Goal: Task Accomplishment & Management: Use online tool/utility

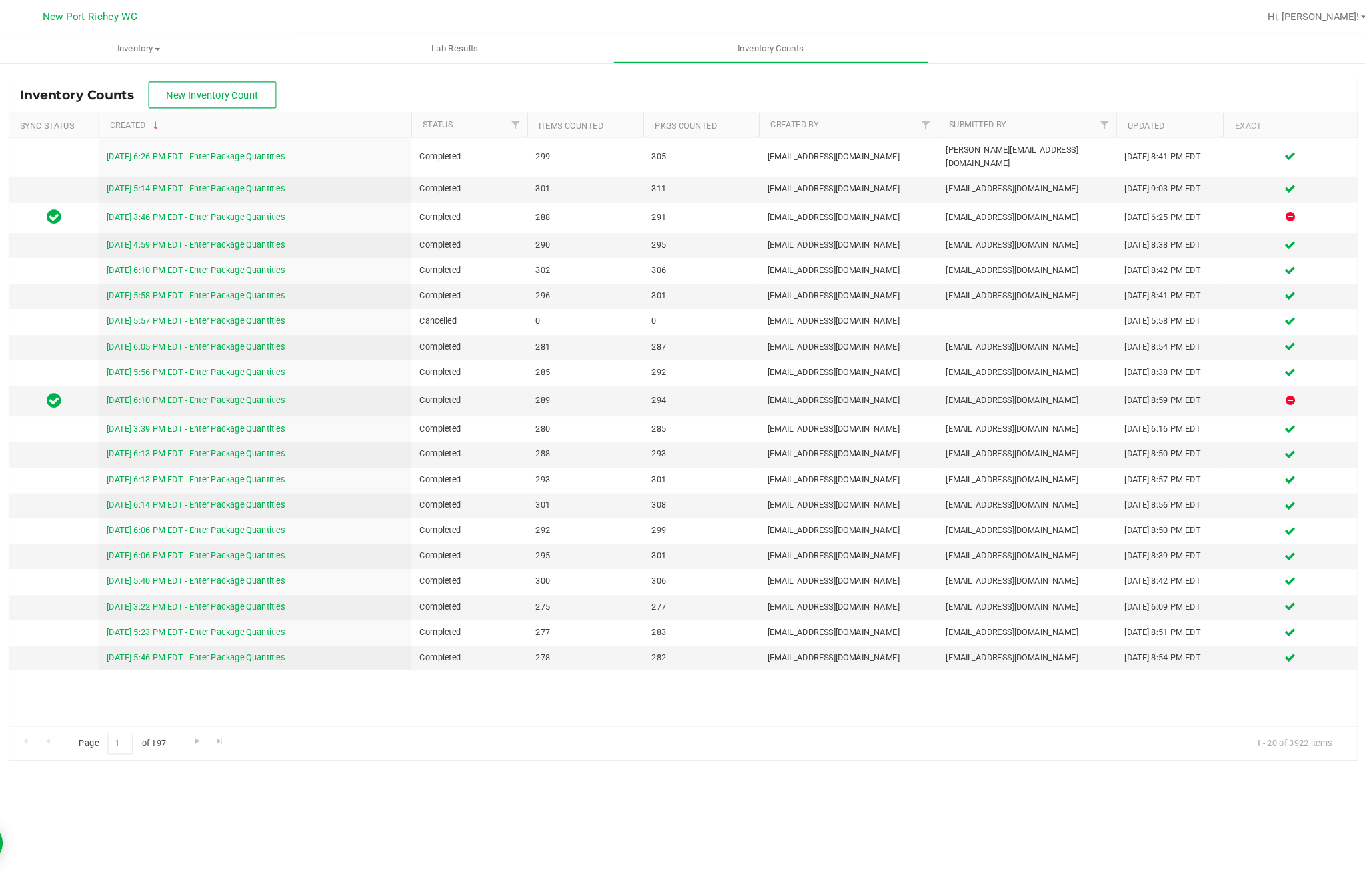
click at [239, 81] on button "New Inventory Count" at bounding box center [251, 89] width 121 height 25
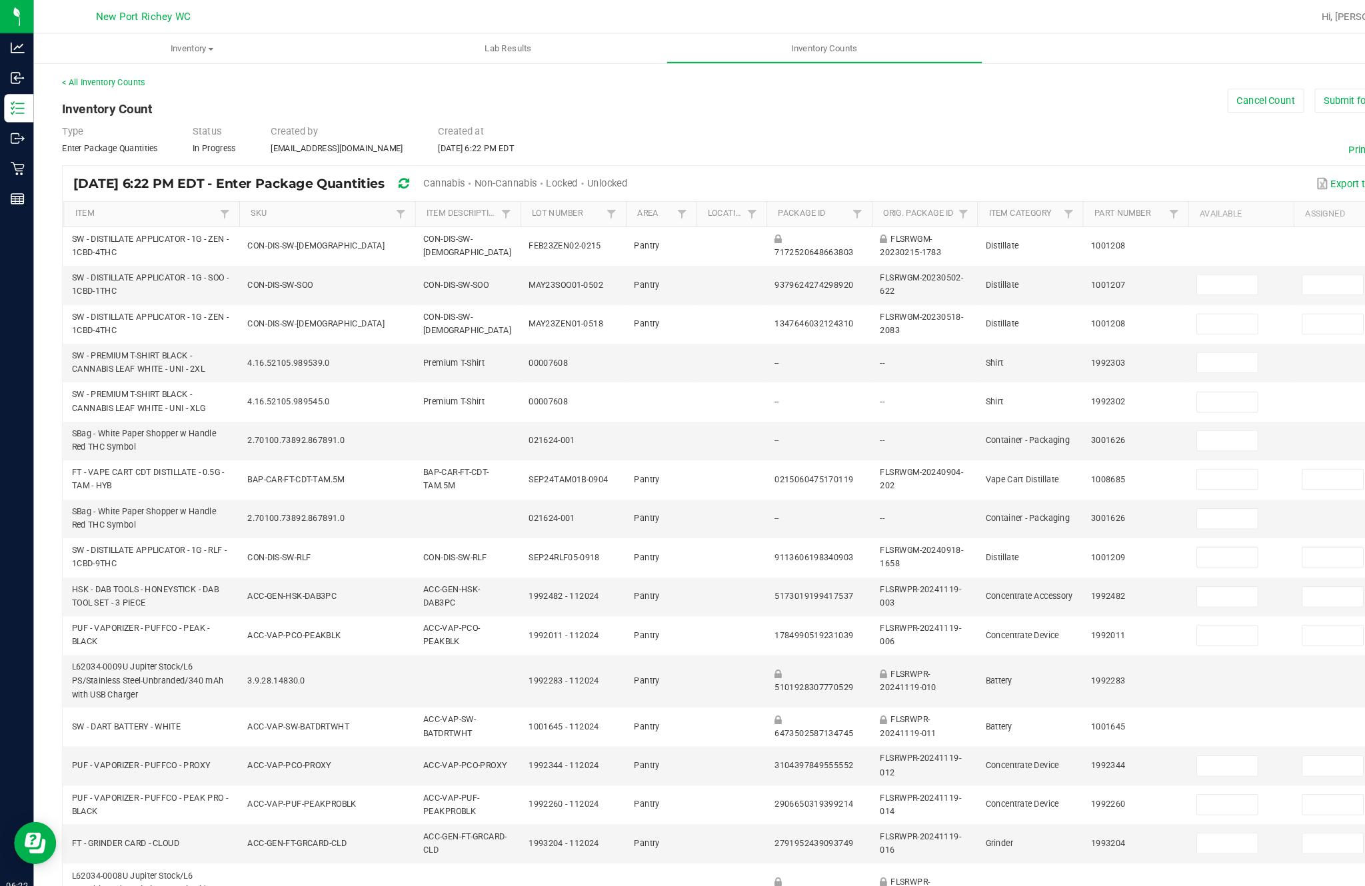
click at [595, 179] on span "Unlocked" at bounding box center [576, 173] width 38 height 11
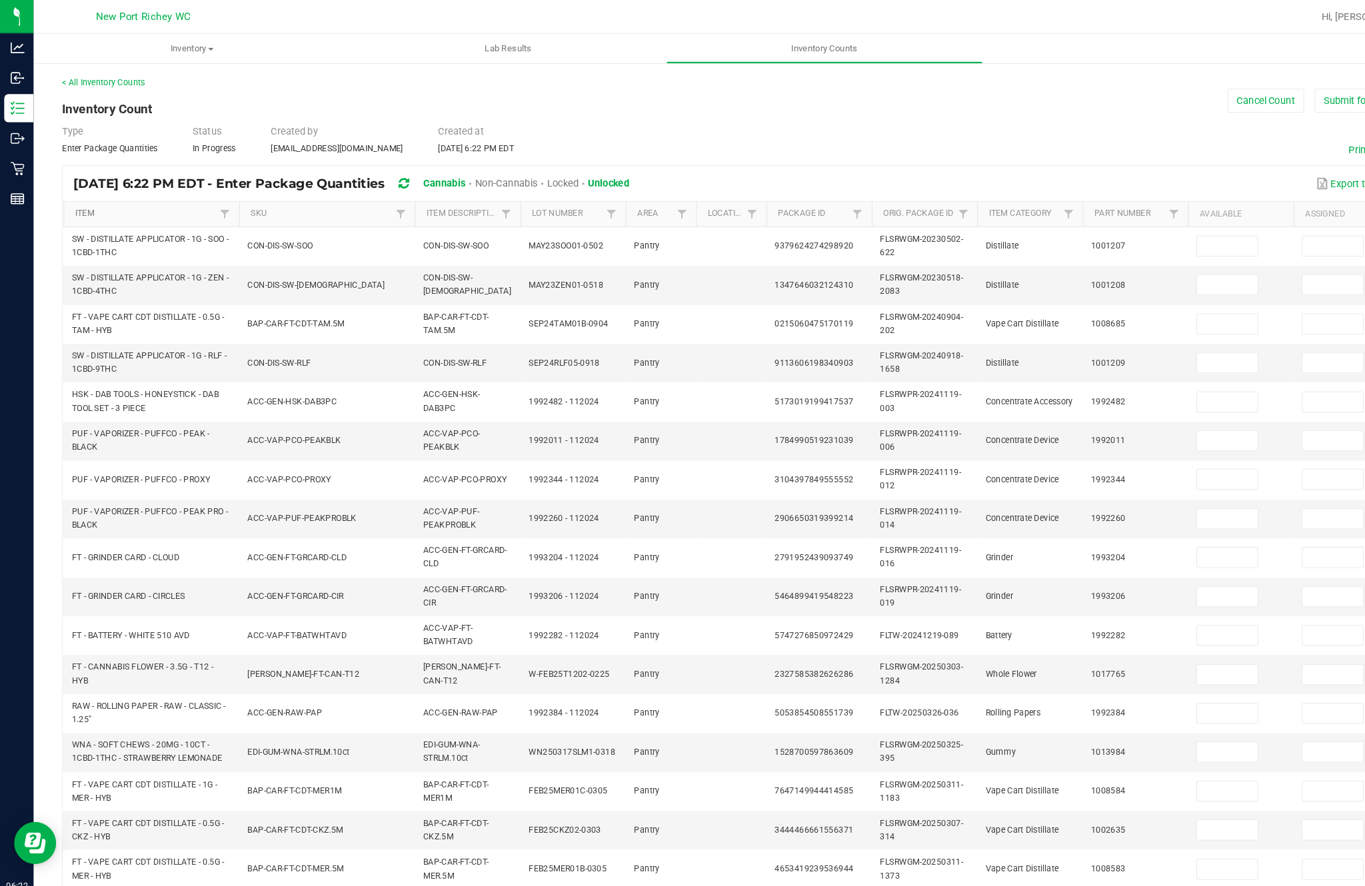
click at [179, 208] on link "Item" at bounding box center [138, 202] width 134 height 11
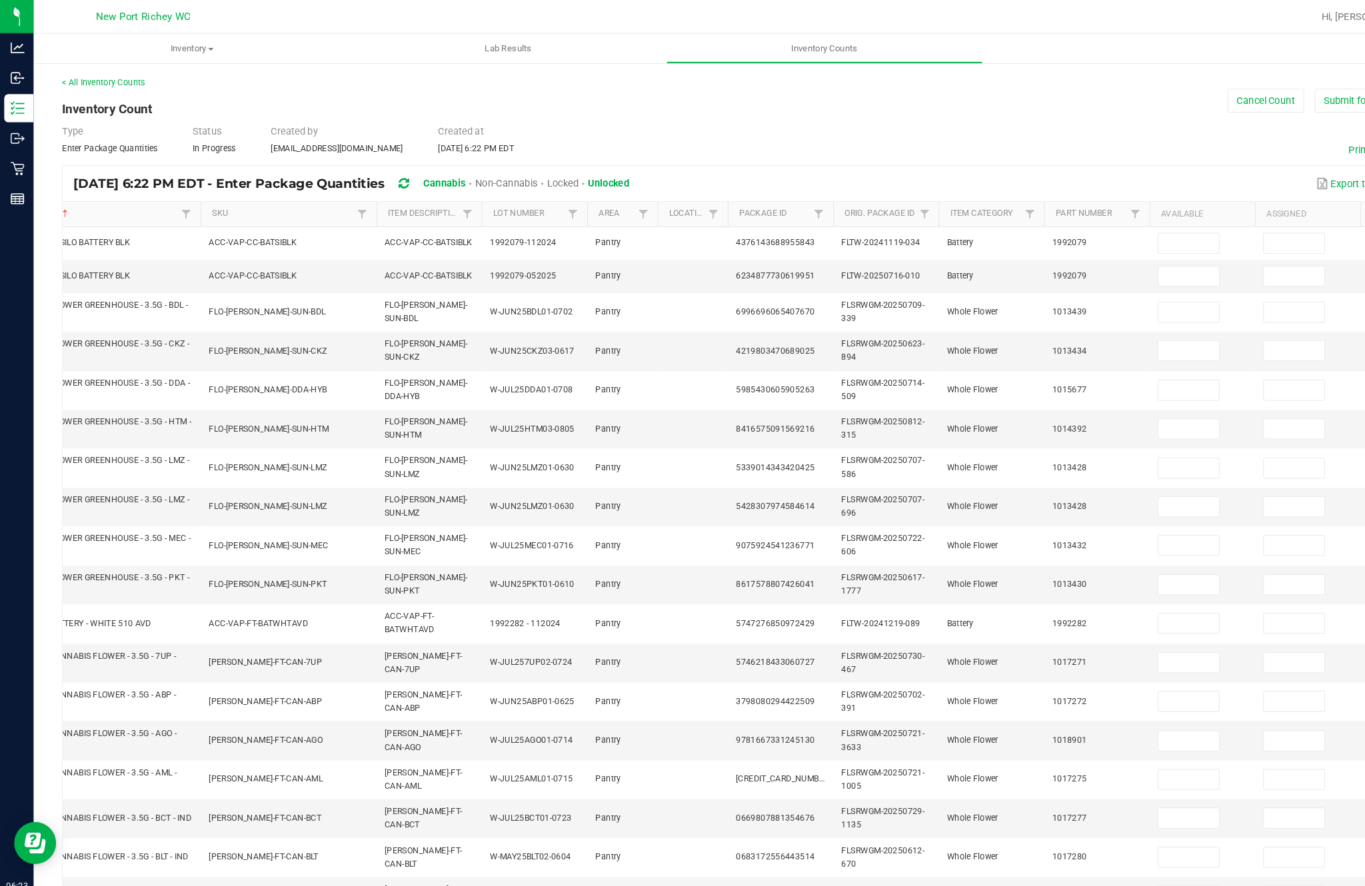
scroll to position [0, 37]
click at [1128, 240] on input at bounding box center [1126, 230] width 57 height 19
click at [1126, 235] on td at bounding box center [1140, 230] width 100 height 31
click at [1126, 240] on input at bounding box center [1126, 230] width 57 height 19
type input "1"
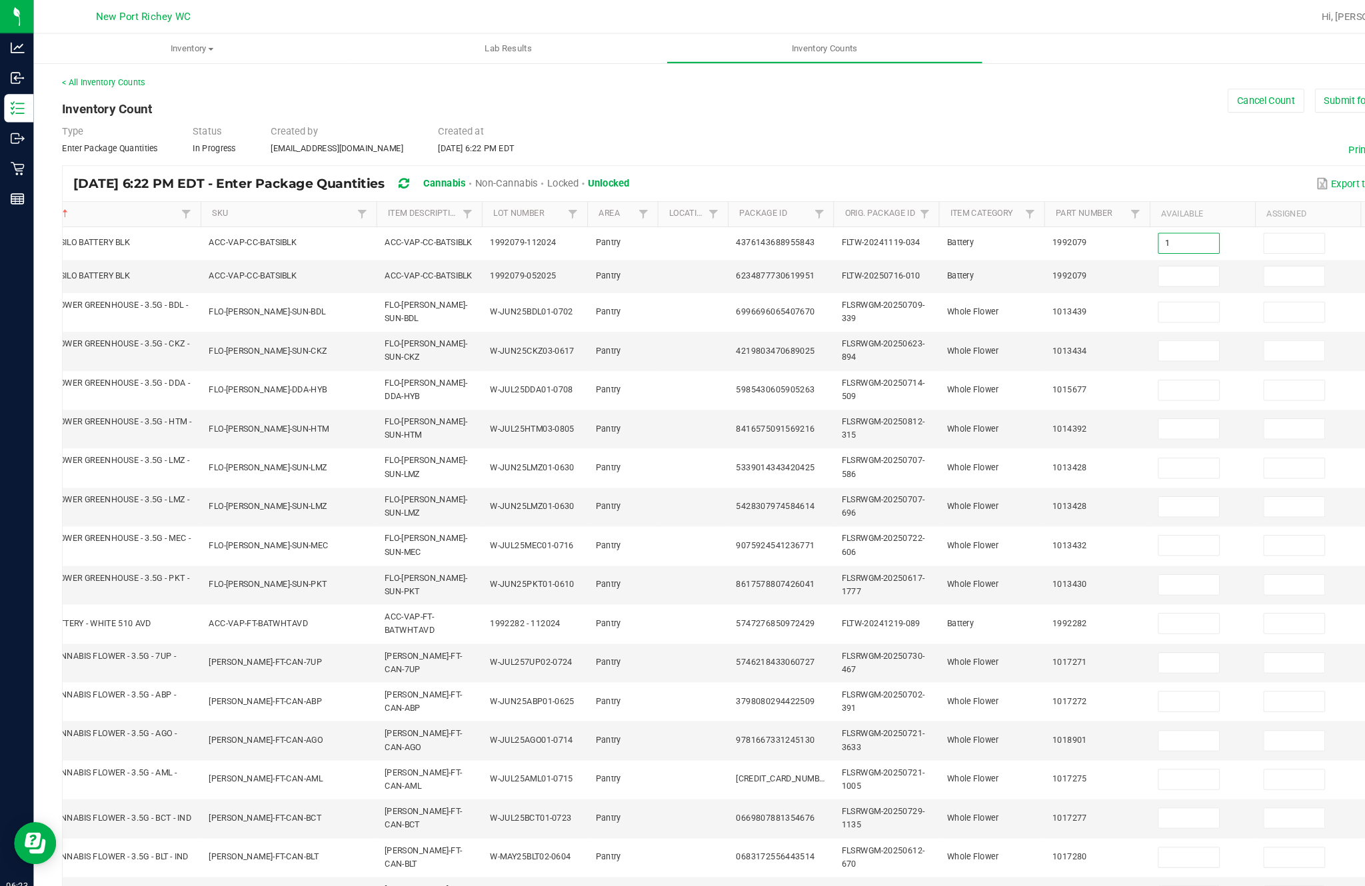
click at [1144, 271] on input at bounding box center [1126, 262] width 57 height 19
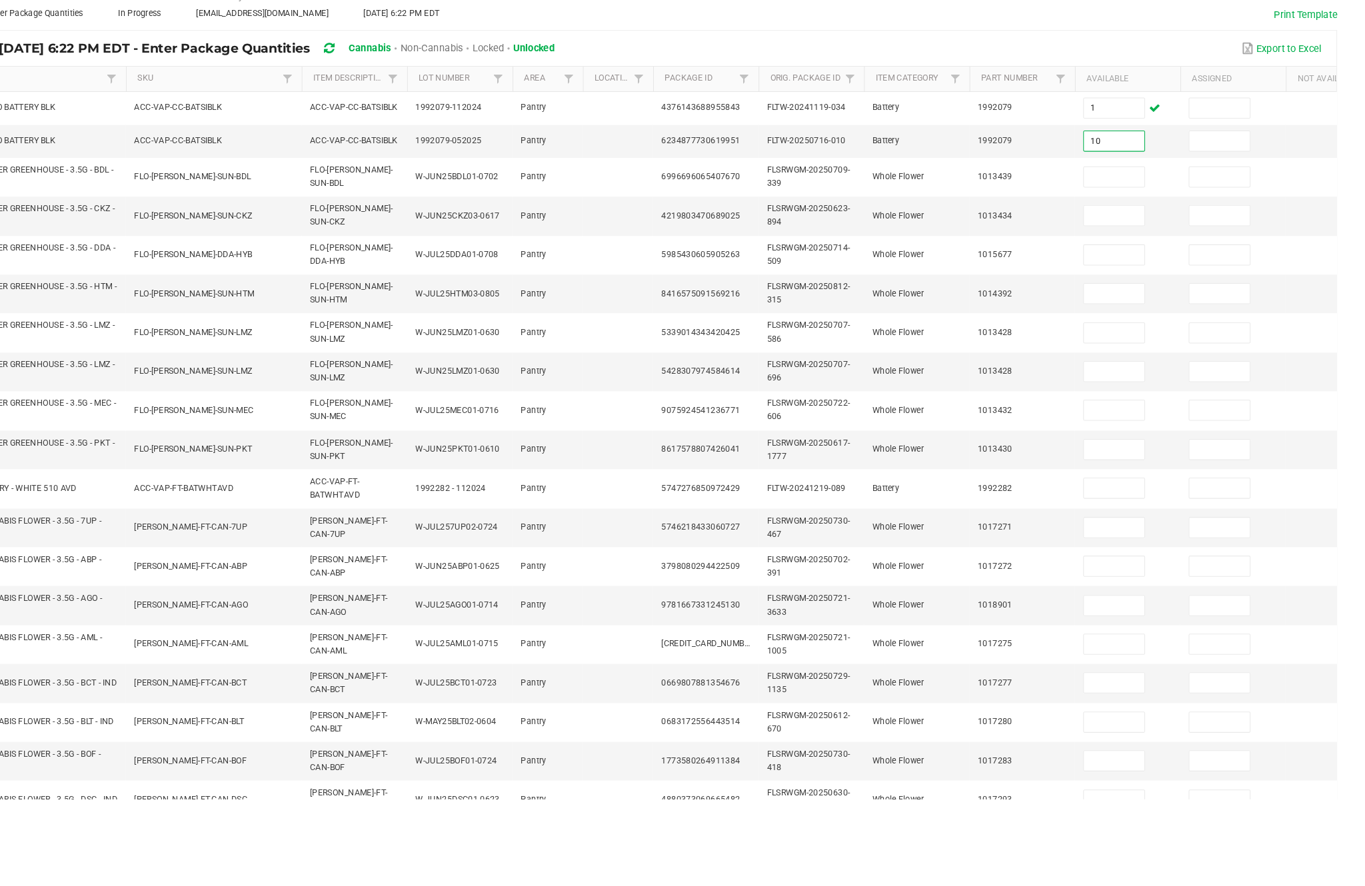
type input "10"
click at [557, 315] on td "Pantry" at bounding box center [590, 333] width 67 height 37
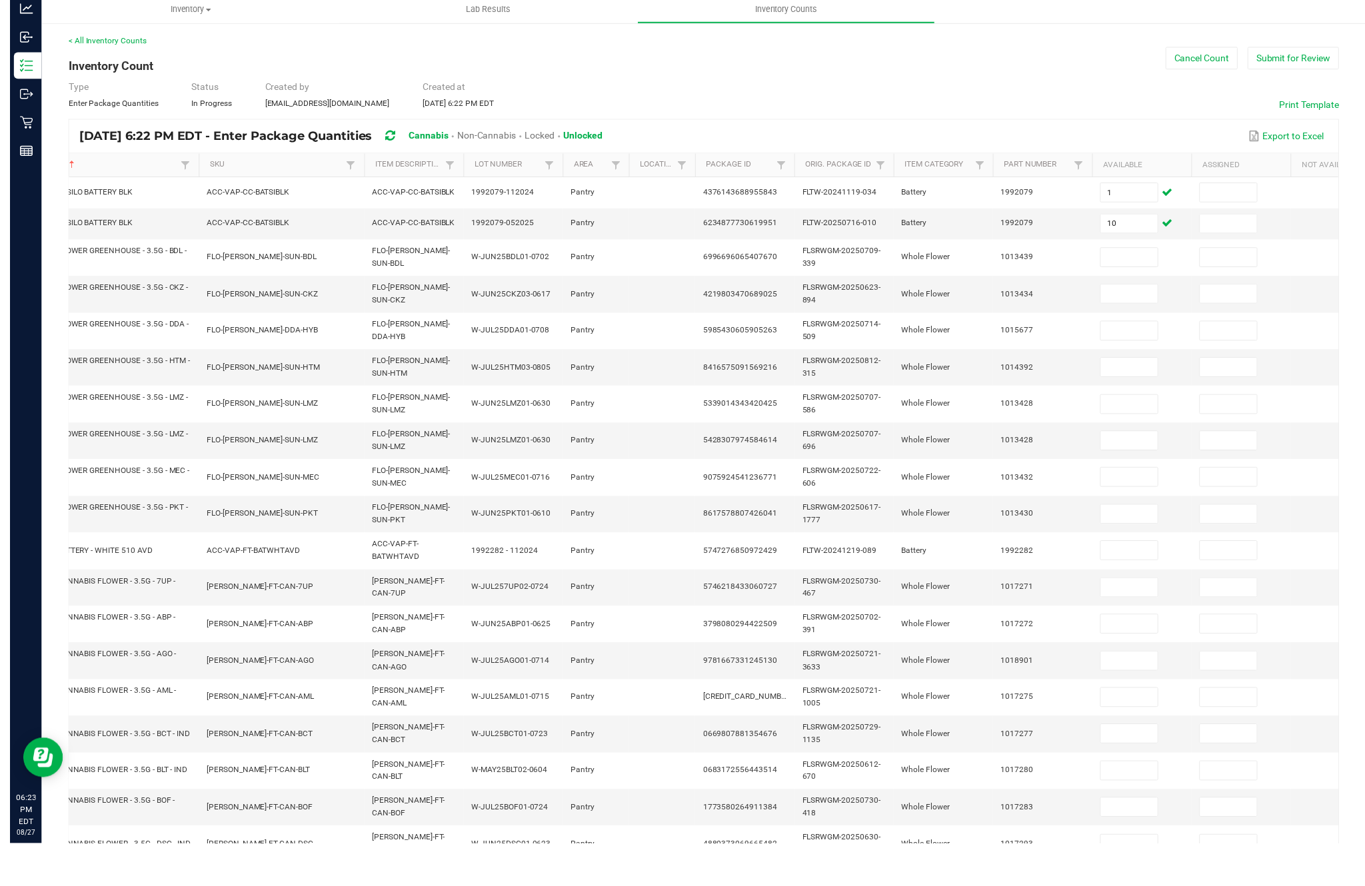
scroll to position [85, 0]
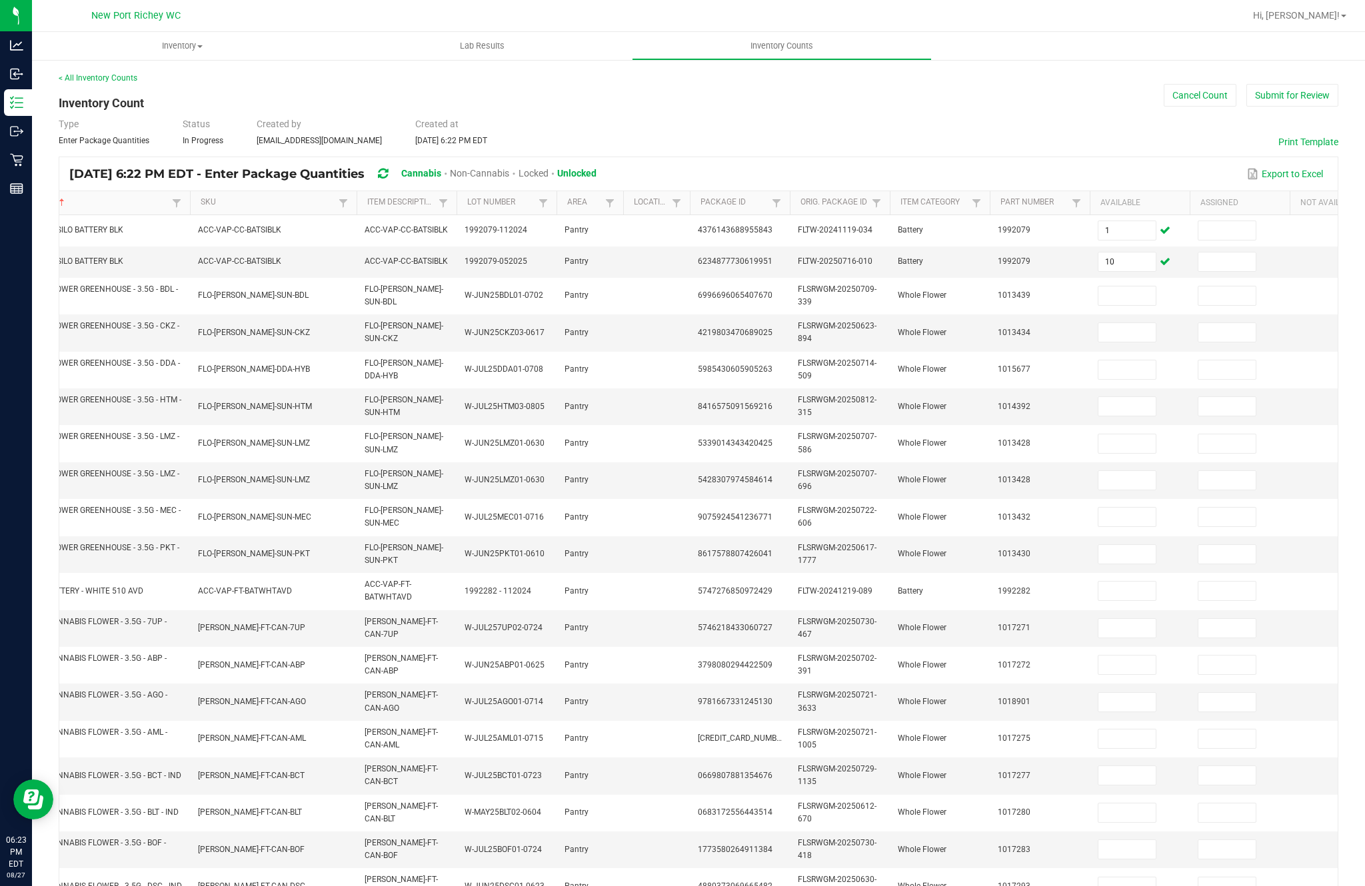
click at [1124, 287] on input at bounding box center [1126, 296] width 57 height 19
type input "4"
click at [1120, 323] on input at bounding box center [1126, 332] width 57 height 19
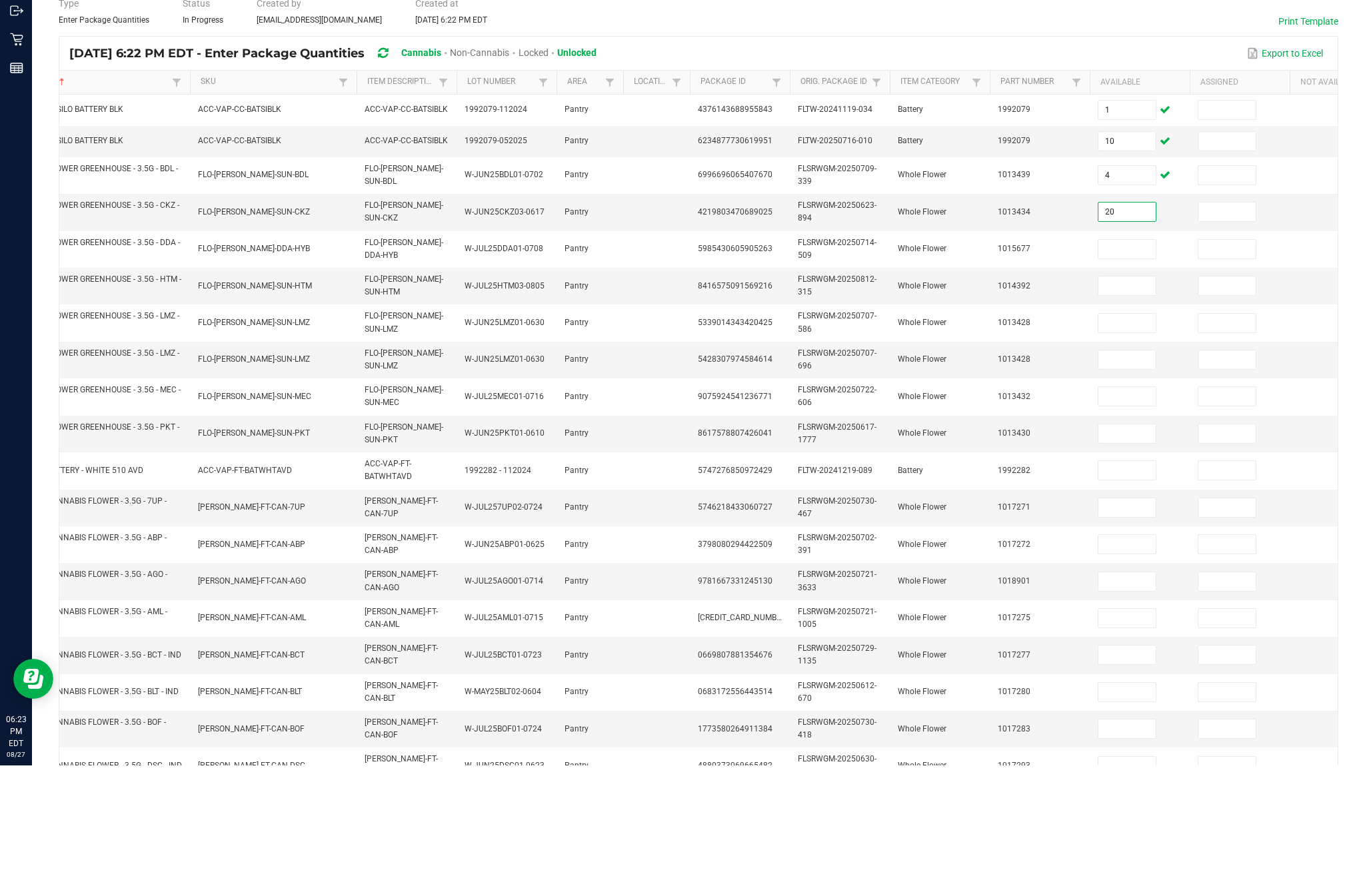
type input "20"
click at [1138, 361] on input at bounding box center [1126, 370] width 57 height 19
type input "14"
click at [1118, 397] on input at bounding box center [1126, 406] width 57 height 19
type input "0"
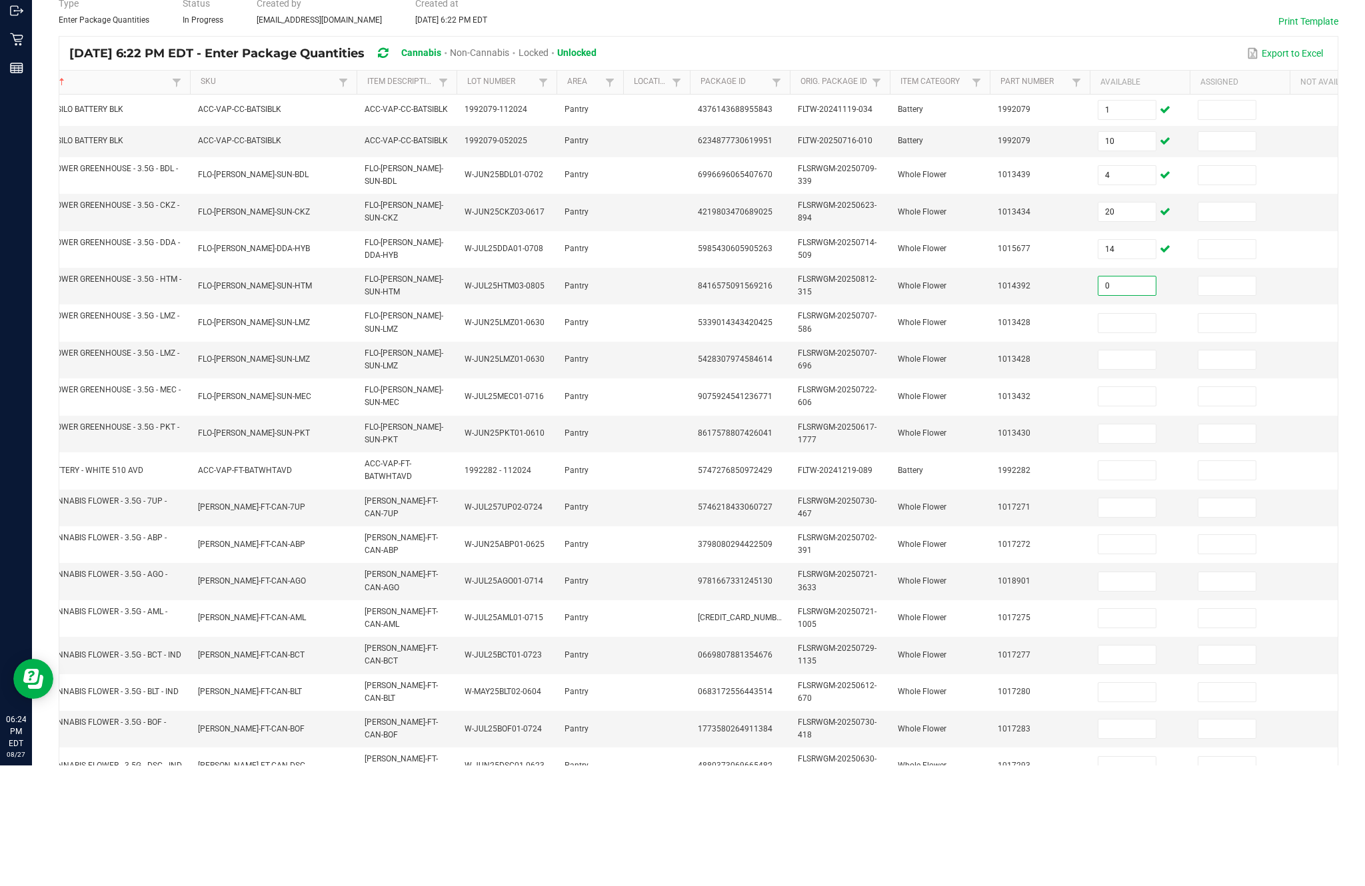
click at [1132, 435] on input at bounding box center [1126, 444] width 57 height 19
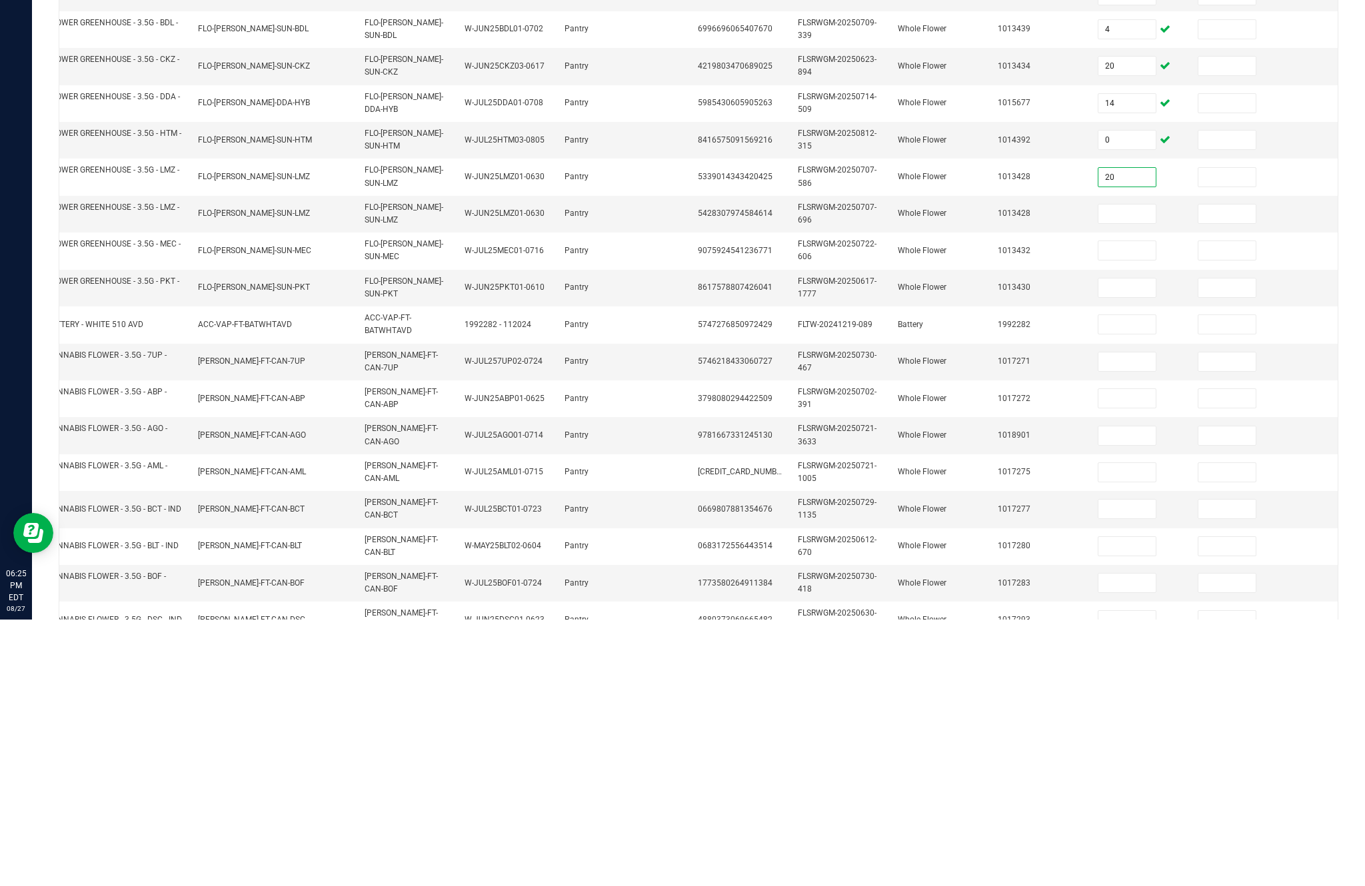
type input "20"
click at [1116, 471] on input at bounding box center [1126, 480] width 57 height 19
type input "20"
click at [1136, 508] on input at bounding box center [1126, 517] width 57 height 19
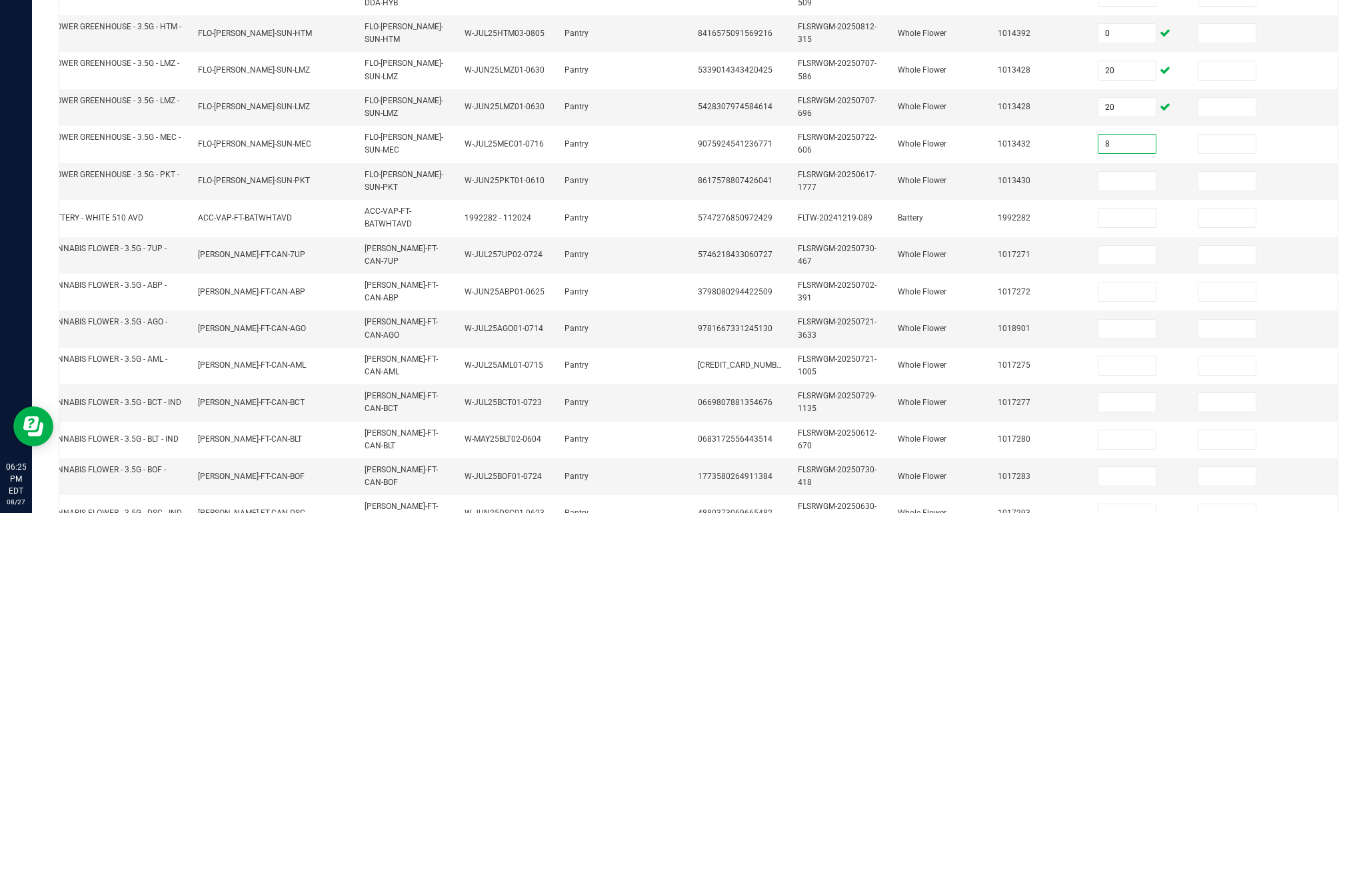
type input "8"
click at [1133, 545] on input at bounding box center [1126, 554] width 57 height 19
type input "9"
click at [1138, 582] on input at bounding box center [1126, 591] width 57 height 19
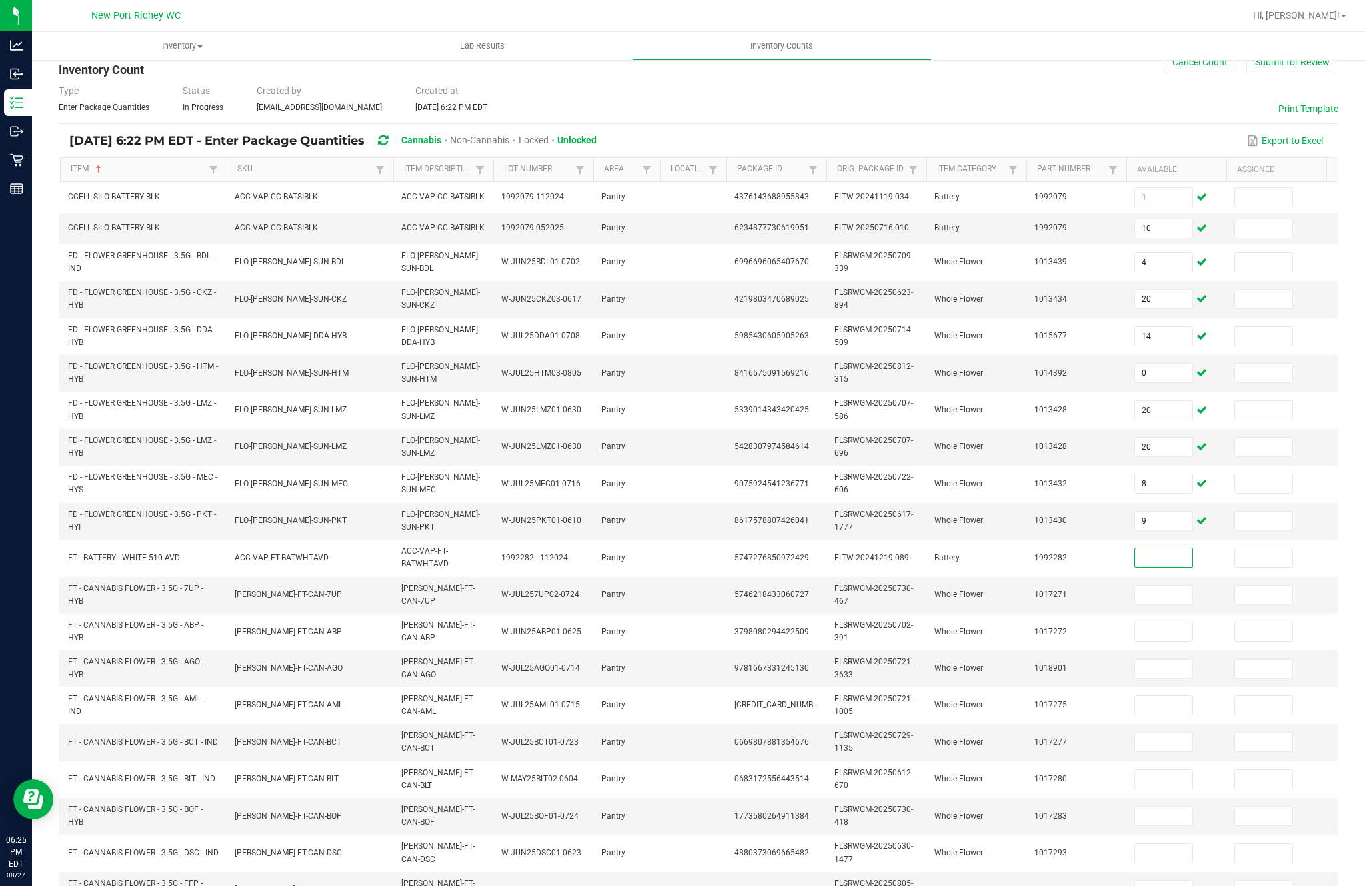
scroll to position [0, 0]
click at [1166, 567] on input at bounding box center [1163, 558] width 57 height 19
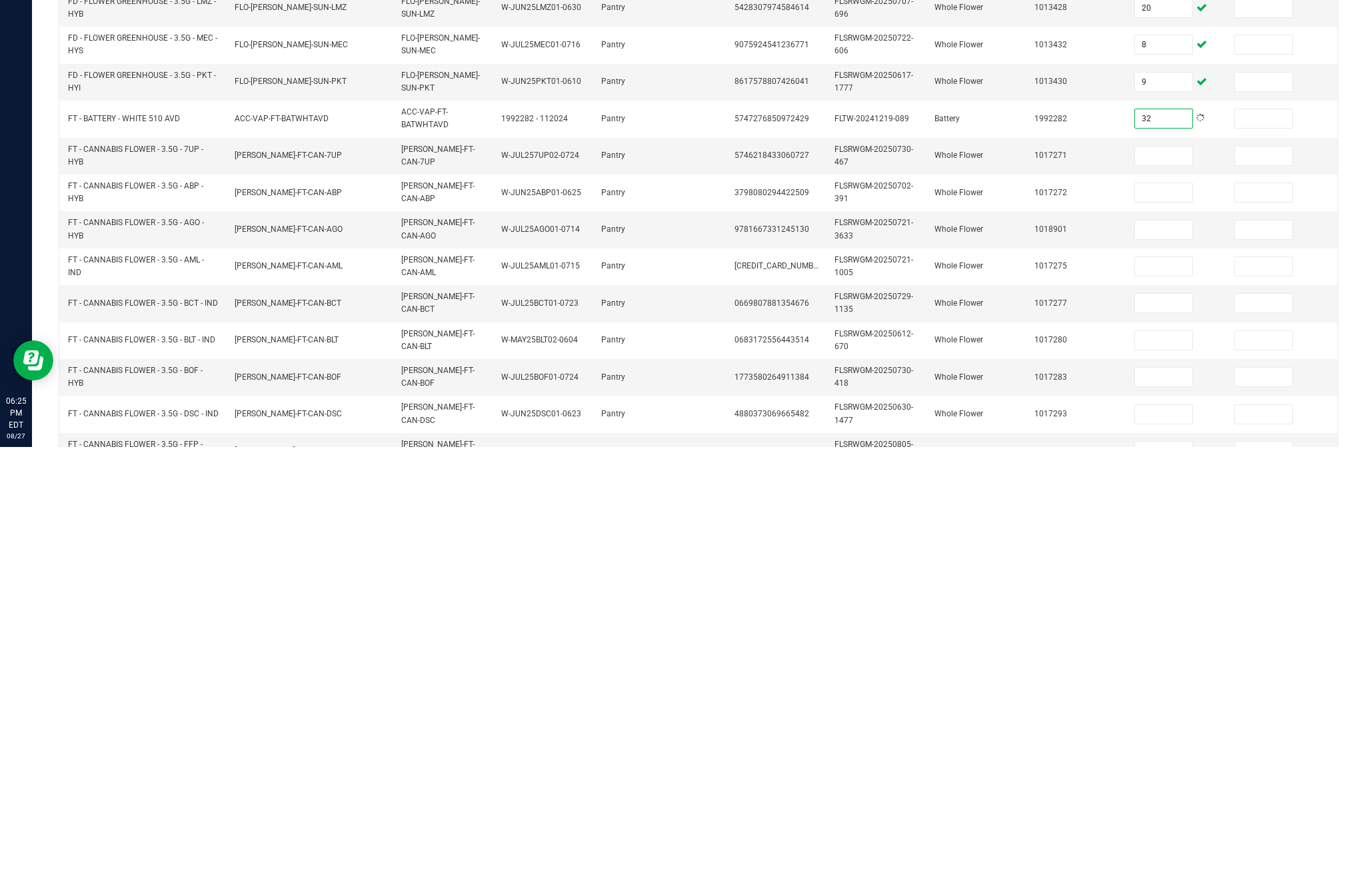
type input "32"
click at [1184, 586] on input at bounding box center [1163, 595] width 57 height 19
type input "2"
click at [1150, 623] on input at bounding box center [1163, 632] width 57 height 19
type input "7"
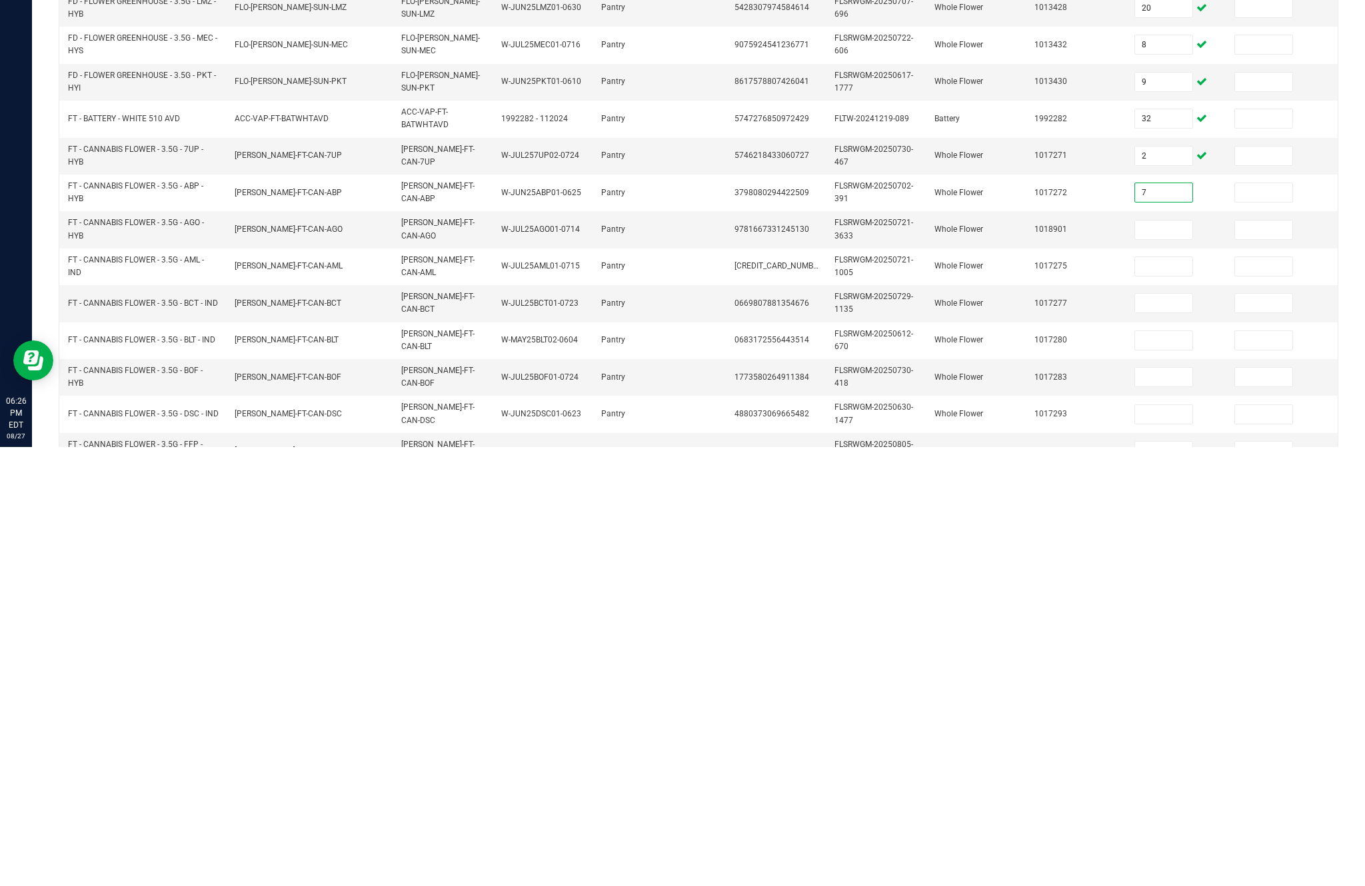
click at [1173, 660] on input at bounding box center [1163, 669] width 57 height 19
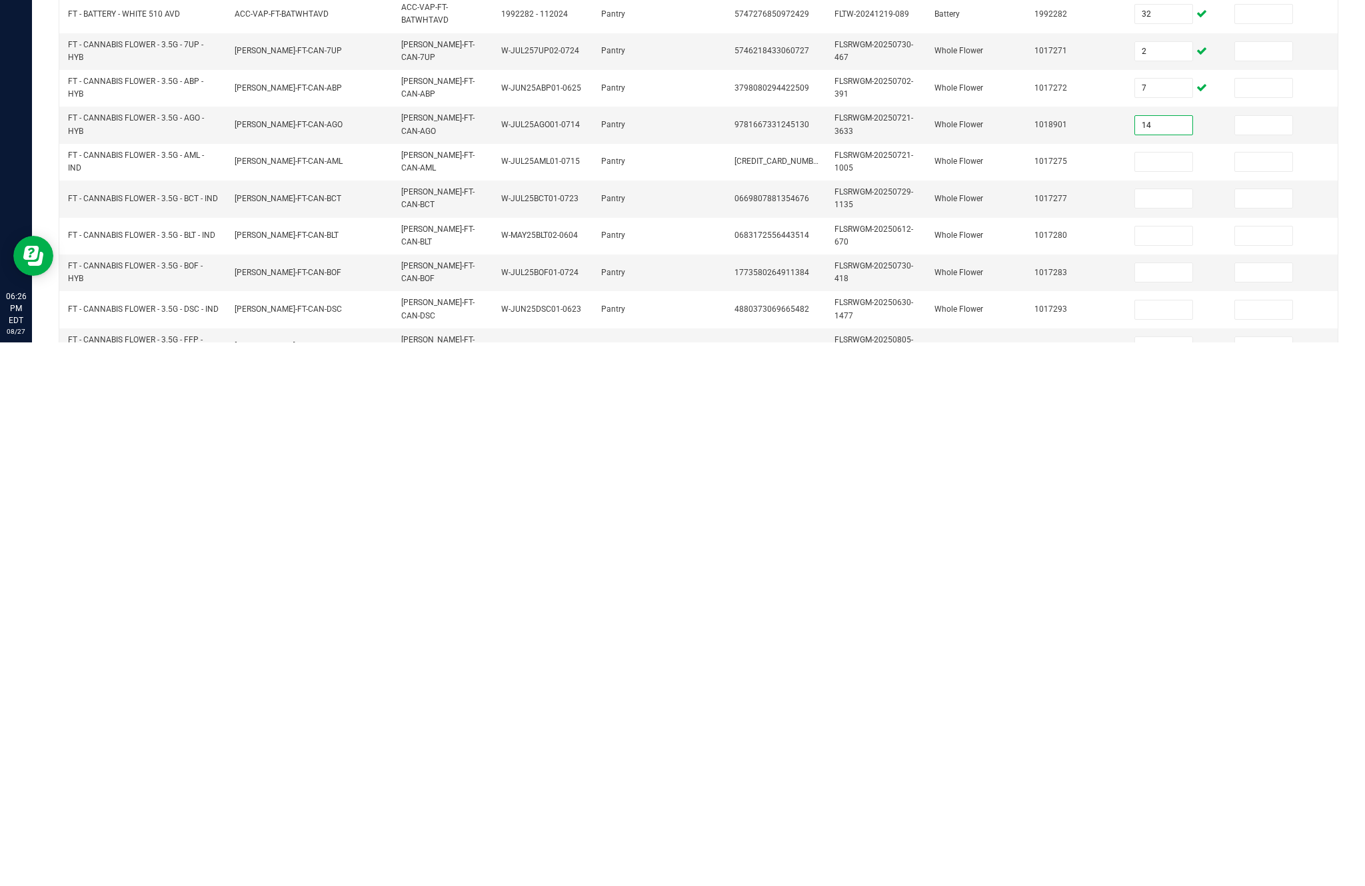
type input "14"
click at [1175, 697] on input at bounding box center [1163, 706] width 57 height 19
type input "3"
click at [1171, 733] on input at bounding box center [1163, 742] width 57 height 19
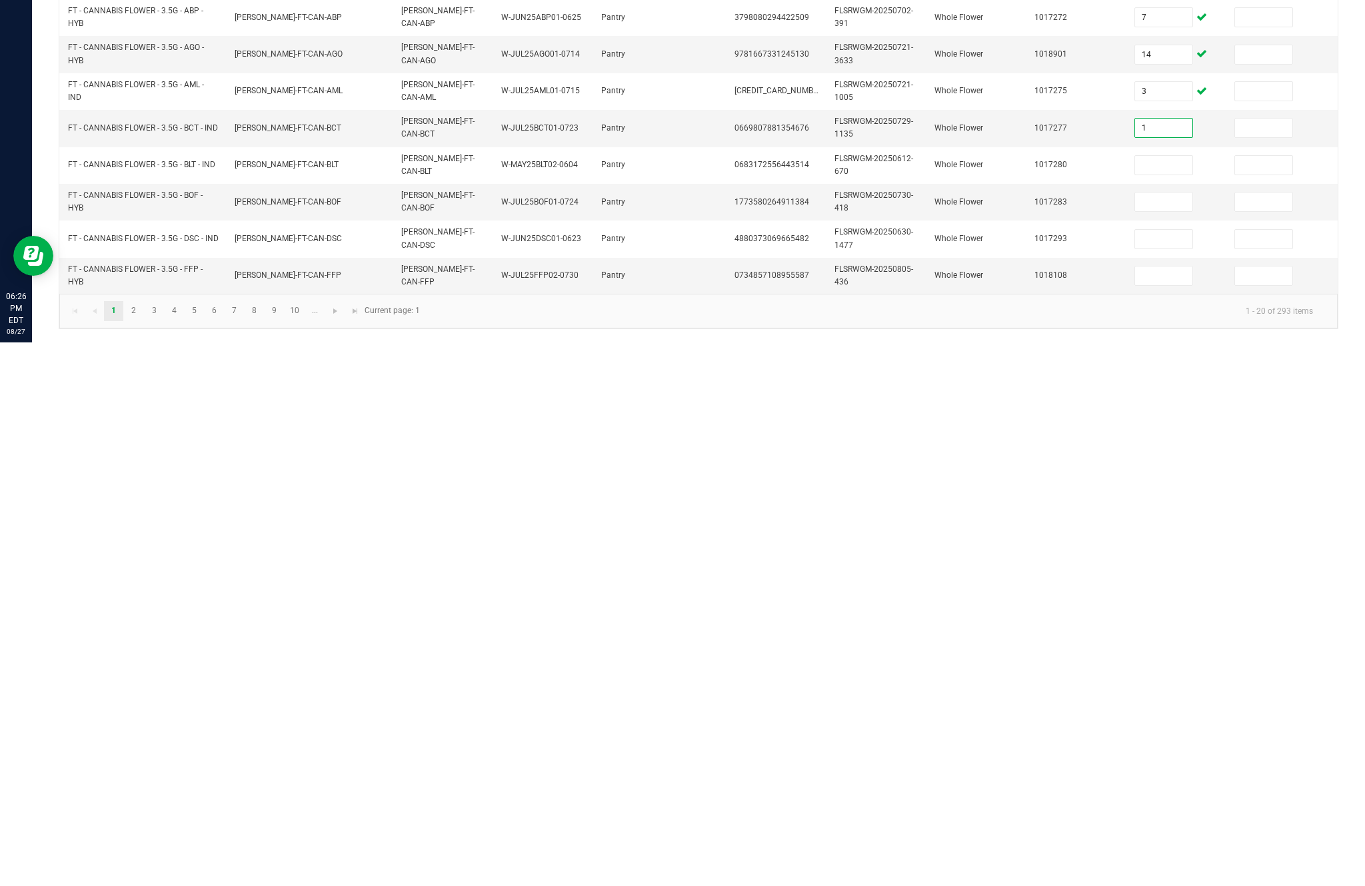
scroll to position [129, 0]
type input "1"
click at [1169, 700] on input at bounding box center [1163, 709] width 57 height 19
type input "4"
click at [1179, 736] on input at bounding box center [1163, 745] width 57 height 19
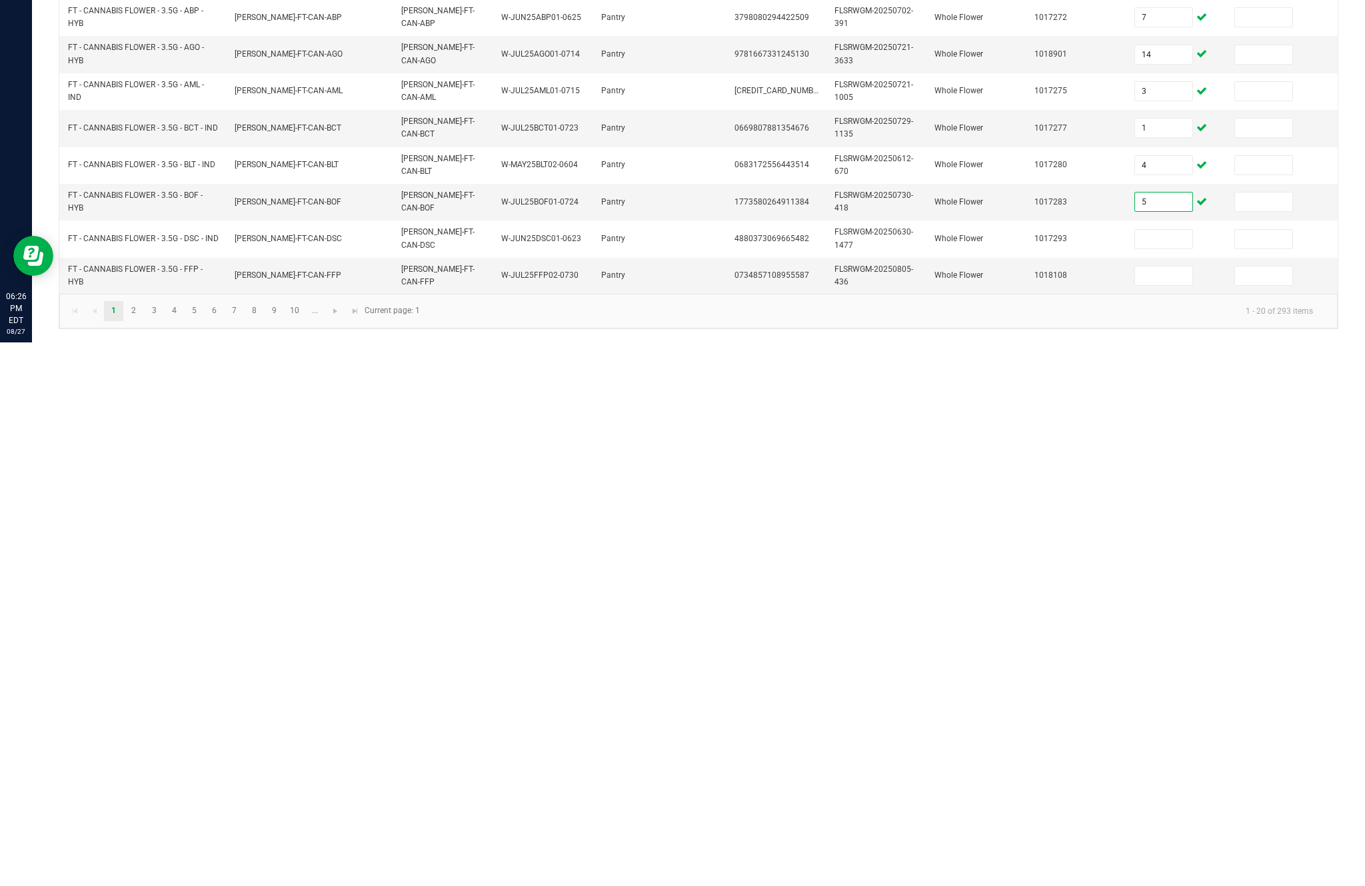
type input "5"
click at [1158, 774] on input at bounding box center [1163, 783] width 57 height 19
type input "10"
click at [1170, 810] on input at bounding box center [1163, 819] width 57 height 19
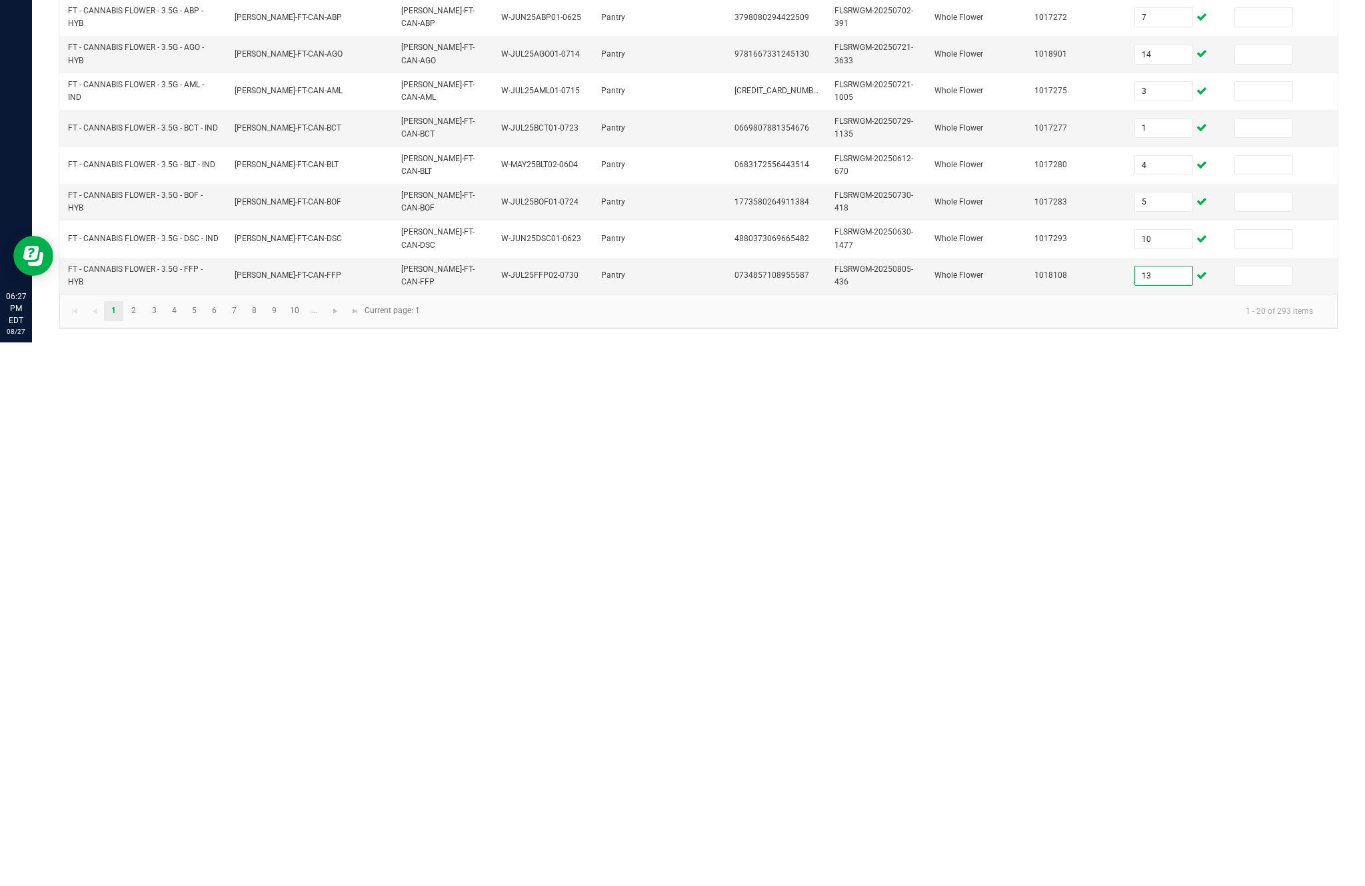
type input "13"
click at [143, 845] on link "2" at bounding box center [133, 855] width 19 height 20
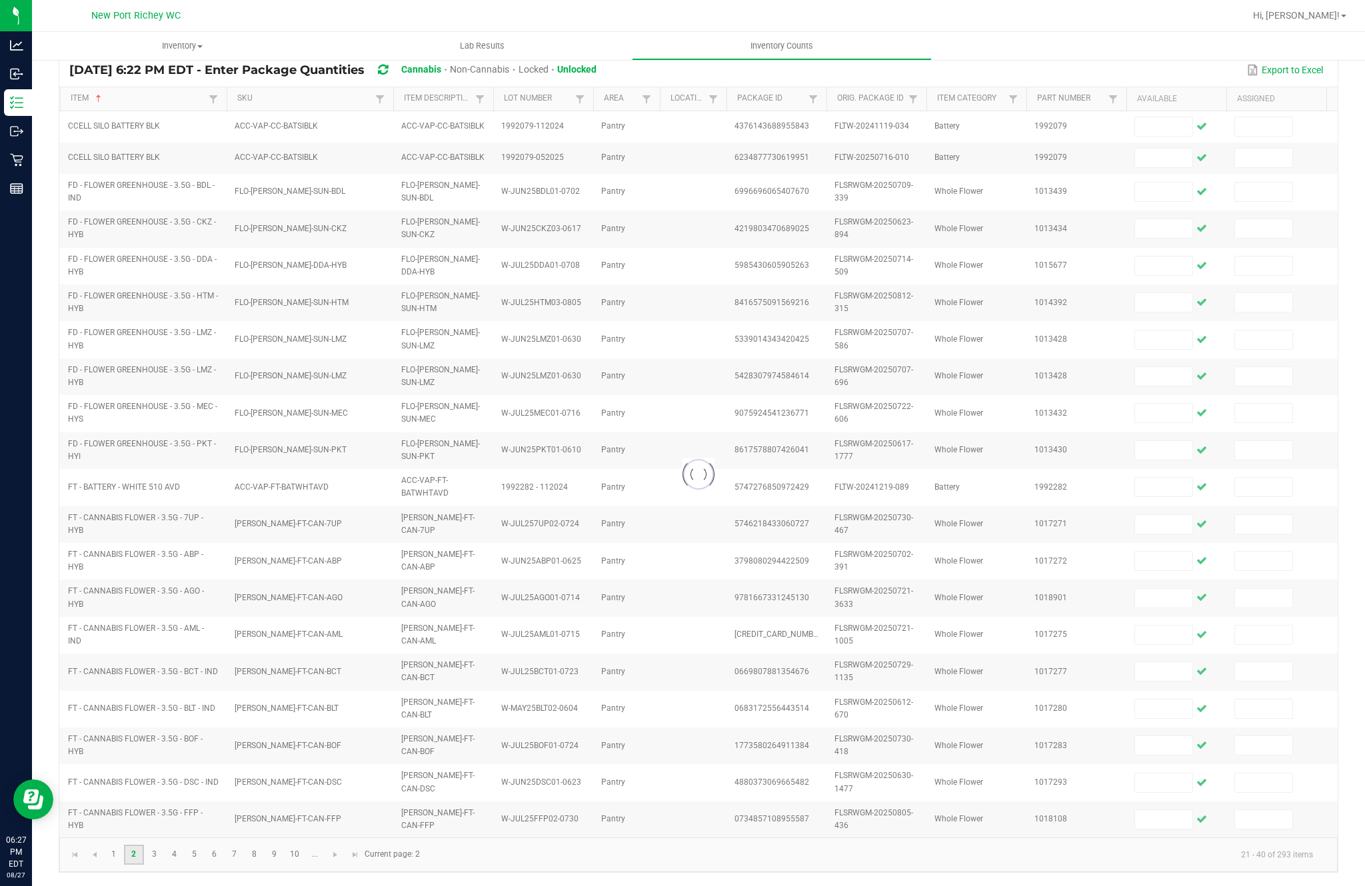
scroll to position [230, 0]
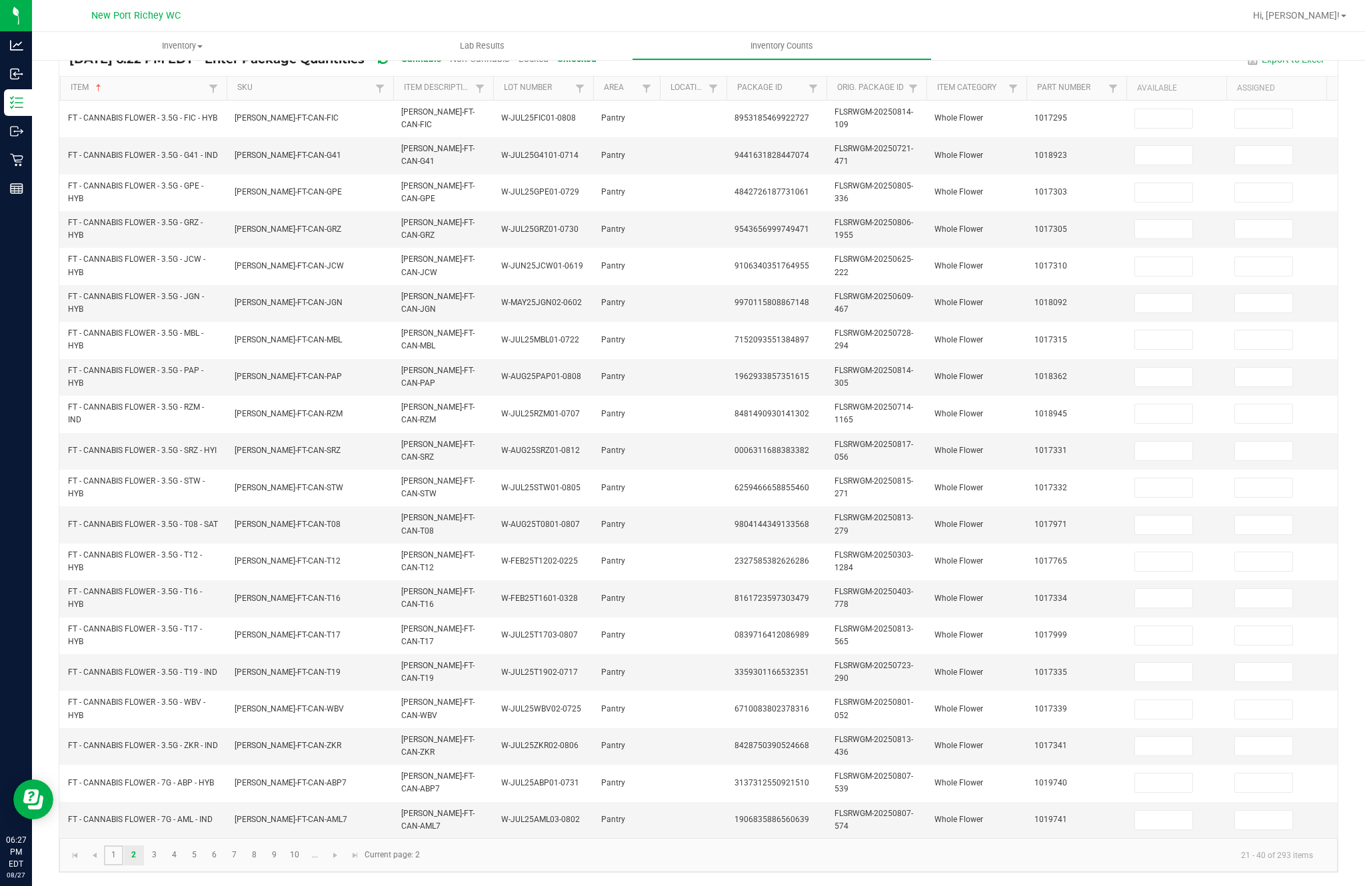
click at [123, 848] on link "1" at bounding box center [113, 856] width 19 height 20
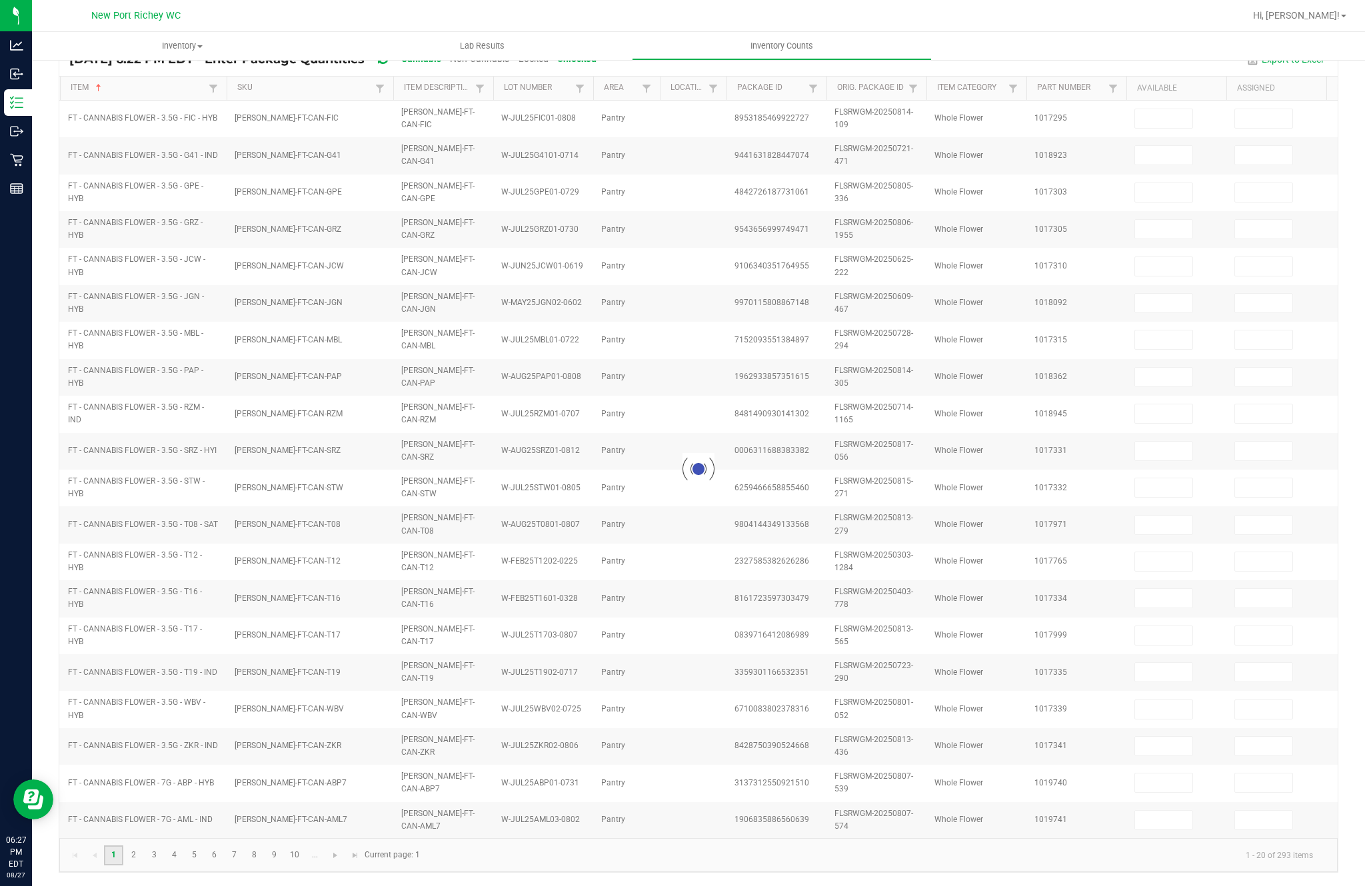
type input "10"
type input "4"
type input "20"
type input "14"
type input "0"
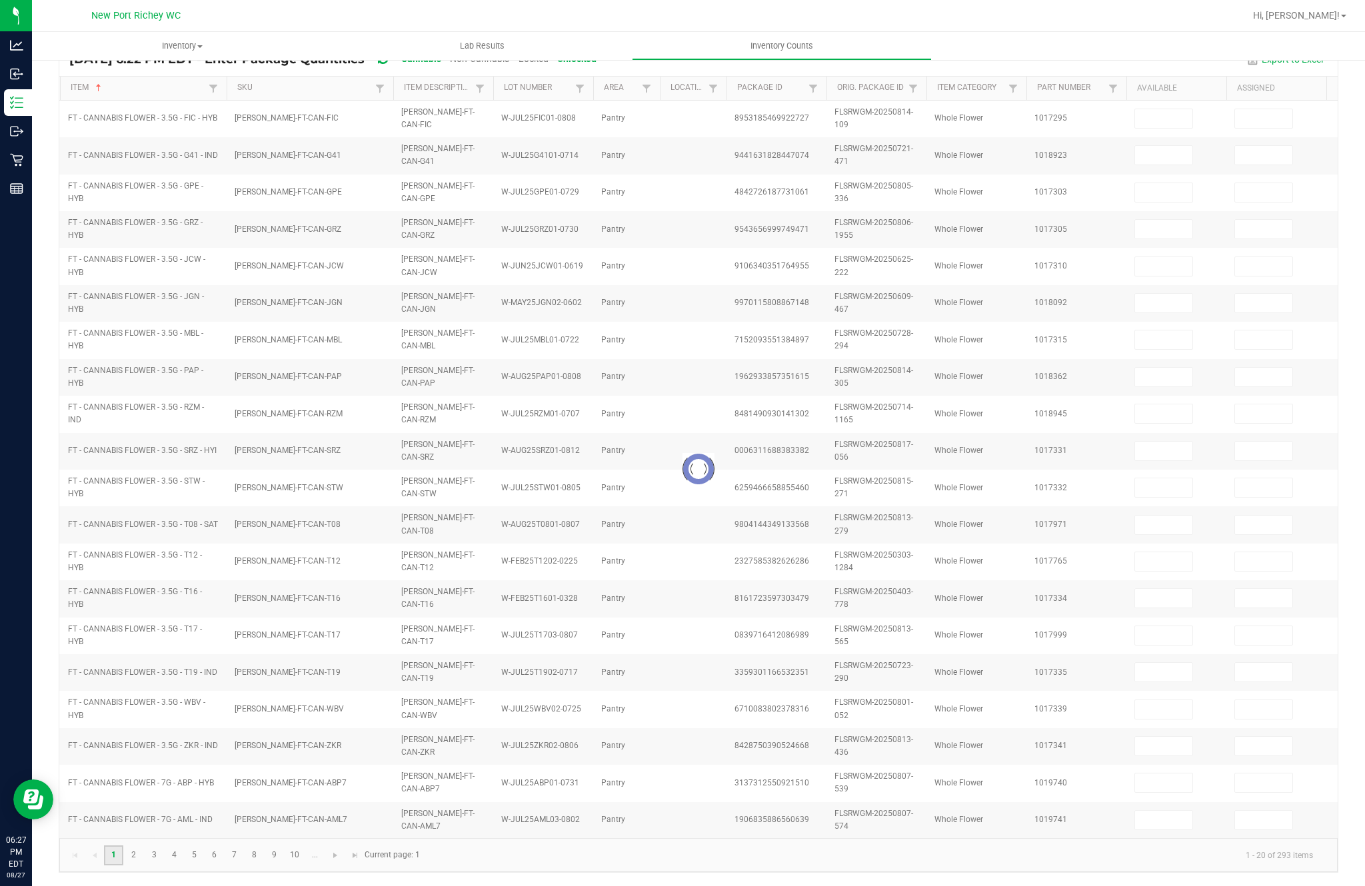
type input "20"
type input "8"
type input "9"
type input "32"
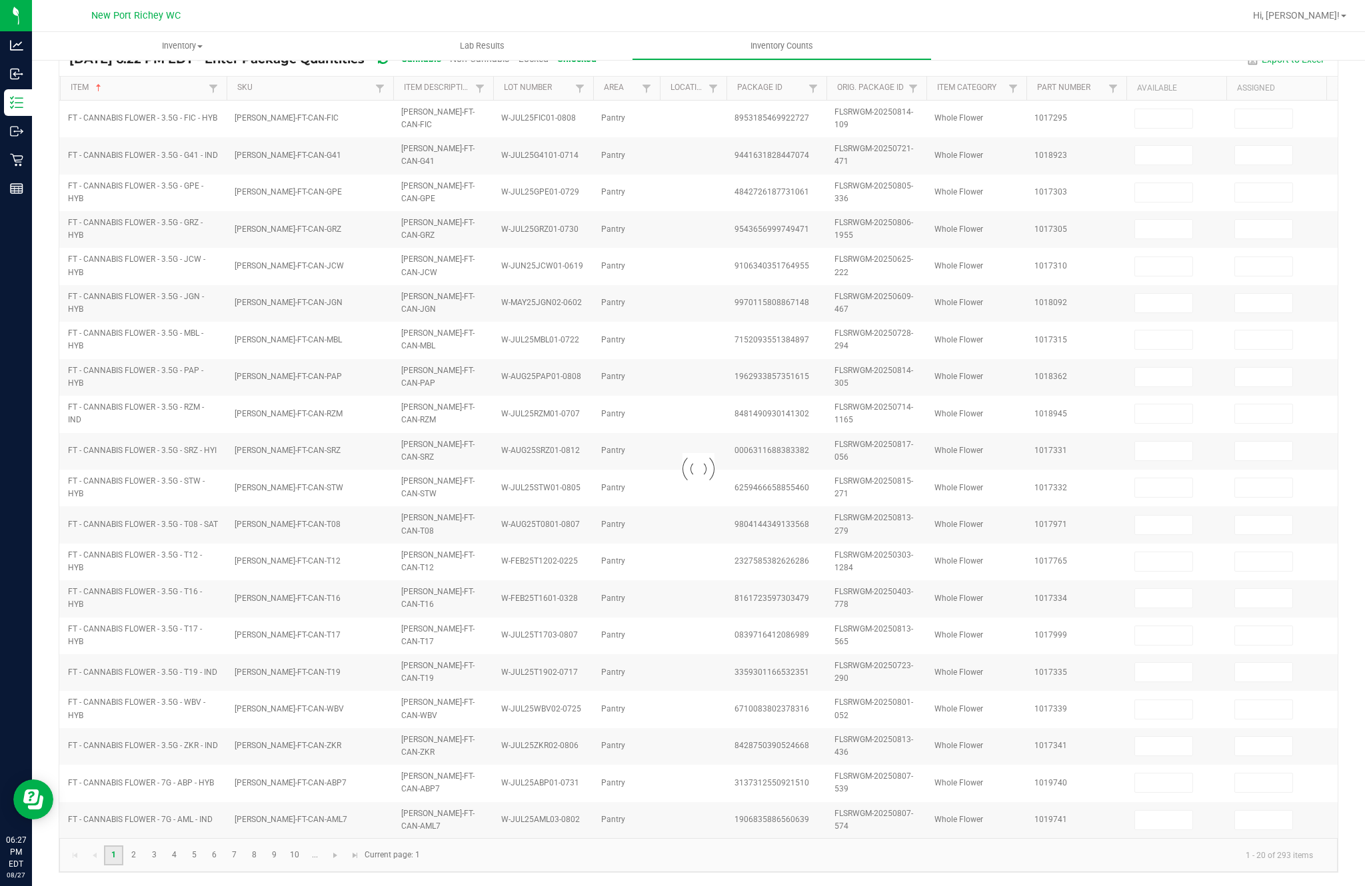
type input "14"
type input "3"
type input "1"
type input "5"
type input "10"
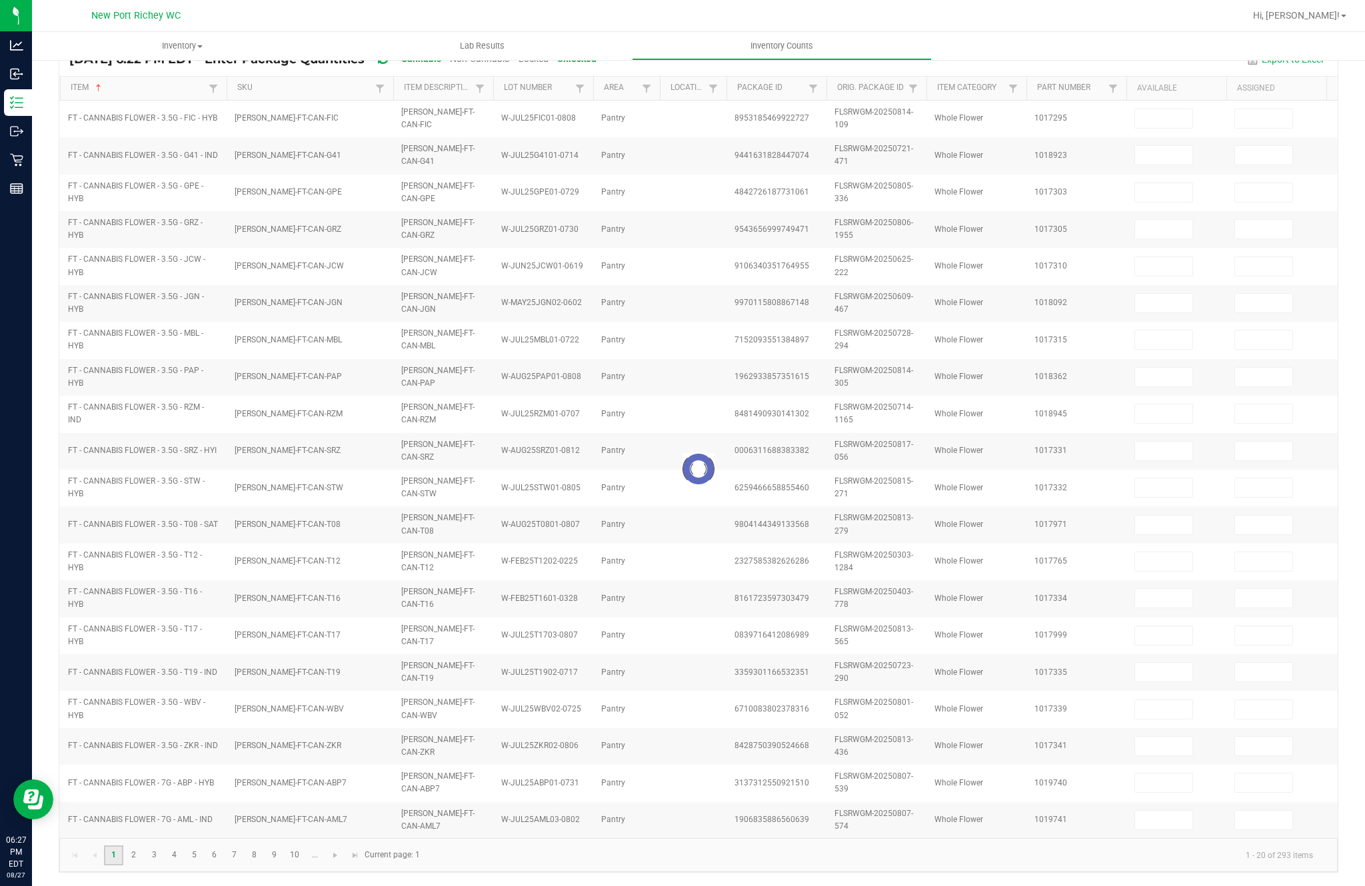
type input "1"
type input "2"
type input "7"
type input "4"
type input "13"
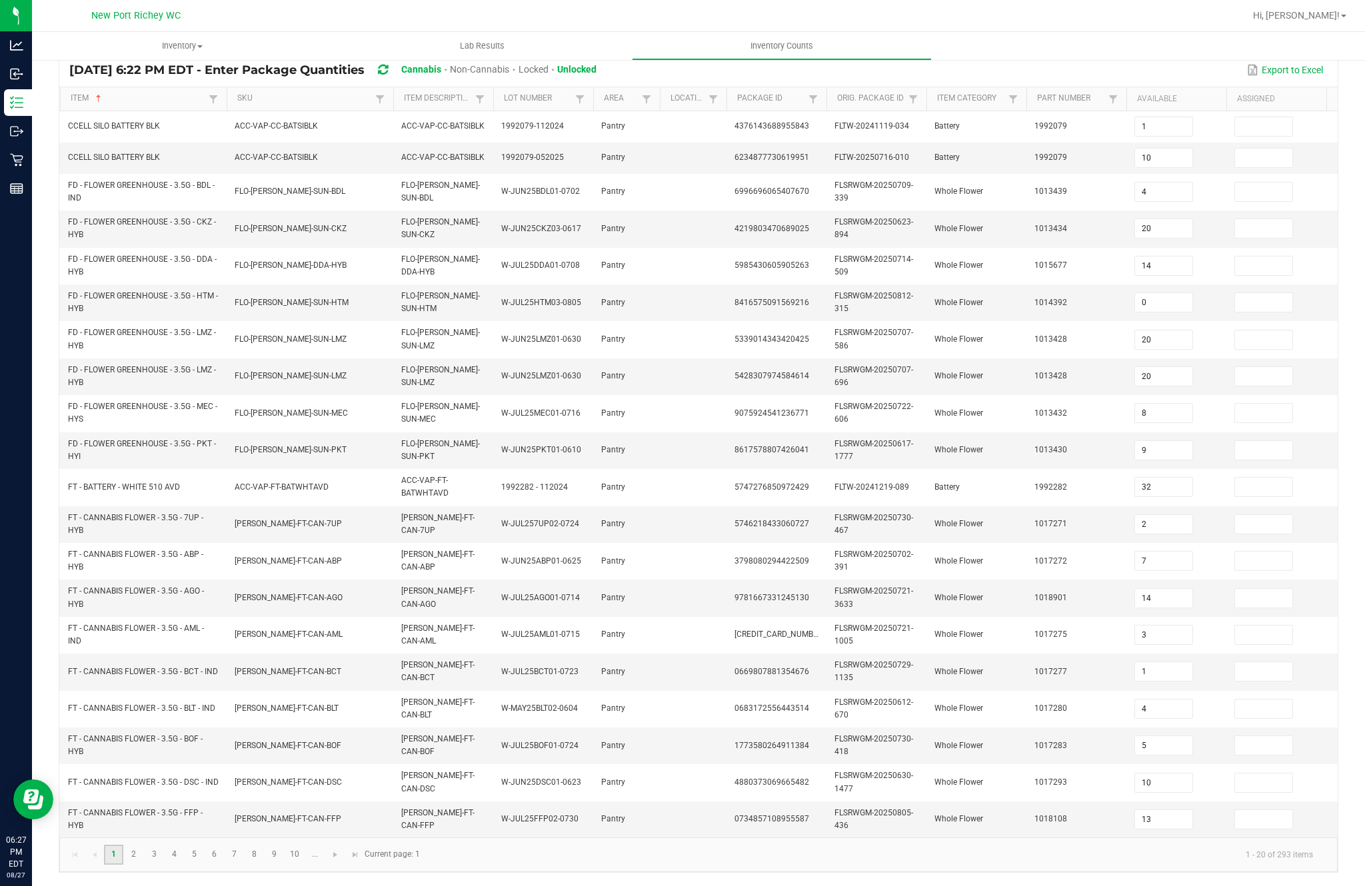
click at [123, 865] on link "1" at bounding box center [113, 855] width 19 height 20
click at [143, 865] on link "2" at bounding box center [133, 855] width 19 height 20
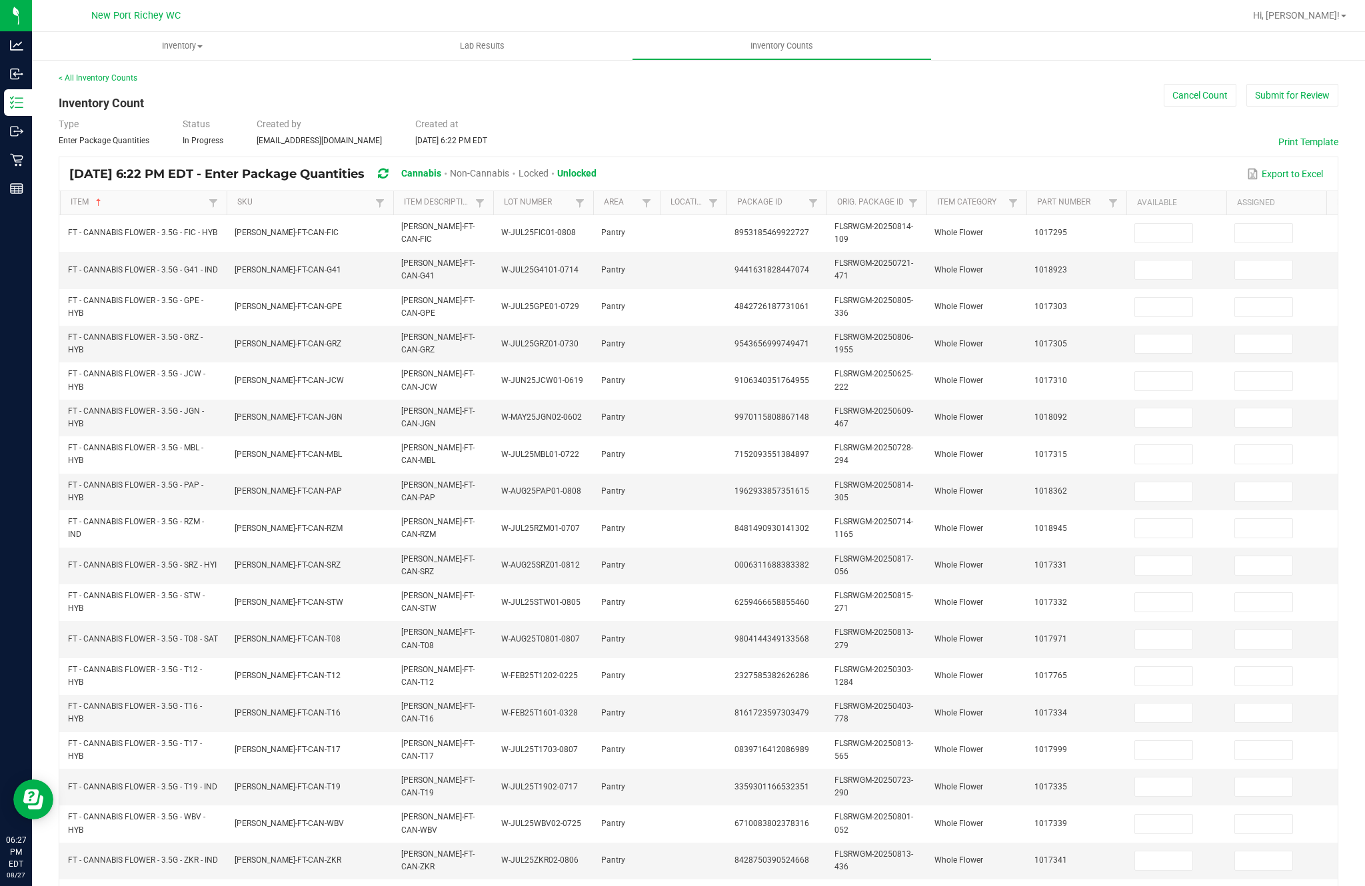
scroll to position [0, 0]
click at [1146, 224] on input at bounding box center [1163, 233] width 57 height 19
type input "3"
click at [1172, 261] on input at bounding box center [1163, 270] width 57 height 19
type input "16"
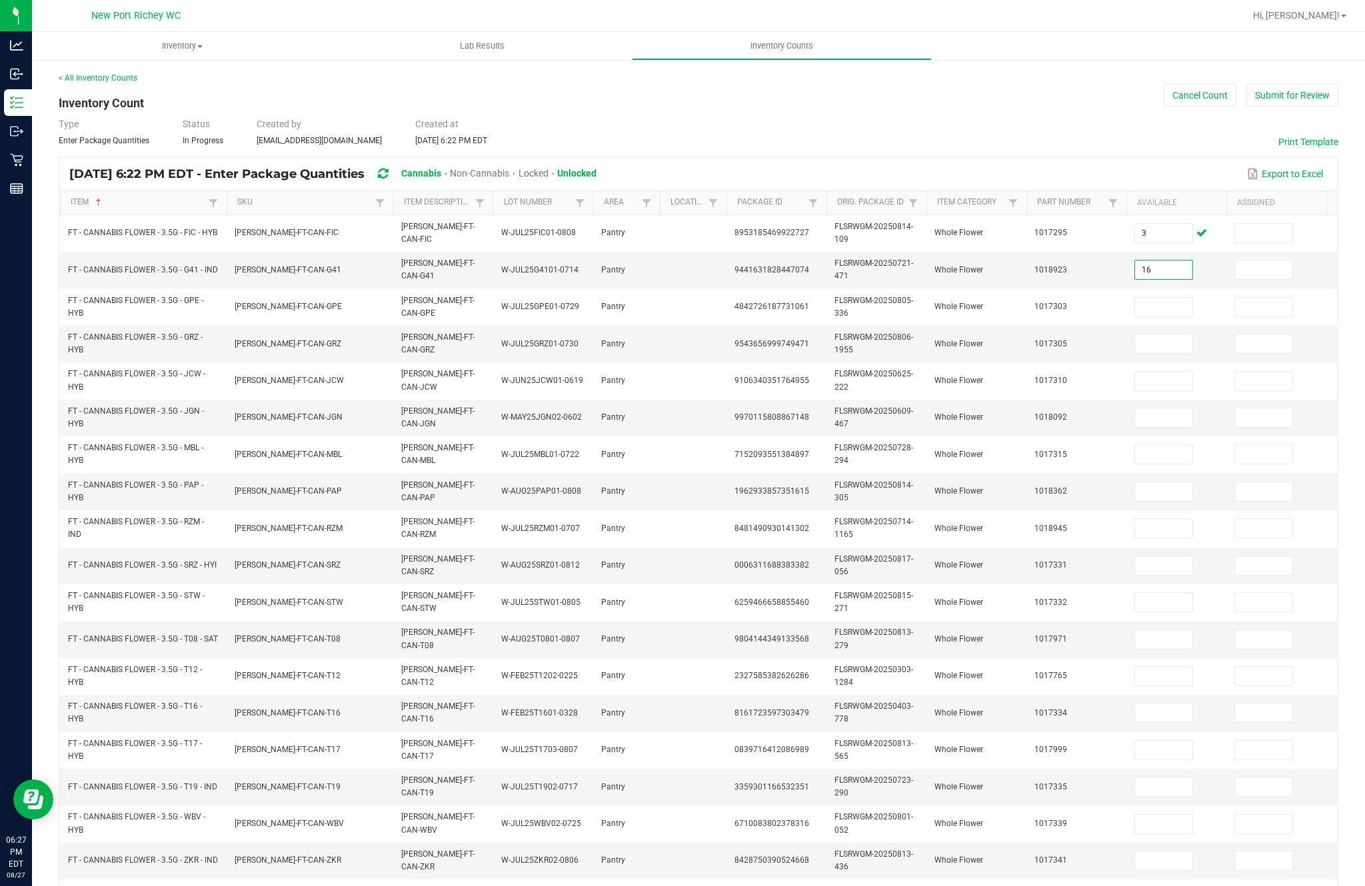
click at [1156, 298] on input at bounding box center [1163, 307] width 57 height 19
type input "8"
click at [1158, 335] on input at bounding box center [1163, 344] width 57 height 19
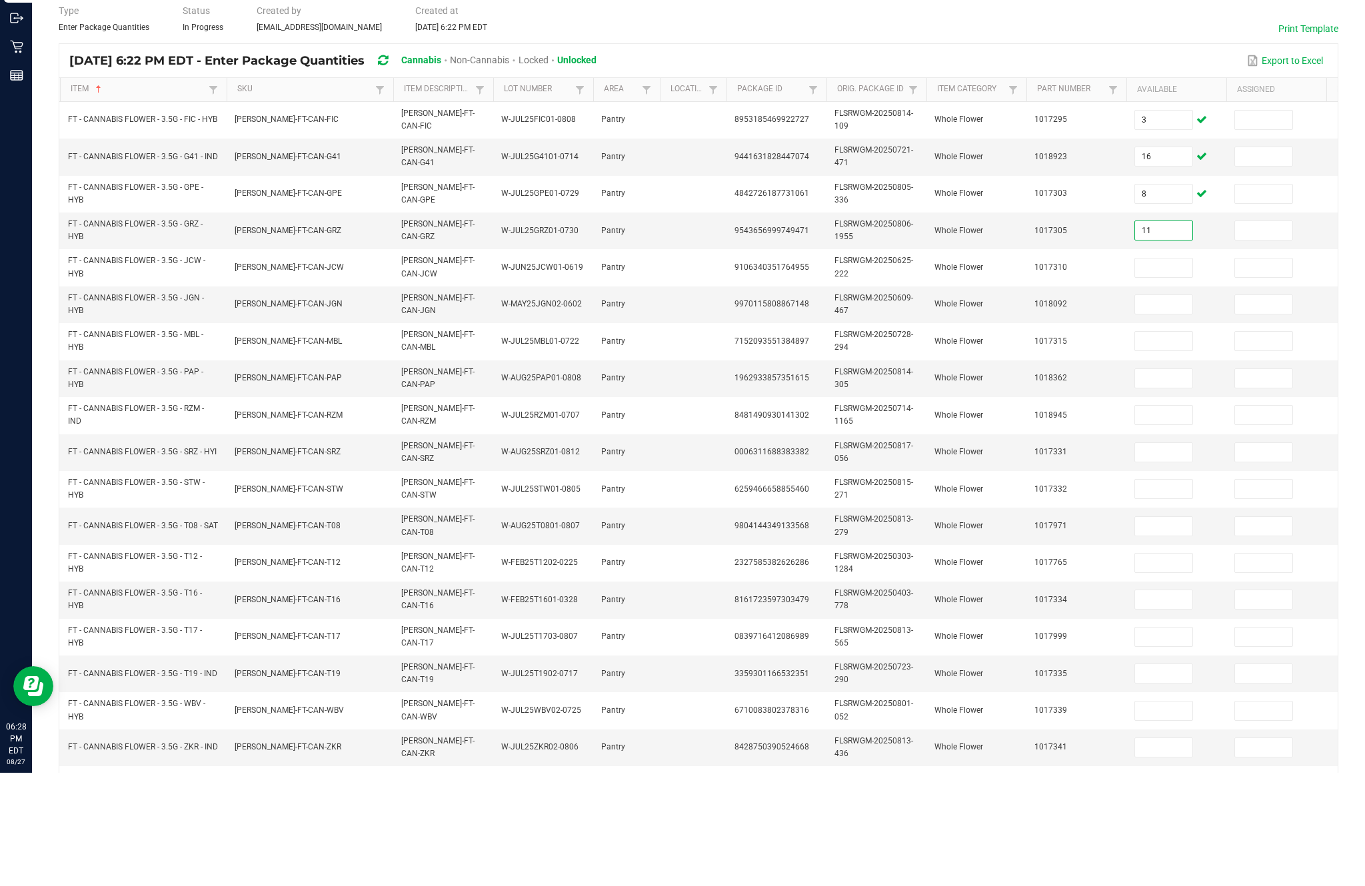
type input "11"
click at [1146, 372] on input at bounding box center [1163, 381] width 57 height 19
type input "11"
click at [1168, 409] on input at bounding box center [1163, 418] width 57 height 19
type input "14"
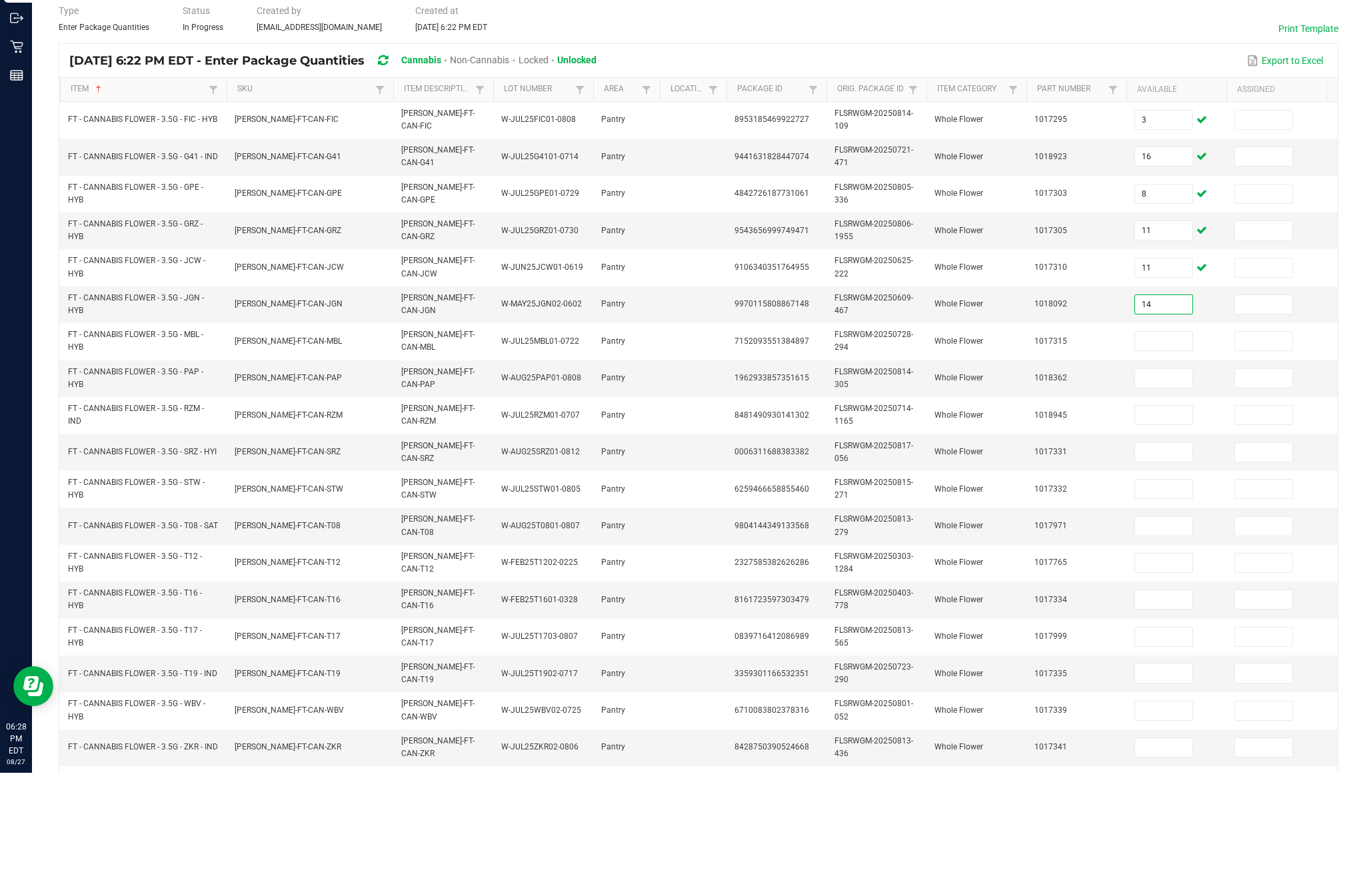
click at [1150, 445] on input at bounding box center [1163, 454] width 57 height 19
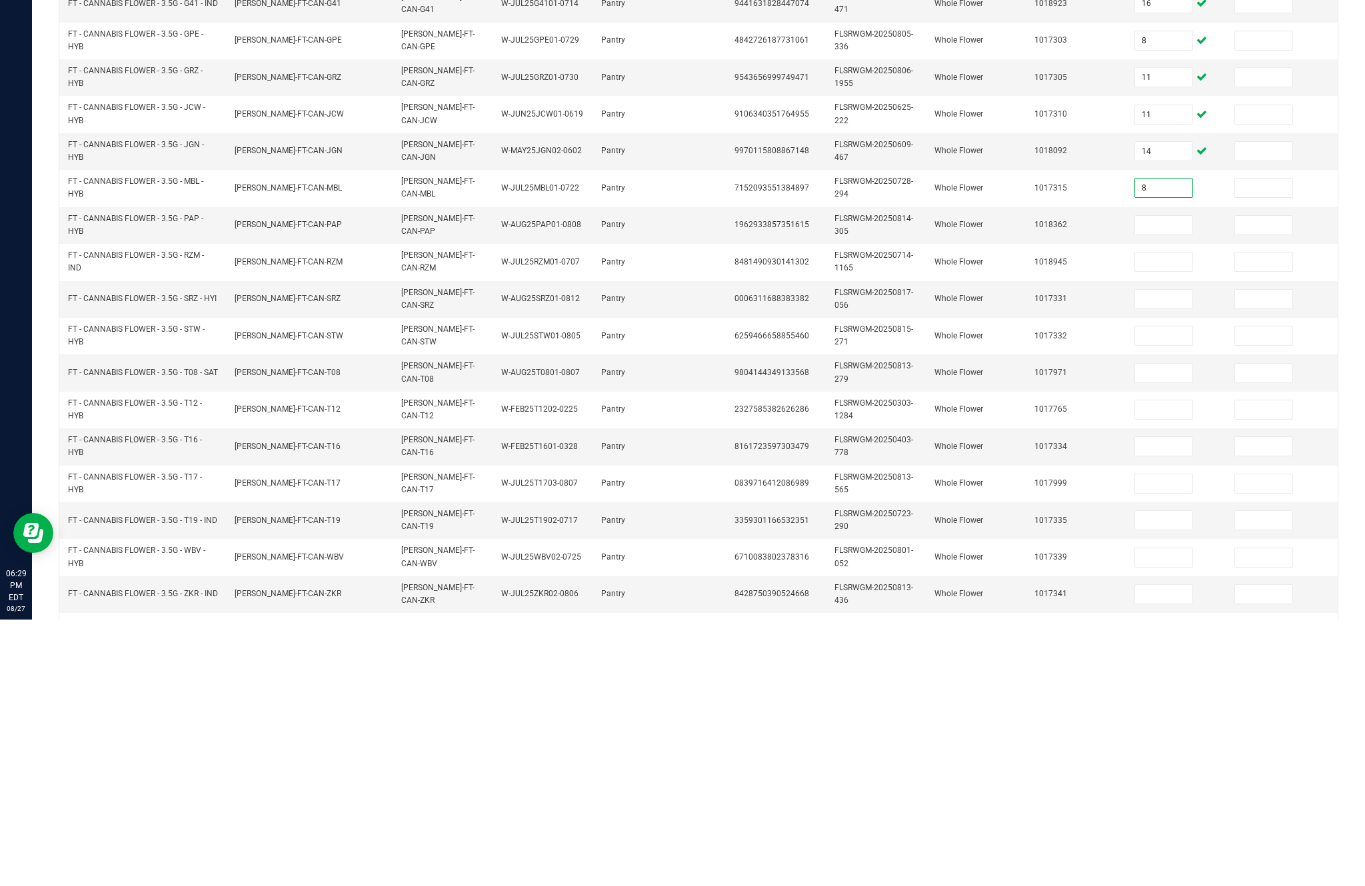
type input "8"
click at [1169, 483] on input at bounding box center [1163, 492] width 57 height 19
type input "18"
click at [1174, 519] on input at bounding box center [1163, 528] width 57 height 19
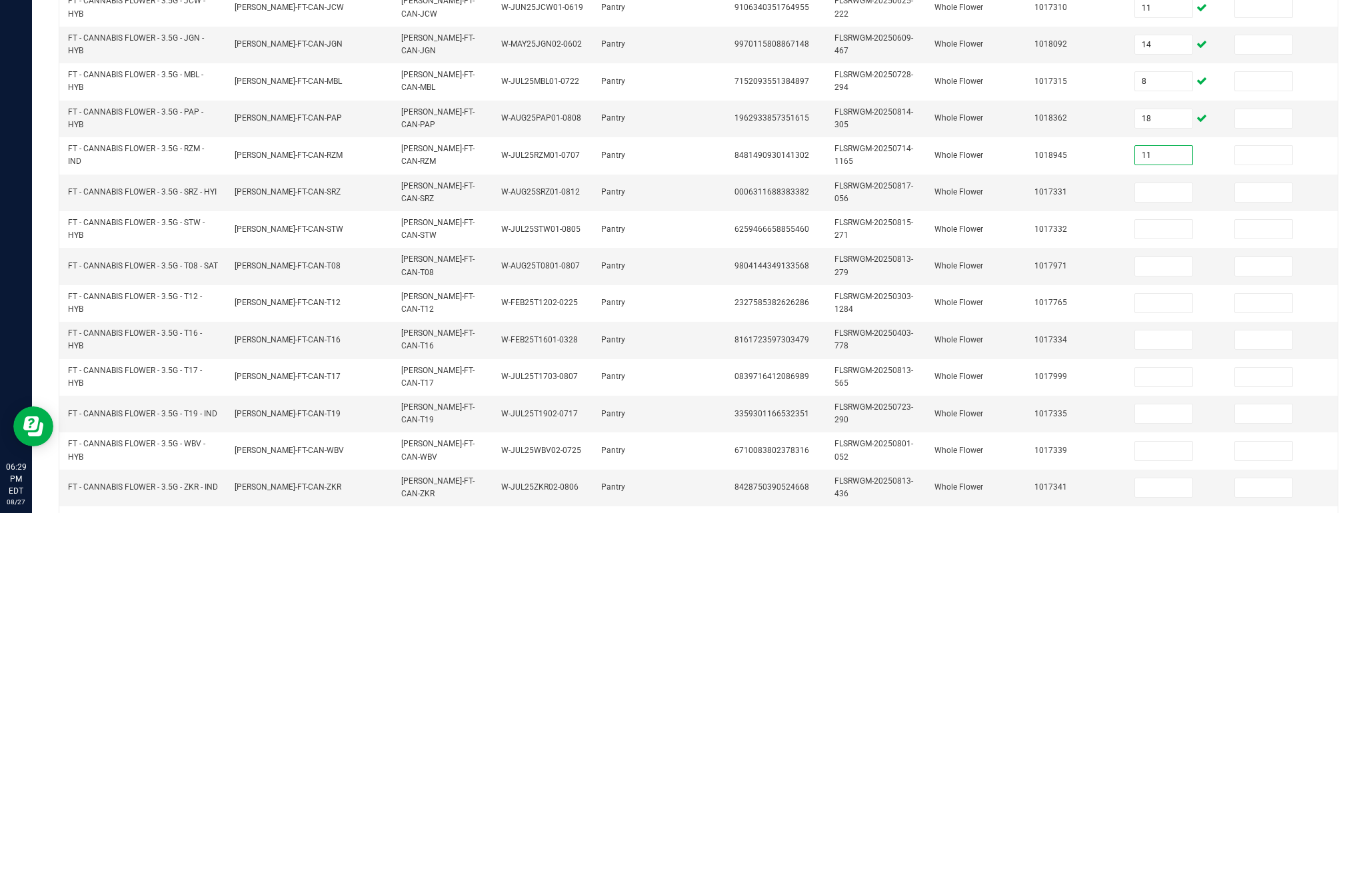
type input "11"
click at [1158, 557] on input at bounding box center [1163, 566] width 57 height 19
type input "1"
click at [1164, 593] on input at bounding box center [1163, 602] width 57 height 19
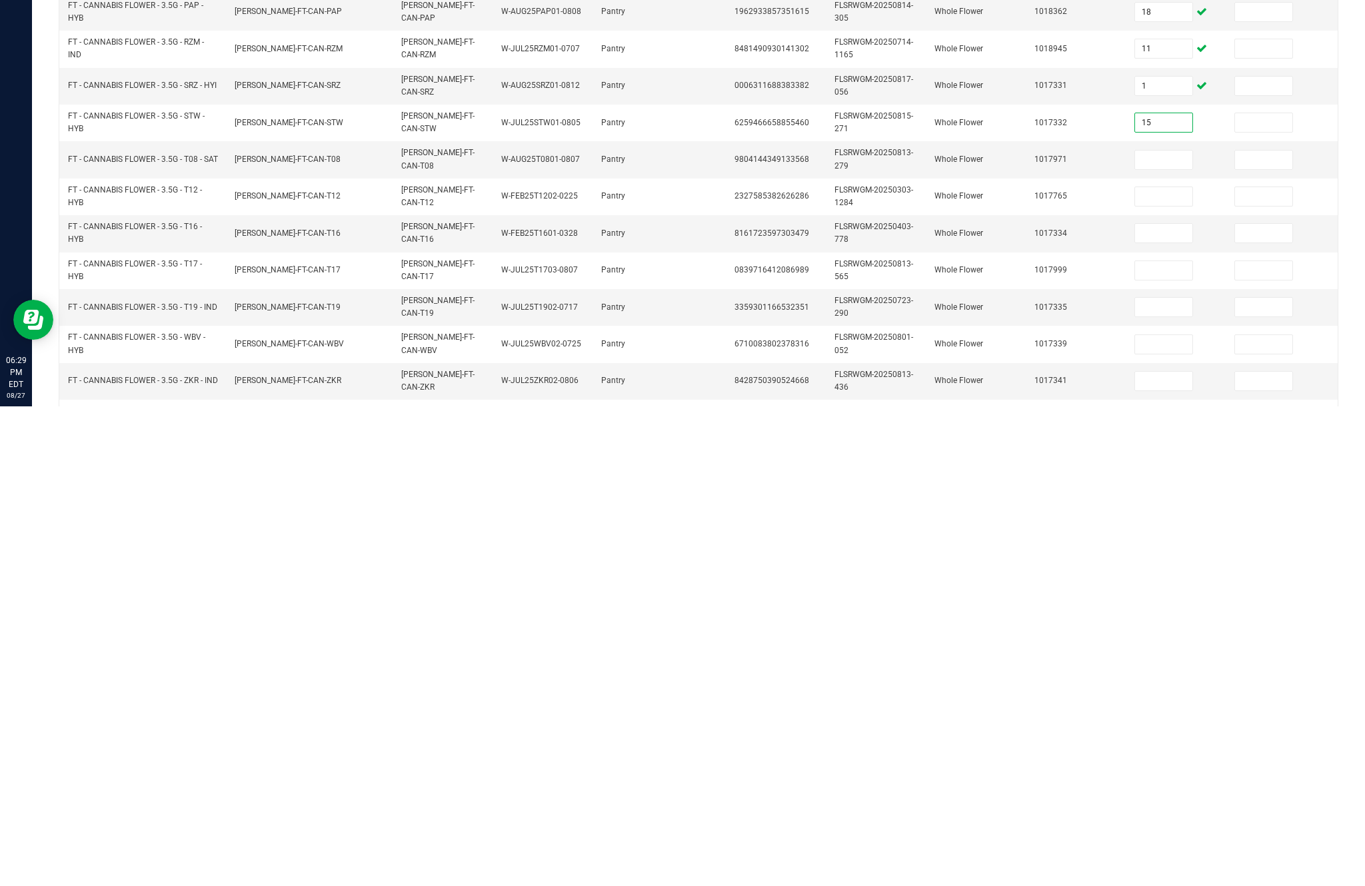
type input "15"
click at [1151, 631] on input at bounding box center [1163, 640] width 57 height 19
type input "3"
click at [1170, 667] on input at bounding box center [1163, 676] width 57 height 19
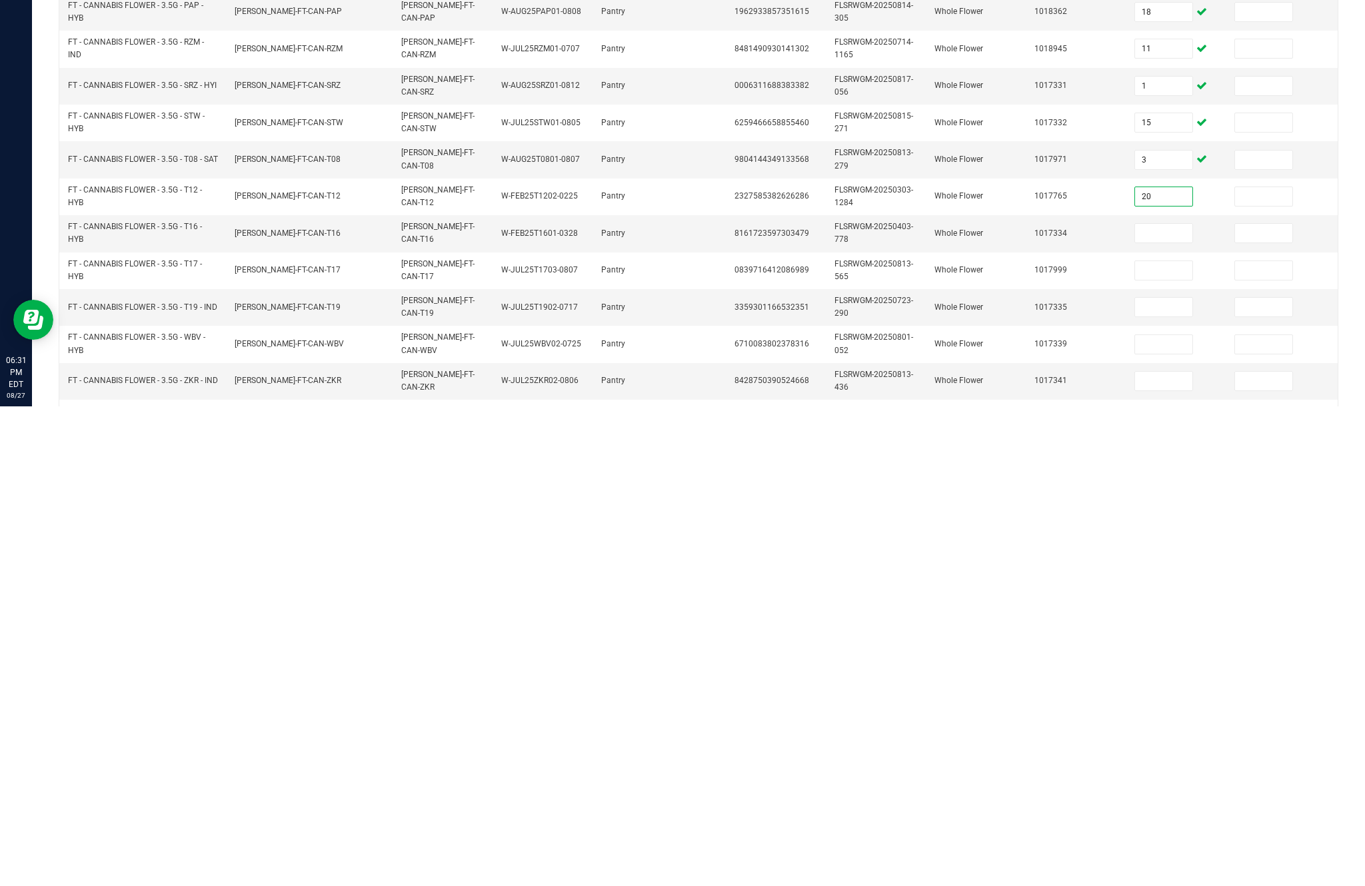
type input "20"
click at [1167, 704] on input at bounding box center [1163, 713] width 57 height 19
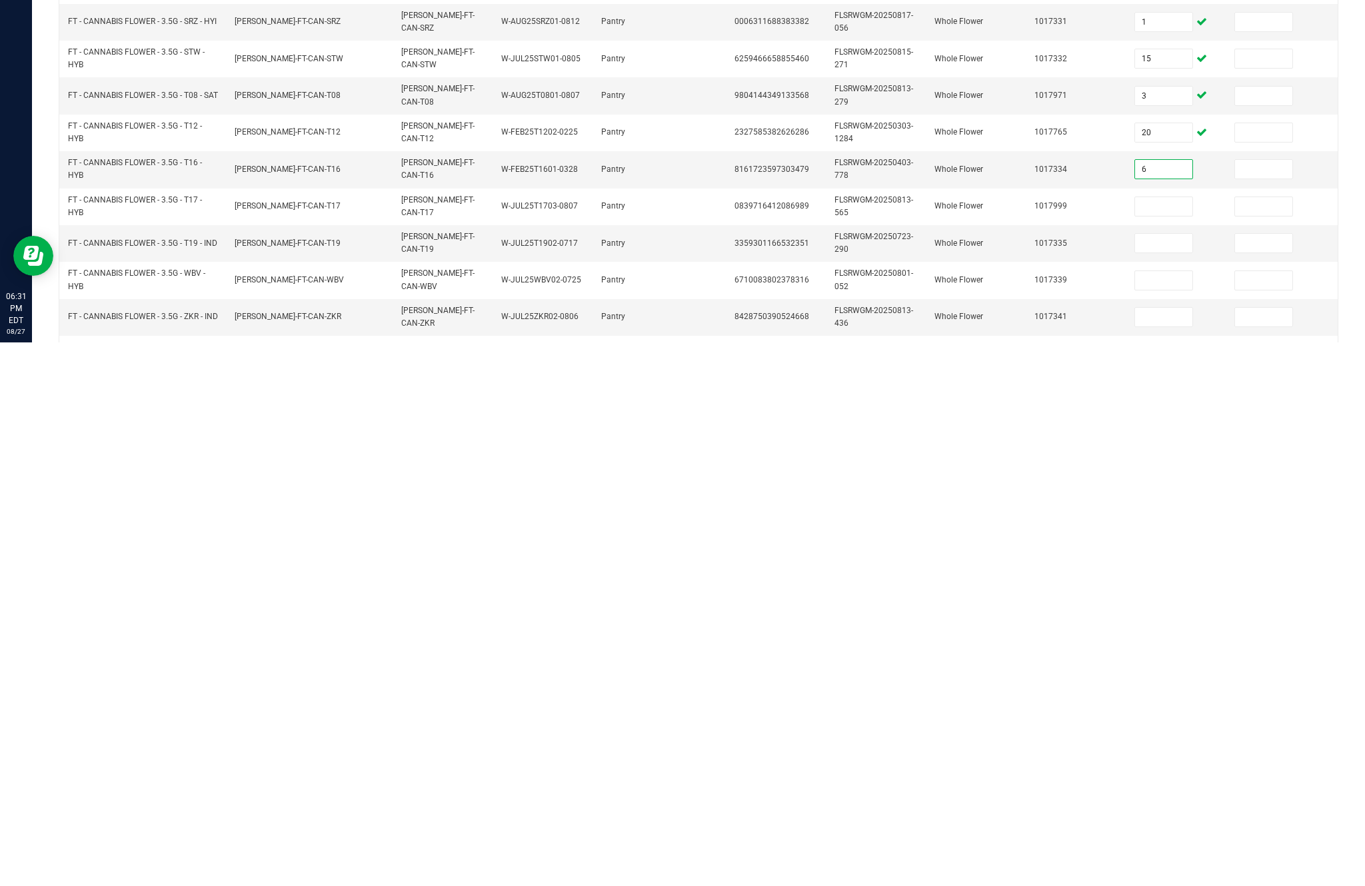
type input "6"
click at [1178, 741] on input at bounding box center [1163, 750] width 57 height 19
type input "2"
click at [1172, 778] on input at bounding box center [1163, 787] width 57 height 19
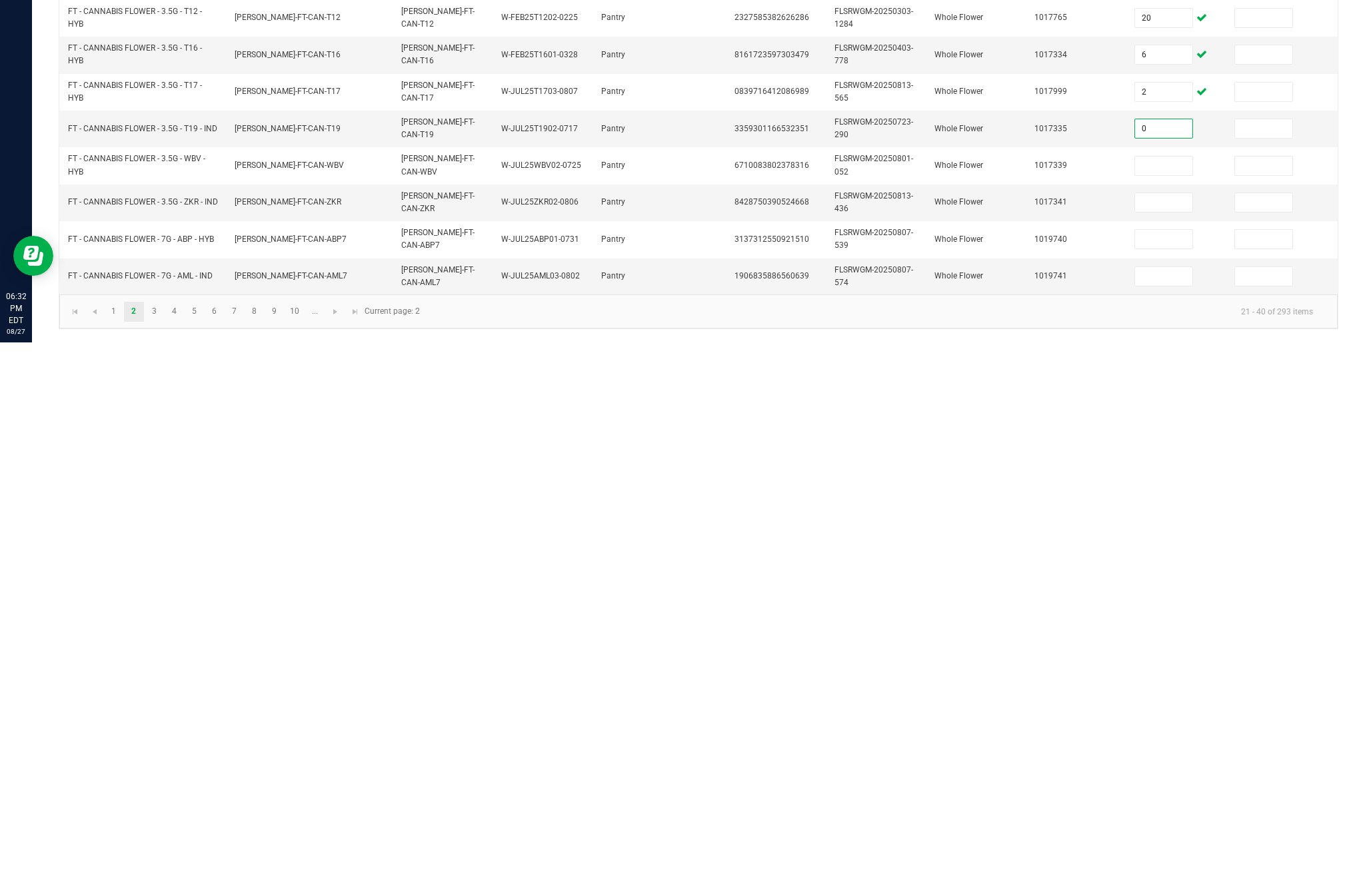
scroll to position [115, 0]
type input "0"
click at [1172, 701] on input at bounding box center [1163, 710] width 57 height 19
type input "9"
click at [1172, 737] on input at bounding box center [1163, 746] width 57 height 19
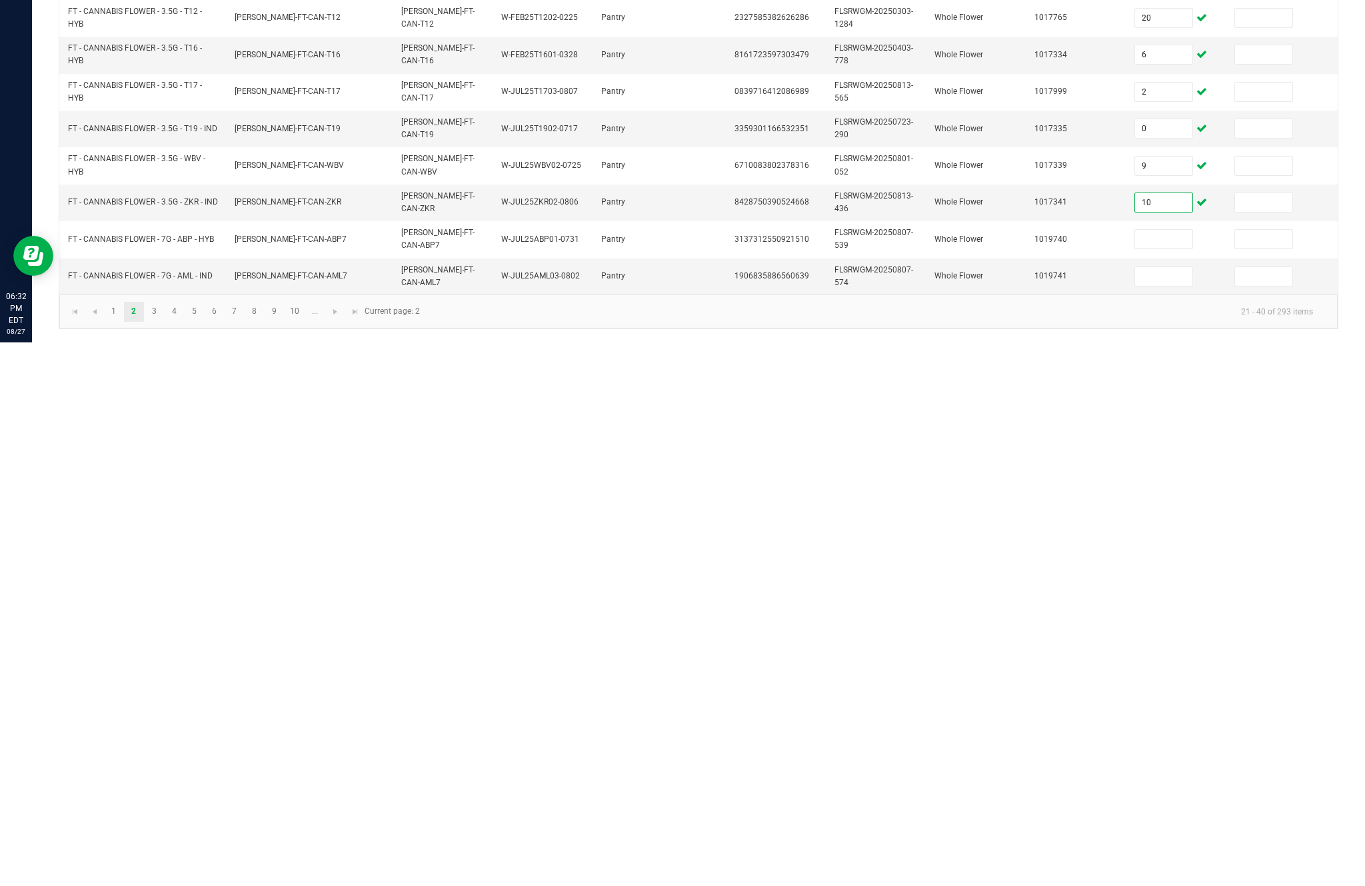
scroll to position [154, 0]
type input "10"
click at [1170, 774] on input at bounding box center [1163, 783] width 57 height 19
type input "20"
click at [1174, 811] on input at bounding box center [1163, 820] width 57 height 19
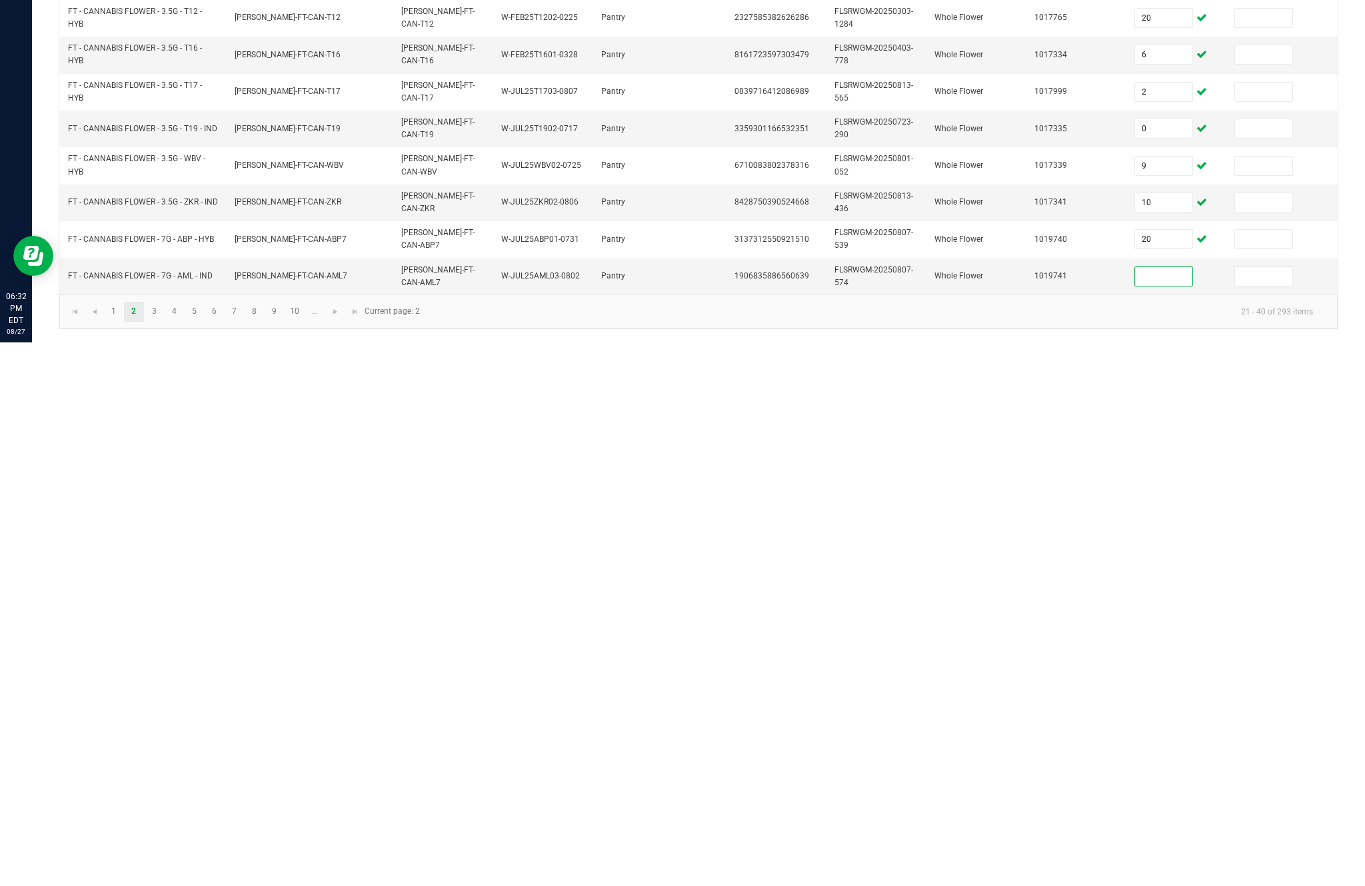
scroll to position [230, 0]
type input "14"
click at [903, 844] on kendo-pager-info "21 - 40 of 293 items" at bounding box center [876, 855] width 896 height 22
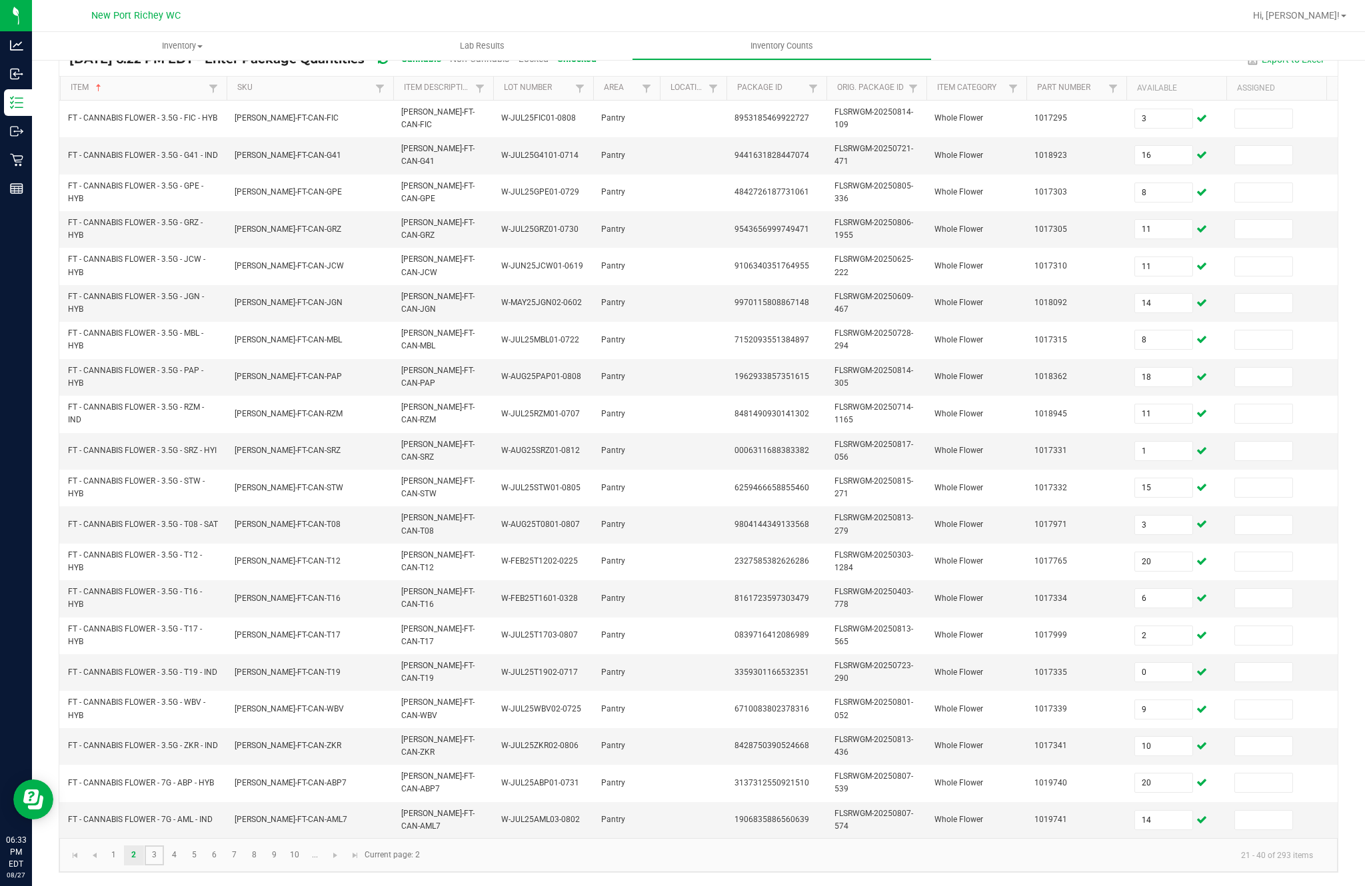
click at [164, 849] on link "3" at bounding box center [154, 856] width 19 height 20
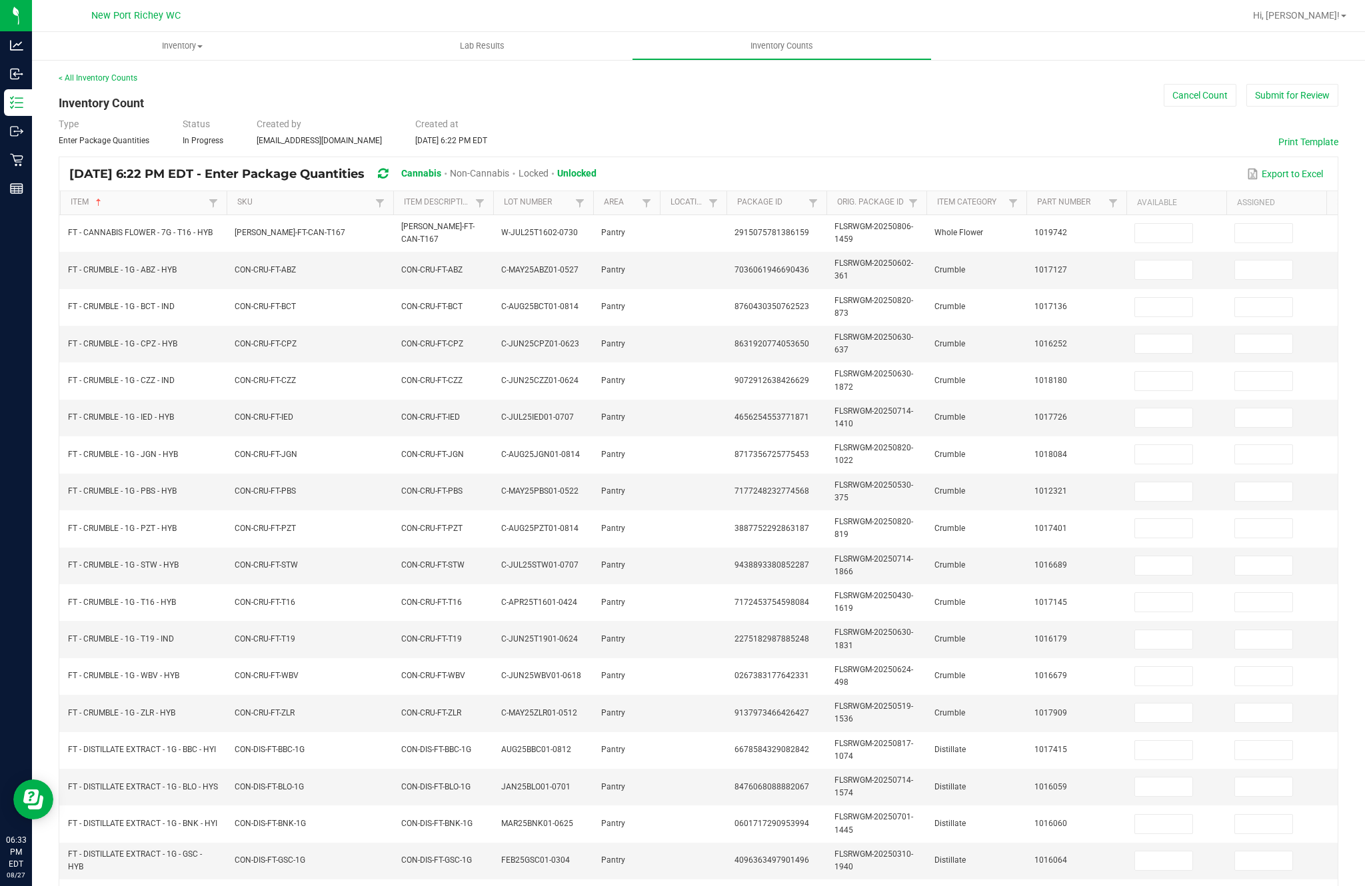
scroll to position [0, 0]
click at [1167, 224] on input at bounding box center [1163, 233] width 57 height 19
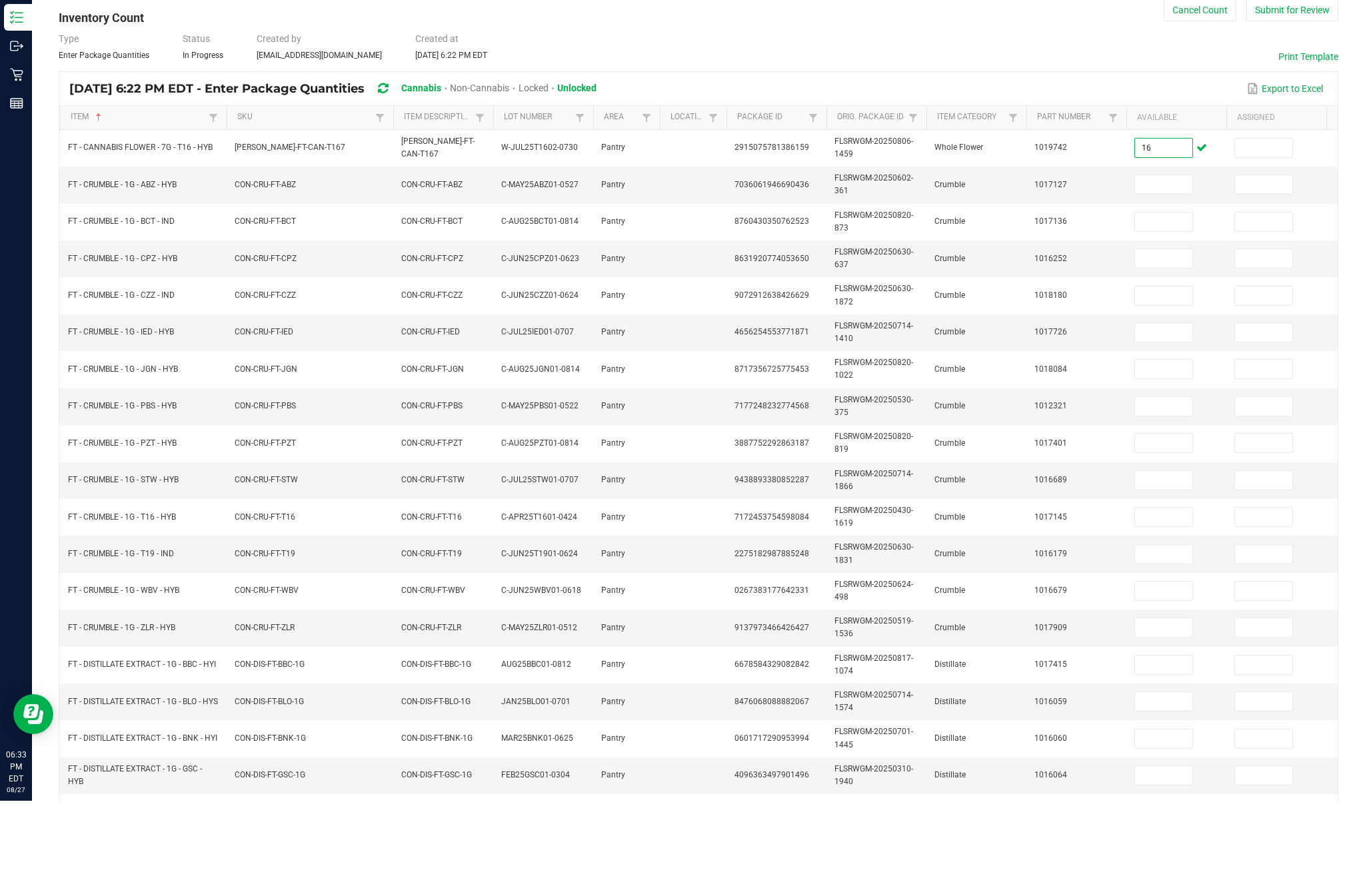
type input "16"
click at [1155, 261] on input at bounding box center [1163, 270] width 57 height 19
type input "6"
click at [1168, 298] on input at bounding box center [1163, 307] width 57 height 19
type input "7"
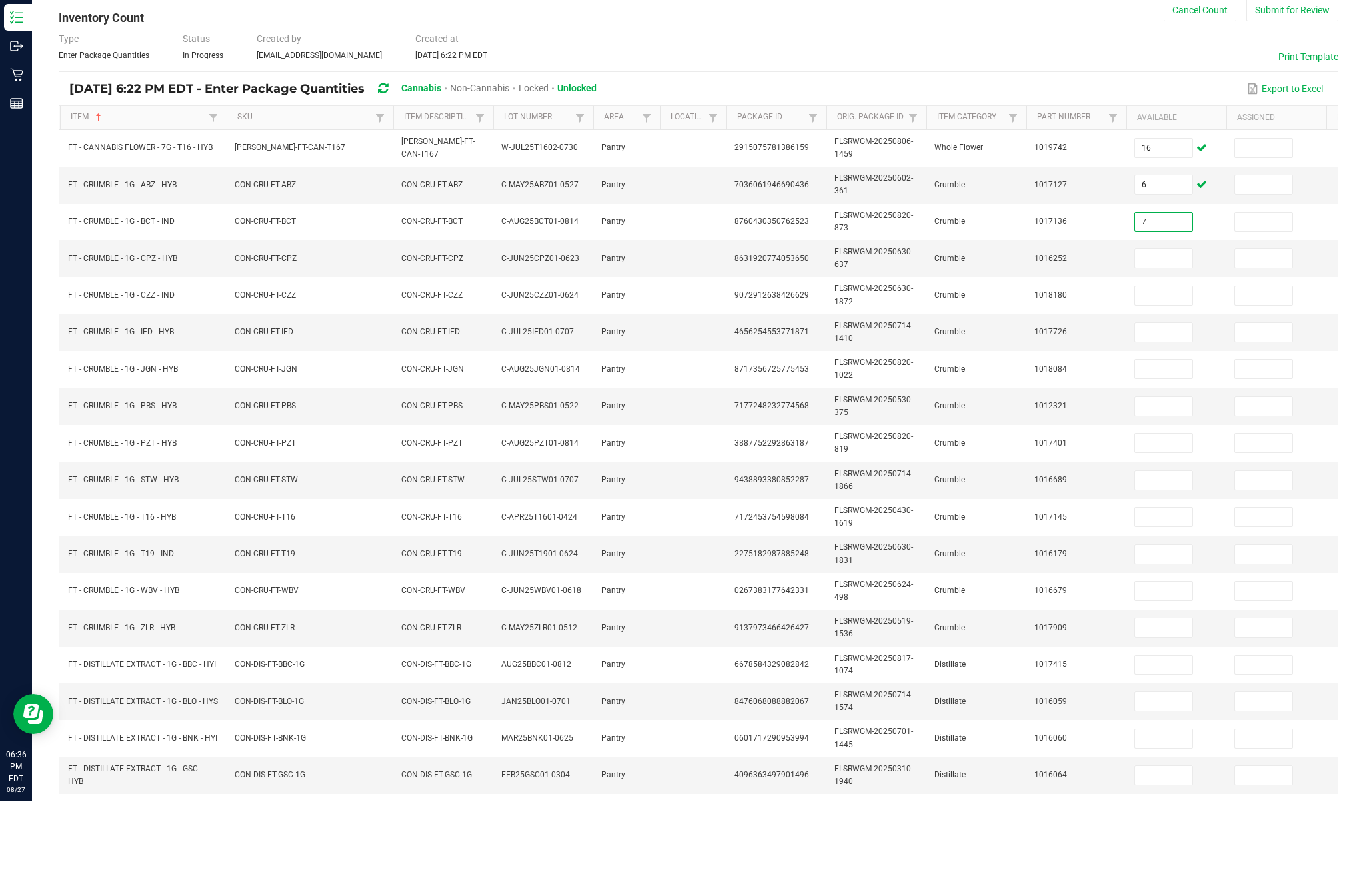
click at [1146, 335] on input at bounding box center [1163, 344] width 57 height 19
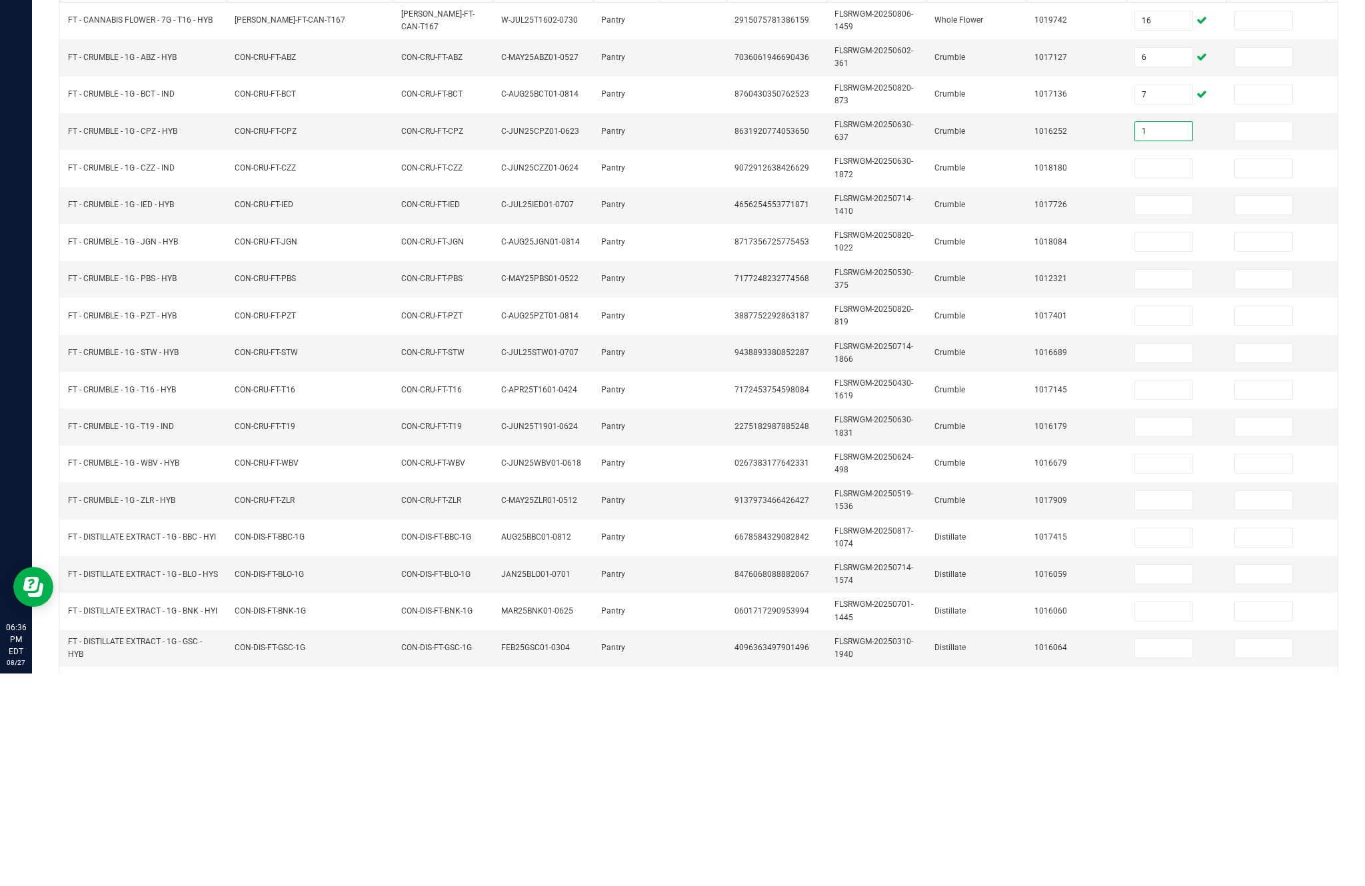
type input "1"
click at [1150, 372] on input at bounding box center [1163, 381] width 57 height 19
type input "3"
click at [1154, 409] on input at bounding box center [1163, 418] width 57 height 19
type input "6"
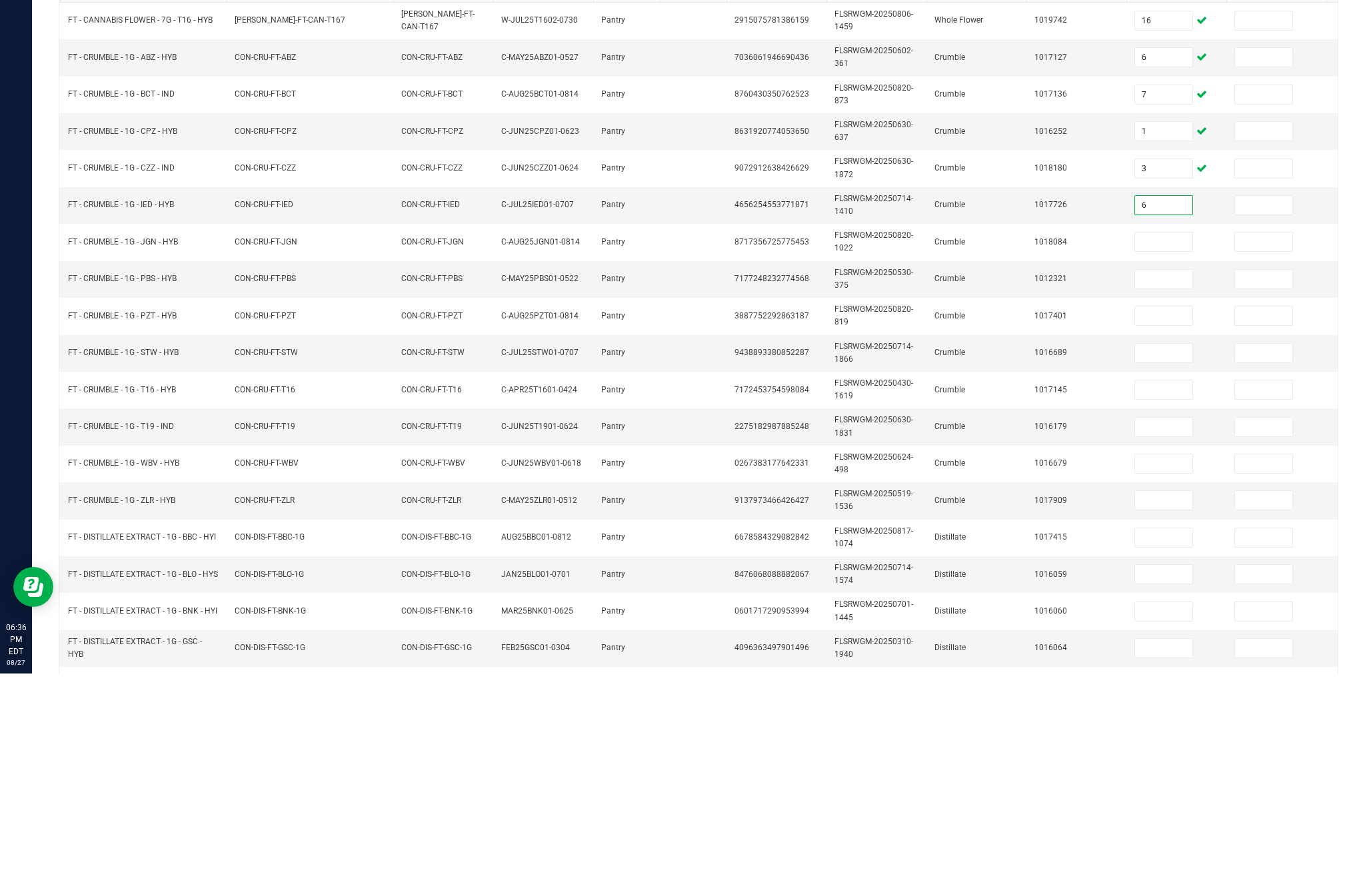
click at [1160, 445] on input at bounding box center [1163, 454] width 57 height 19
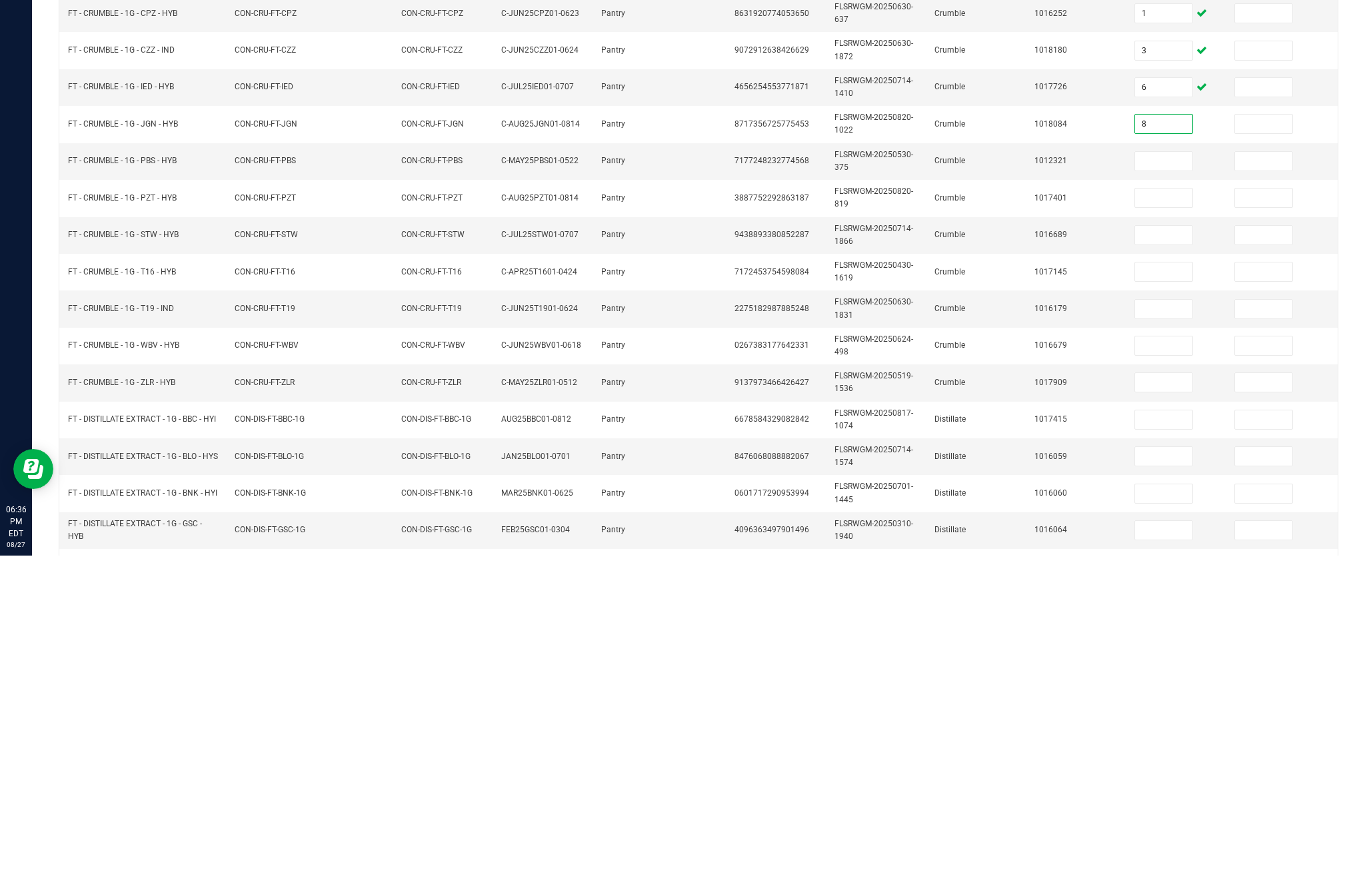
type input "8"
click at [1172, 483] on input at bounding box center [1163, 492] width 57 height 19
type input "8"
click at [1169, 519] on input at bounding box center [1163, 528] width 57 height 19
type input "8"
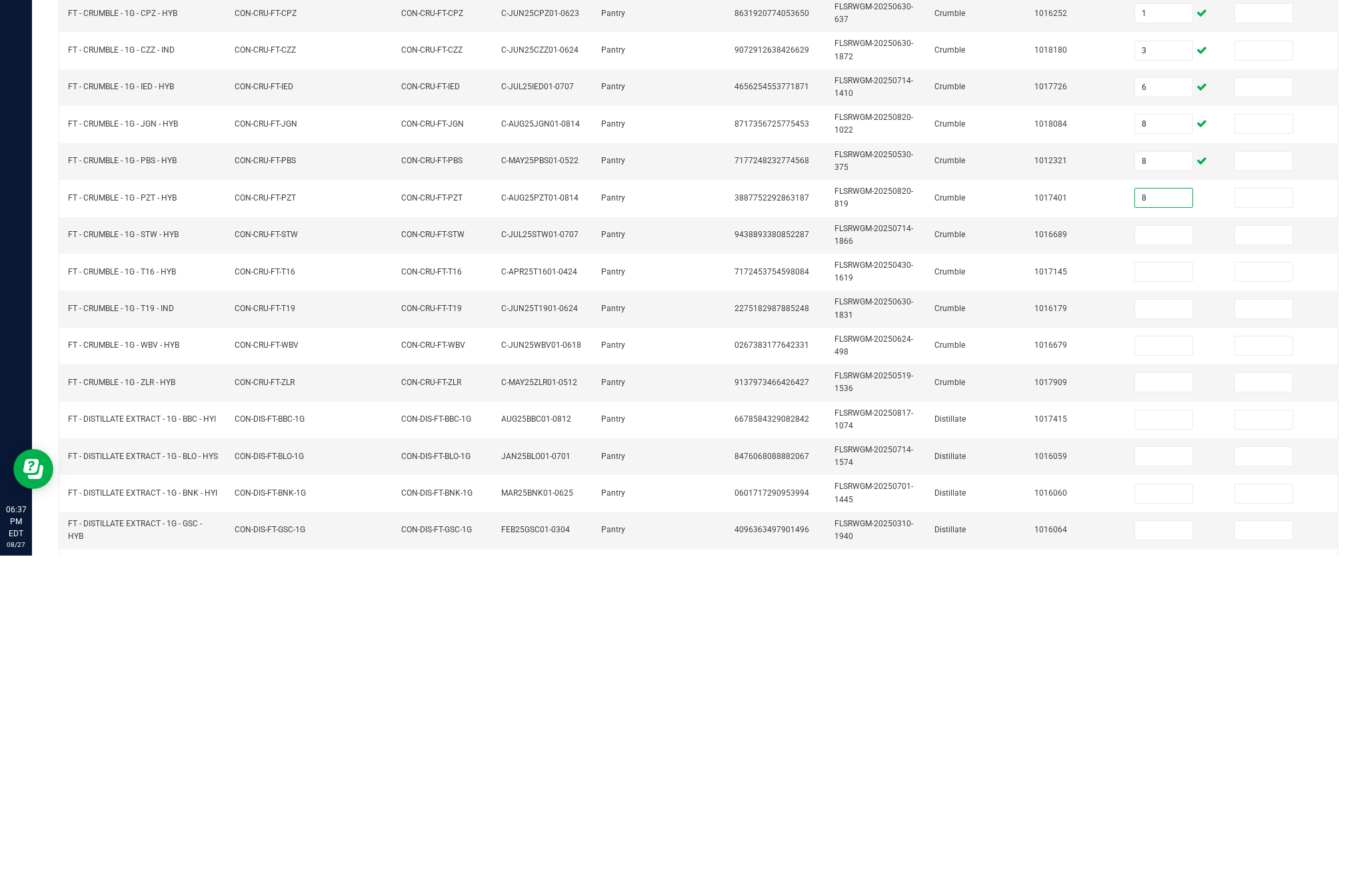
click at [1160, 557] on input at bounding box center [1163, 566] width 57 height 19
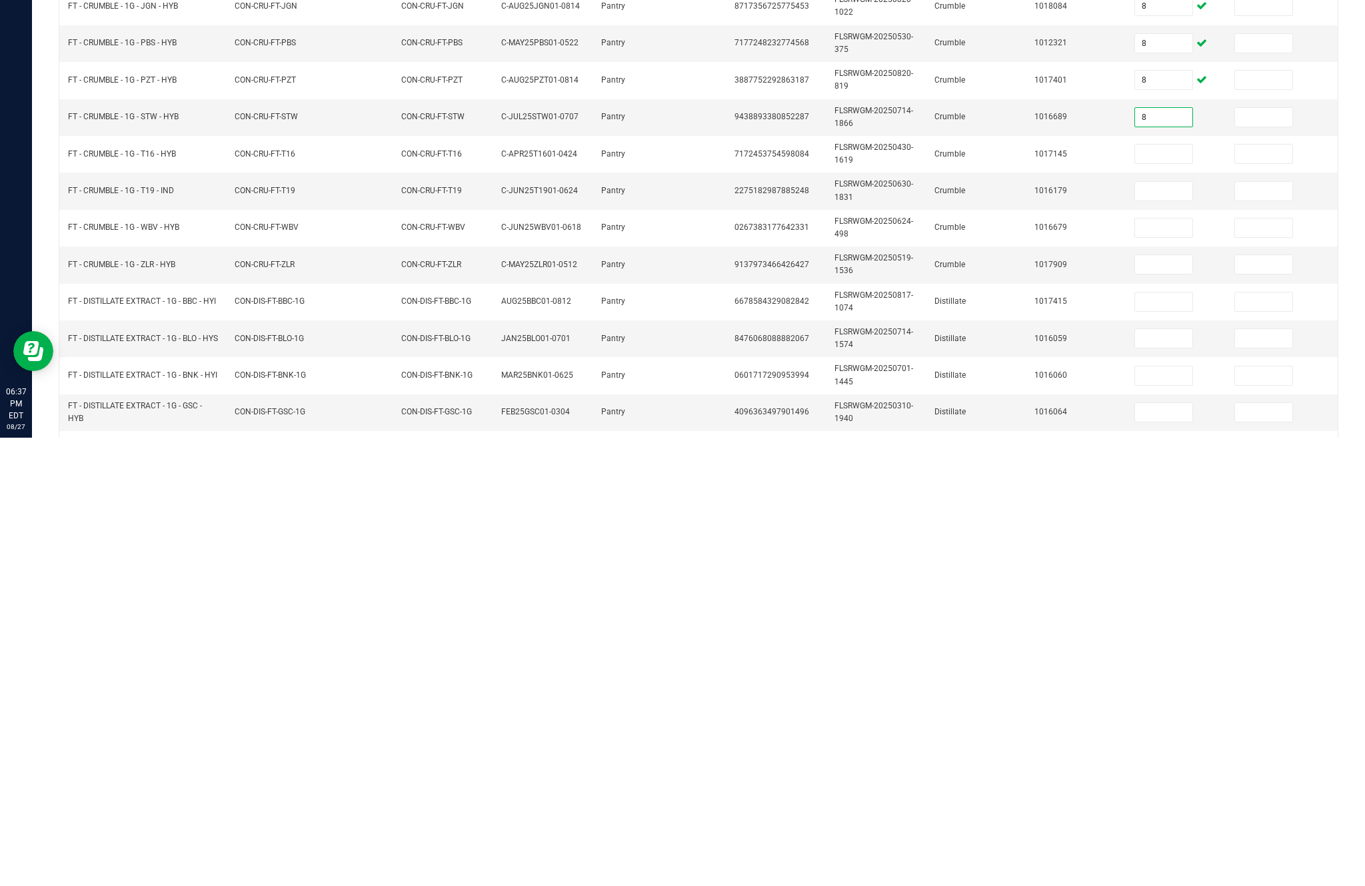
type input "8"
click at [1173, 593] on input at bounding box center [1163, 602] width 57 height 19
type input "3"
click at [1182, 631] on input at bounding box center [1163, 640] width 57 height 19
type input "4"
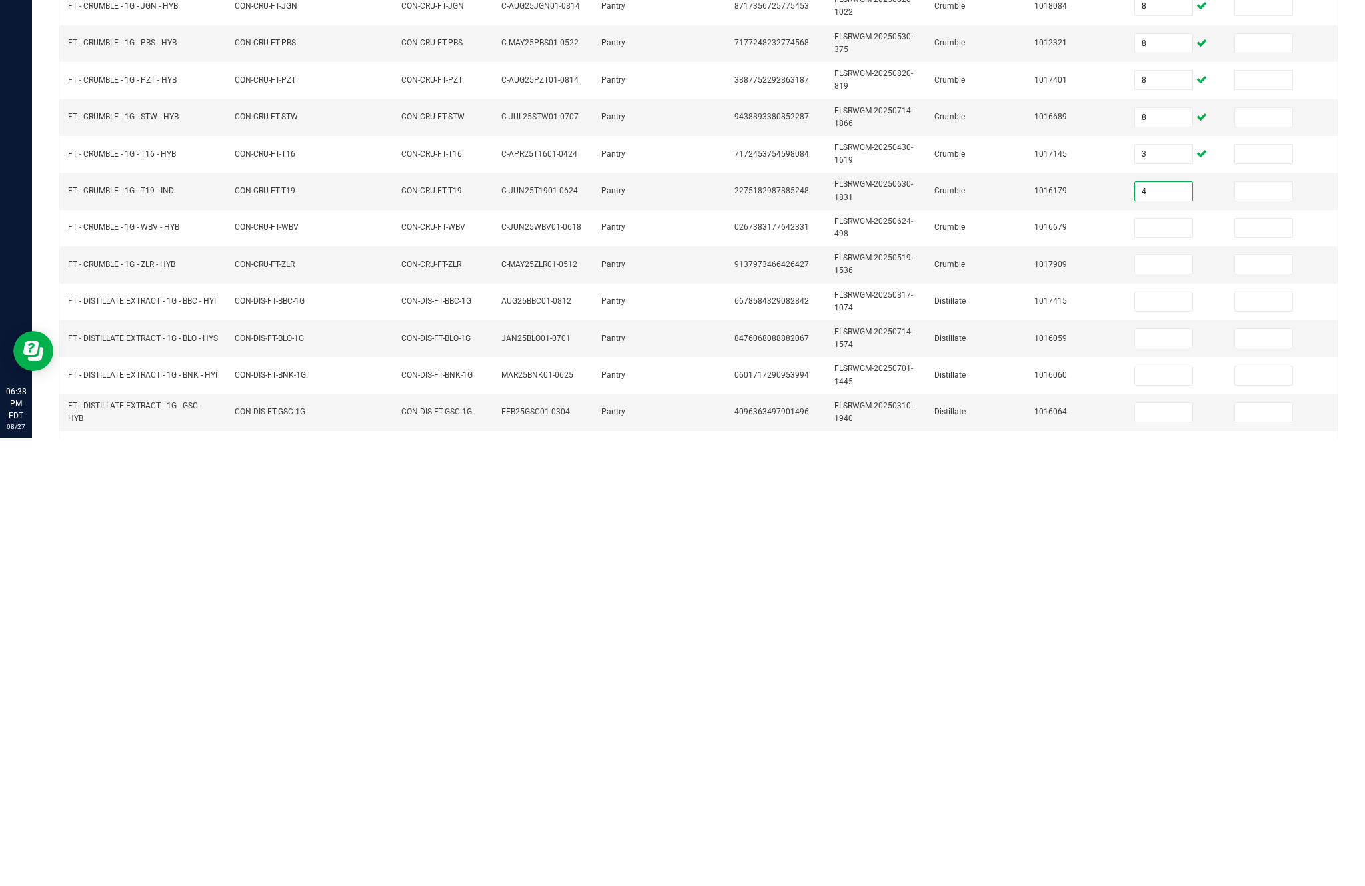
click at [1162, 667] on input at bounding box center [1163, 676] width 57 height 19
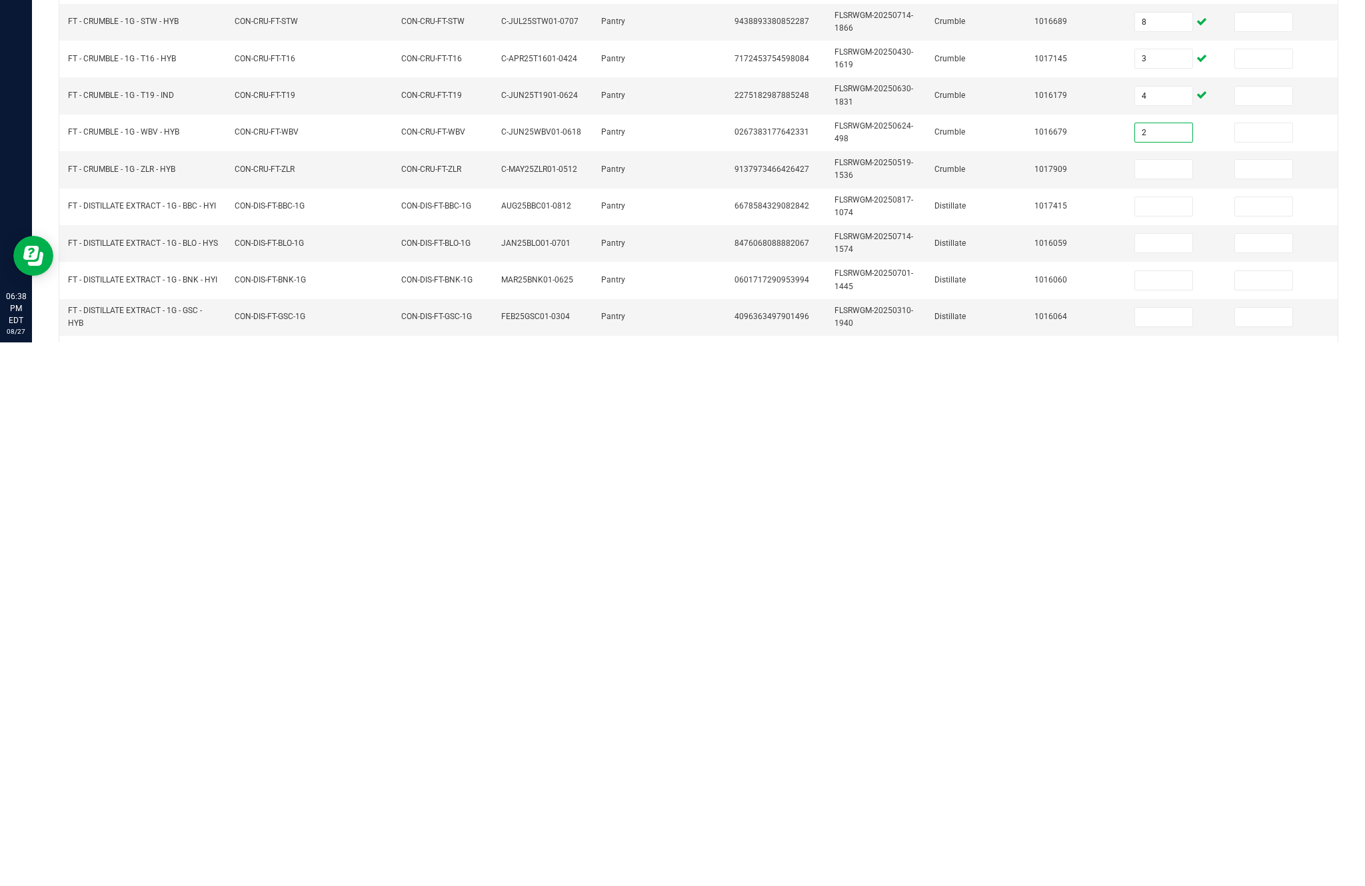
type input "2"
click at [1163, 704] on input at bounding box center [1163, 713] width 57 height 19
type input "5"
click at [1172, 741] on input at bounding box center [1163, 750] width 57 height 19
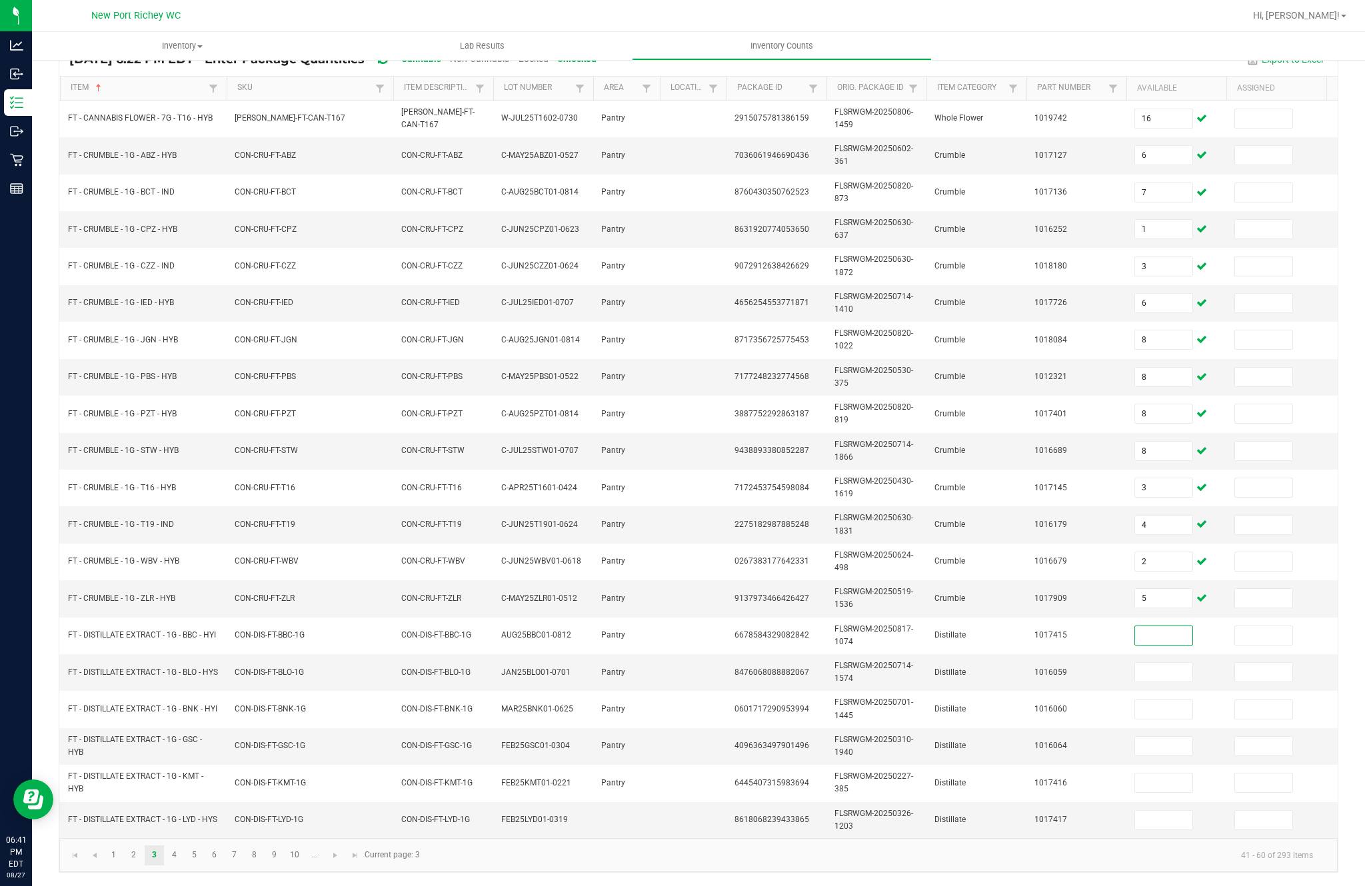
scroll to position [132, 0]
click at [756, 298] on span "4656254553771871" at bounding box center [771, 302] width 75 height 9
click at [1174, 627] on input at bounding box center [1163, 636] width 57 height 19
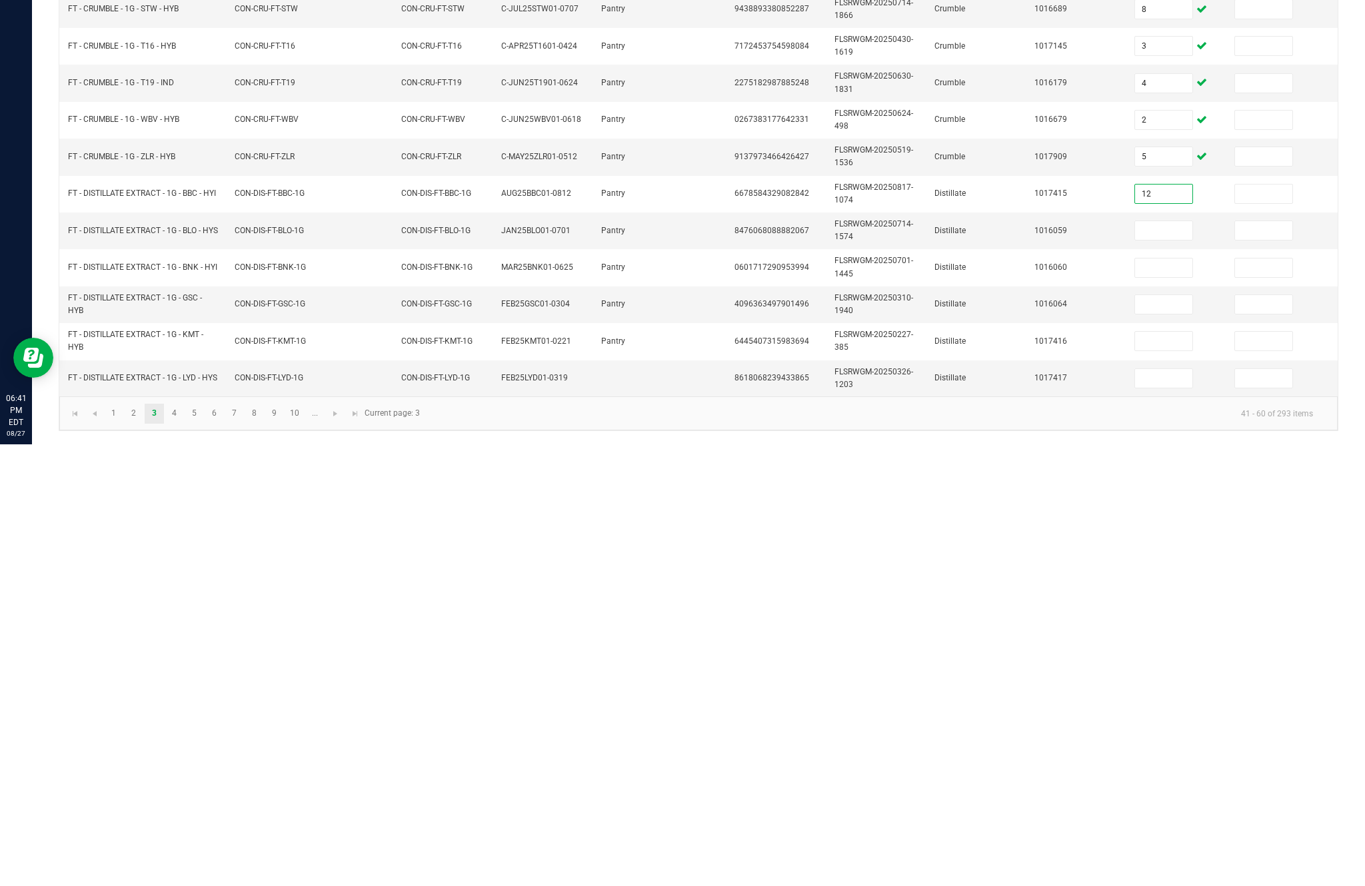
type input "12"
click at [1172, 663] on input at bounding box center [1163, 672] width 57 height 19
type input "10"
click at [1158, 701] on input at bounding box center [1163, 710] width 57 height 19
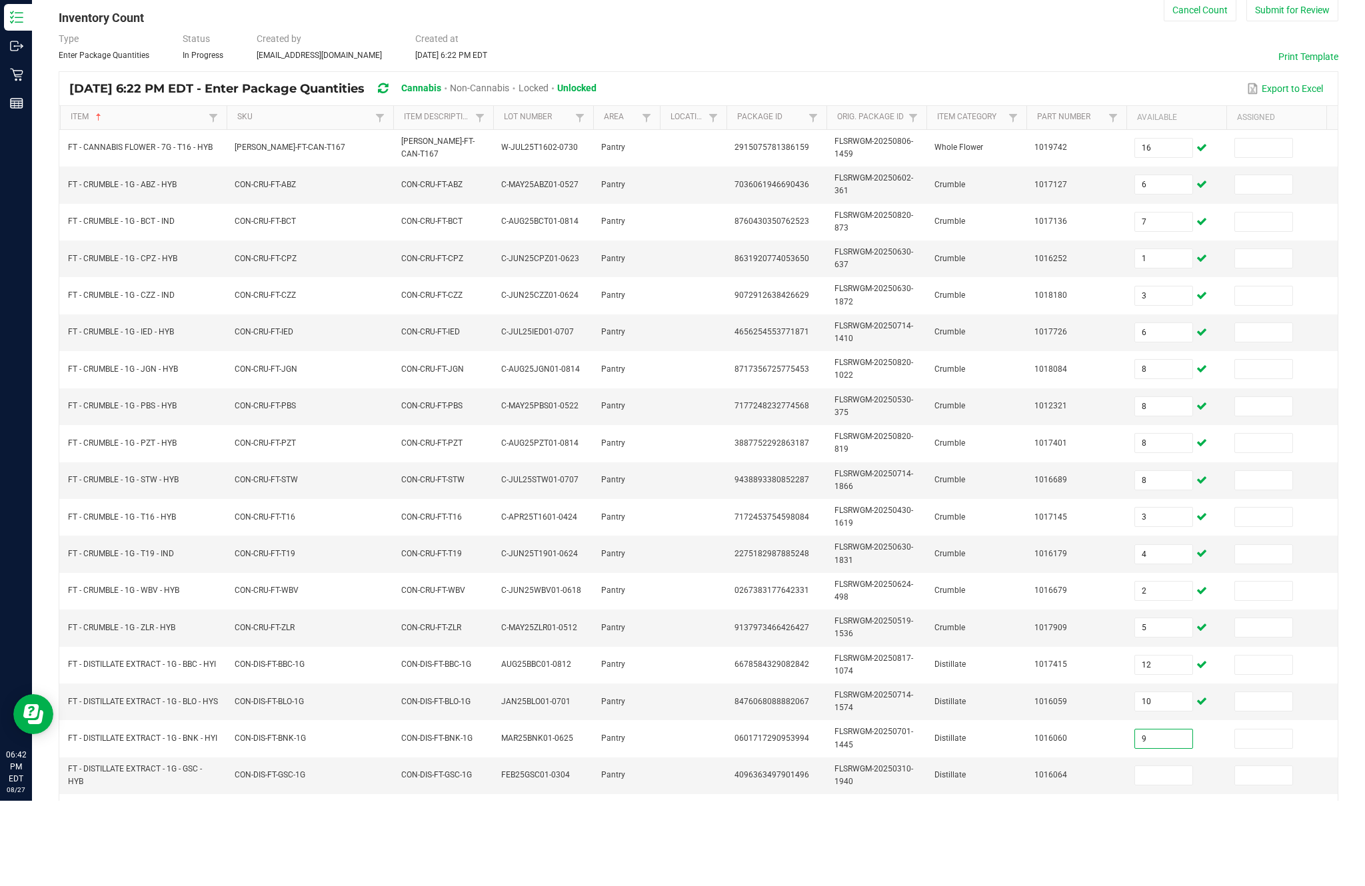
scroll to position [85, 0]
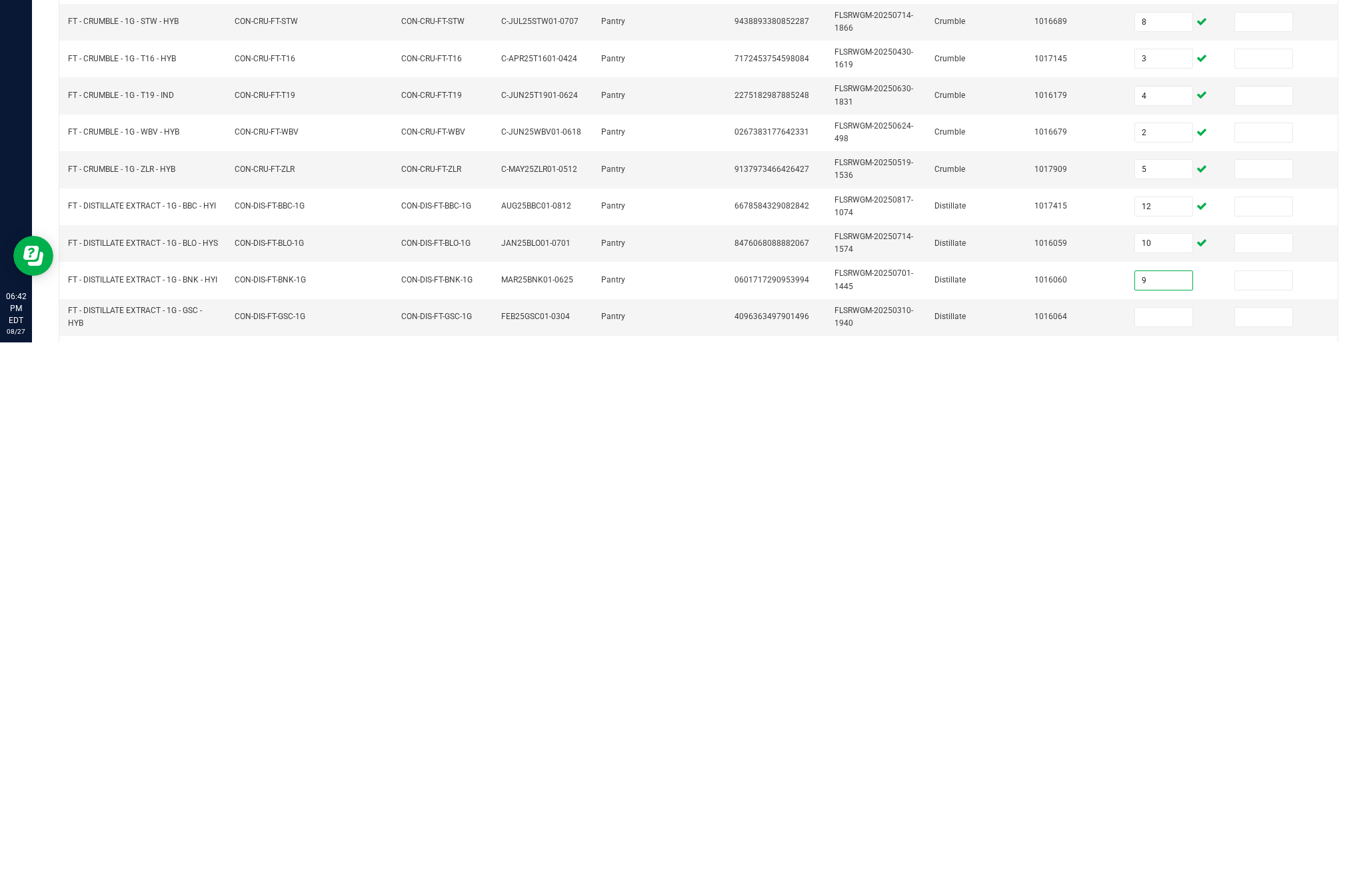
type input "9"
click at [1169, 852] on input at bounding box center [1163, 861] width 57 height 19
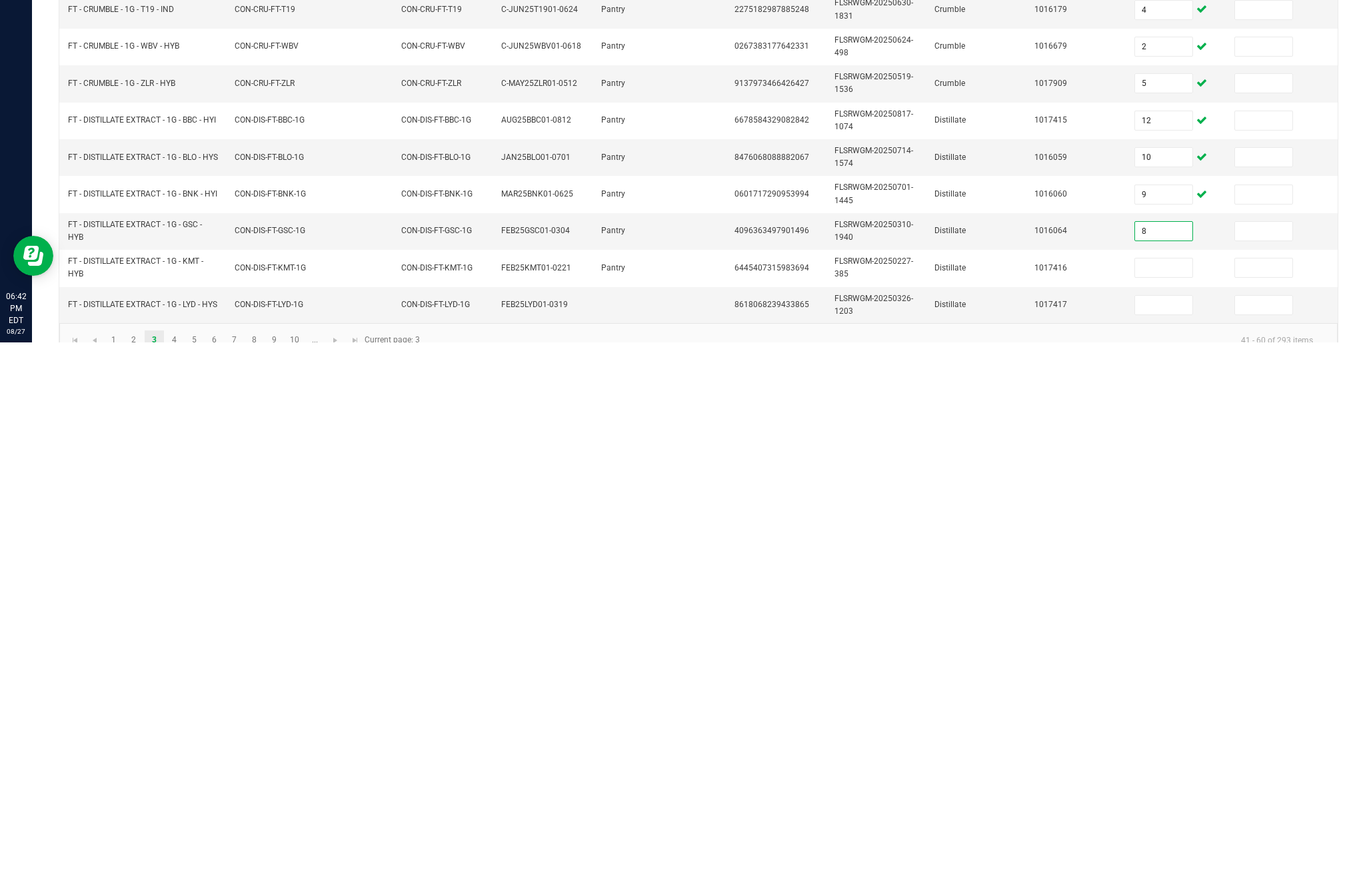
scroll to position [87, 0]
type input "8"
click at [1162, 802] on input at bounding box center [1163, 811] width 57 height 19
type input "5"
click at [1148, 839] on input at bounding box center [1163, 848] width 57 height 19
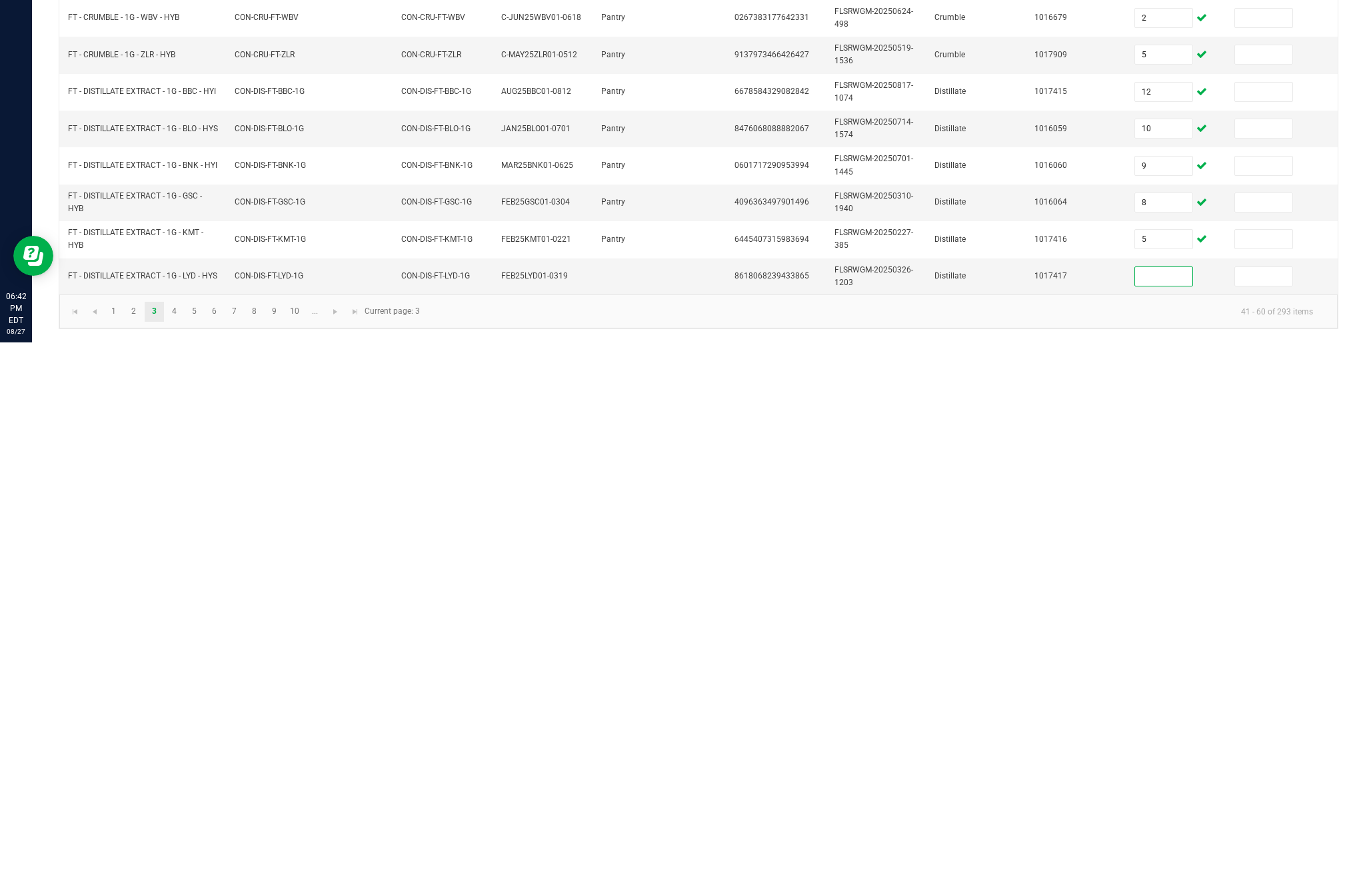
scroll to position [132, 0]
type input "12"
click at [184, 846] on link "4" at bounding box center [174, 856] width 19 height 20
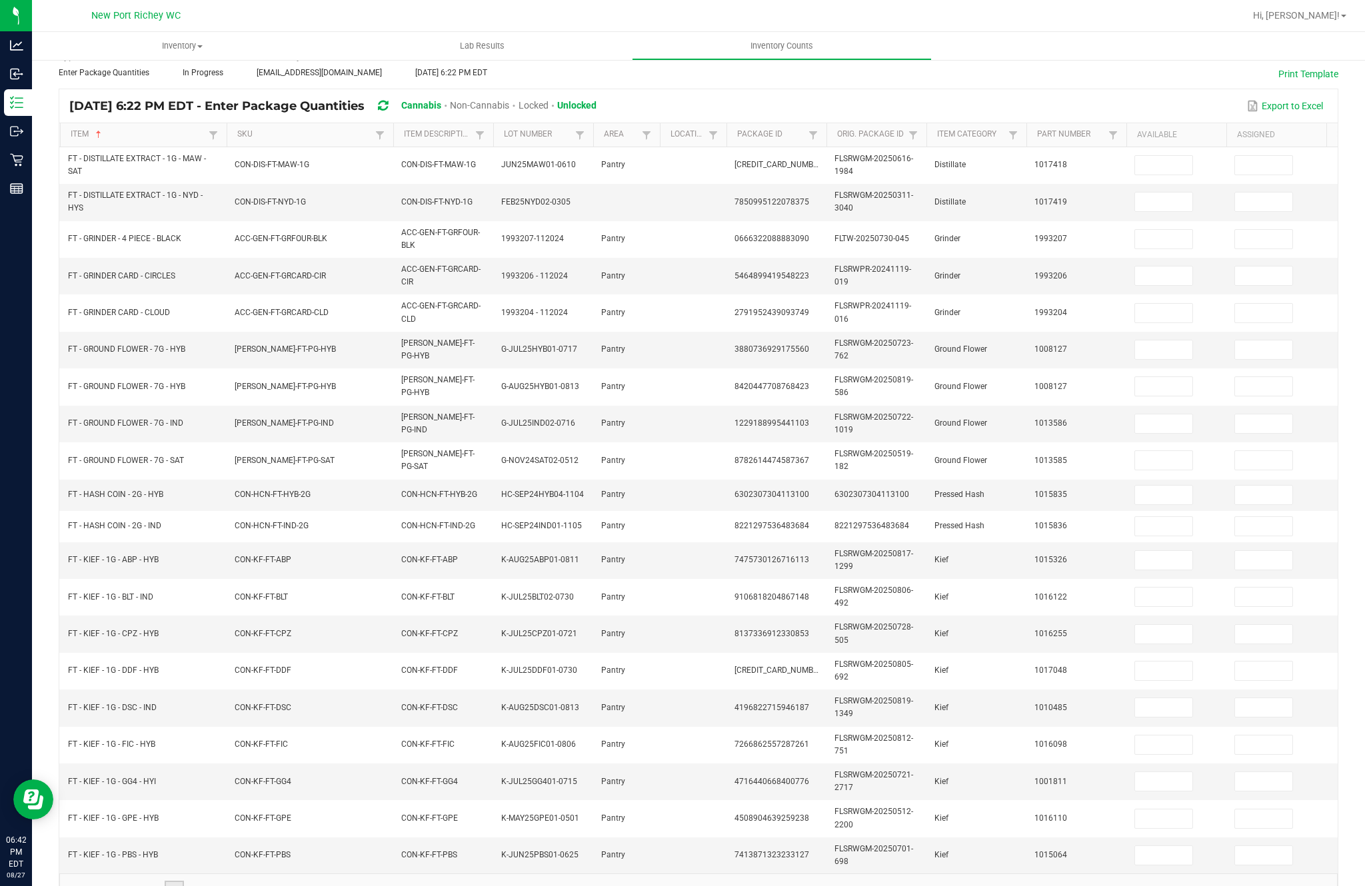
scroll to position [52, 0]
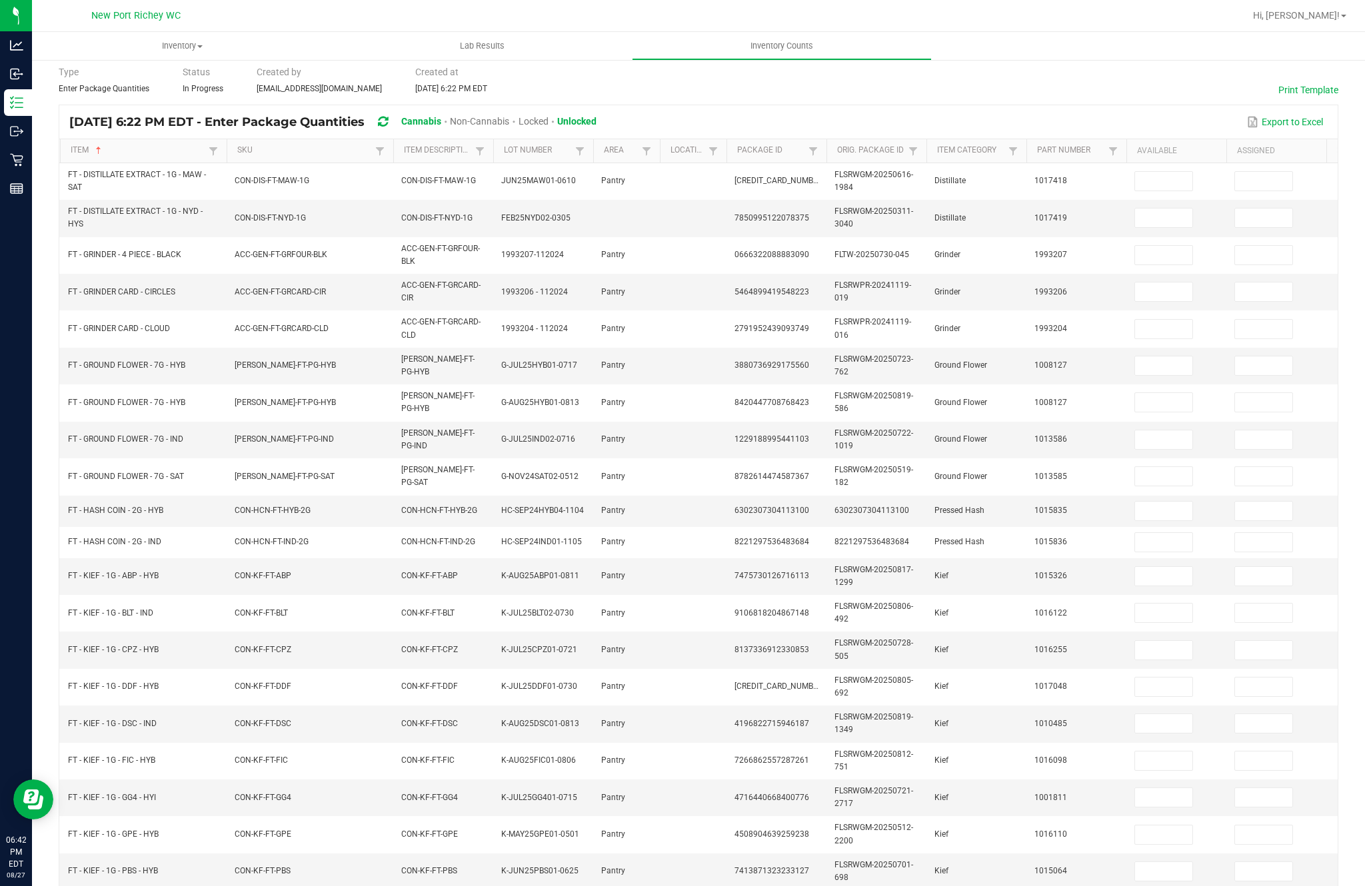
click at [1158, 172] on input at bounding box center [1163, 181] width 57 height 19
type input "2"
click at [1166, 209] on input at bounding box center [1163, 218] width 57 height 19
type input "7"
click at [1168, 246] on input at bounding box center [1163, 255] width 57 height 19
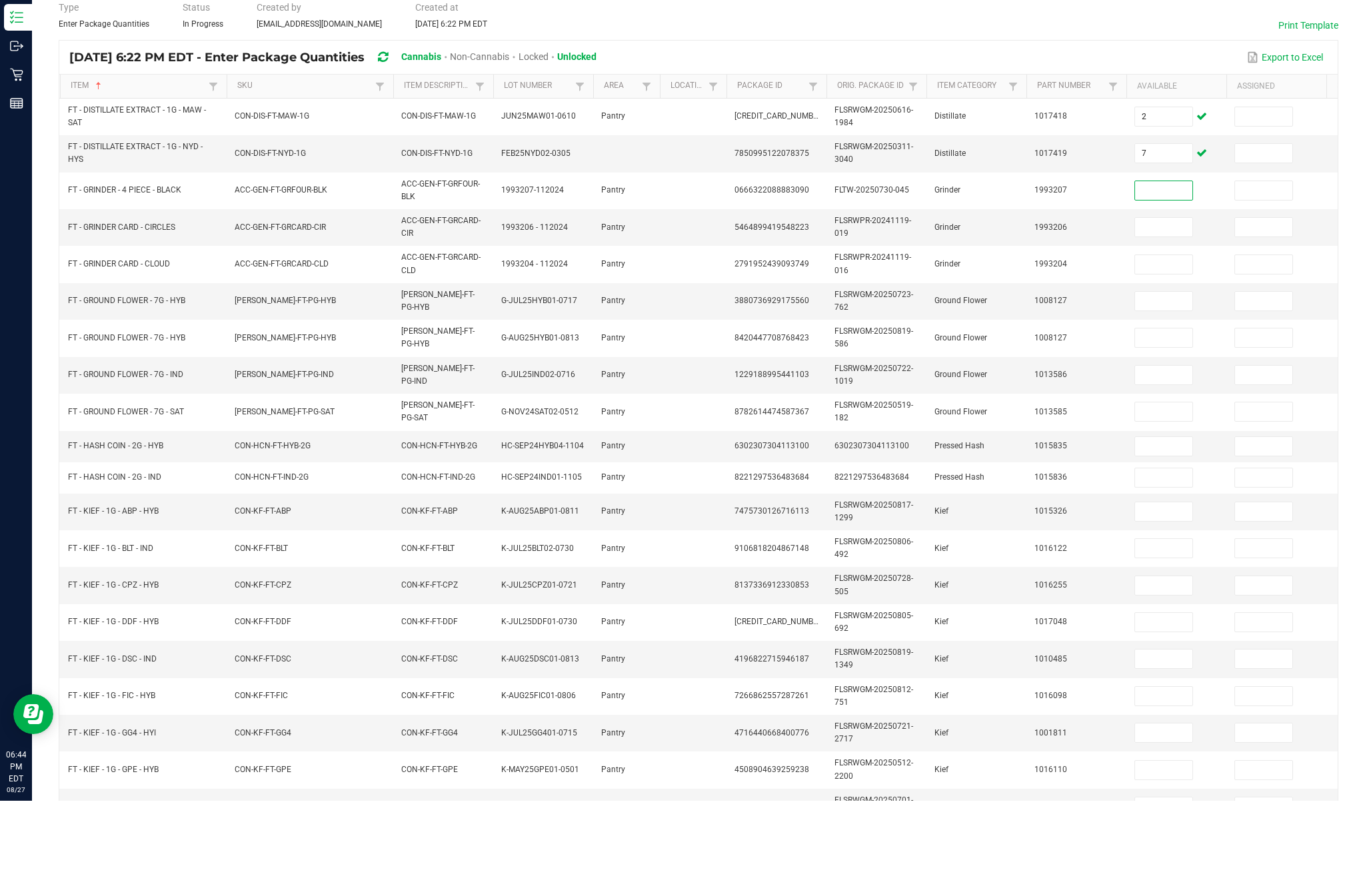
scroll to position [0, 0]
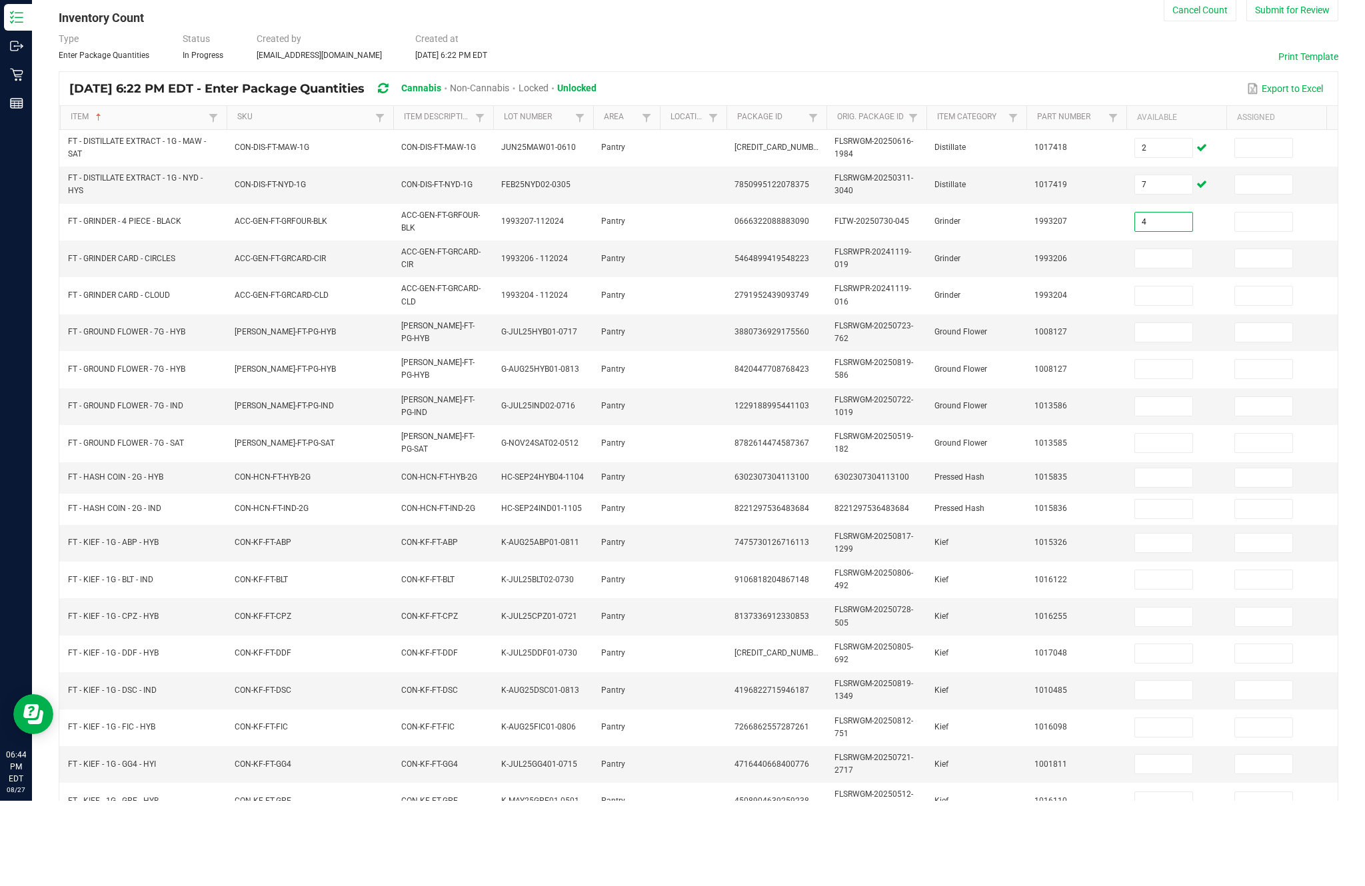
type input "4"
click at [1152, 335] on input at bounding box center [1163, 344] width 57 height 19
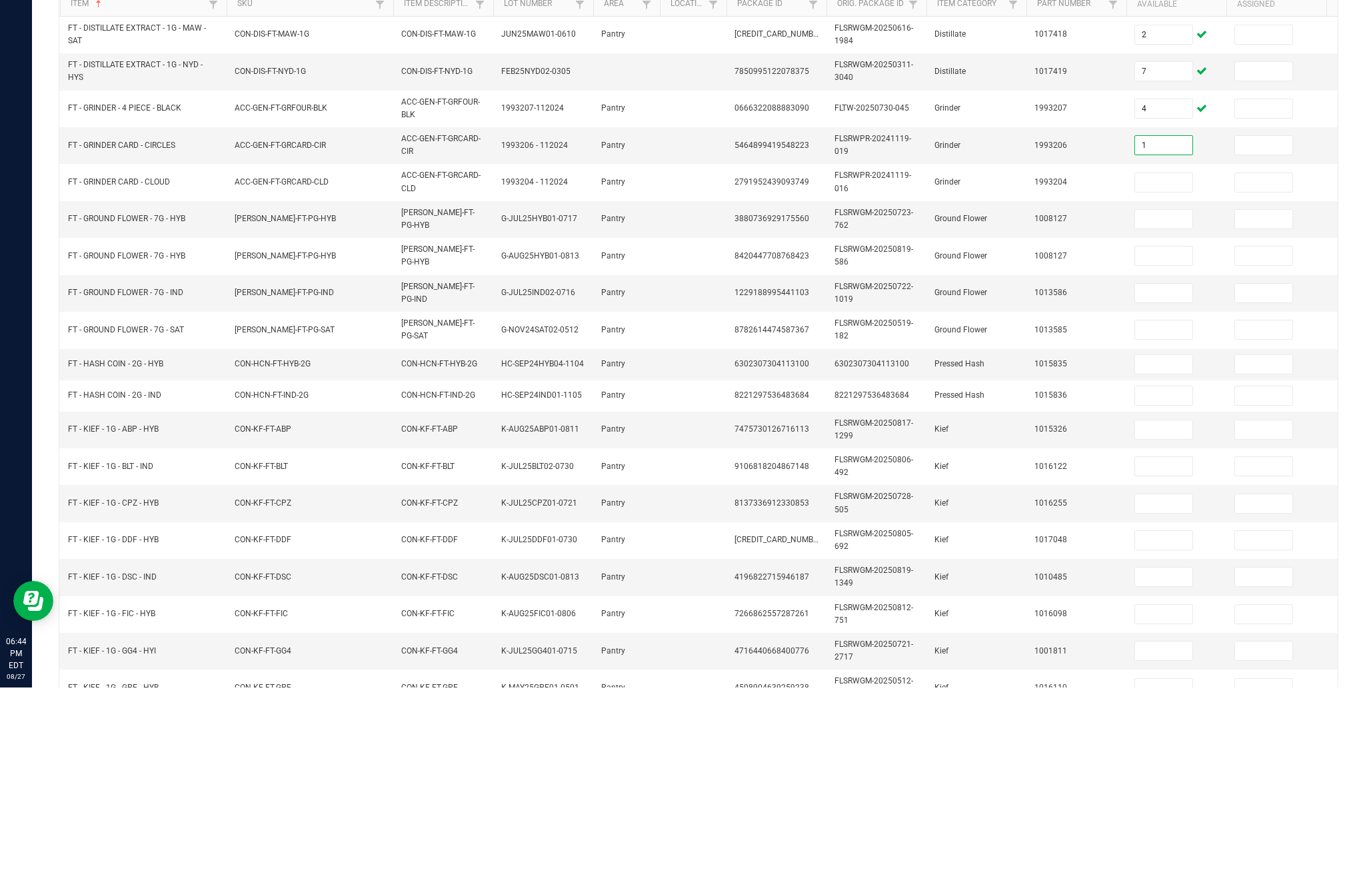
type input "1"
click at [1166, 372] on input at bounding box center [1163, 381] width 57 height 19
type input "1"
click at [1153, 409] on input at bounding box center [1163, 418] width 57 height 19
type input "9"
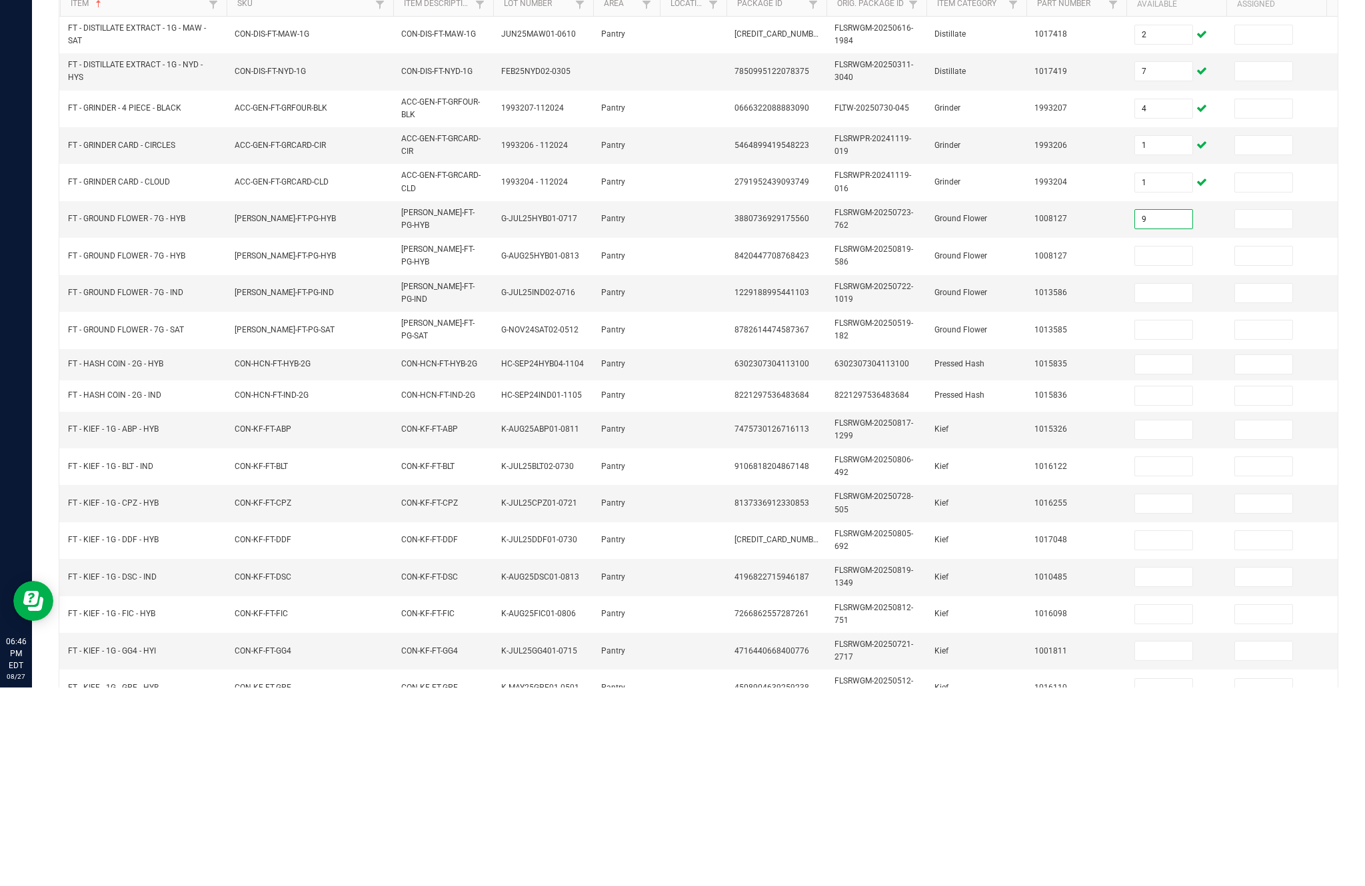
click at [1180, 445] on input at bounding box center [1163, 454] width 57 height 19
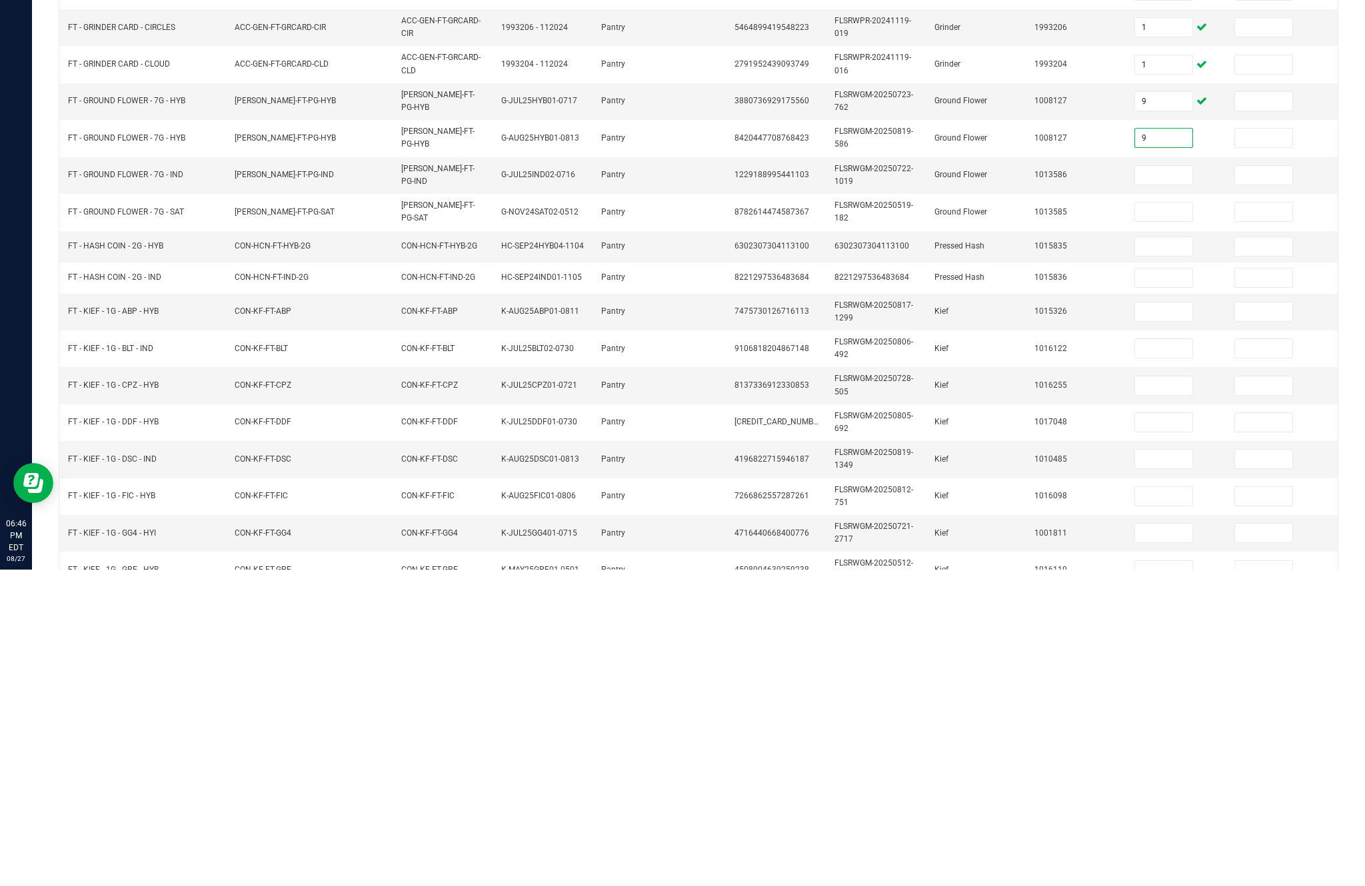
type input "9"
click at [1180, 483] on input at bounding box center [1163, 492] width 57 height 19
type input "10"
click at [1164, 519] on input at bounding box center [1163, 528] width 57 height 19
type input "1"
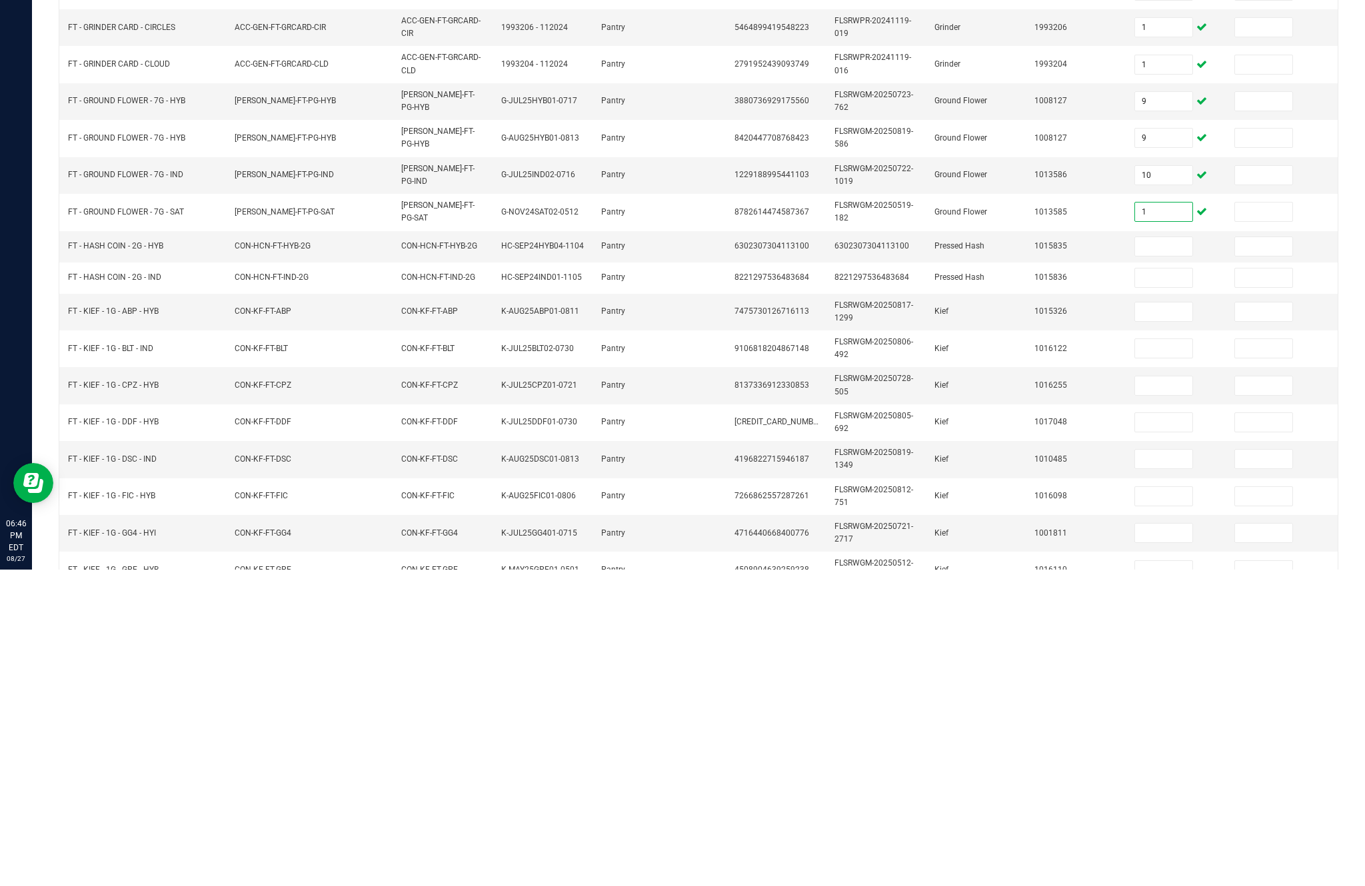
click at [1153, 554] on input at bounding box center [1163, 563] width 57 height 19
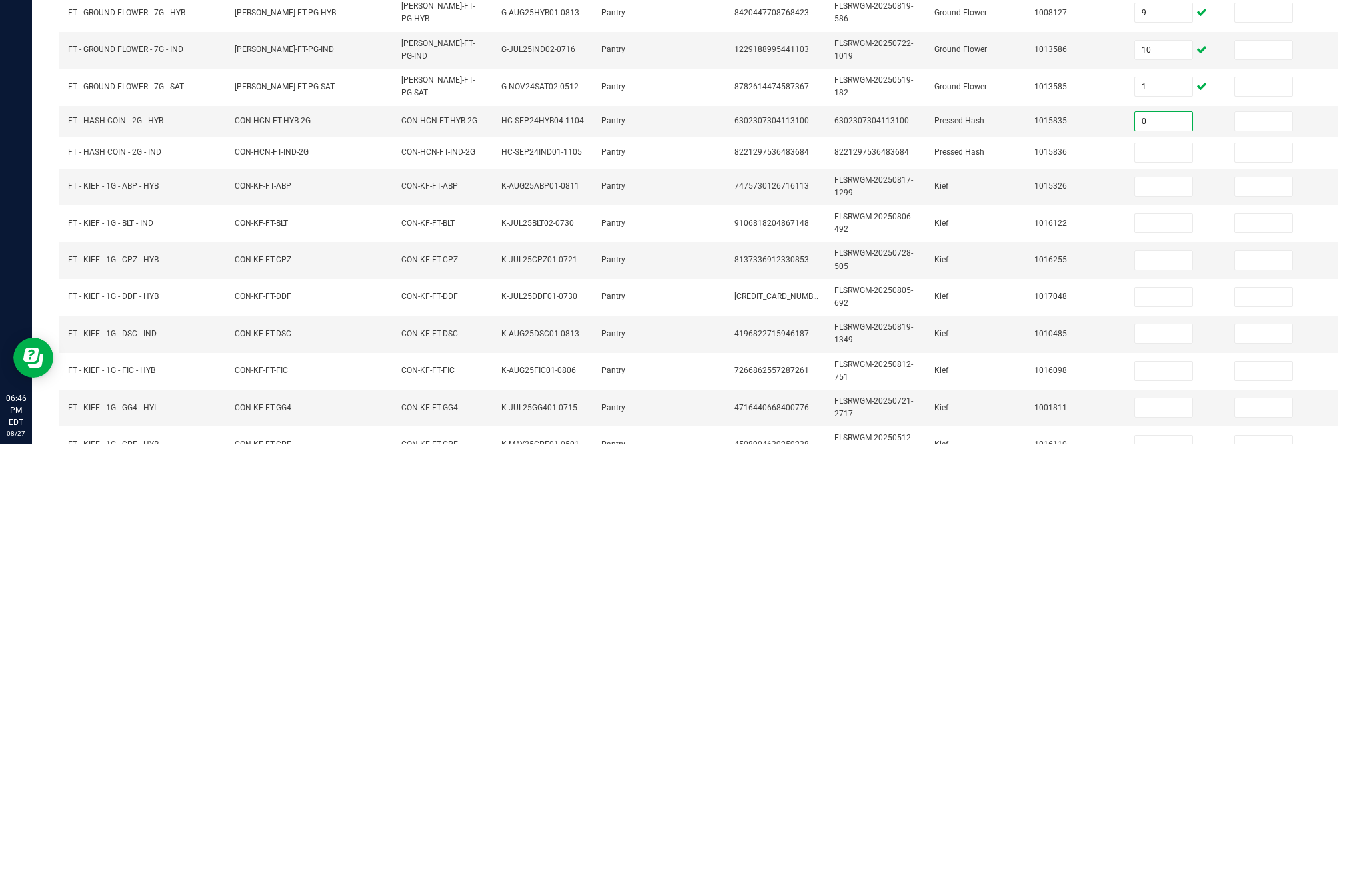
type input "0"
click at [1166, 585] on input at bounding box center [1163, 594] width 57 height 19
type input "0"
click at [1165, 619] on input at bounding box center [1163, 628] width 57 height 19
type input "7"
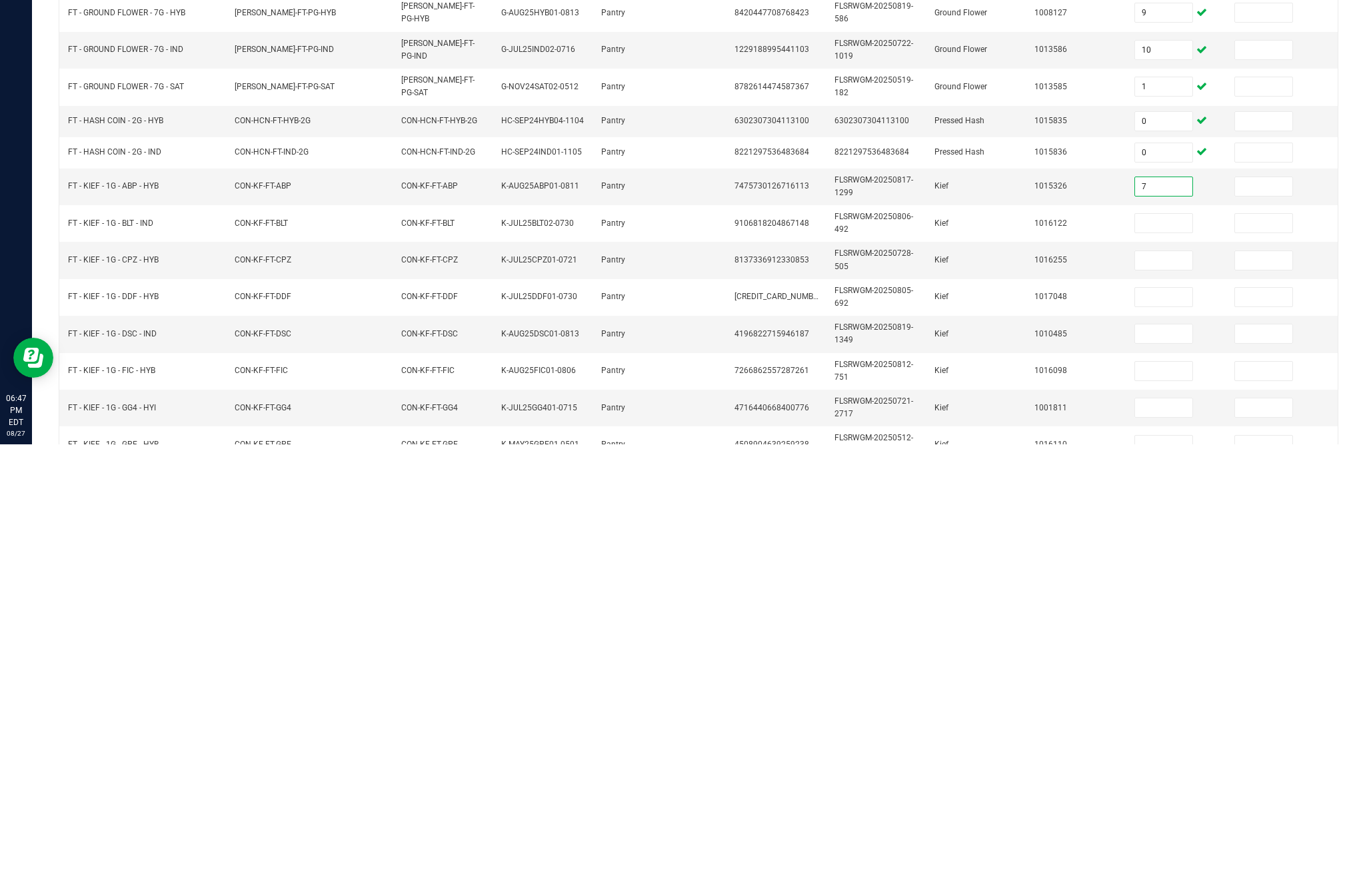
click at [1164, 656] on input at bounding box center [1163, 665] width 57 height 19
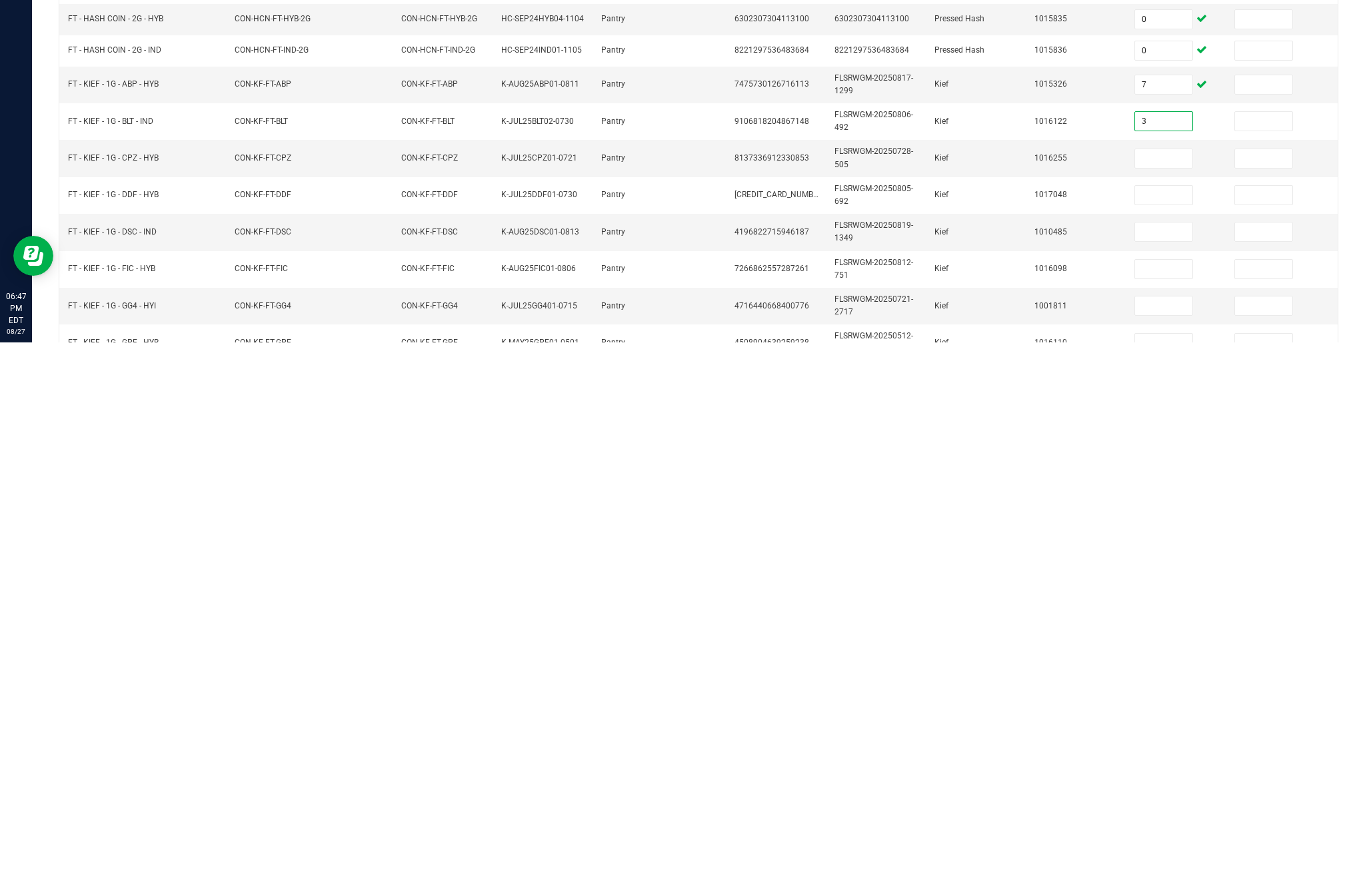
type input "3"
click at [1151, 693] on input at bounding box center [1163, 702] width 57 height 19
type input "7"
click at [1160, 730] on input at bounding box center [1163, 739] width 57 height 19
type input "2"
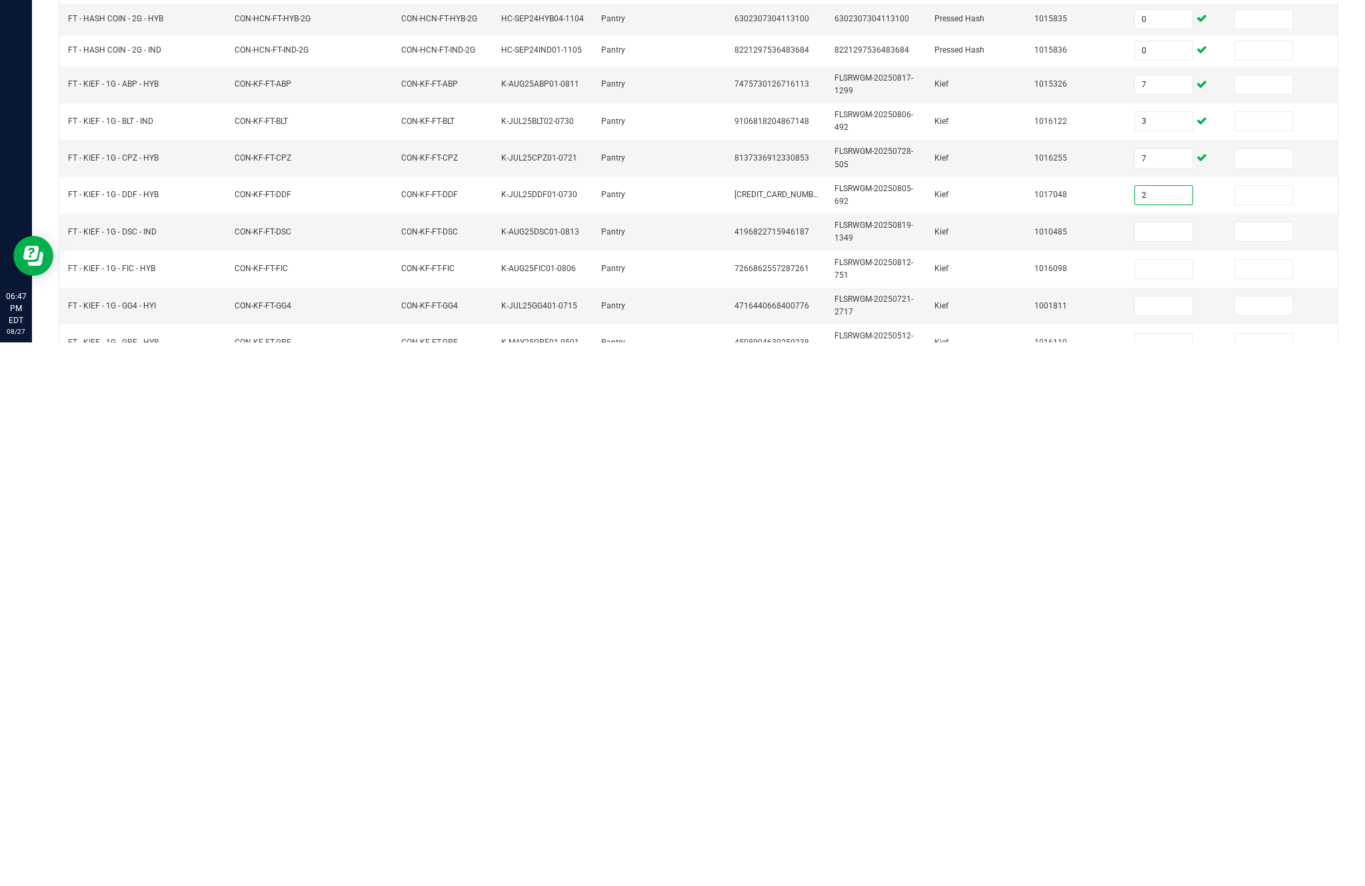
click at [1170, 766] on input at bounding box center [1163, 775] width 57 height 19
type input "7"
click at [1166, 804] on input at bounding box center [1163, 813] width 57 height 19
type input "3"
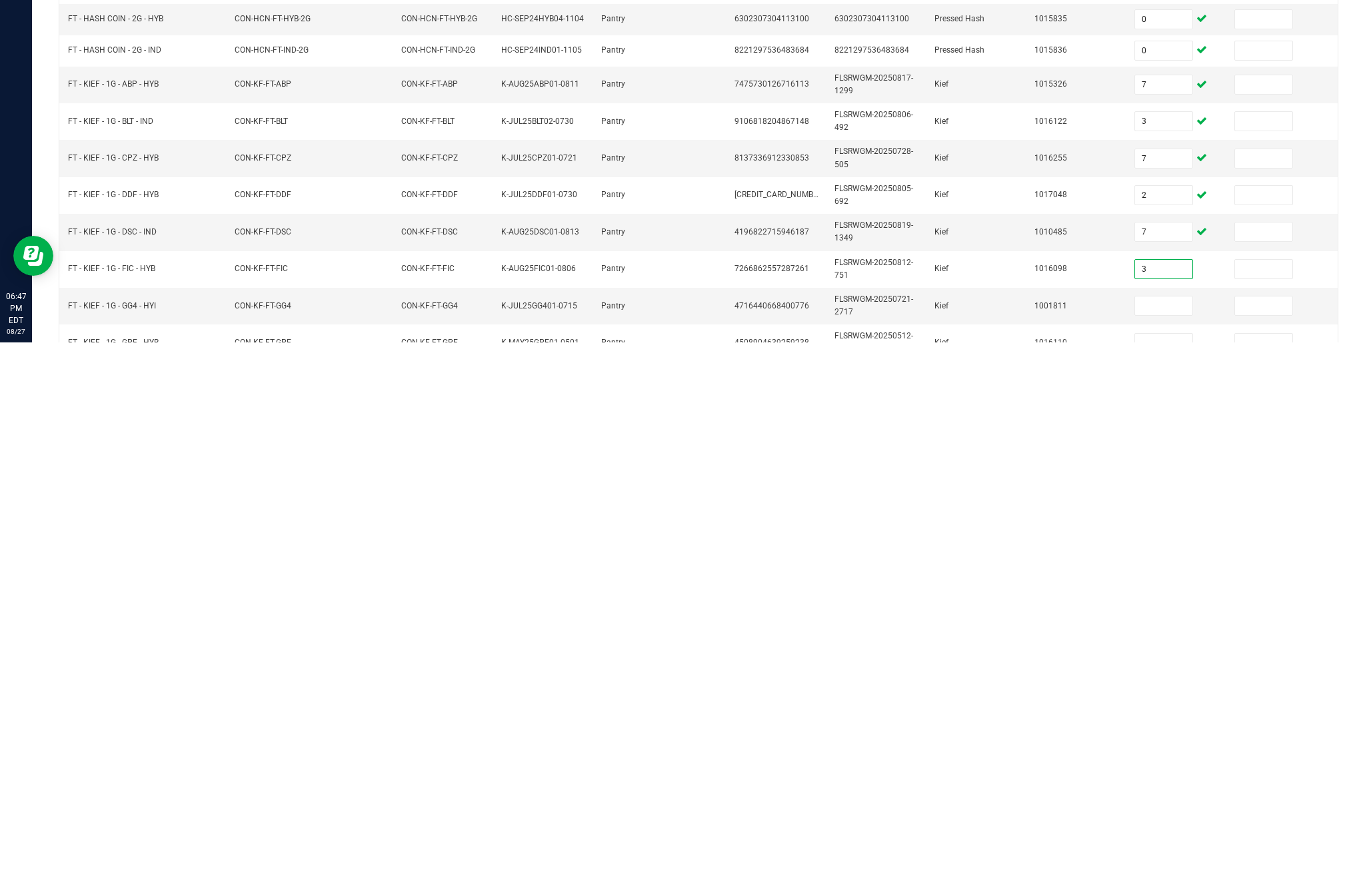
click at [1153, 840] on input at bounding box center [1163, 849] width 57 height 19
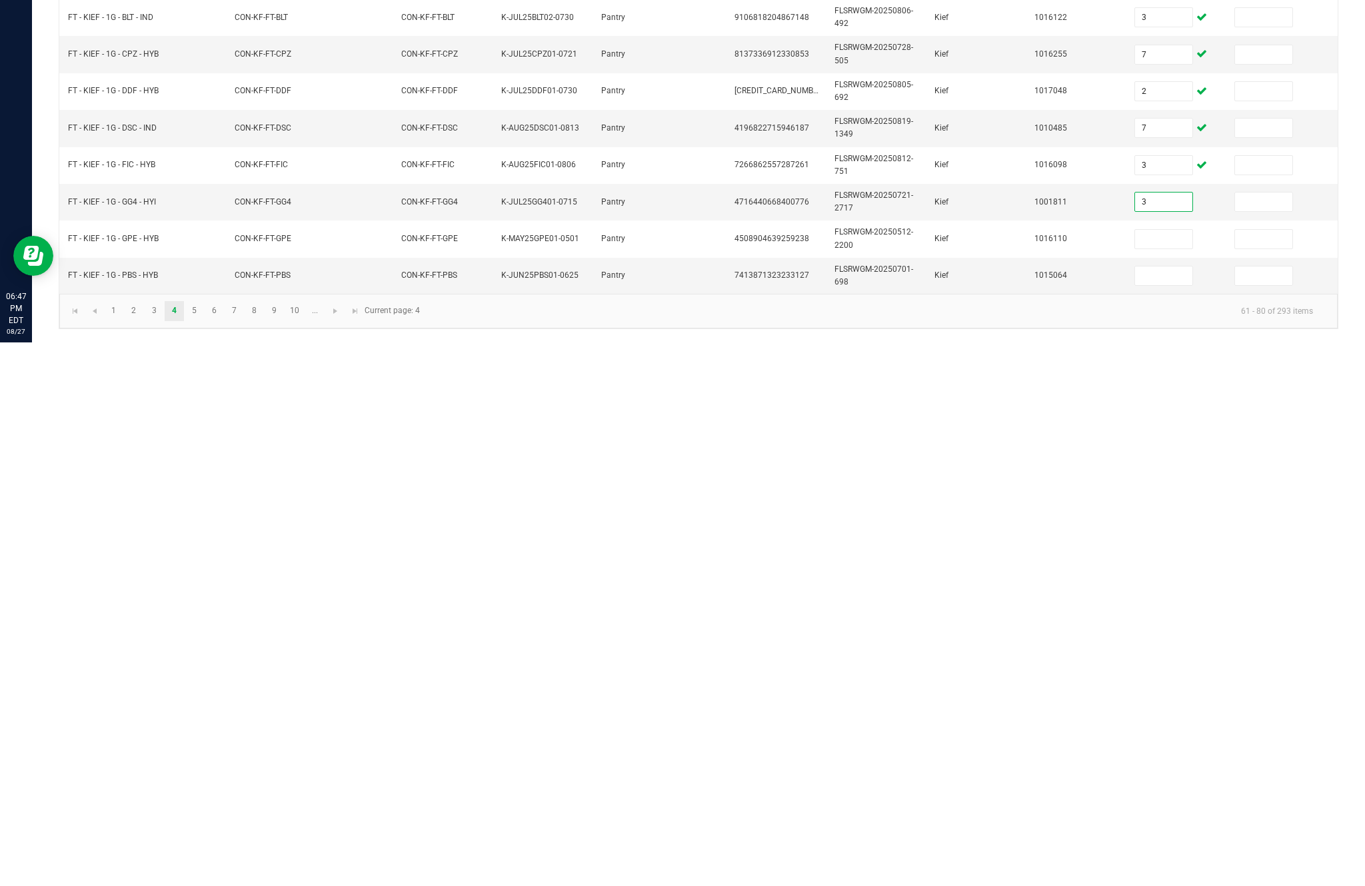
type input "3"
click at [1176, 774] on input at bounding box center [1163, 783] width 57 height 19
type input "4"
click at [1170, 810] on input at bounding box center [1163, 819] width 57 height 19
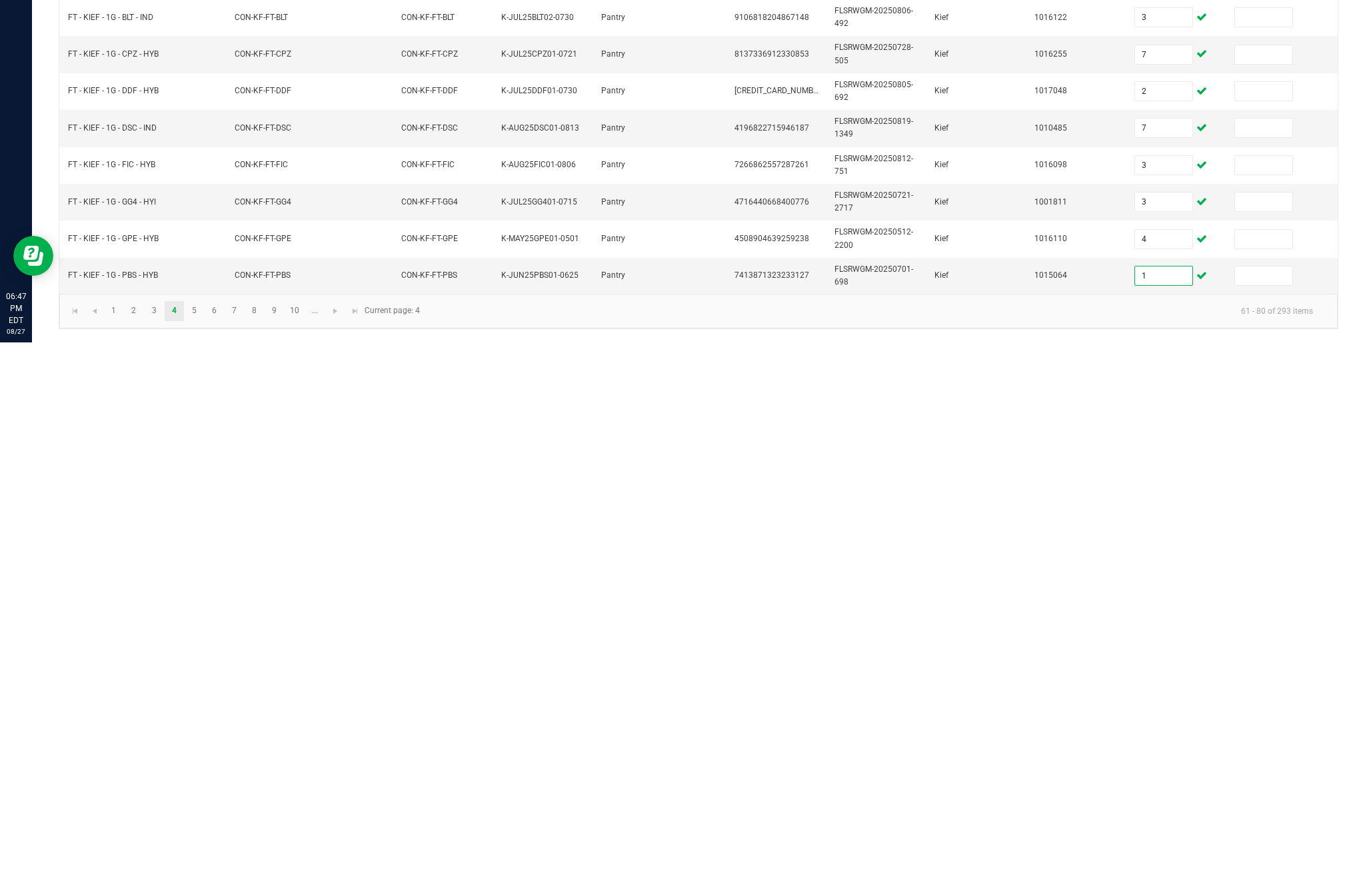
type input "1"
click at [204, 845] on link "5" at bounding box center [194, 855] width 19 height 20
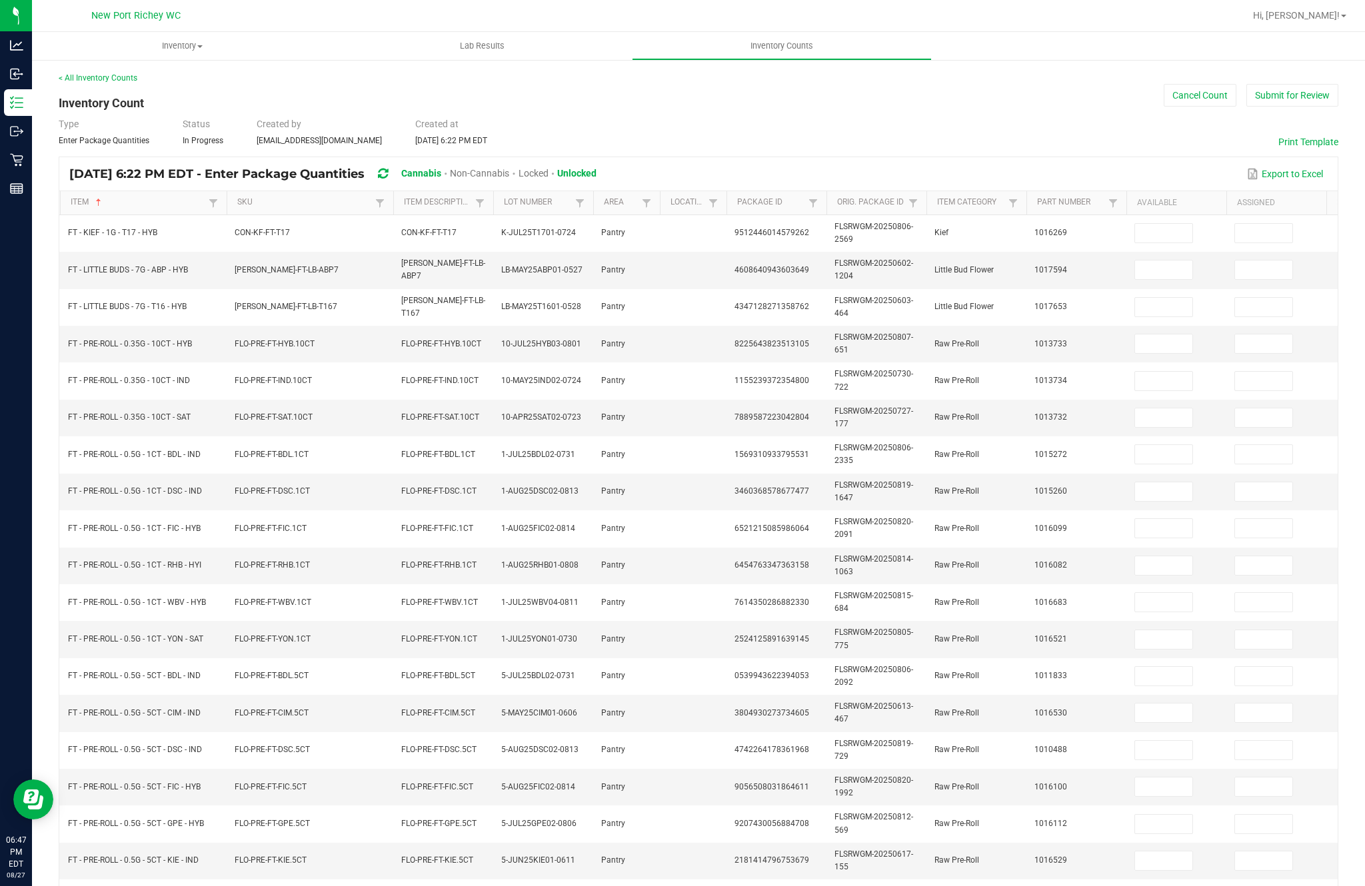
click at [1151, 224] on input at bounding box center [1163, 233] width 57 height 19
click at [1164, 261] on input at bounding box center [1163, 270] width 57 height 19
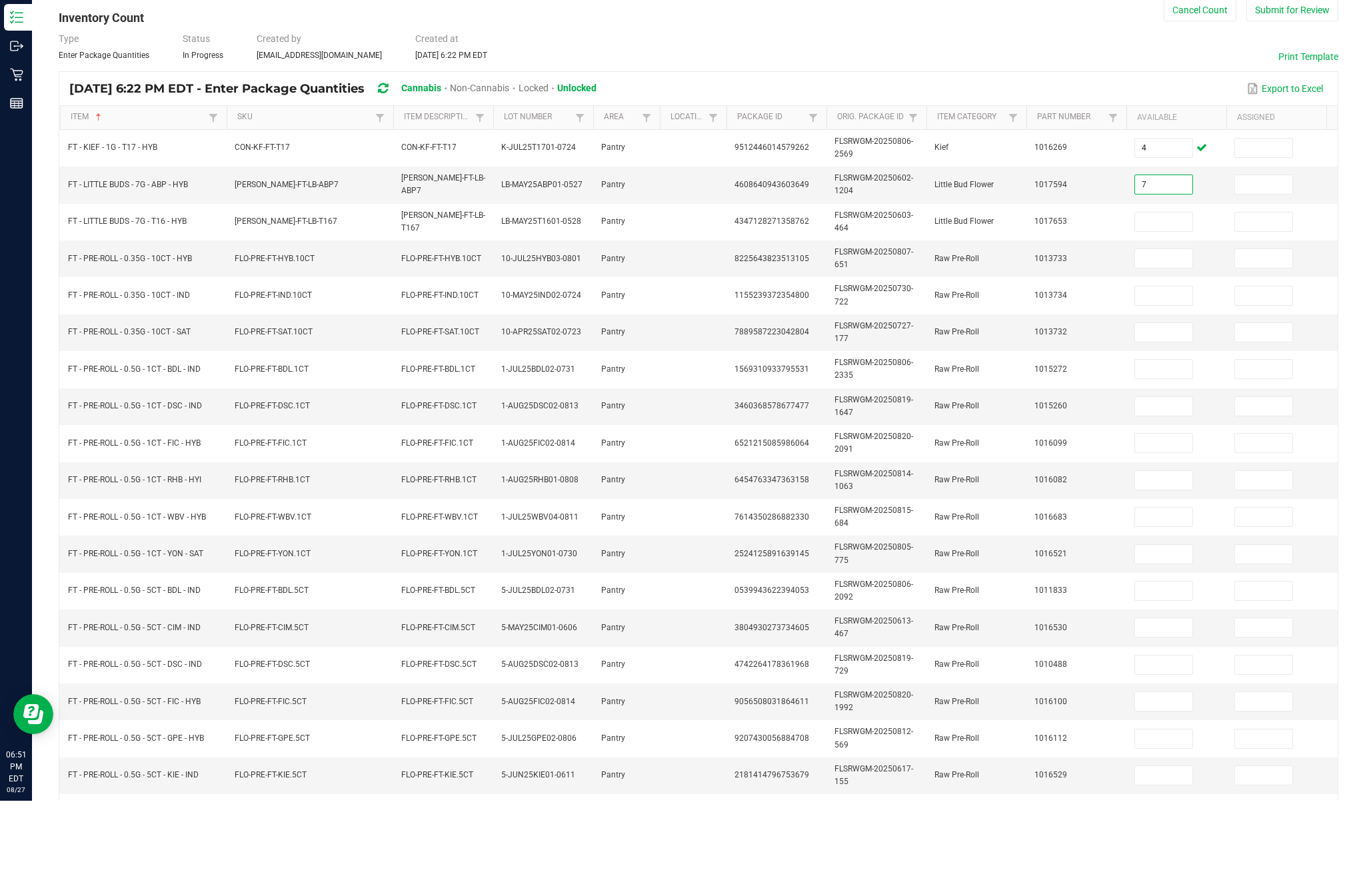
click at [1153, 298] on input at bounding box center [1163, 307] width 57 height 19
click at [1171, 335] on input at bounding box center [1163, 344] width 57 height 19
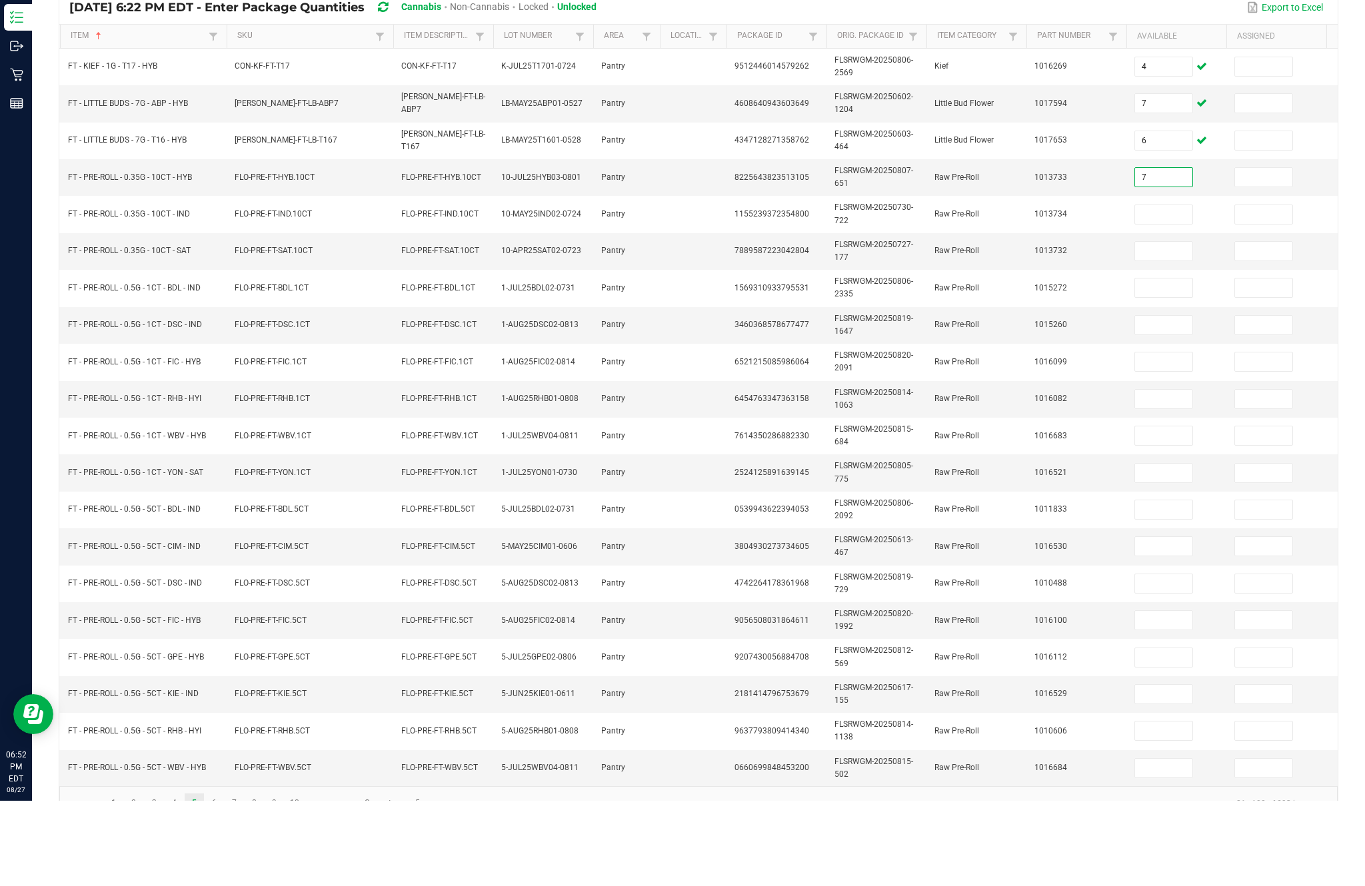
scroll to position [87, 0]
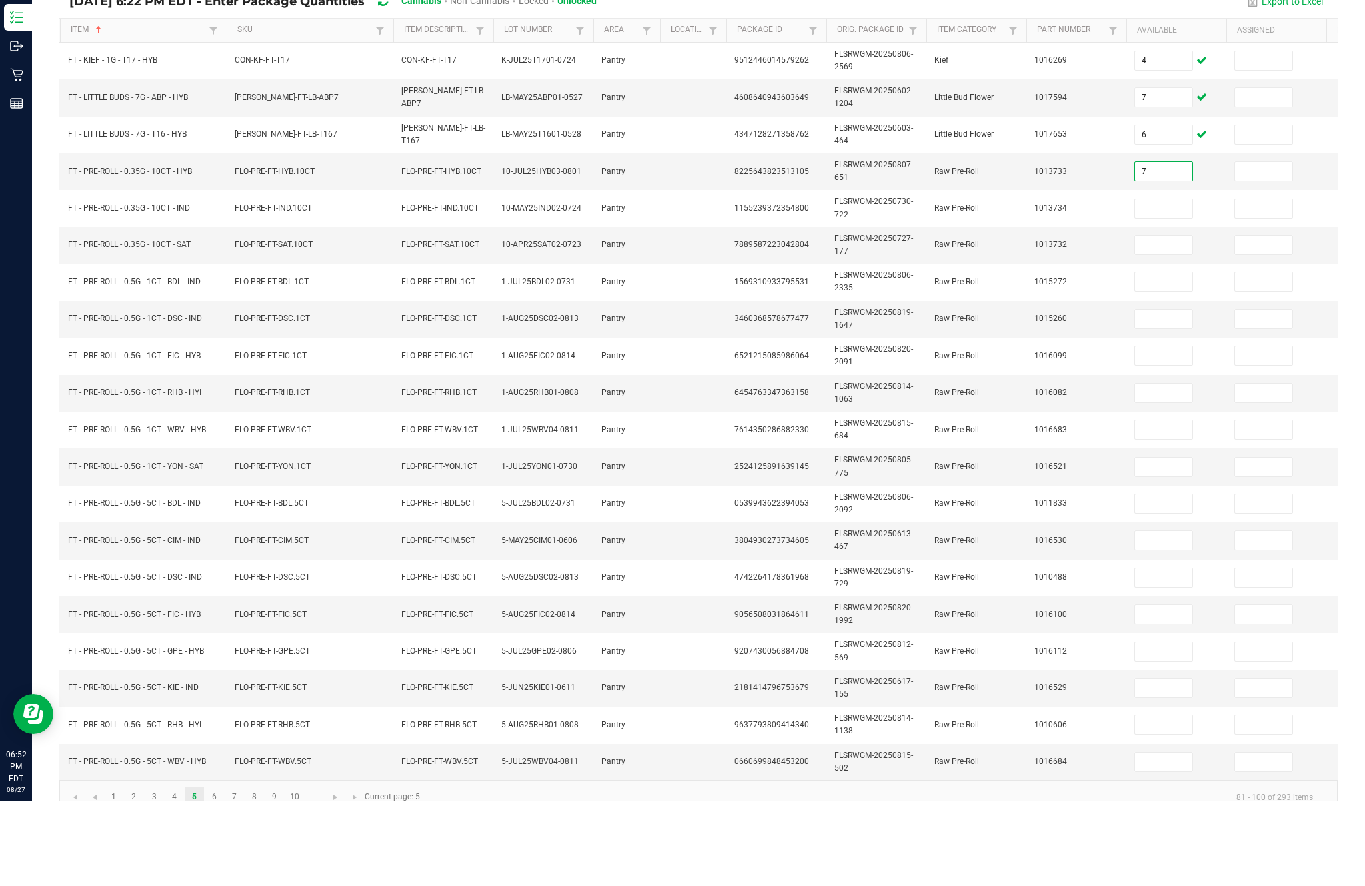
click at [1166, 292] on input at bounding box center [1163, 294] width 57 height 19
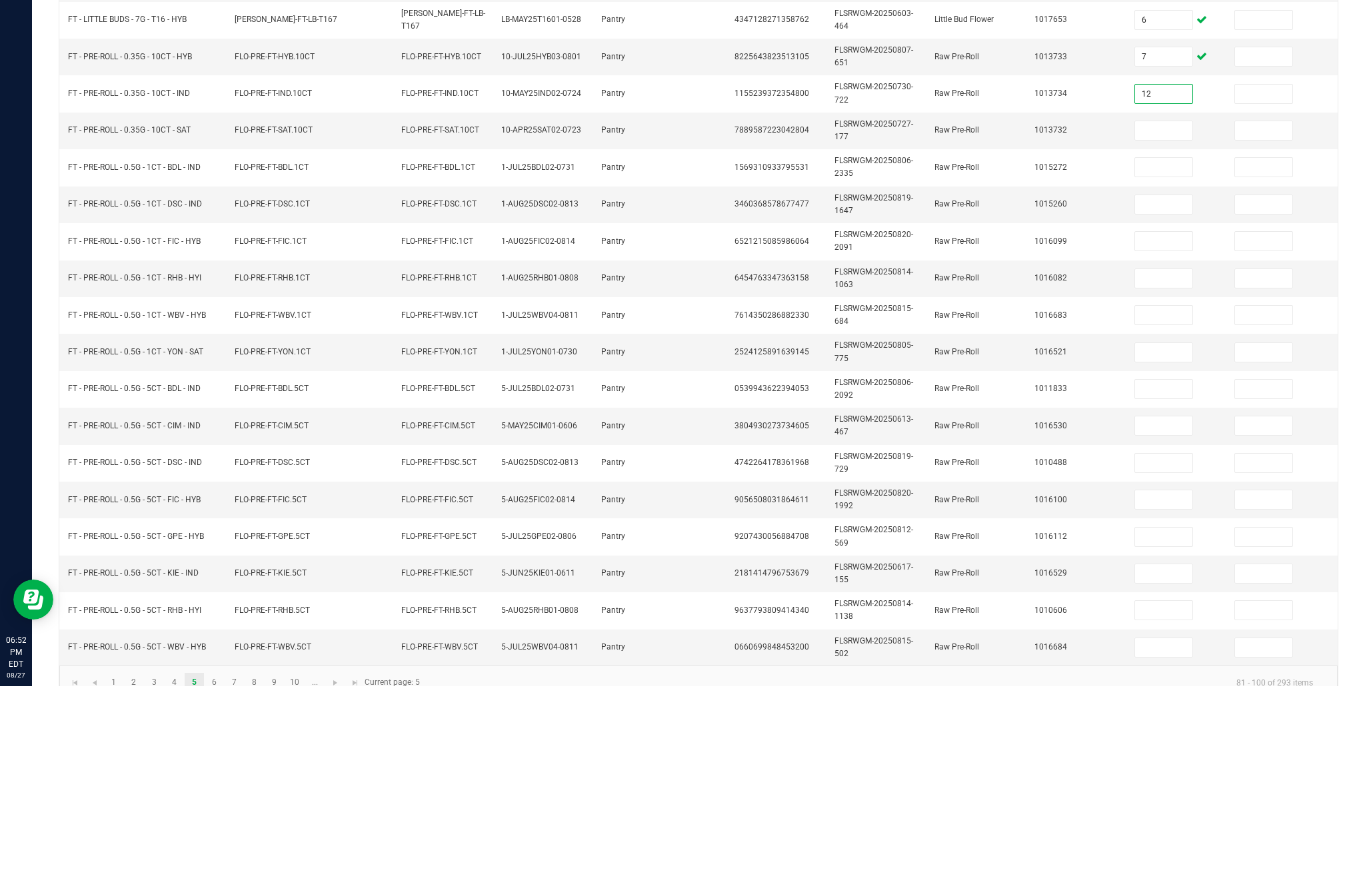
click at [1182, 321] on input at bounding box center [1163, 330] width 57 height 19
click at [1188, 358] on input at bounding box center [1163, 367] width 57 height 19
click at [1157, 395] on input at bounding box center [1163, 404] width 57 height 19
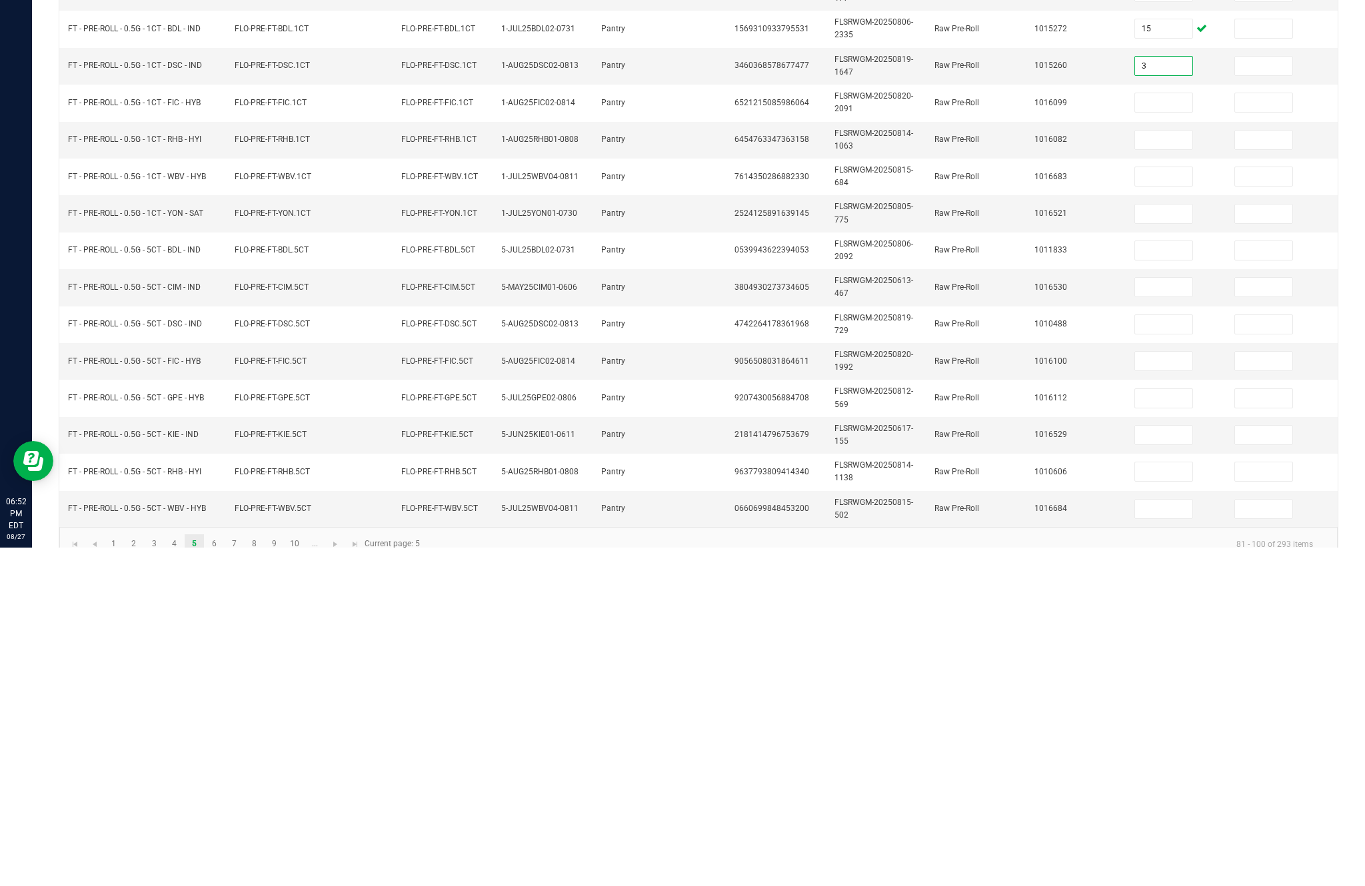
click at [1191, 432] on input at bounding box center [1163, 441] width 57 height 19
click at [1188, 469] on input at bounding box center [1163, 478] width 57 height 19
click at [1178, 506] on input at bounding box center [1163, 515] width 57 height 19
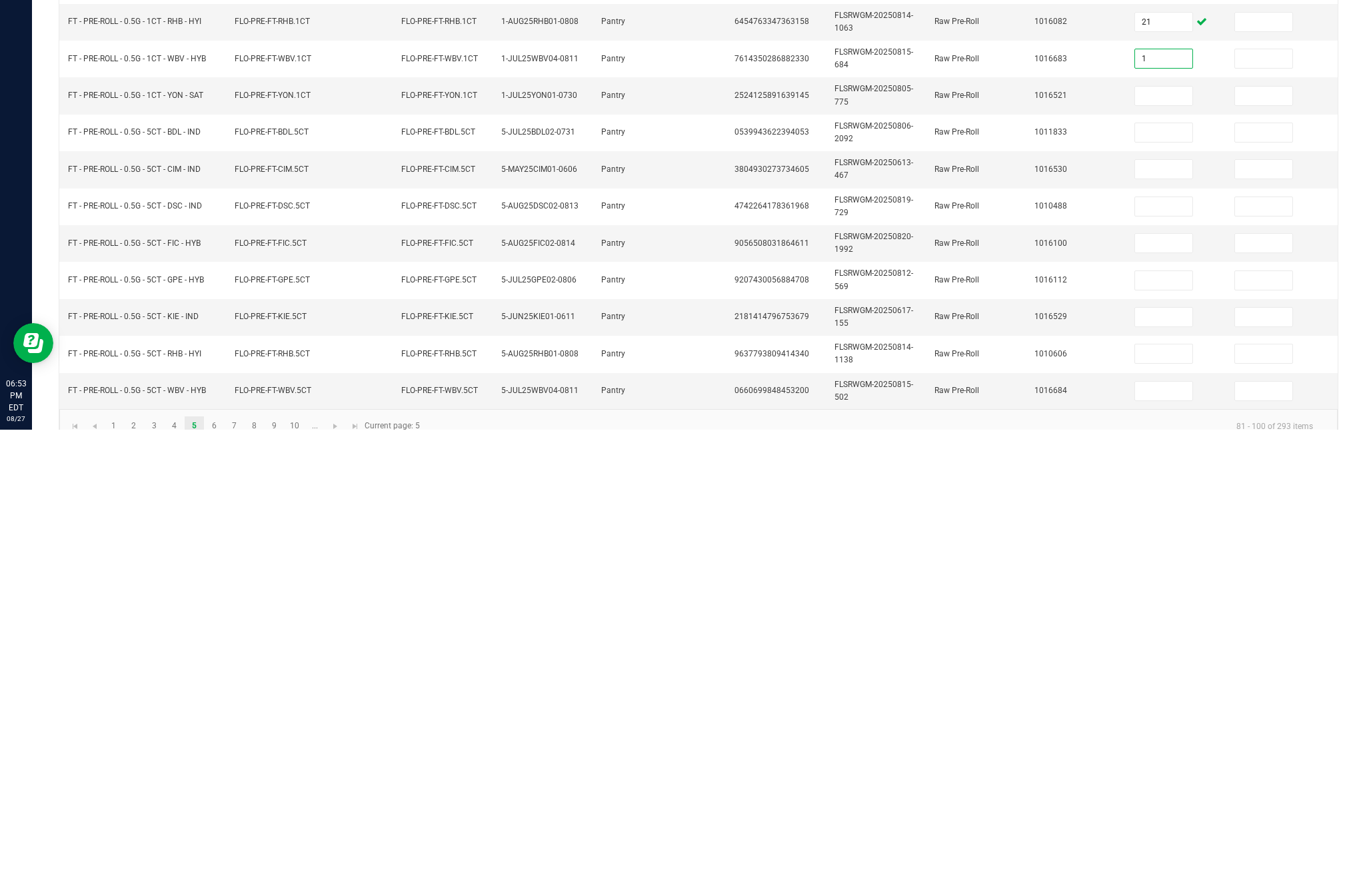
click at [1174, 543] on input at bounding box center [1163, 552] width 57 height 19
click at [1182, 580] on input at bounding box center [1163, 589] width 57 height 19
click at [1161, 617] on input at bounding box center [1163, 626] width 57 height 19
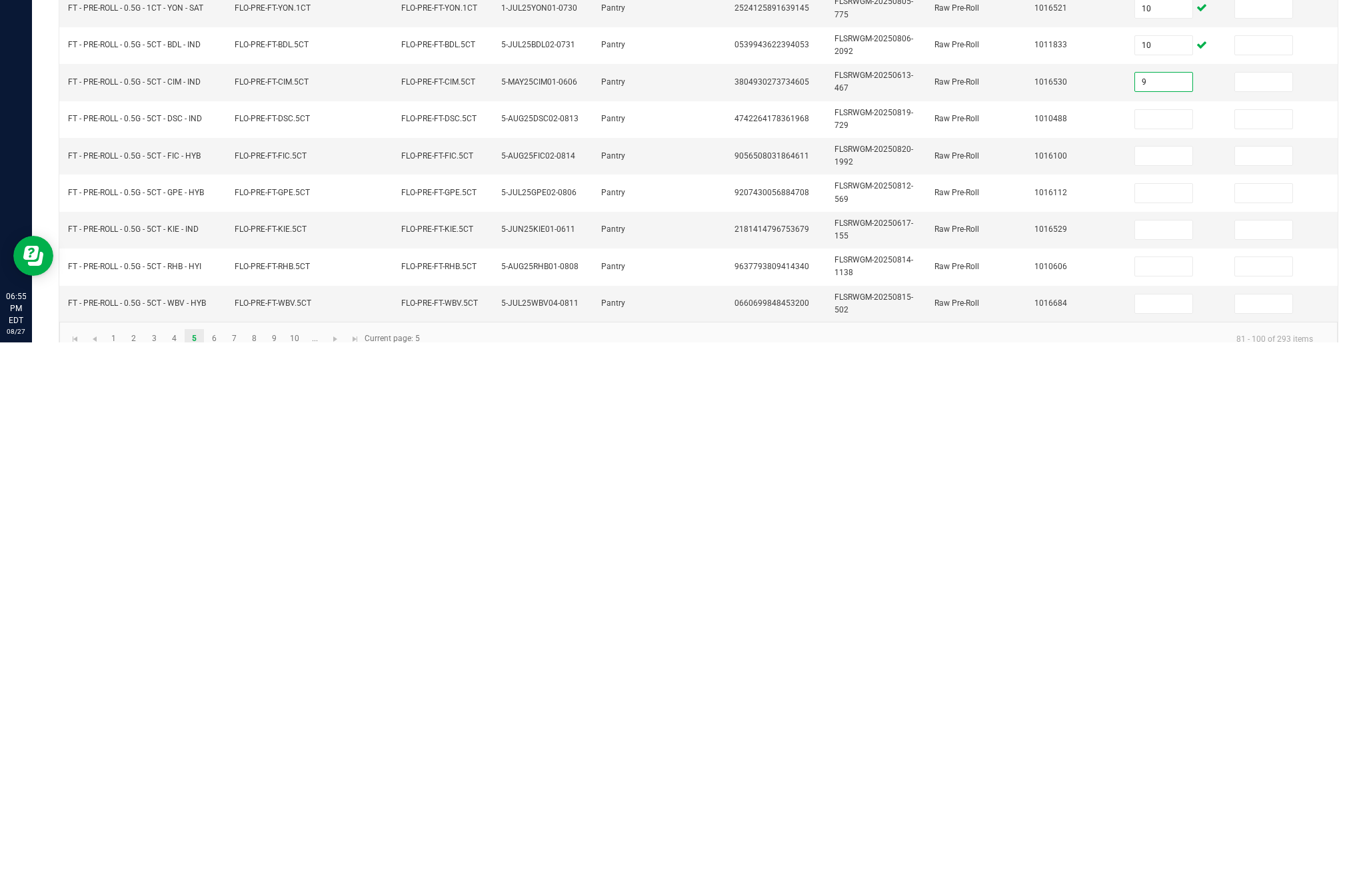
click at [1168, 654] on input at bounding box center [1163, 663] width 57 height 19
click at [1154, 691] on input at bounding box center [1163, 700] width 57 height 19
click at [1175, 728] on input at bounding box center [1163, 737] width 57 height 19
click at [1151, 764] on input at bounding box center [1163, 773] width 57 height 19
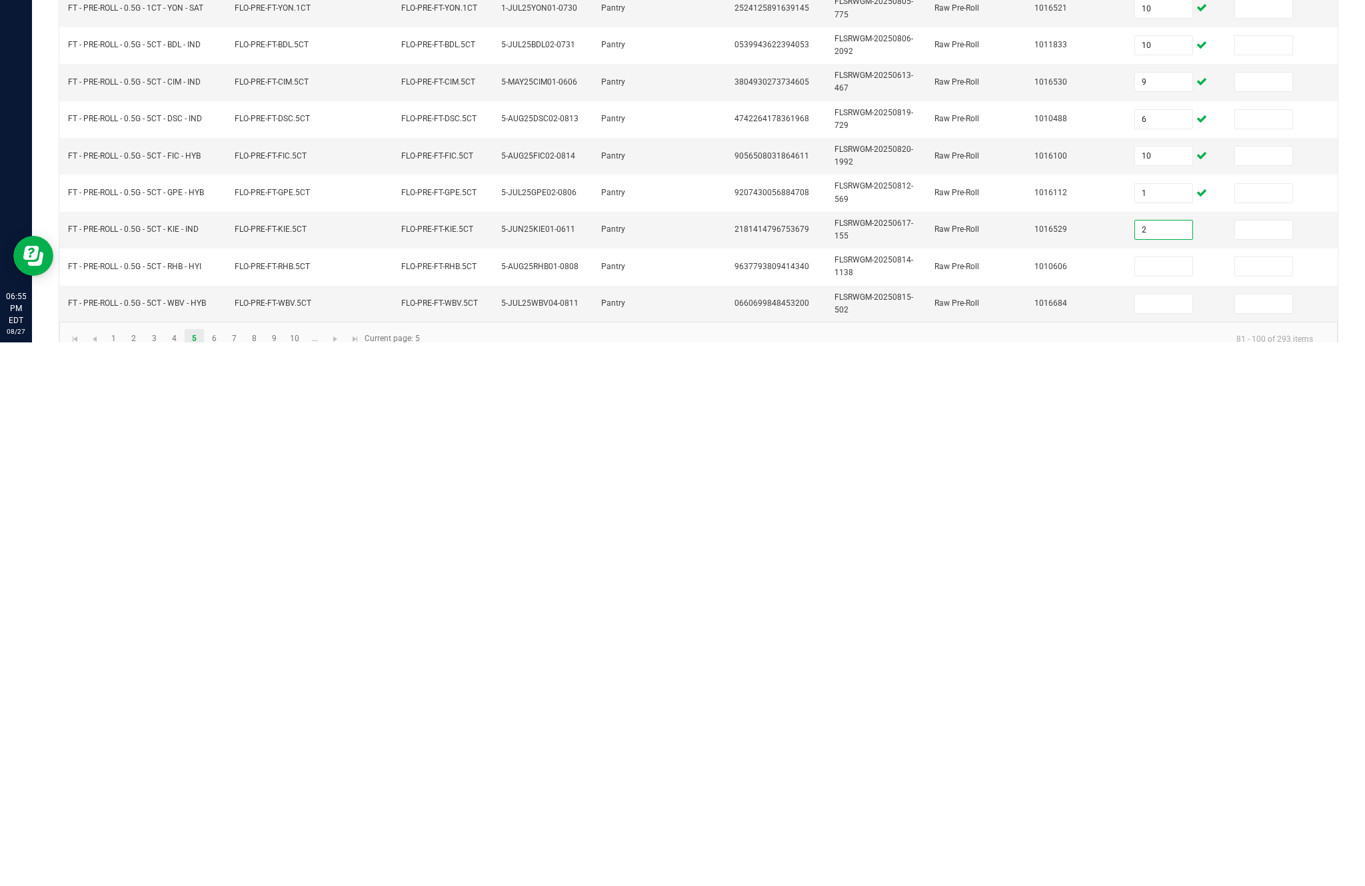
click at [1177, 801] on input at bounding box center [1163, 810] width 57 height 19
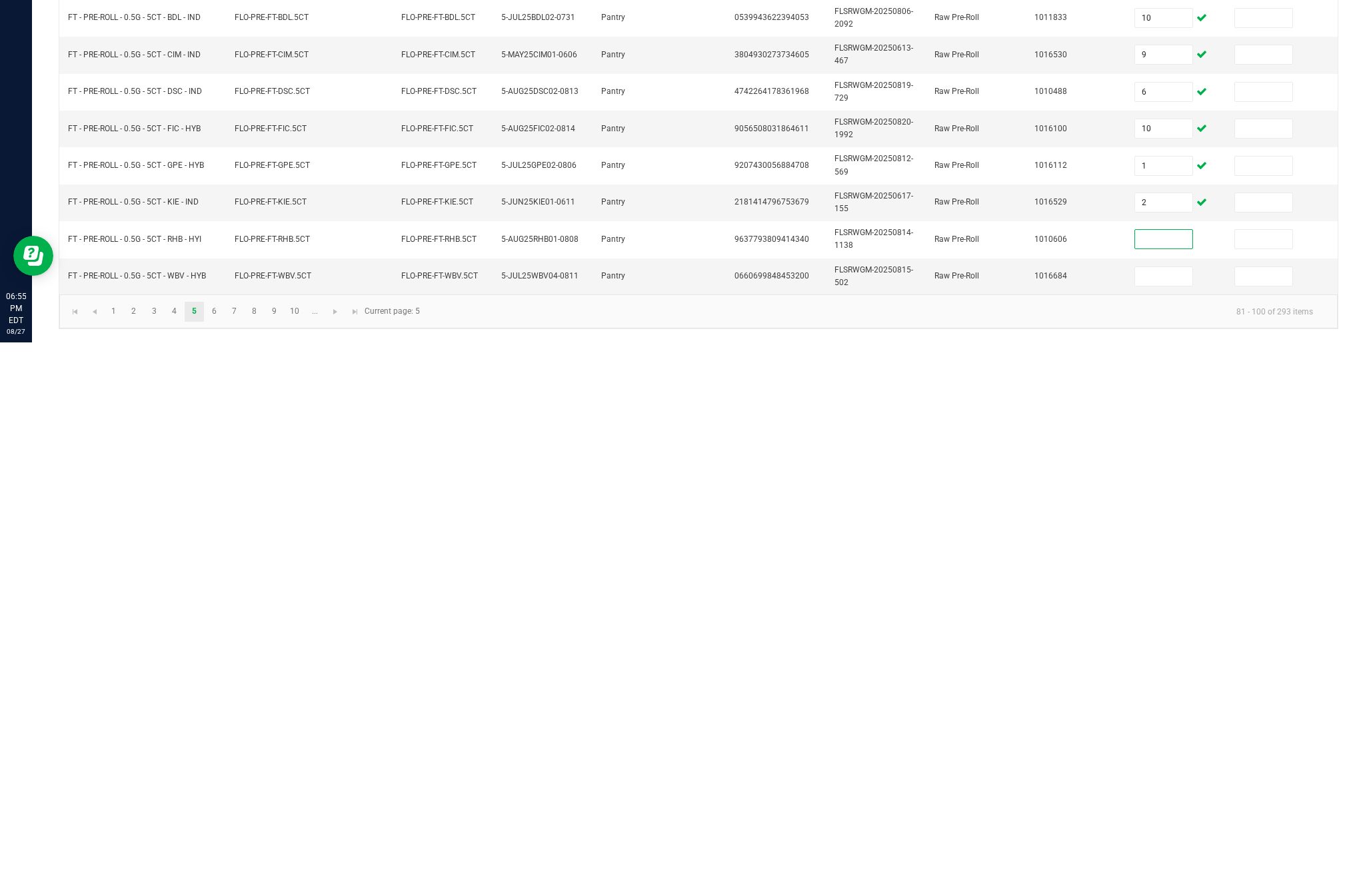
scroll to position [163, 0]
click at [1162, 811] on input at bounding box center [1163, 820] width 57 height 19
click at [629, 844] on kendo-pager-info "81 - 100 of 293 items" at bounding box center [876, 855] width 896 height 22
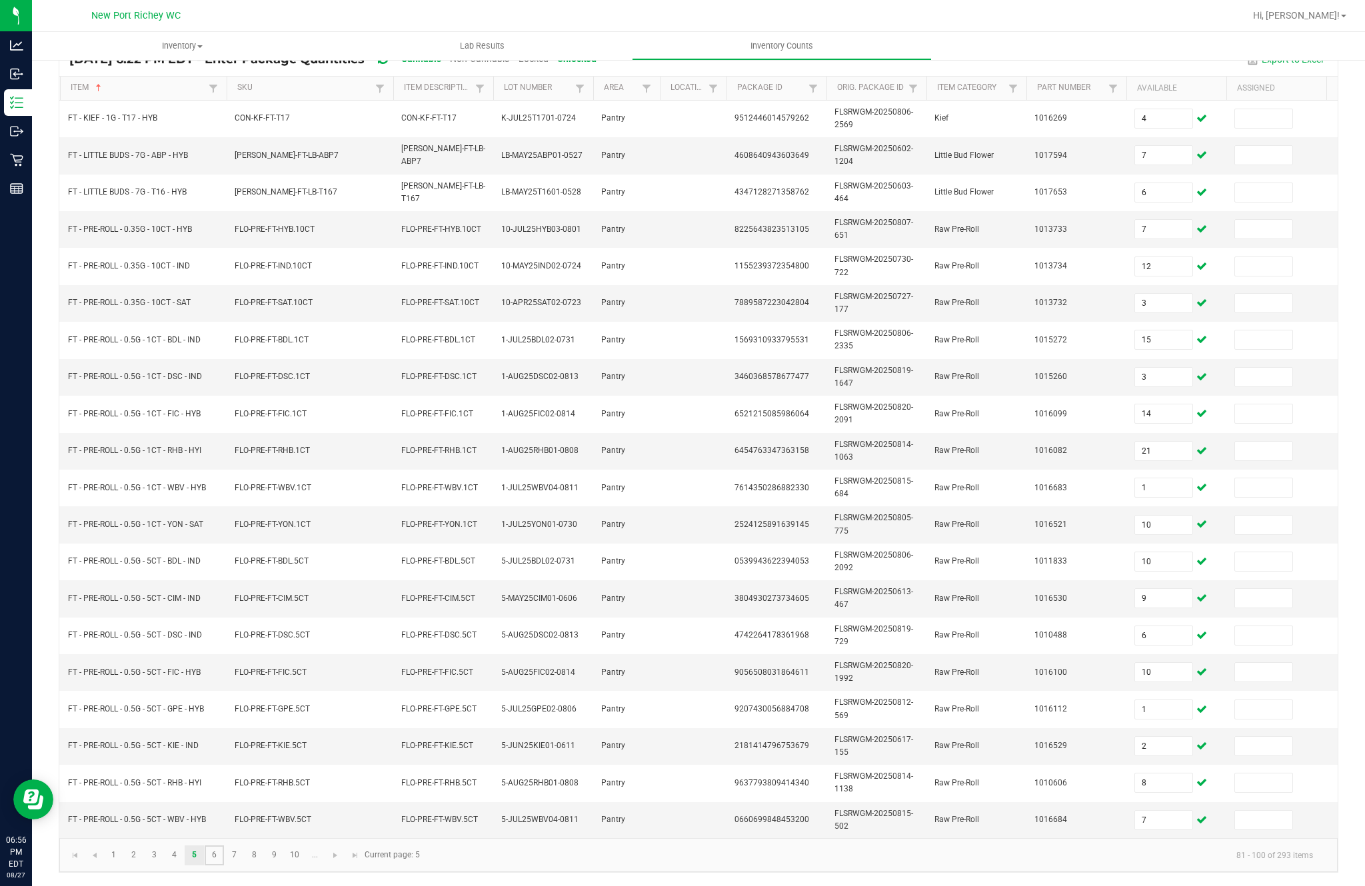
click at [224, 866] on link "6" at bounding box center [214, 856] width 19 height 20
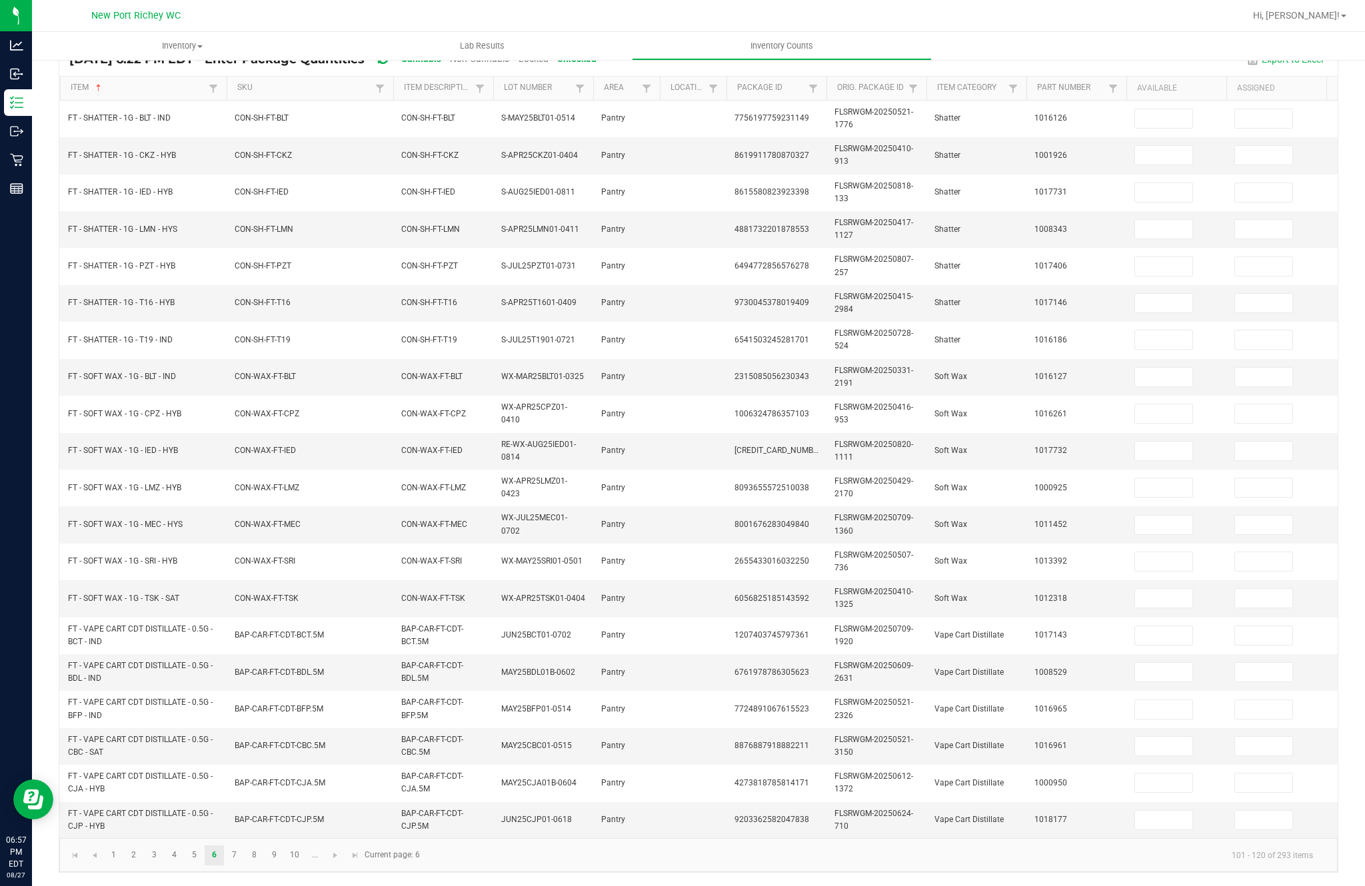
click at [1162, 183] on input at bounding box center [1163, 192] width 57 height 19
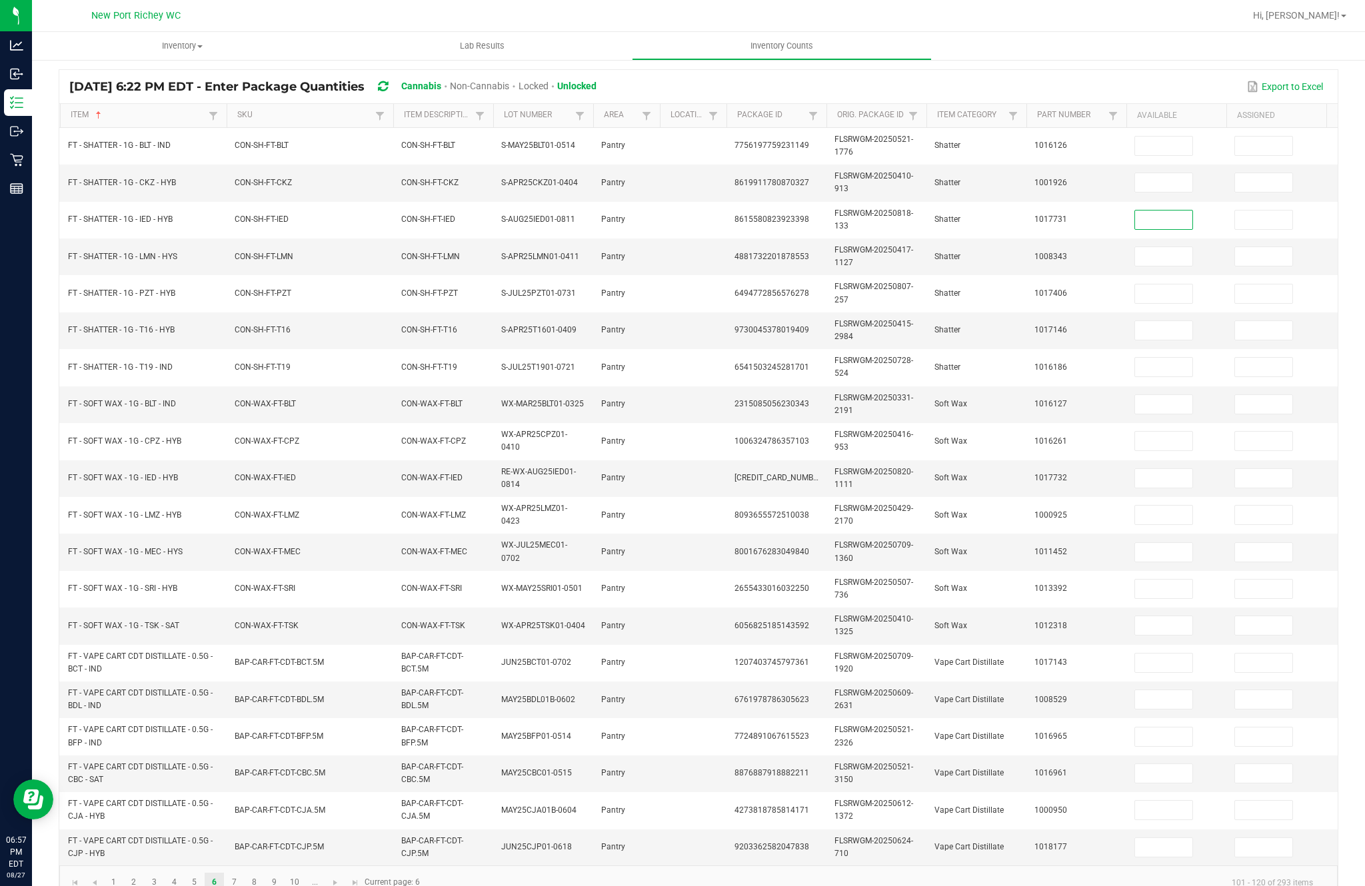
scroll to position [10, 0]
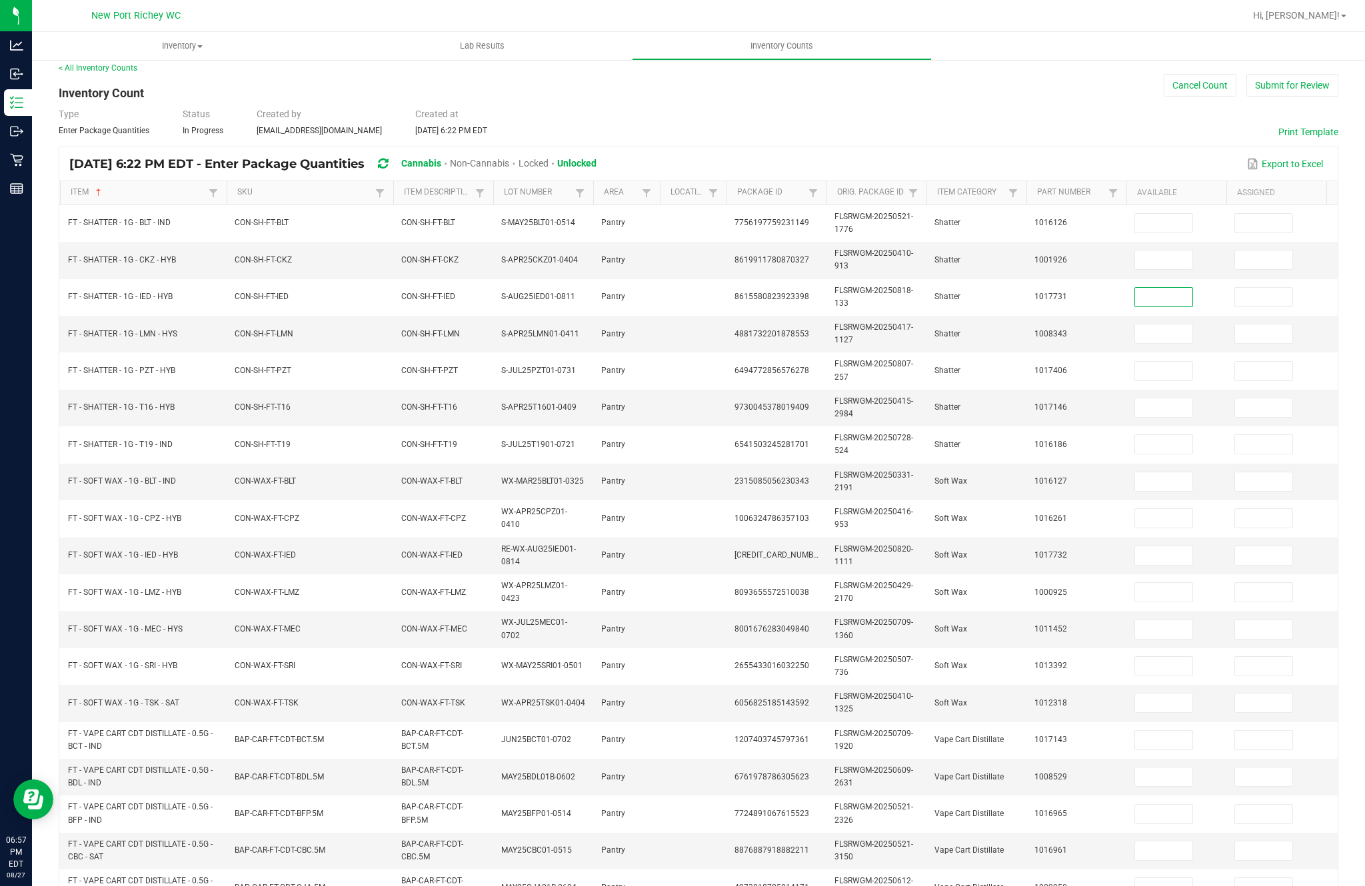
click at [1174, 214] on input at bounding box center [1163, 223] width 57 height 19
click at [1163, 251] on input at bounding box center [1163, 260] width 57 height 19
click at [1159, 288] on input at bounding box center [1163, 297] width 57 height 19
click at [1176, 325] on input at bounding box center [1163, 334] width 57 height 19
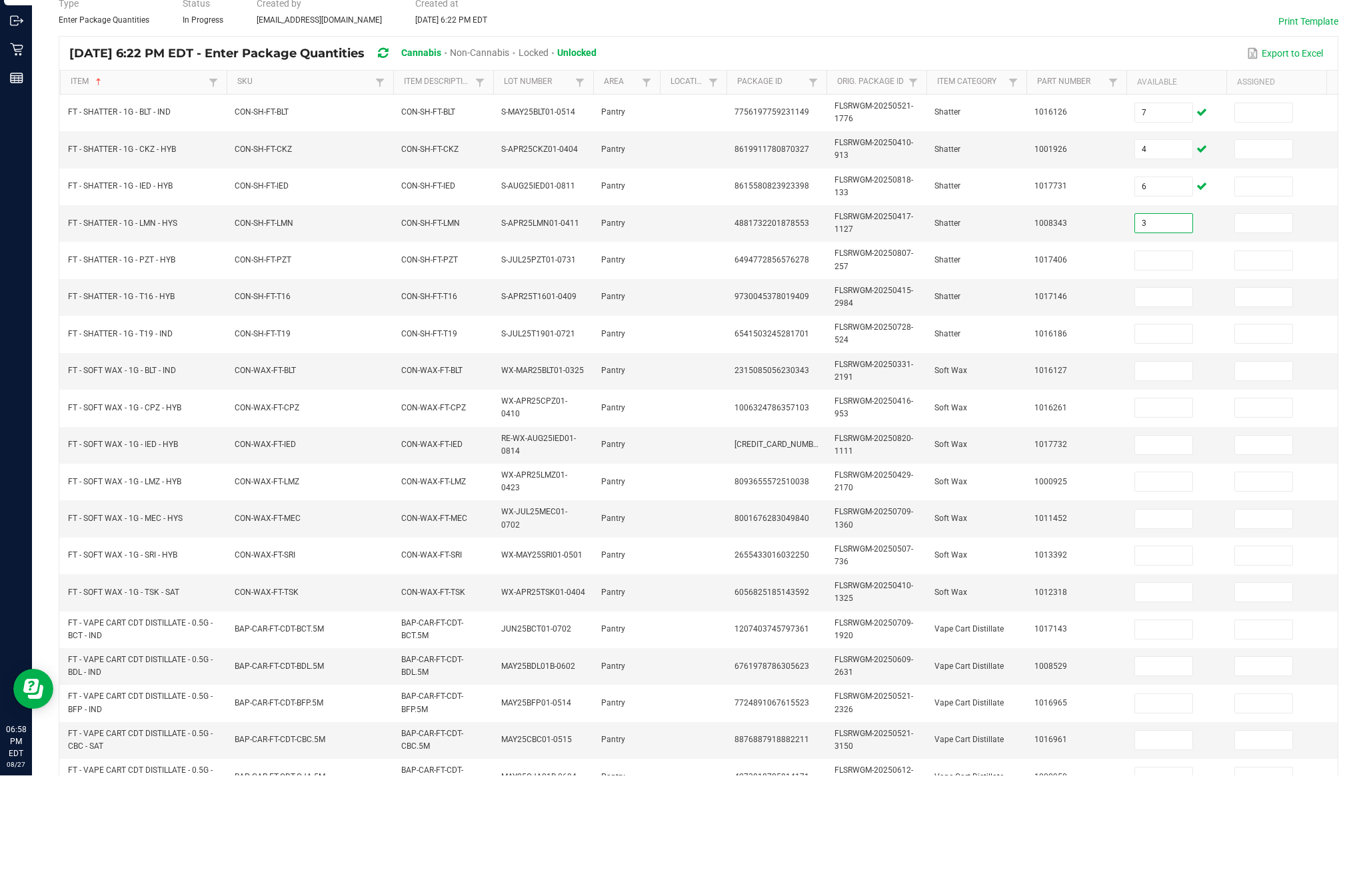
click at [1165, 362] on input at bounding box center [1163, 371] width 57 height 19
click at [1170, 399] on input at bounding box center [1163, 408] width 57 height 19
click at [1171, 435] on input at bounding box center [1163, 444] width 57 height 19
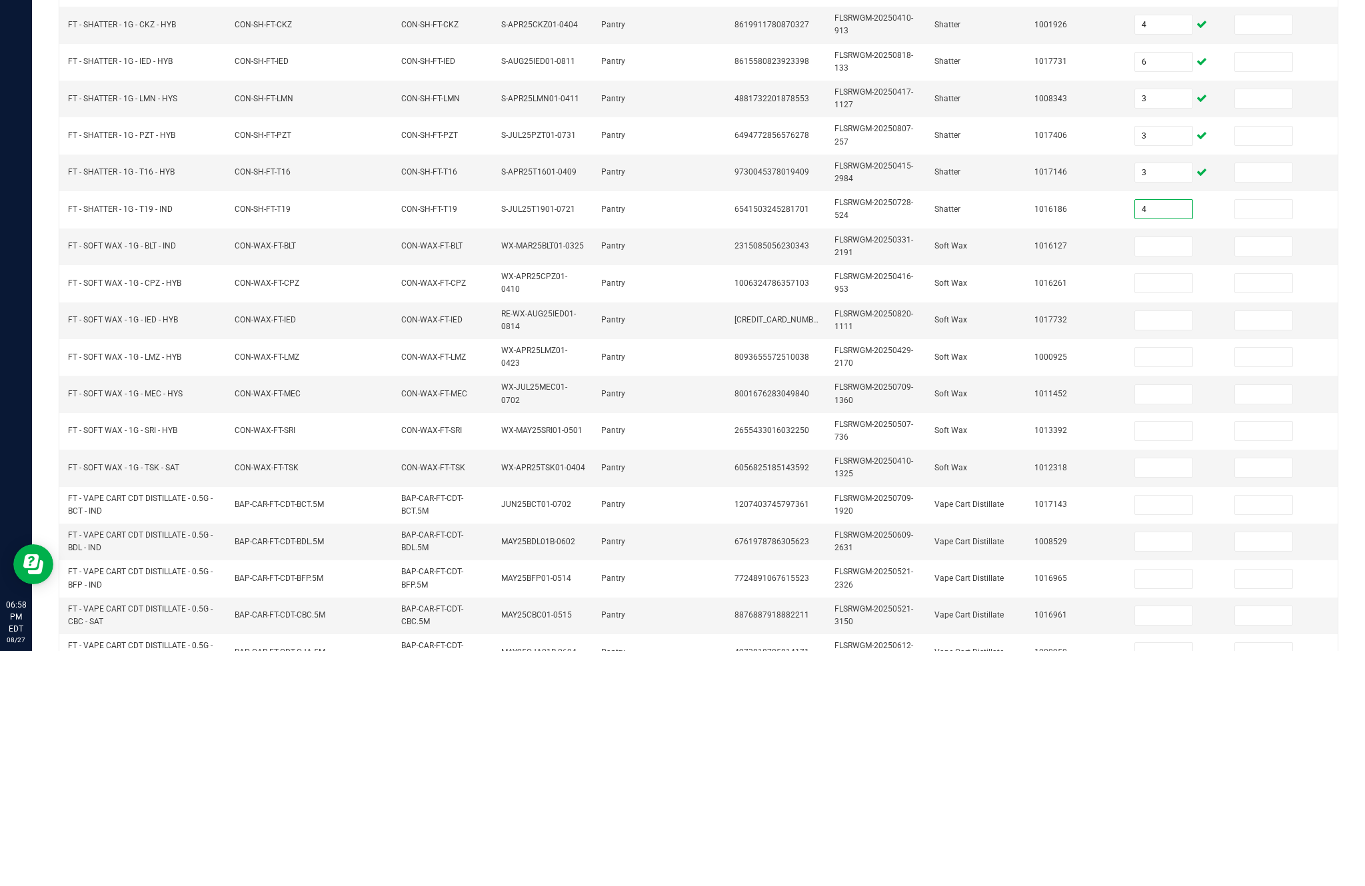
click at [1158, 473] on input at bounding box center [1163, 482] width 57 height 19
click at [1171, 509] on input at bounding box center [1163, 518] width 57 height 19
click at [1166, 547] on input at bounding box center [1163, 556] width 57 height 19
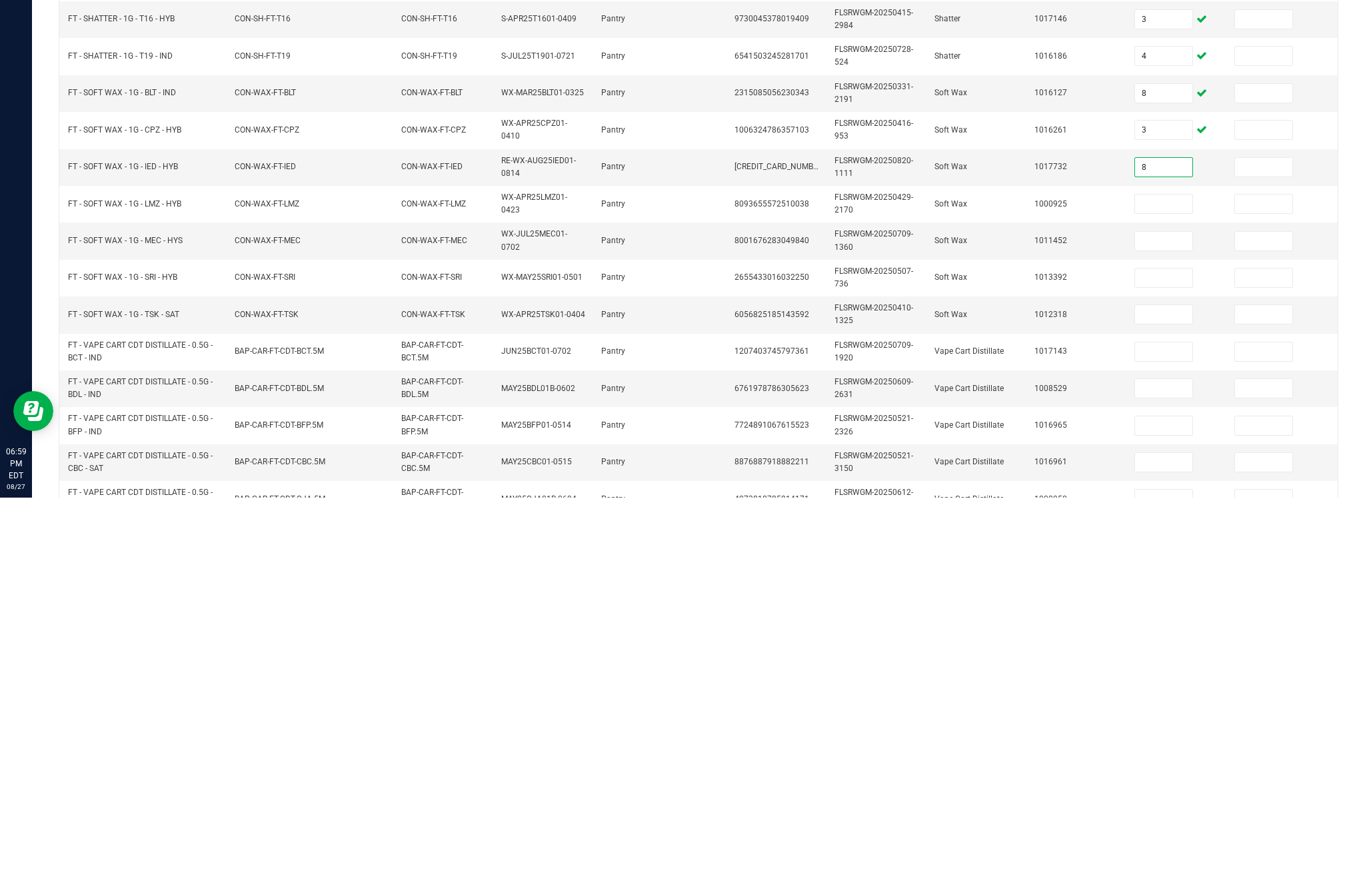
click at [1169, 583] on input at bounding box center [1163, 592] width 57 height 19
click at [1185, 621] on input at bounding box center [1163, 630] width 57 height 19
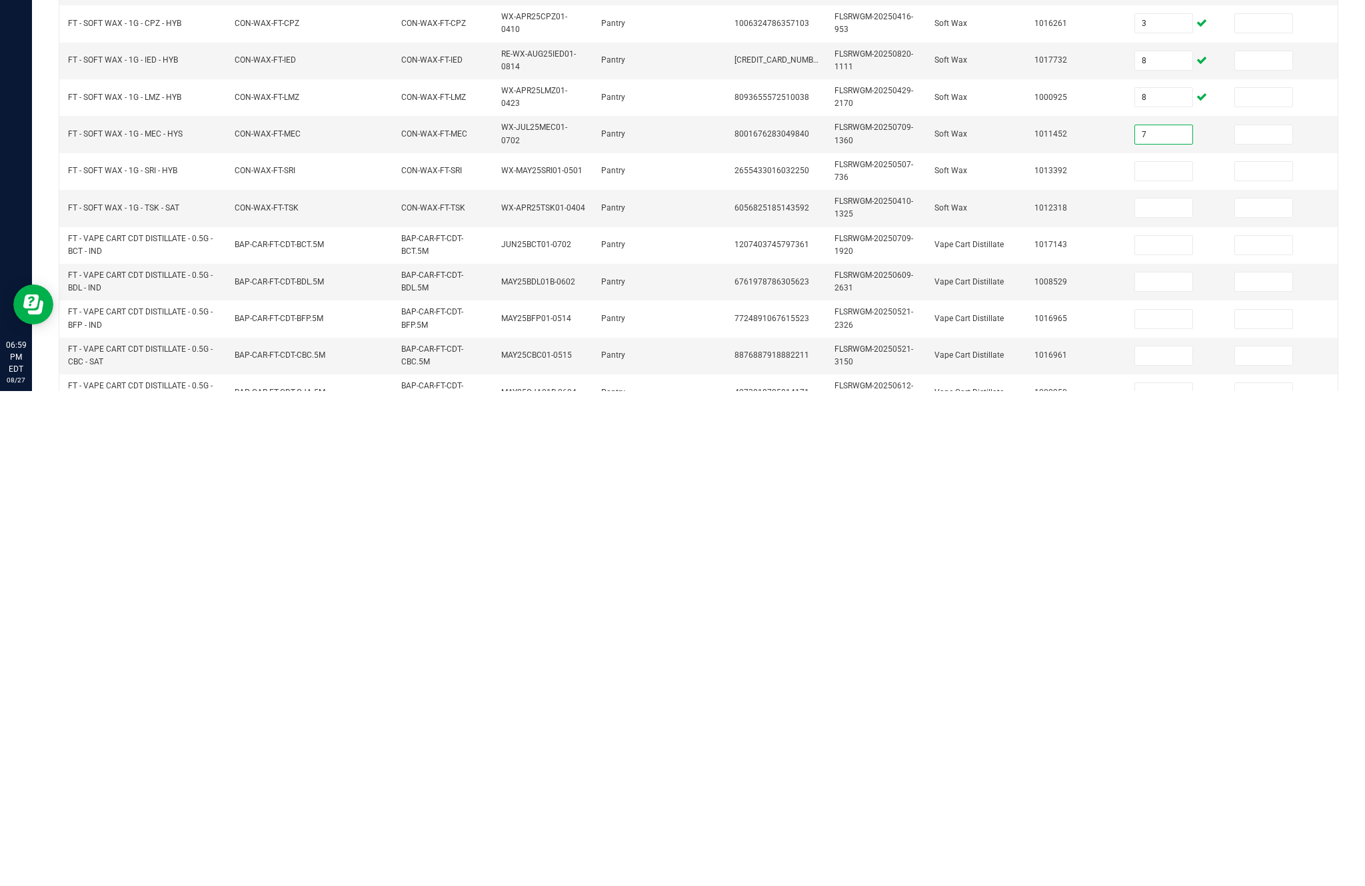
click at [1174, 657] on input at bounding box center [1163, 666] width 57 height 19
click at [1153, 694] on input at bounding box center [1163, 703] width 57 height 19
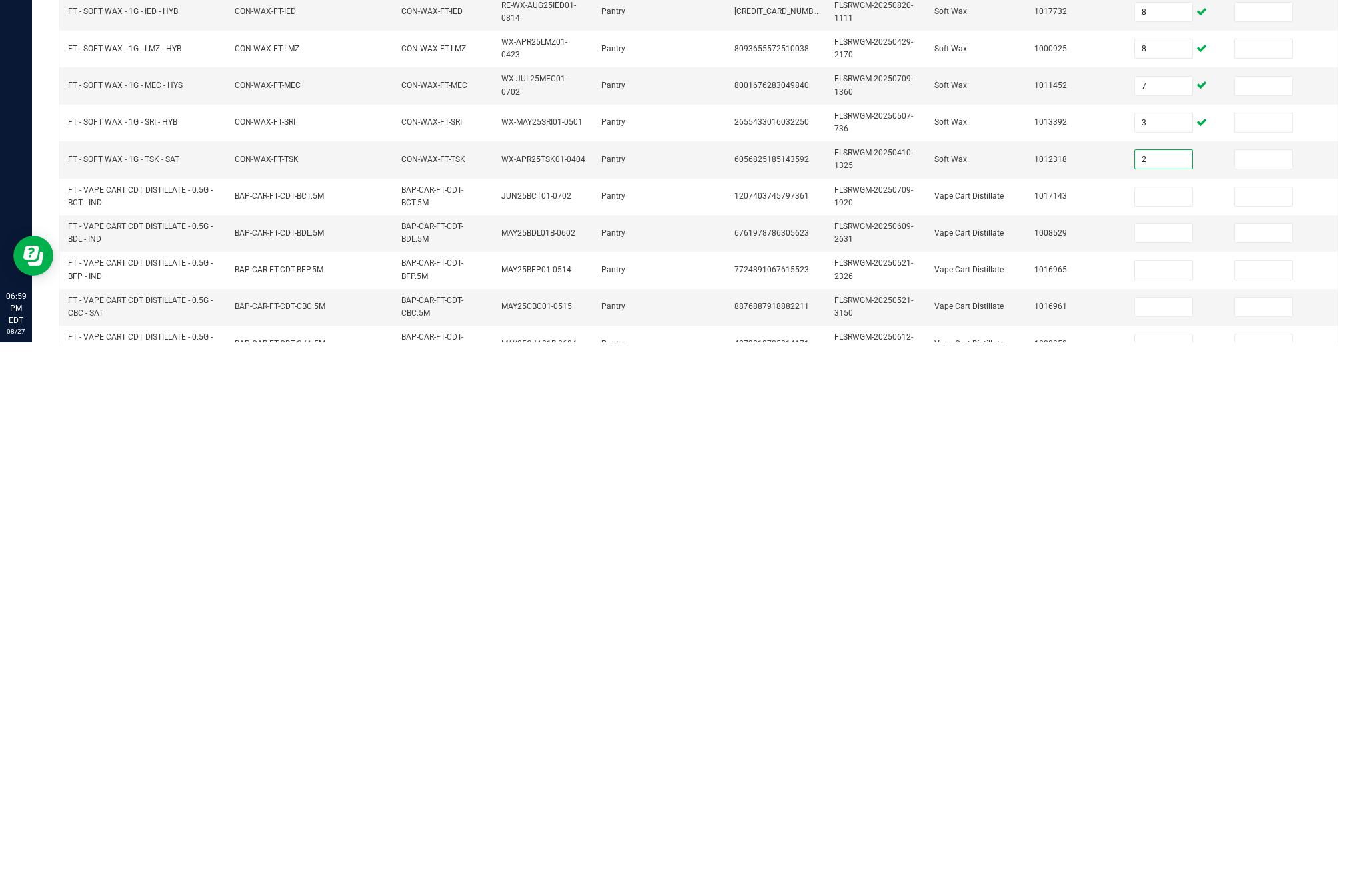
click at [1168, 731] on input at bounding box center [1163, 740] width 57 height 19
click at [1184, 768] on input at bounding box center [1163, 777] width 57 height 19
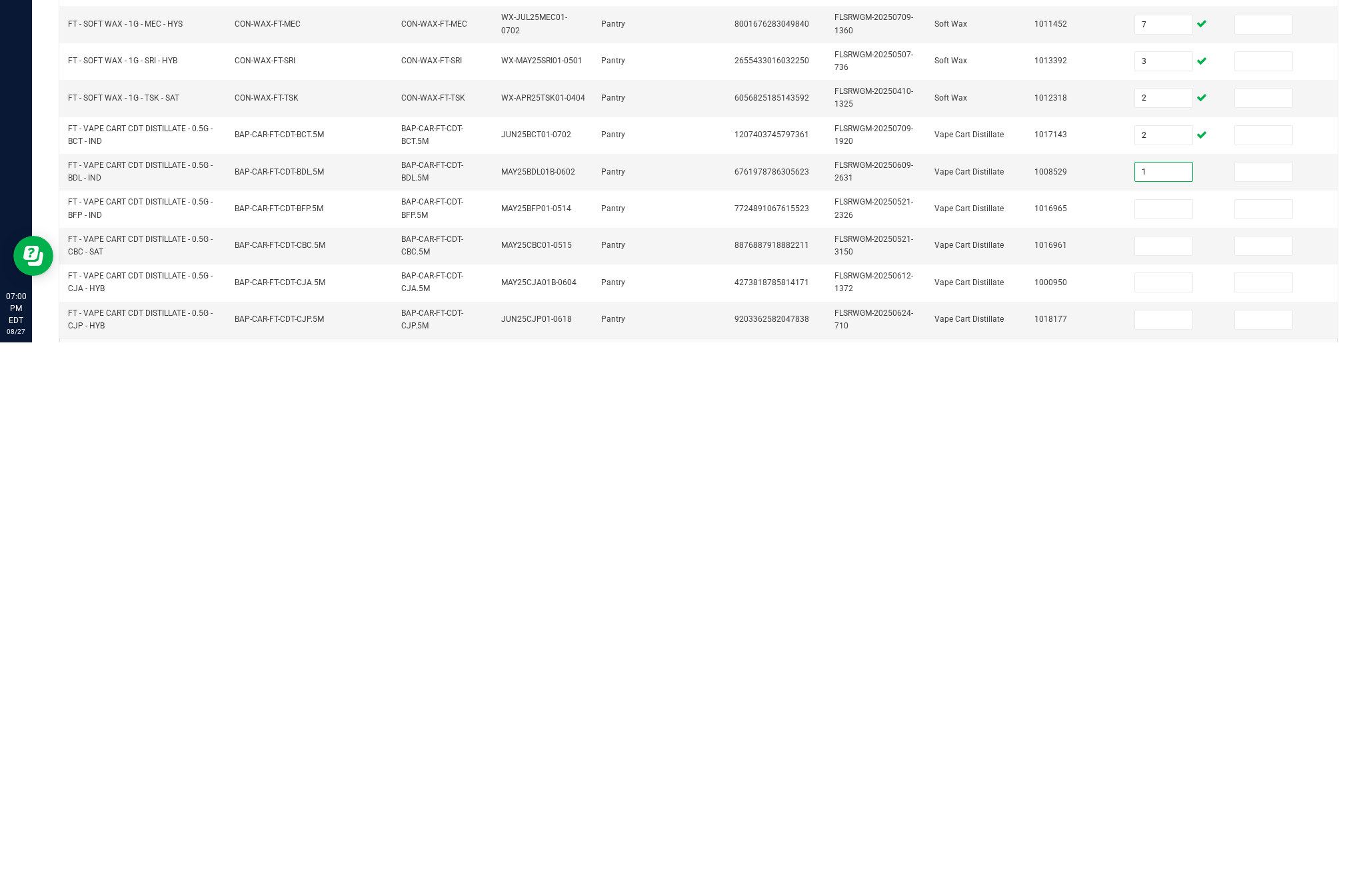
click at [1151, 744] on input at bounding box center [1163, 753] width 57 height 19
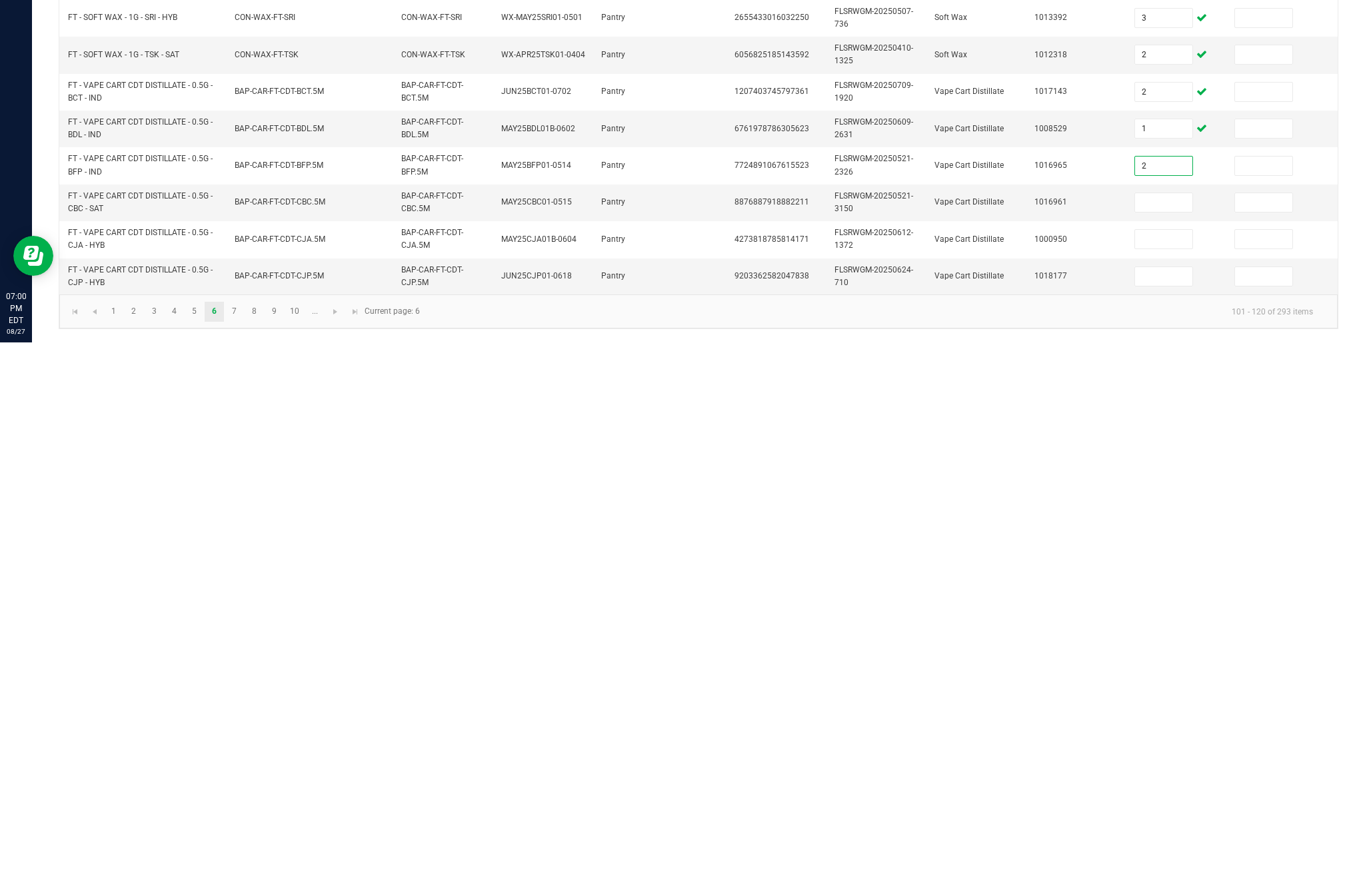
scroll to position [202, 0]
click at [1173, 737] on input at bounding box center [1163, 746] width 57 height 19
click at [1169, 774] on input at bounding box center [1163, 783] width 57 height 19
click at [1162, 811] on input at bounding box center [1163, 820] width 57 height 19
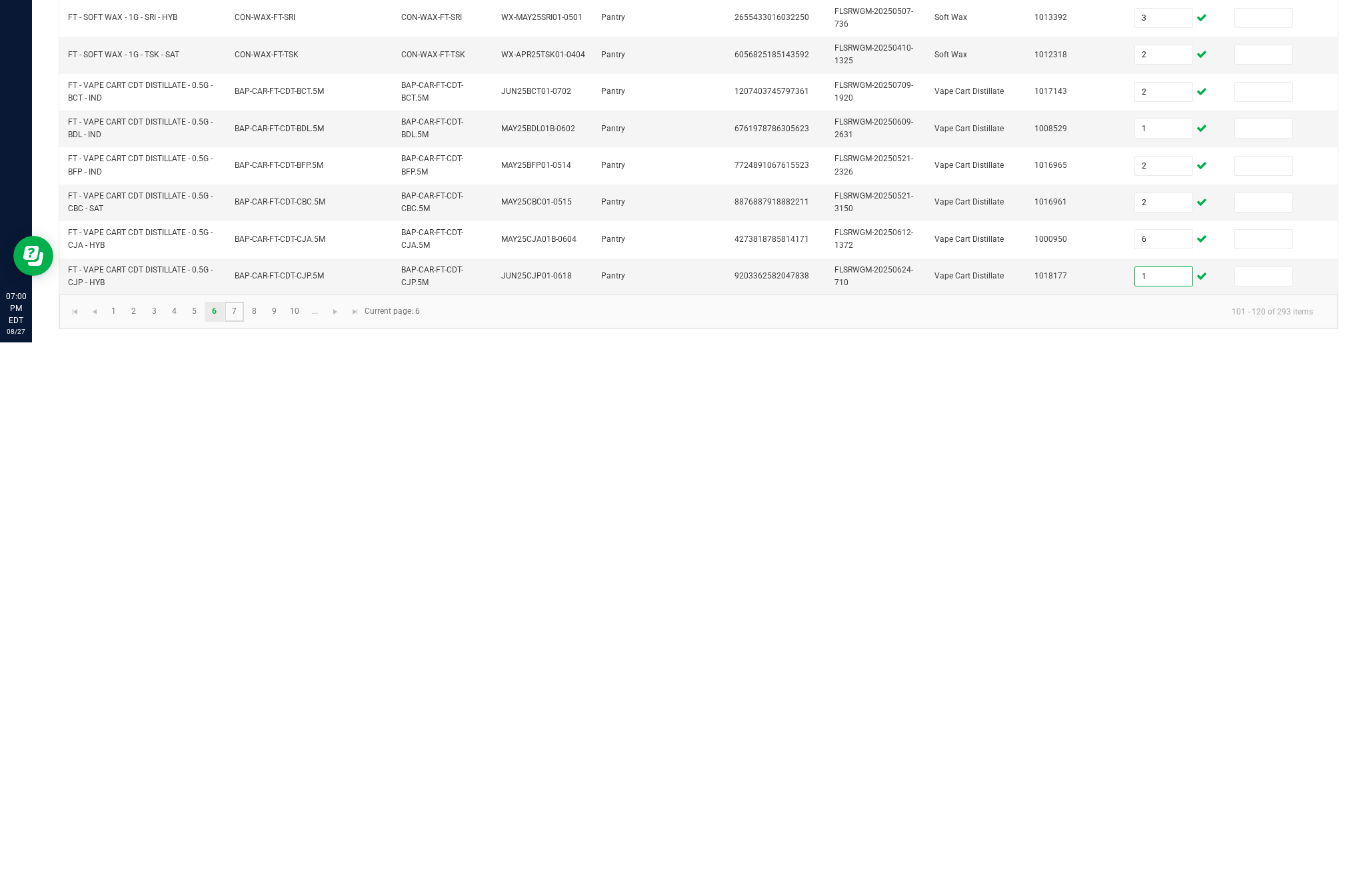
click at [244, 846] on link "7" at bounding box center [234, 856] width 19 height 20
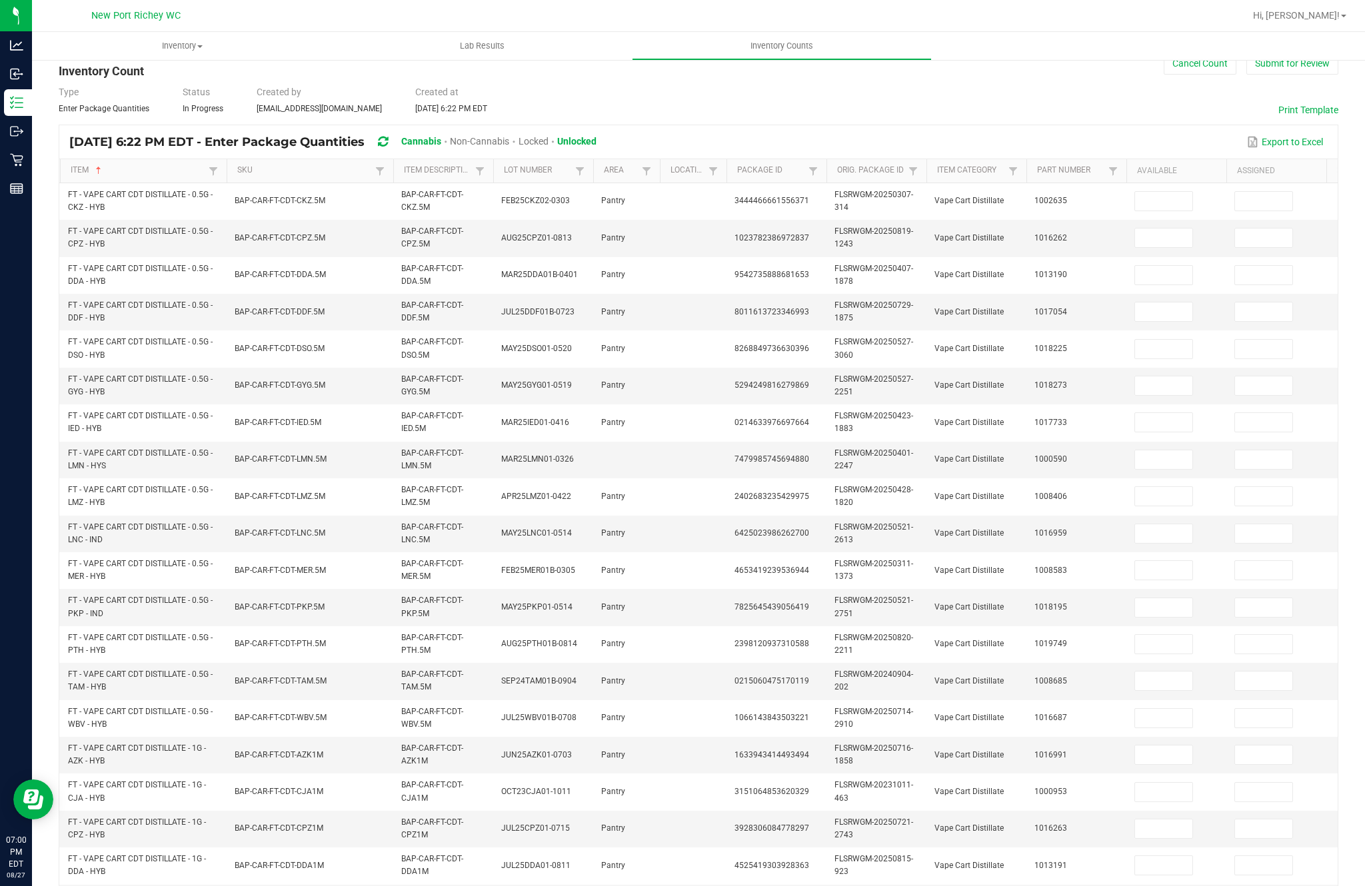
scroll to position [27, 0]
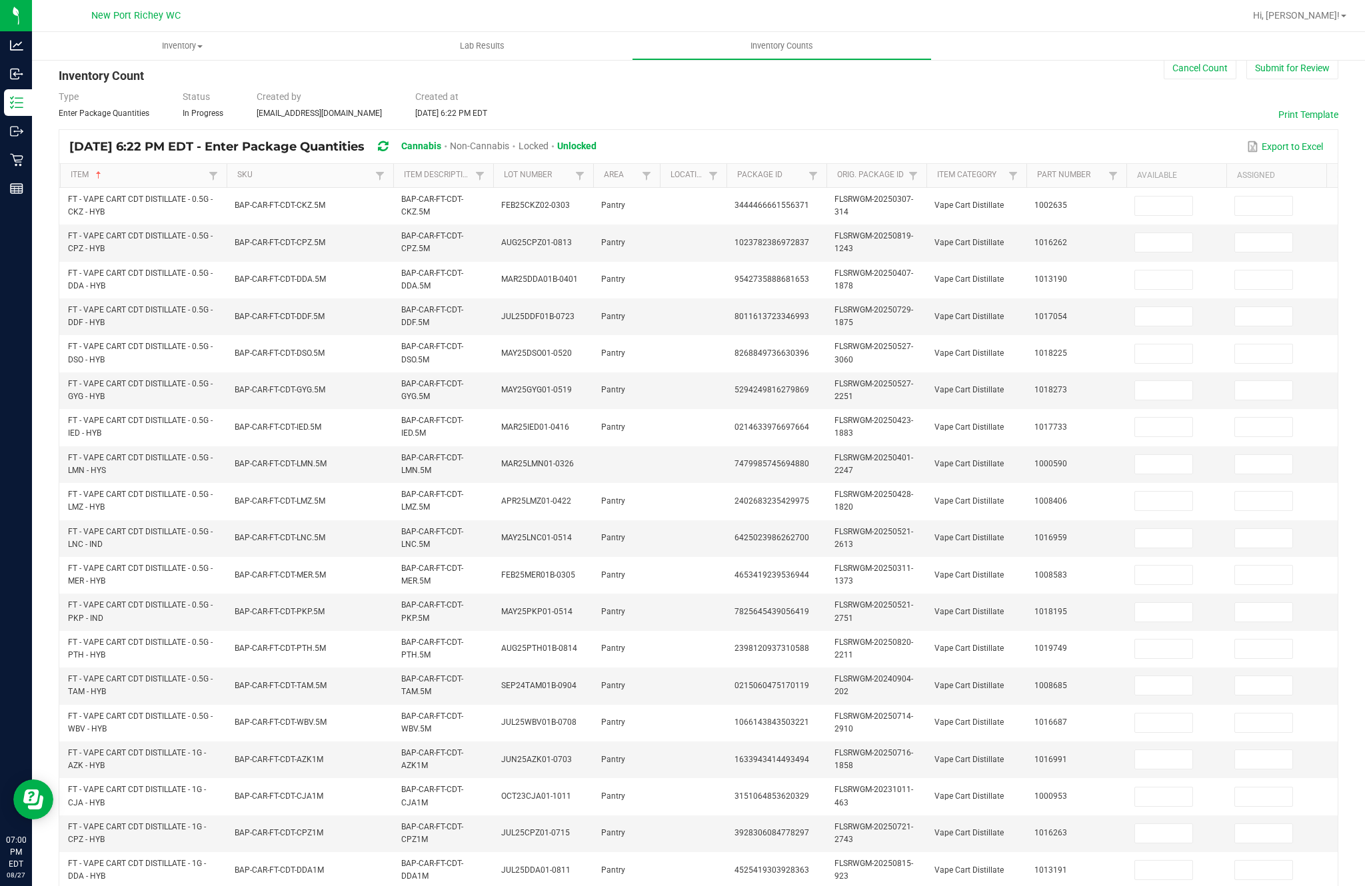
click at [1192, 197] on input at bounding box center [1163, 206] width 57 height 19
click at [1184, 233] on input at bounding box center [1163, 242] width 57 height 19
click at [1182, 271] on input at bounding box center [1163, 280] width 57 height 19
click at [1176, 312] on input at bounding box center [1163, 316] width 57 height 19
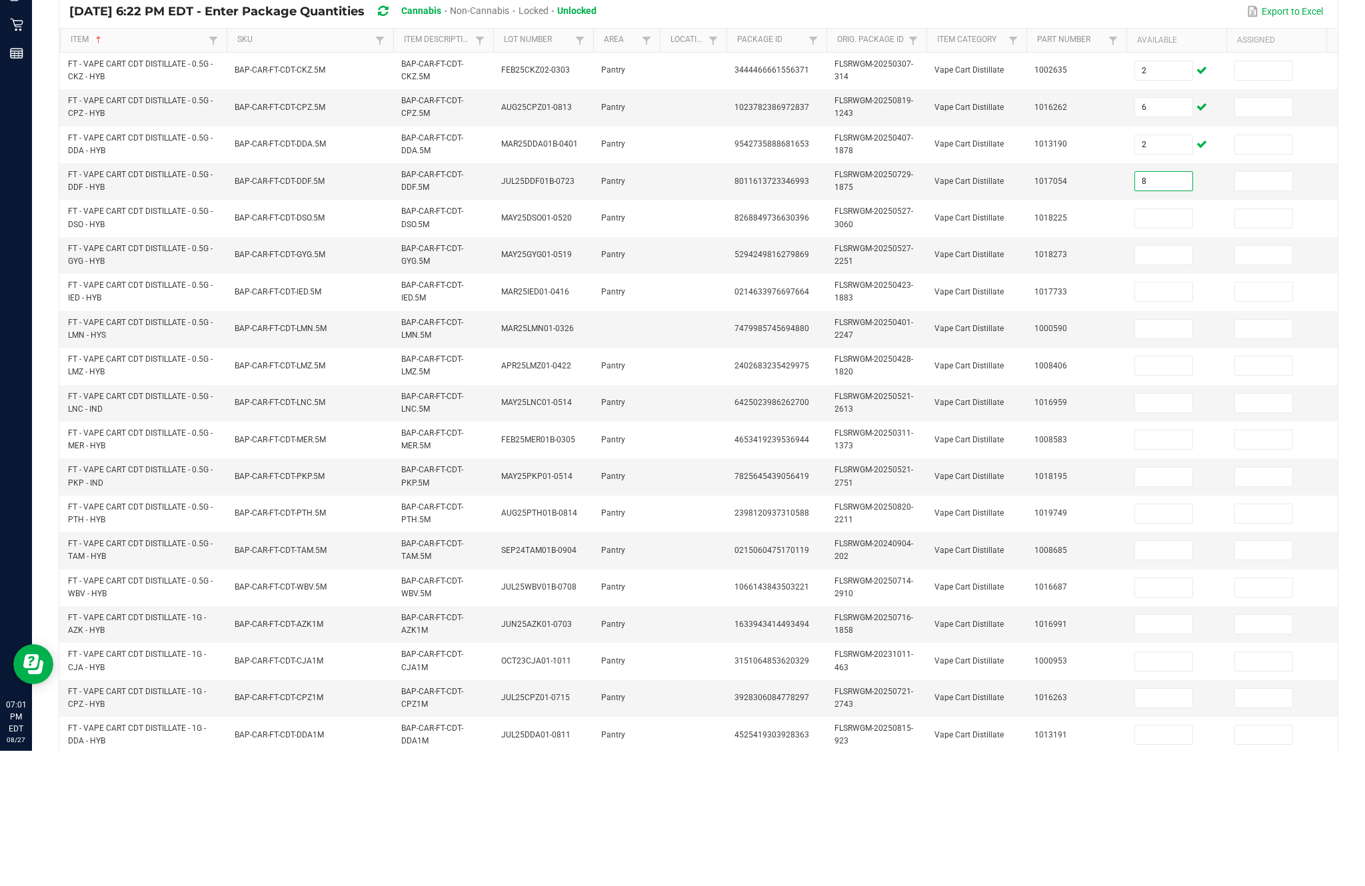
click at [1164, 345] on input at bounding box center [1163, 354] width 57 height 19
click at [1174, 381] on input at bounding box center [1163, 390] width 57 height 19
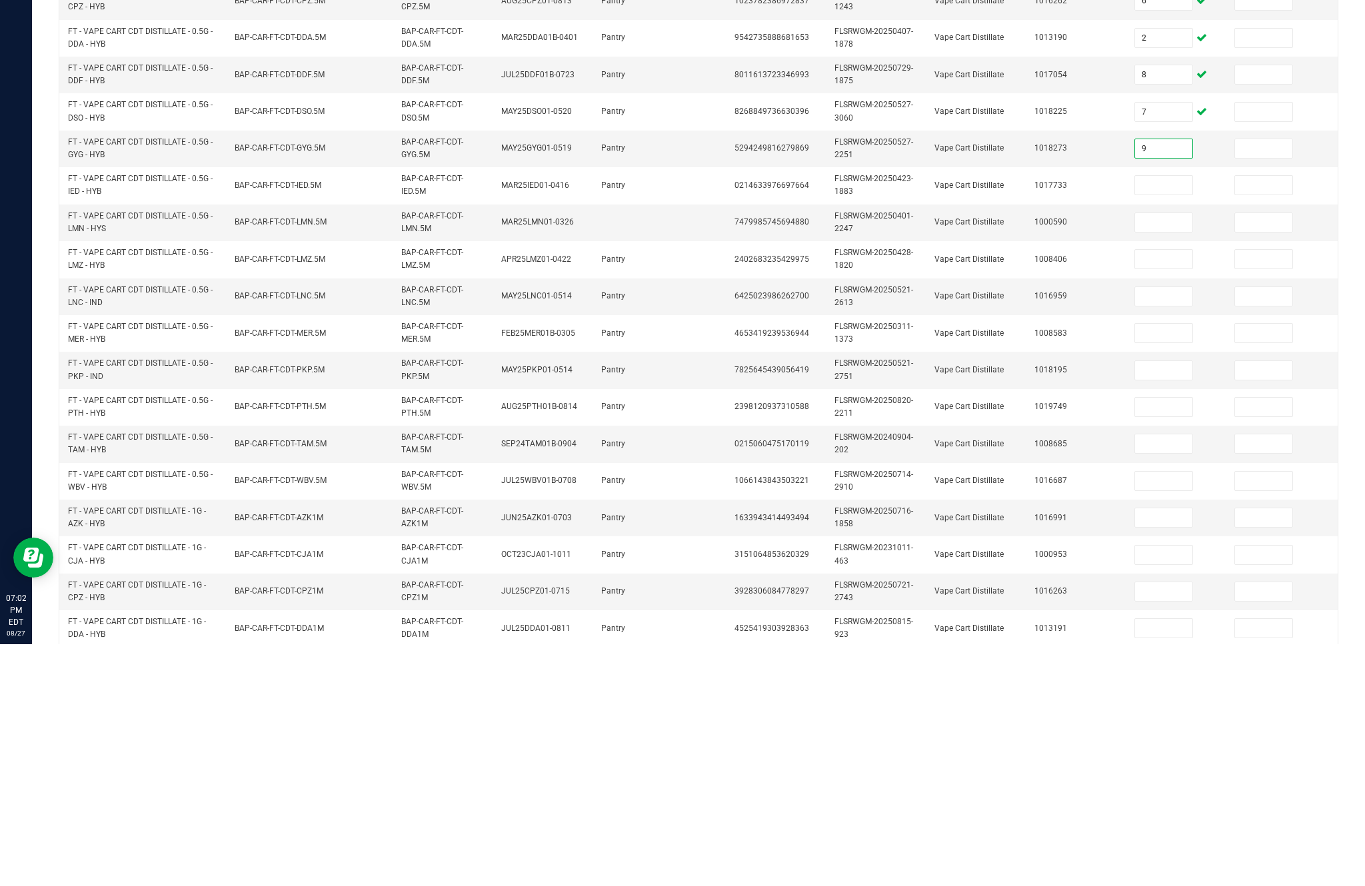
click at [1168, 418] on input at bounding box center [1163, 427] width 57 height 19
click at [1179, 455] on input at bounding box center [1163, 464] width 57 height 19
click at [1172, 492] on input at bounding box center [1163, 501] width 57 height 19
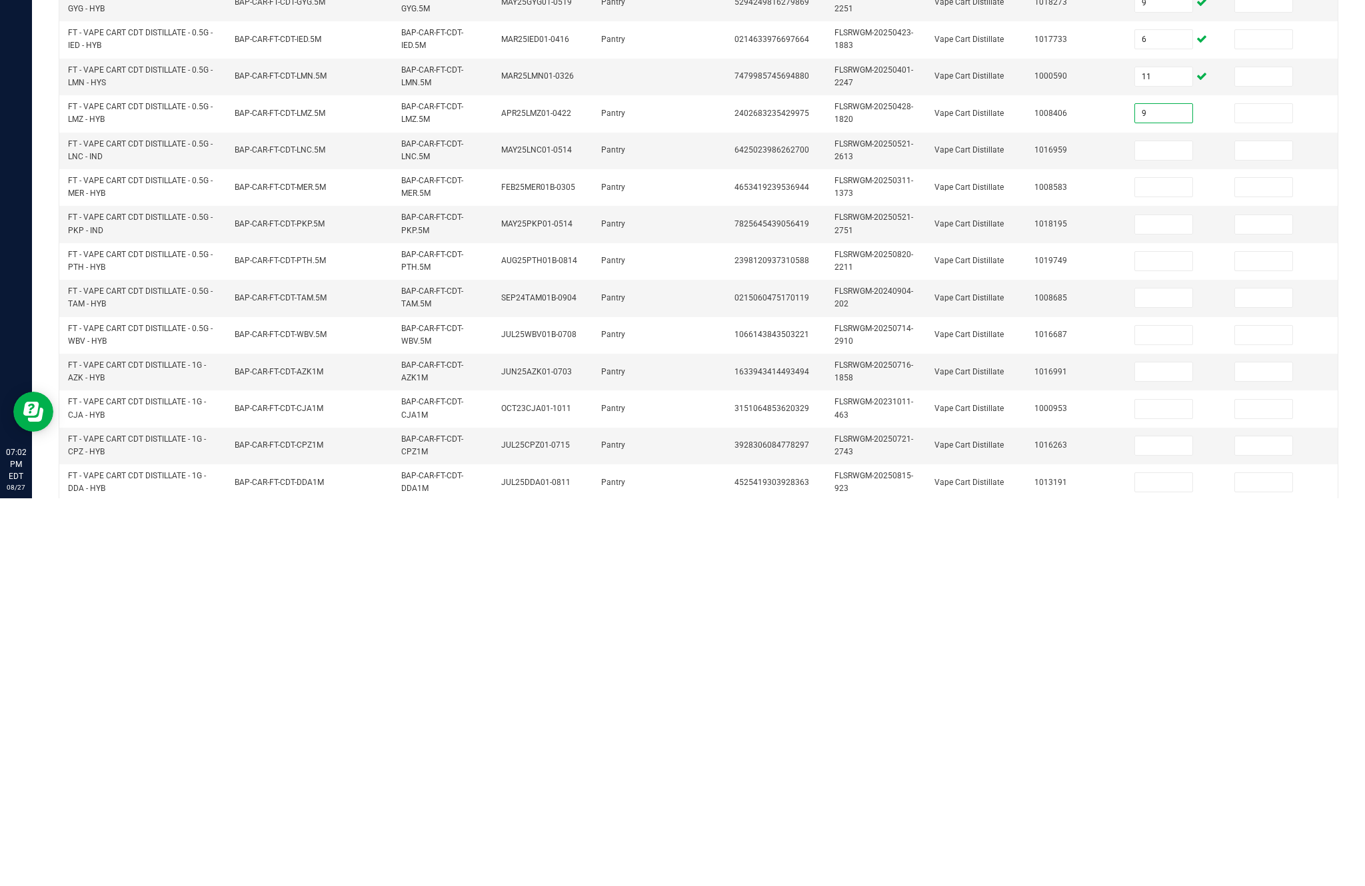
click at [1172, 529] on input at bounding box center [1163, 538] width 57 height 19
click at [1166, 566] on input at bounding box center [1163, 575] width 57 height 19
click at [1174, 603] on input at bounding box center [1163, 612] width 57 height 19
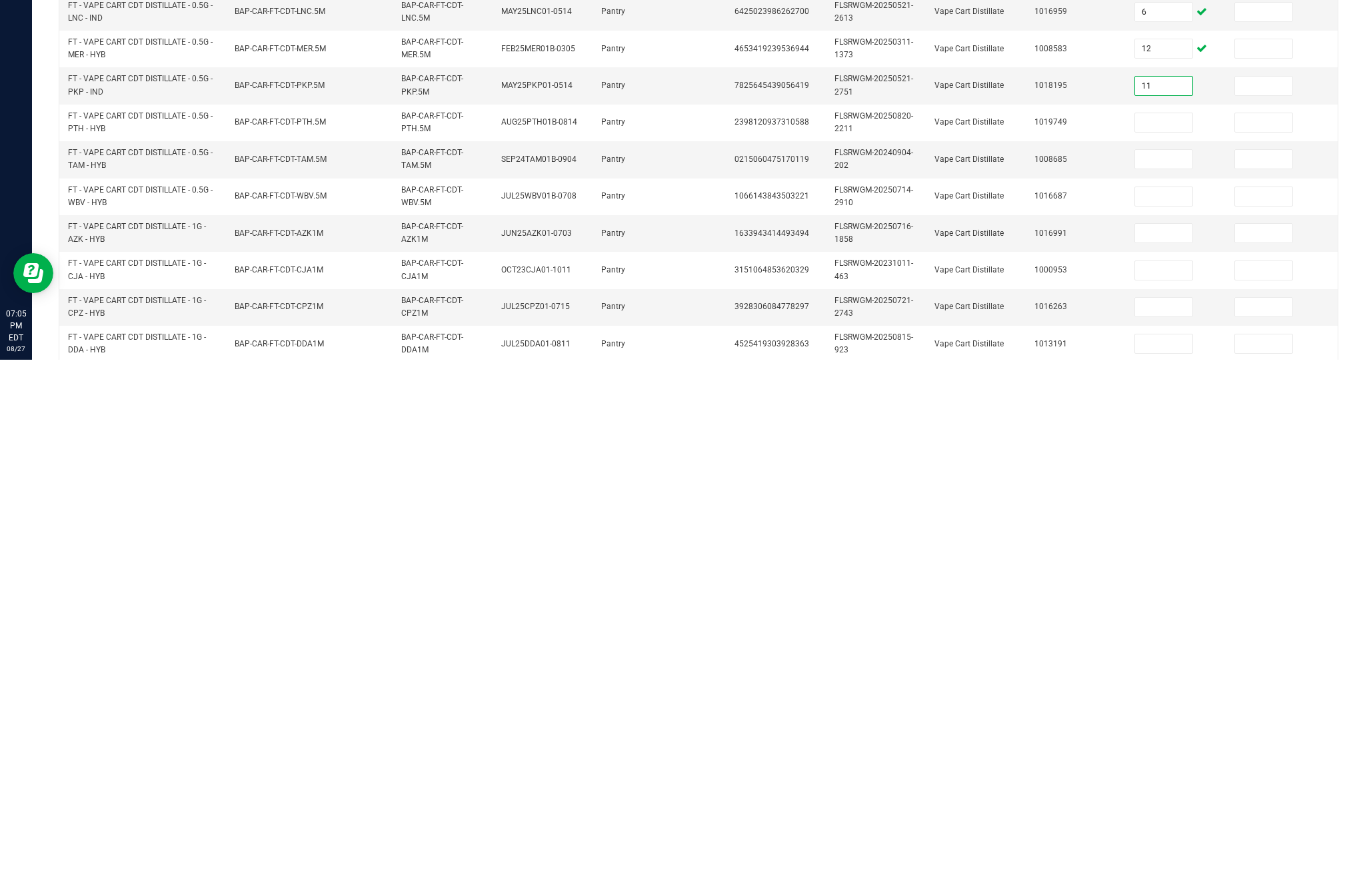
click at [1183, 640] on input at bounding box center [1163, 649] width 57 height 19
click at [1164, 677] on input at bounding box center [1163, 686] width 57 height 19
click at [1169, 714] on input at bounding box center [1163, 723] width 57 height 19
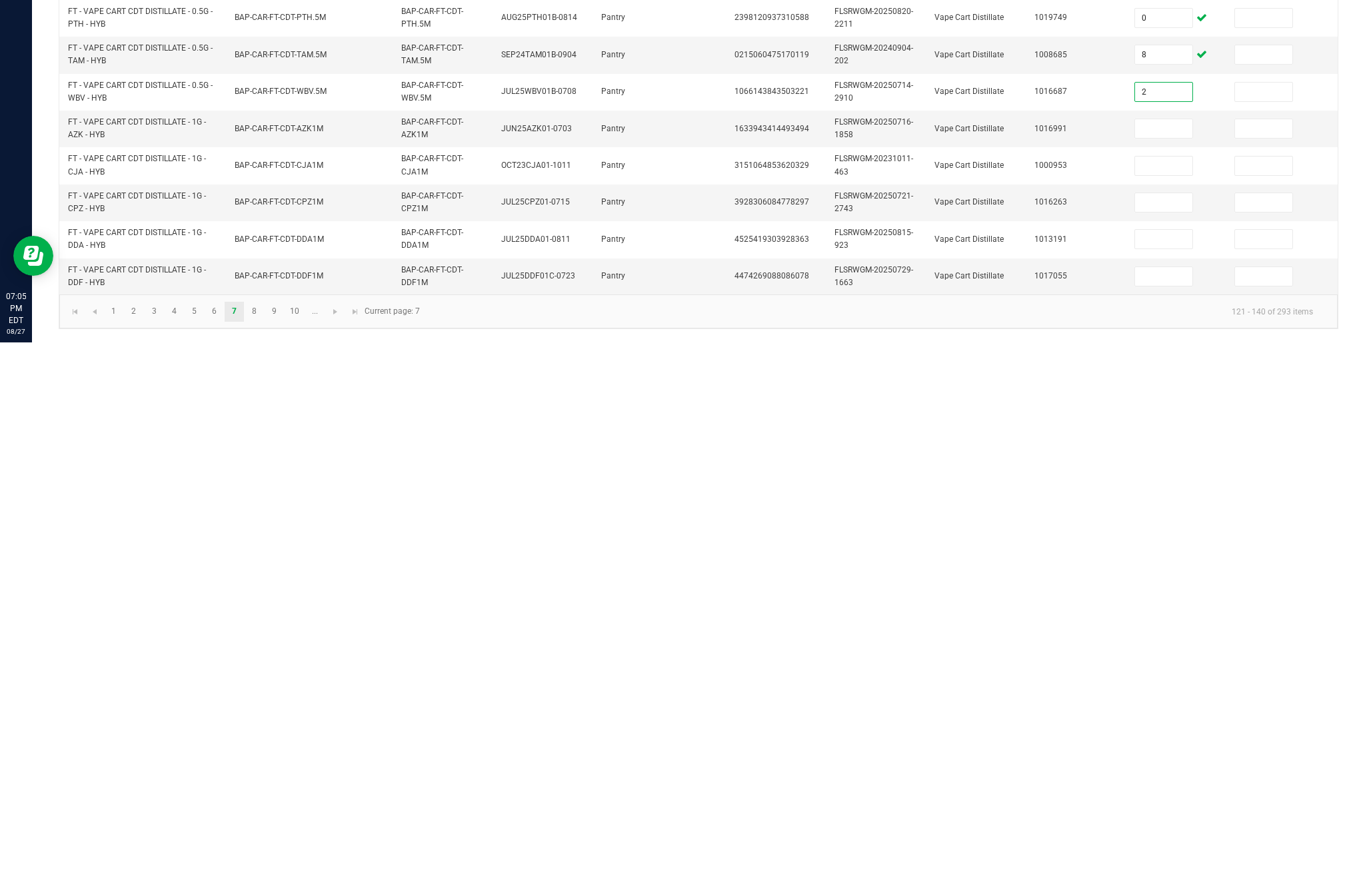
scroll to position [123, 0]
click at [1156, 663] on input at bounding box center [1163, 672] width 57 height 19
click at [1161, 701] on input at bounding box center [1163, 710] width 57 height 19
click at [1161, 737] on input at bounding box center [1163, 746] width 57 height 19
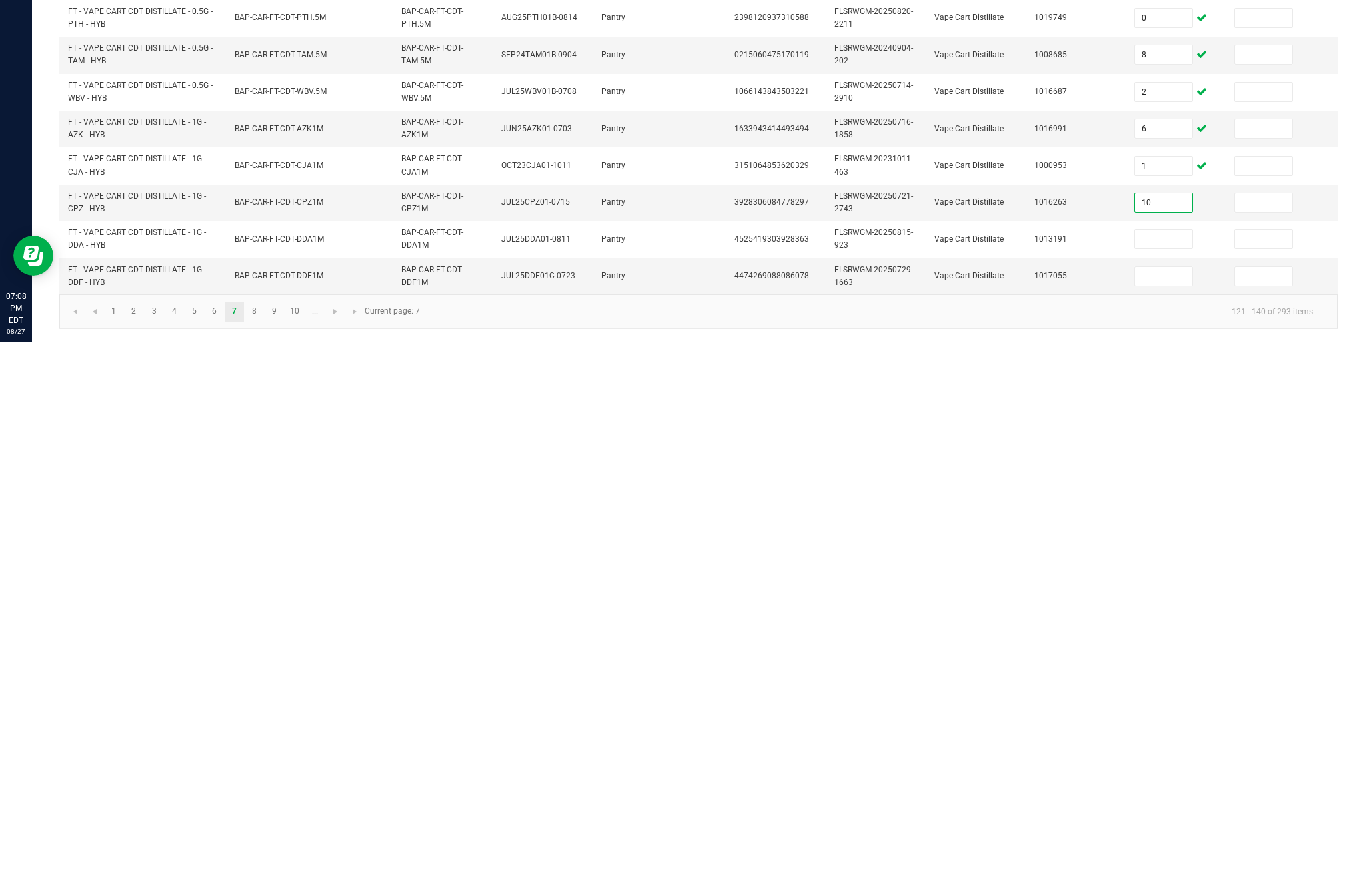
click at [1160, 774] on input at bounding box center [1163, 783] width 57 height 19
click at [1178, 701] on input "1" at bounding box center [1163, 710] width 57 height 19
click at [1174, 737] on input "10" at bounding box center [1163, 746] width 57 height 19
click at [1166, 663] on input "6" at bounding box center [1163, 672] width 57 height 19
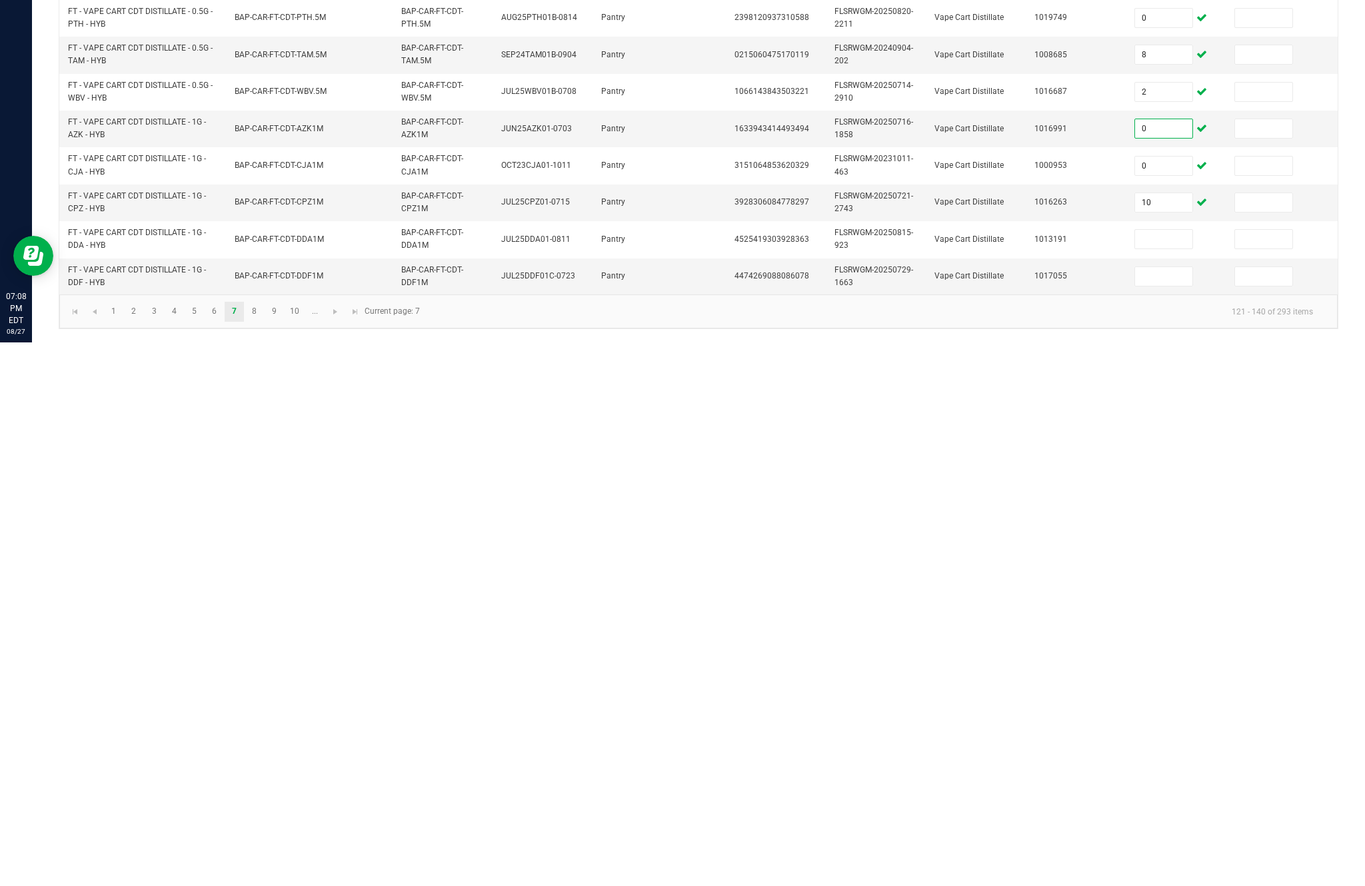
click at [1180, 701] on input "0" at bounding box center [1163, 710] width 57 height 19
click at [1162, 737] on input "10" at bounding box center [1163, 746] width 57 height 19
click at [1136, 774] on input at bounding box center [1163, 783] width 57 height 19
click at [1162, 811] on input at bounding box center [1163, 820] width 57 height 19
click at [812, 844] on kendo-pager-info "121 - 140 of 293 items" at bounding box center [876, 855] width 896 height 22
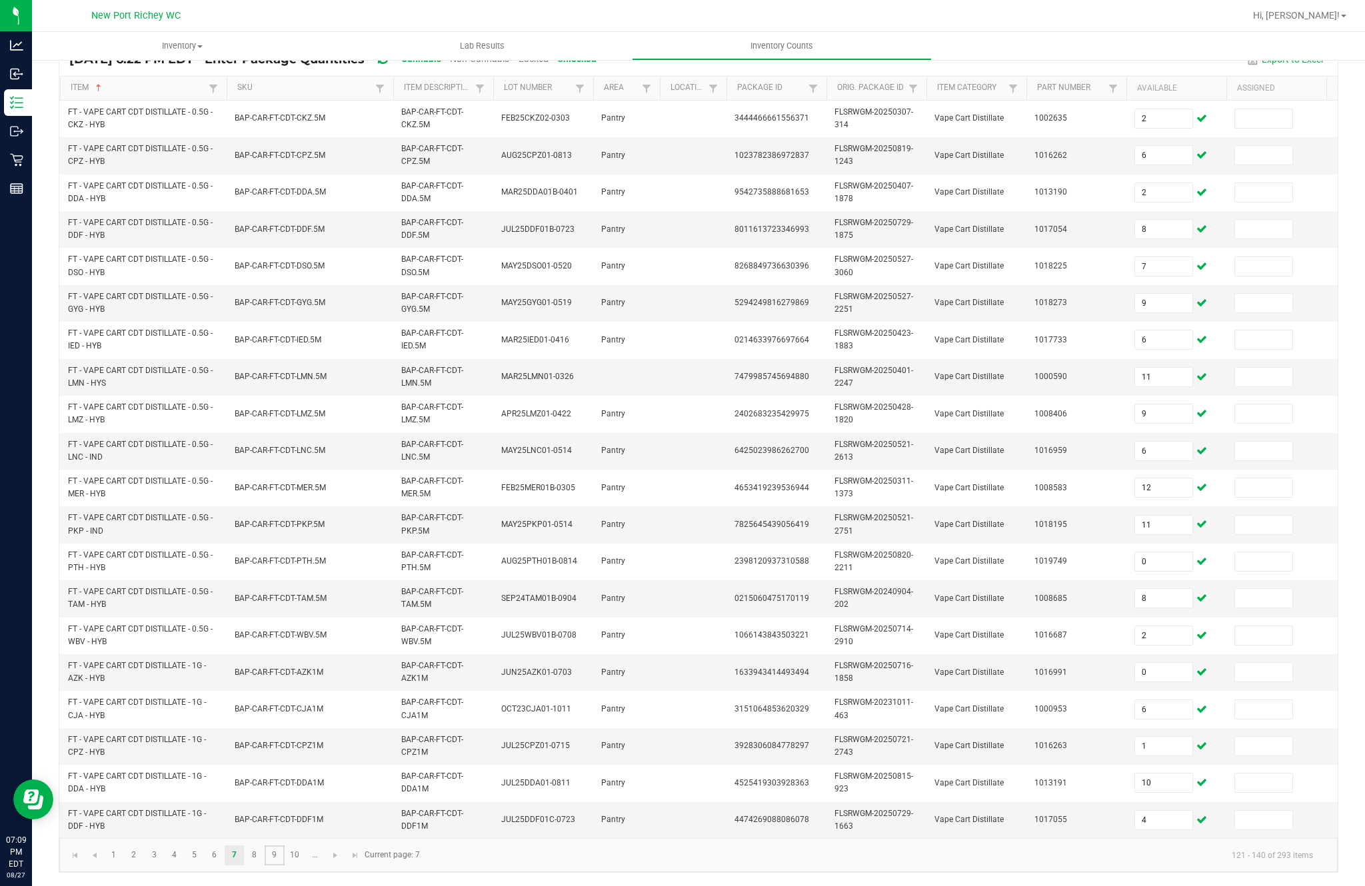
click at [281, 850] on link "9" at bounding box center [274, 856] width 19 height 20
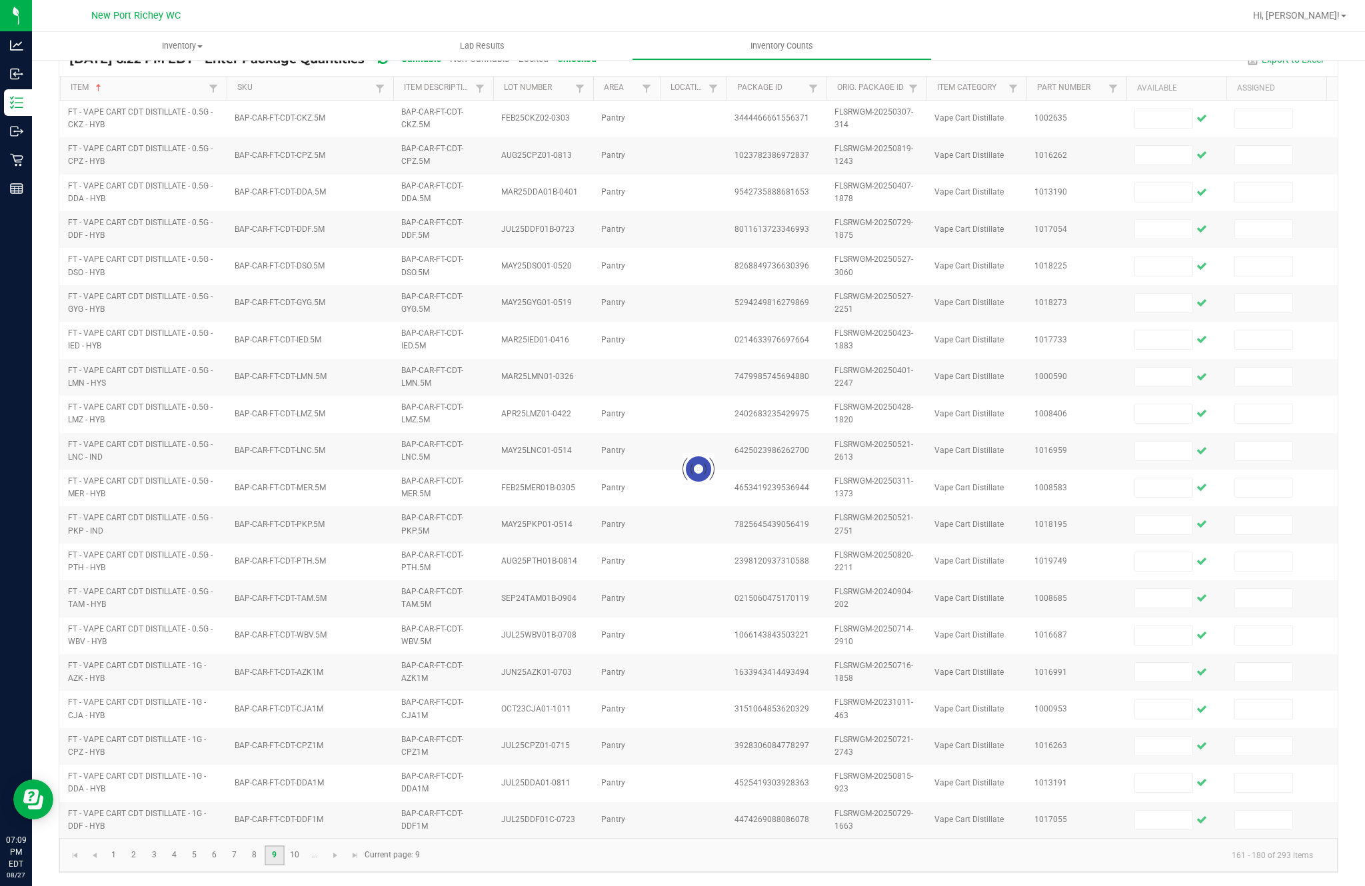
scroll to position [104, 0]
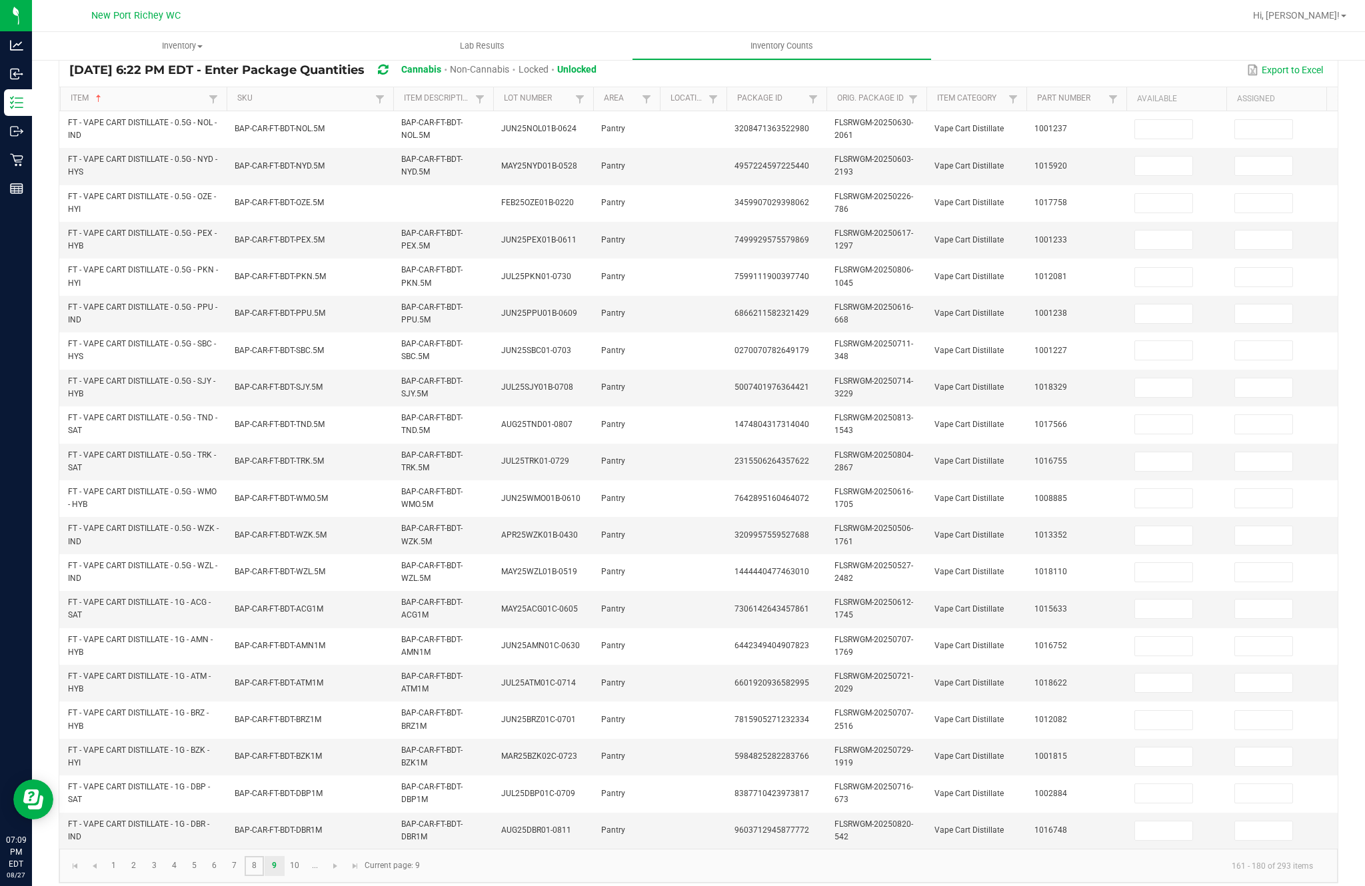
click at [264, 856] on link "8" at bounding box center [254, 866] width 19 height 20
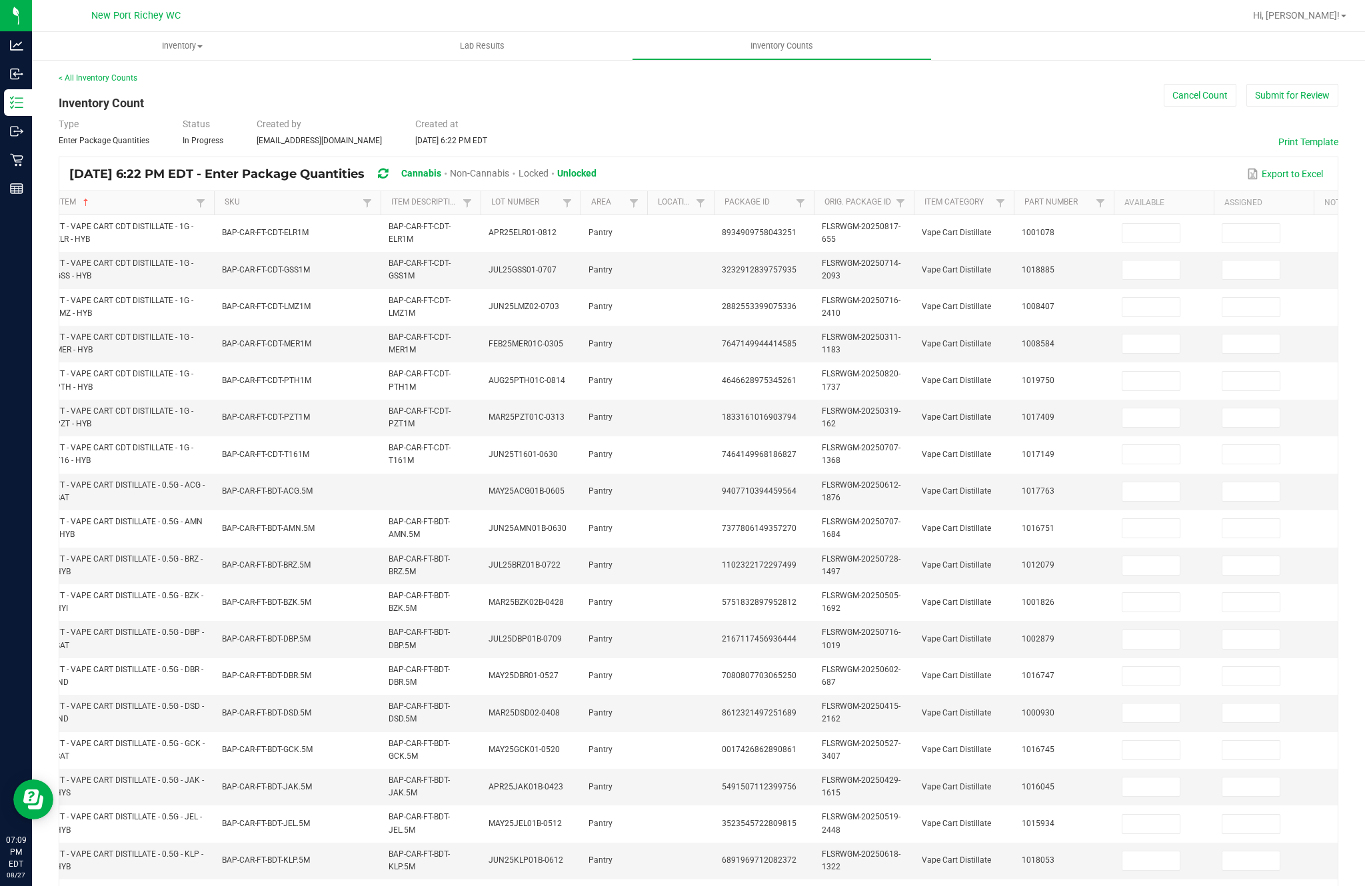
scroll to position [0, 0]
click at [1154, 224] on input at bounding box center [1150, 233] width 57 height 19
click at [1153, 261] on input at bounding box center [1150, 270] width 57 height 19
click at [1170, 298] on input at bounding box center [1150, 307] width 57 height 19
click at [1160, 335] on input at bounding box center [1150, 344] width 57 height 19
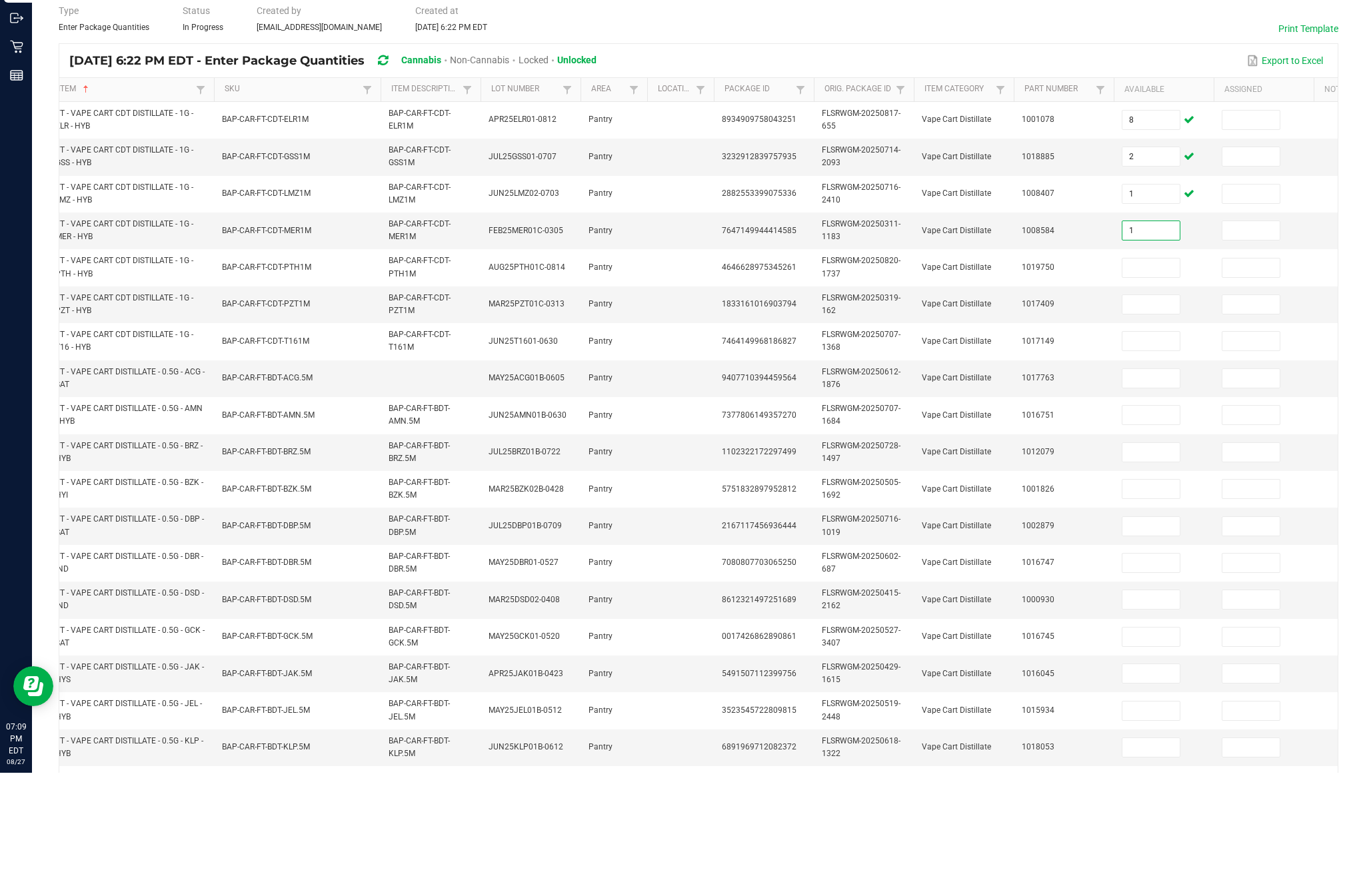
click at [1150, 372] on input at bounding box center [1150, 381] width 57 height 19
click at [1156, 409] on input at bounding box center [1150, 418] width 57 height 19
click at [1174, 445] on input at bounding box center [1150, 454] width 57 height 19
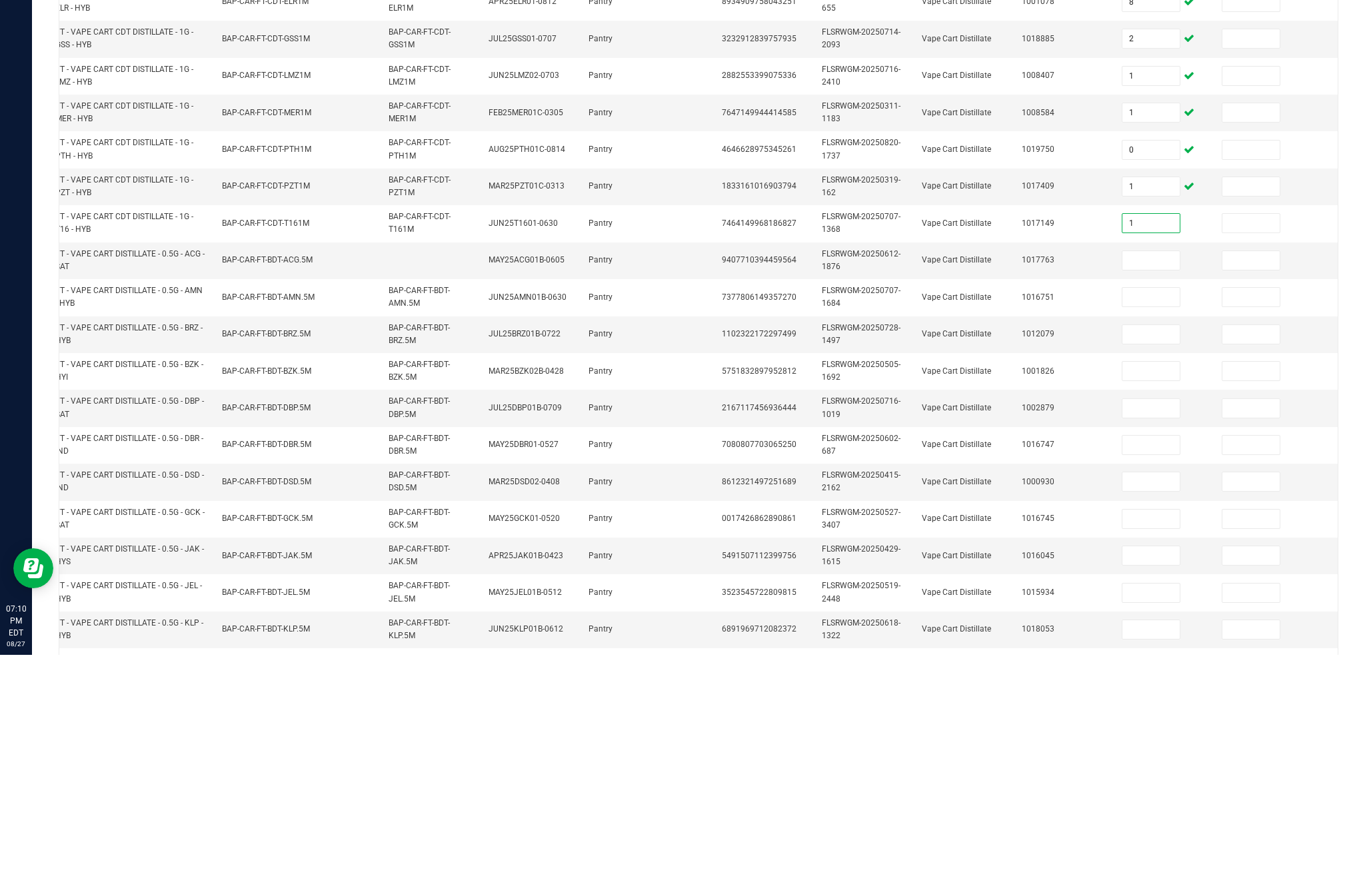
click at [1159, 483] on input at bounding box center [1150, 492] width 57 height 19
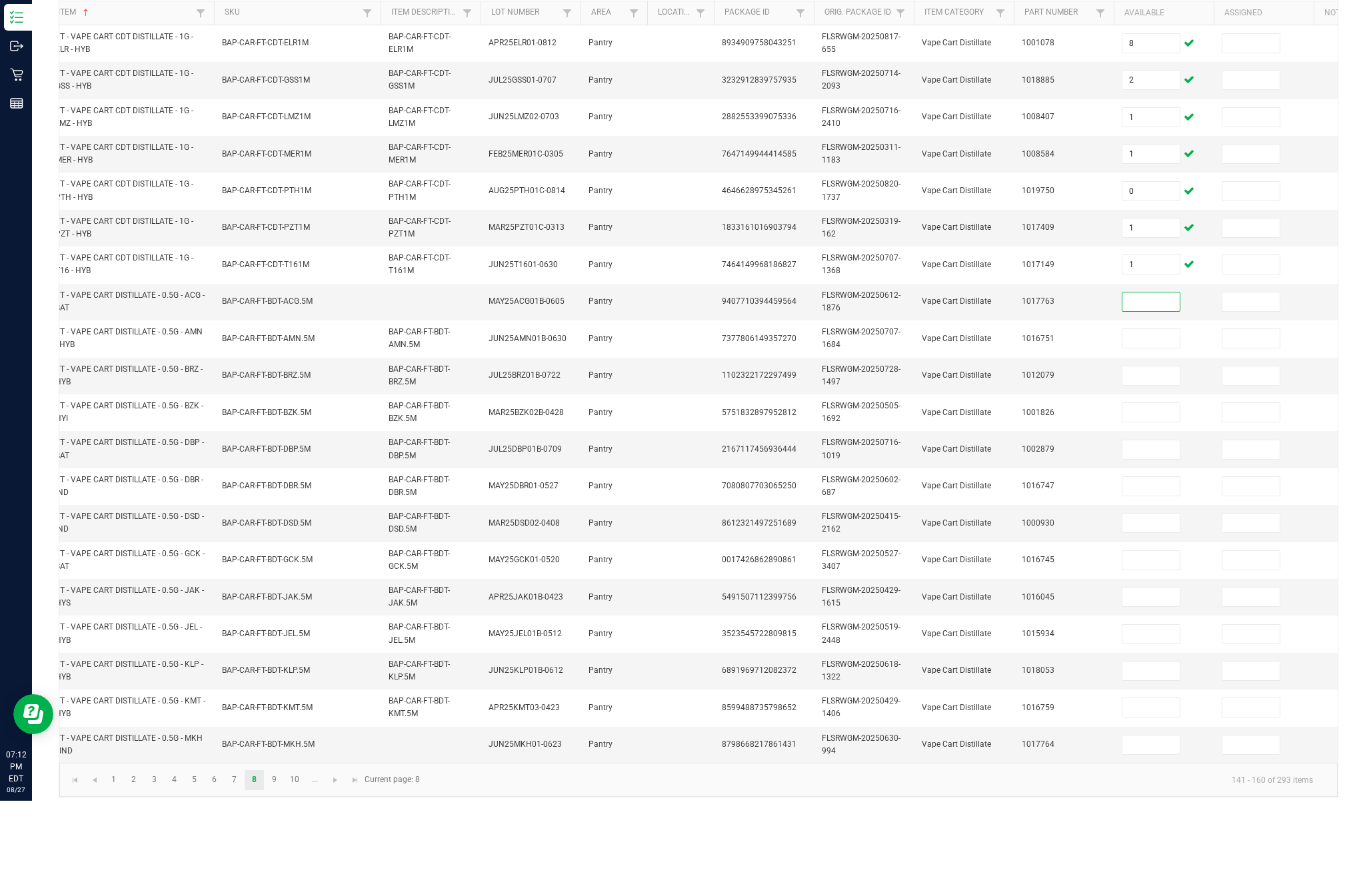
scroll to position [104, 0]
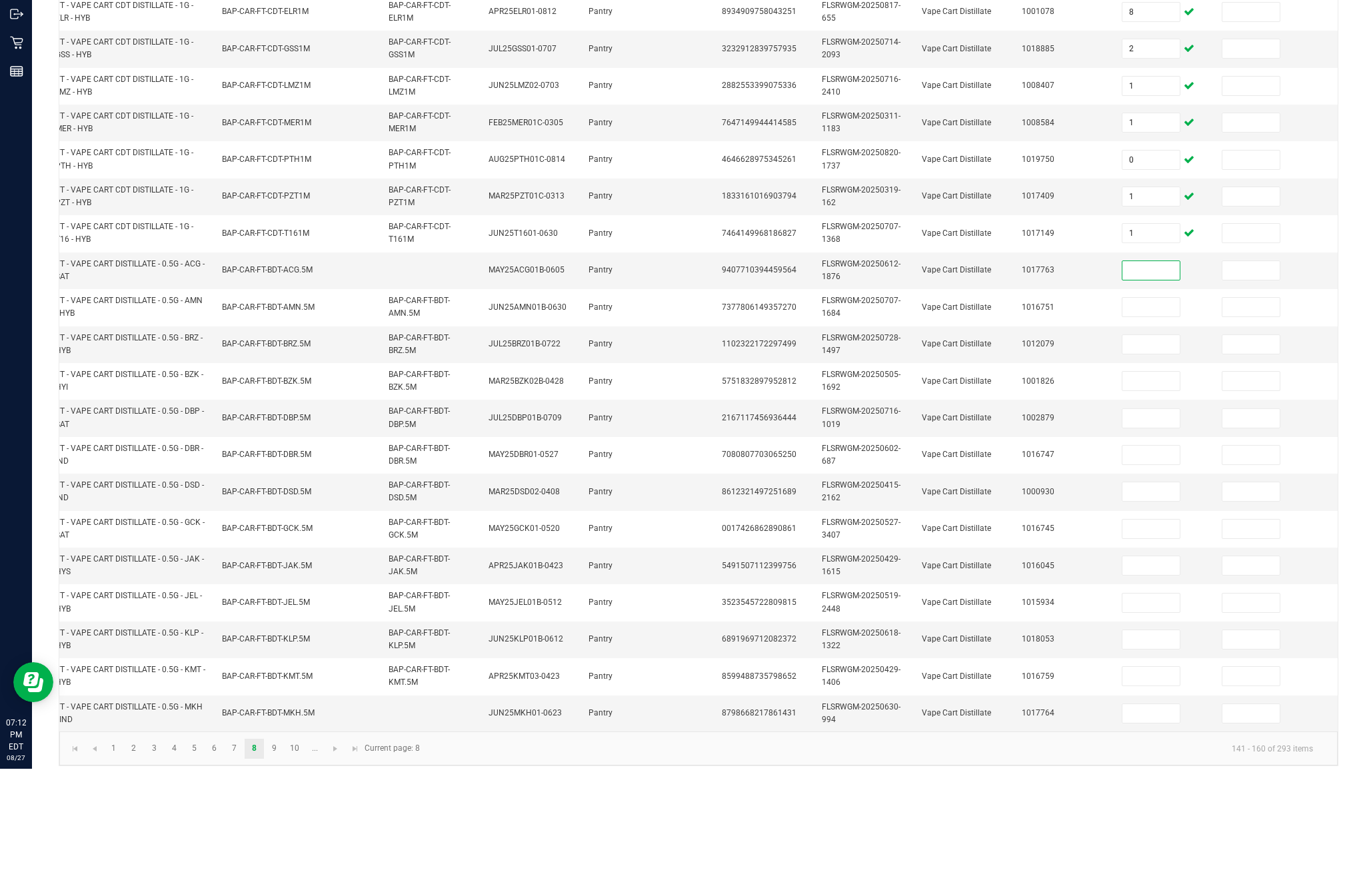
click at [635, 333] on td "Pantry" at bounding box center [614, 351] width 67 height 37
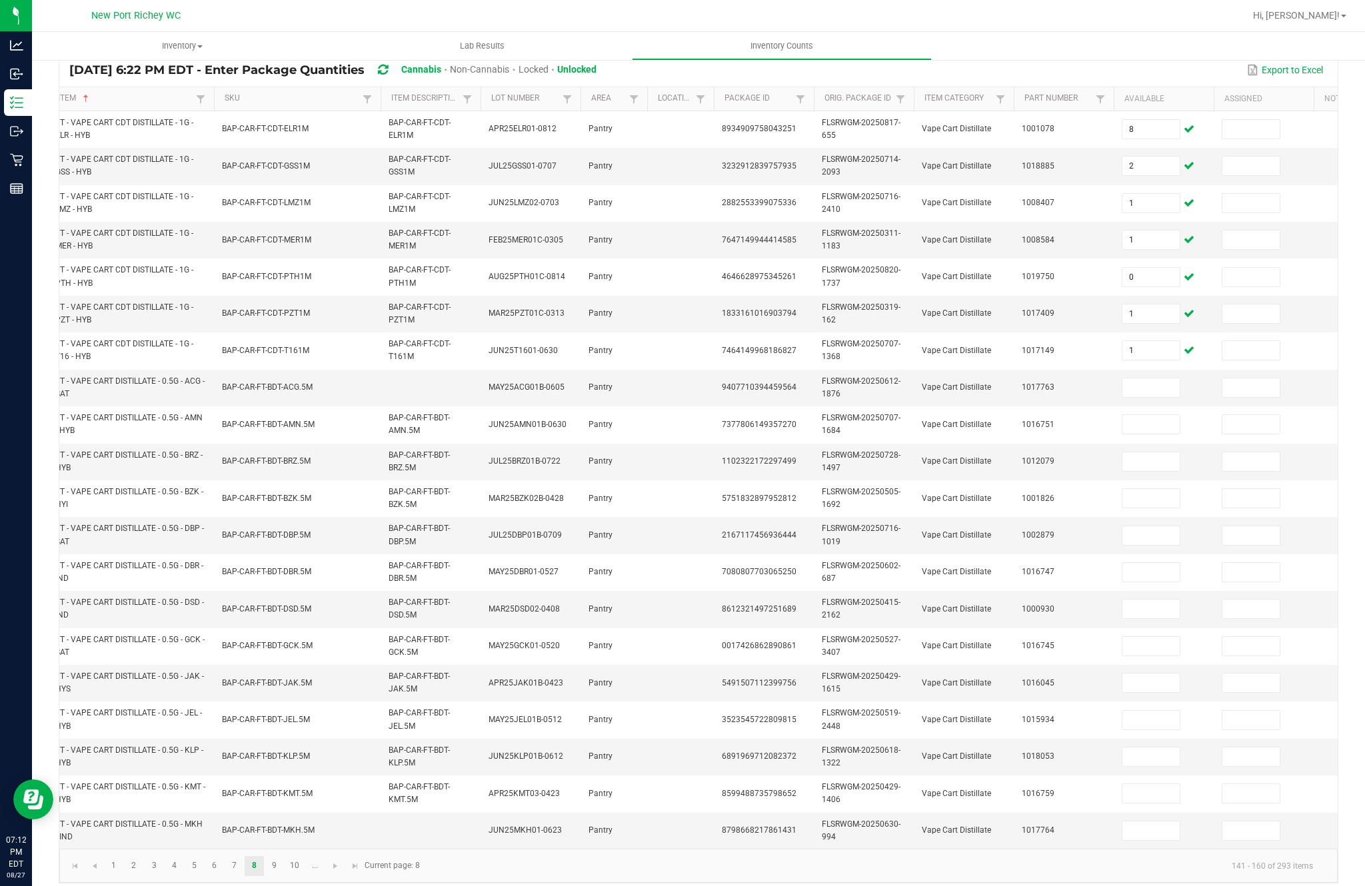
click at [1157, 379] on input at bounding box center [1150, 388] width 57 height 19
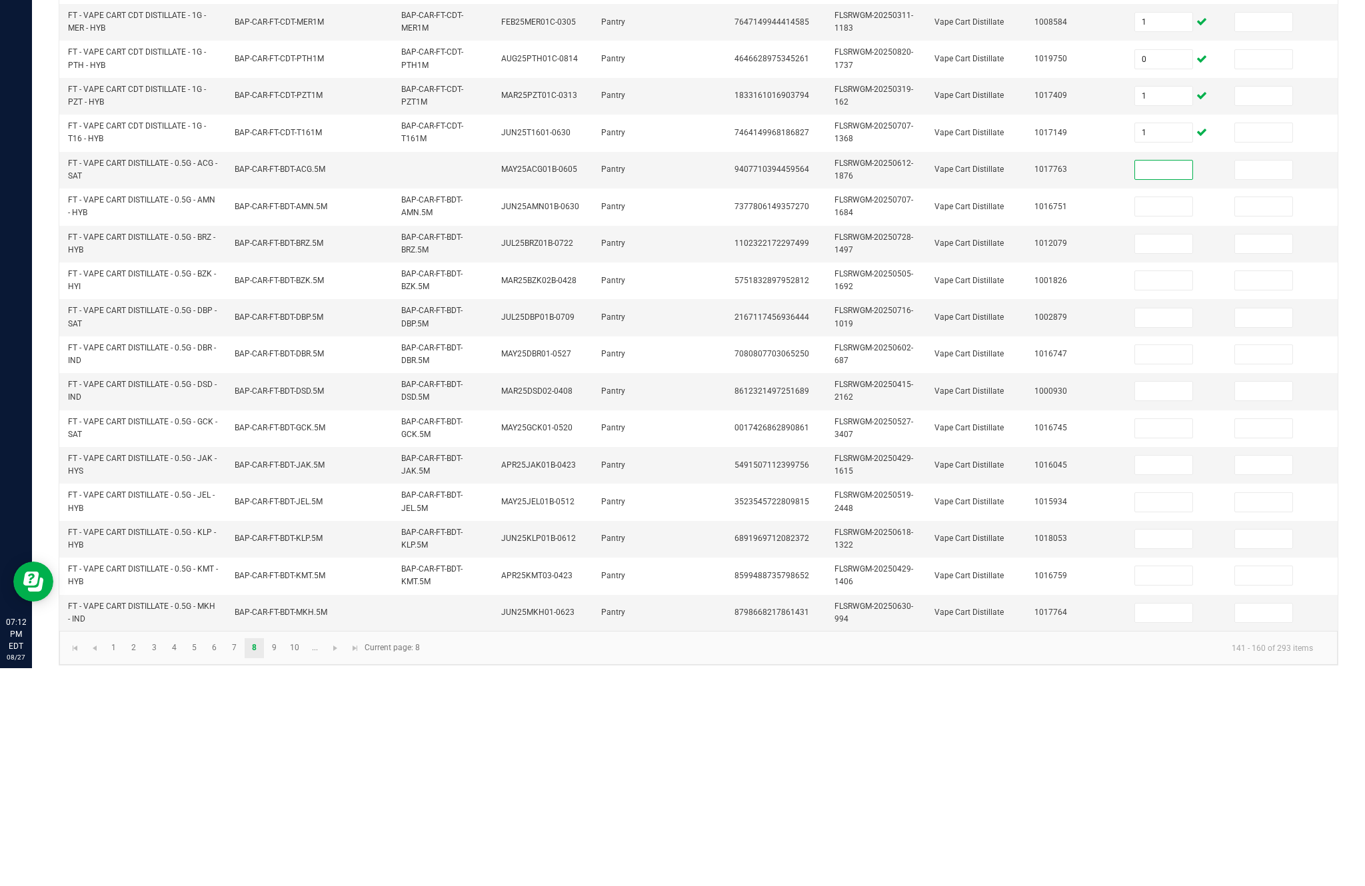
scroll to position [0, 0]
click at [1158, 415] on input at bounding box center [1163, 424] width 57 height 19
click at [1149, 453] on input at bounding box center [1163, 462] width 57 height 19
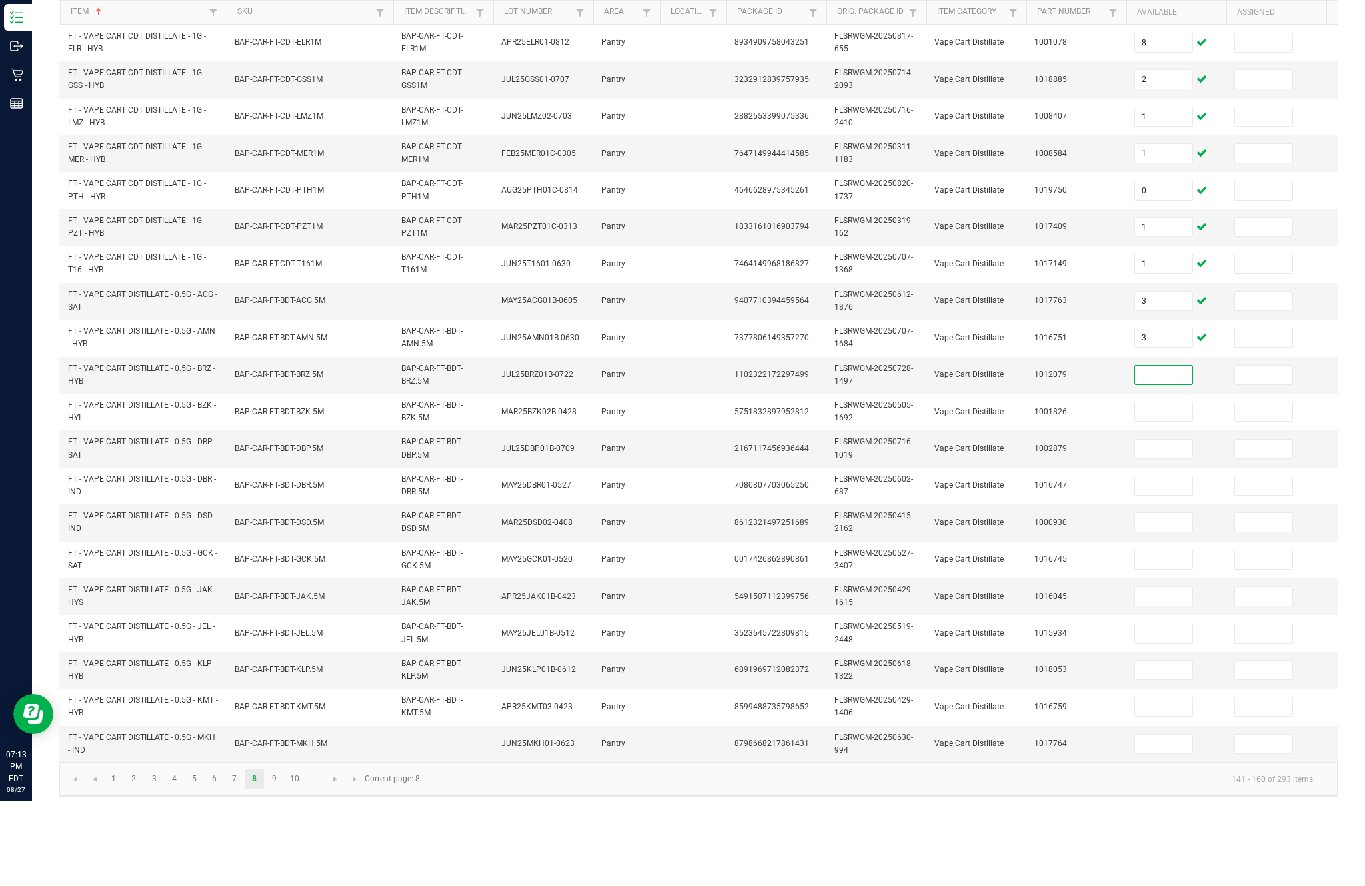
scroll to position [104, 0]
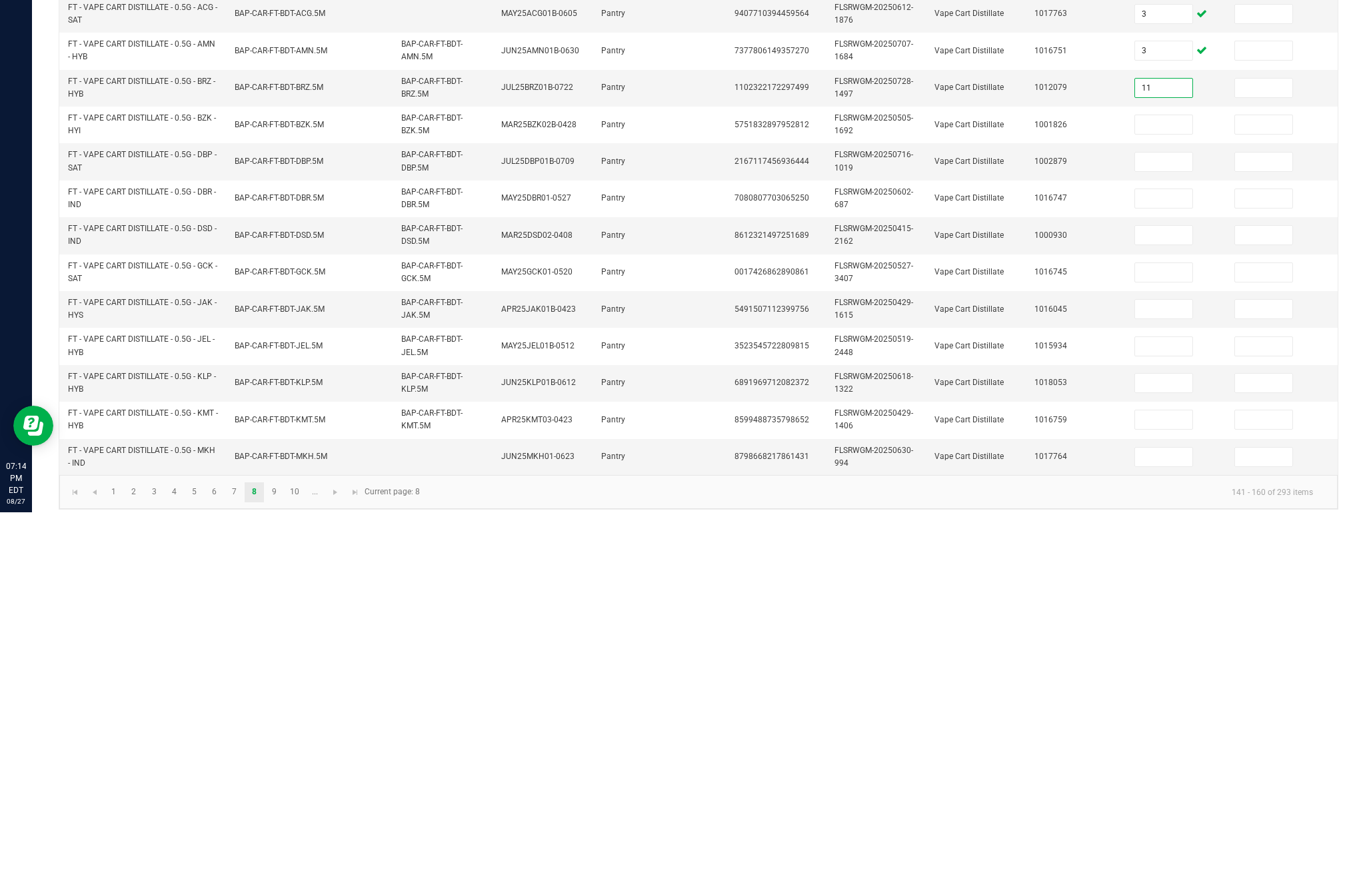
click at [1162, 489] on input at bounding box center [1163, 498] width 57 height 19
click at [1172, 527] on input at bounding box center [1163, 536] width 57 height 19
click at [1174, 563] on input at bounding box center [1163, 572] width 57 height 19
click at [1182, 600] on input at bounding box center [1163, 609] width 57 height 19
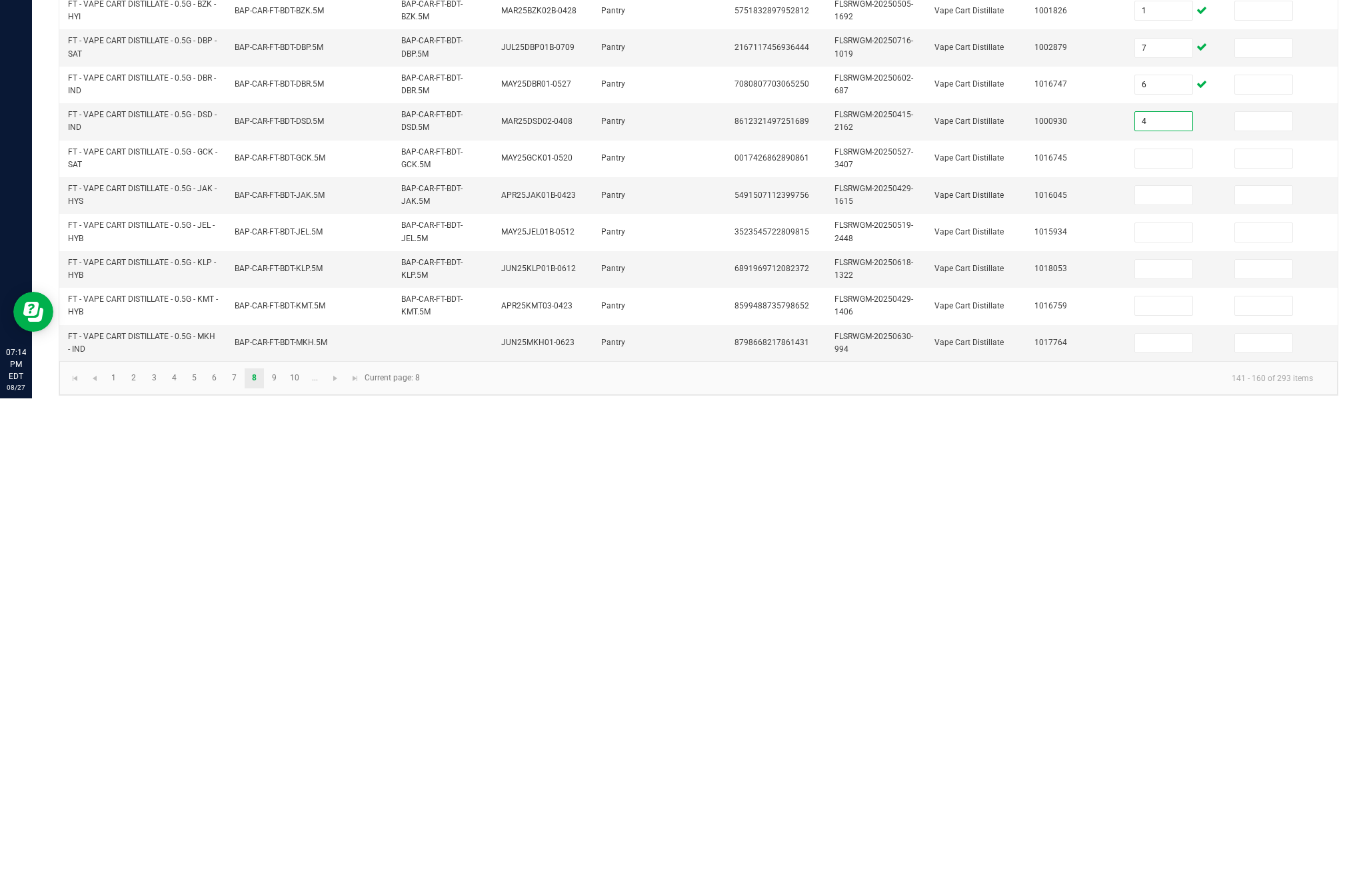
click at [1150, 637] on input at bounding box center [1163, 646] width 57 height 19
click at [1175, 674] on input at bounding box center [1163, 683] width 57 height 19
click at [1173, 711] on input at bounding box center [1163, 720] width 57 height 19
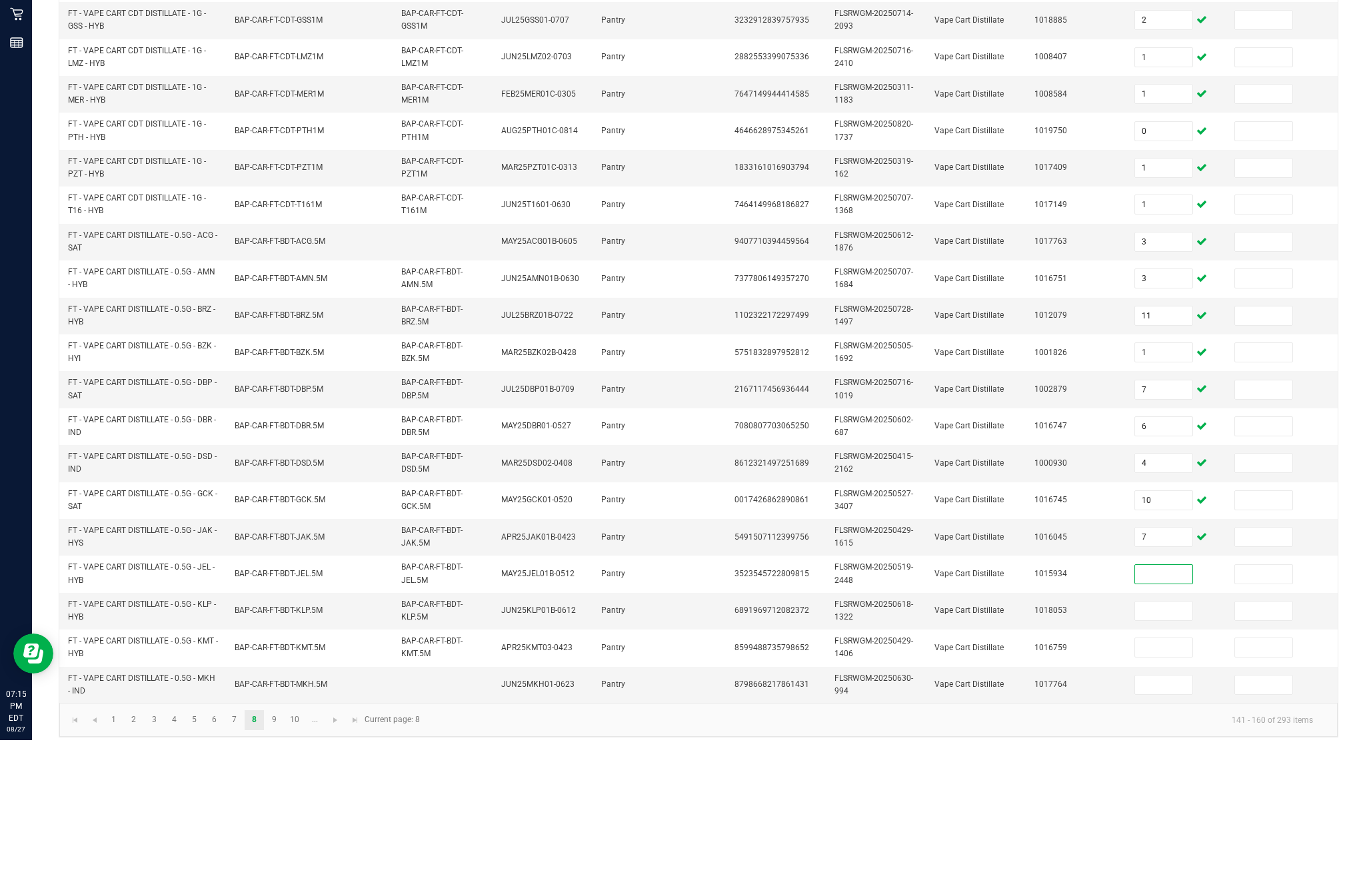
scroll to position [85, 0]
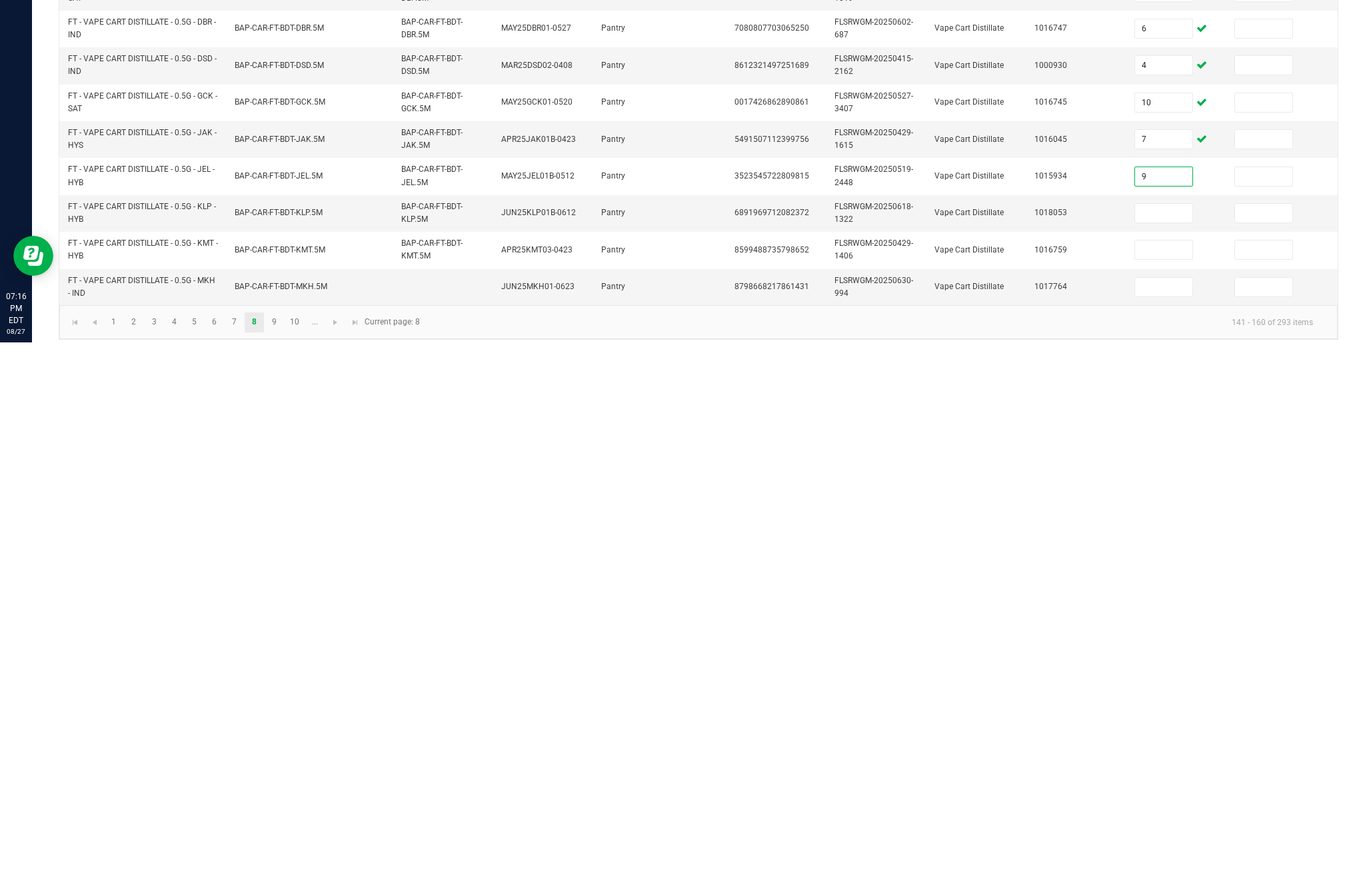
click at [1166, 748] on input at bounding box center [1163, 757] width 57 height 19
click at [1174, 784] on input at bounding box center [1163, 793] width 57 height 19
click at [1169, 822] on input at bounding box center [1163, 831] width 57 height 19
click at [284, 856] on link "9" at bounding box center [274, 866] width 19 height 20
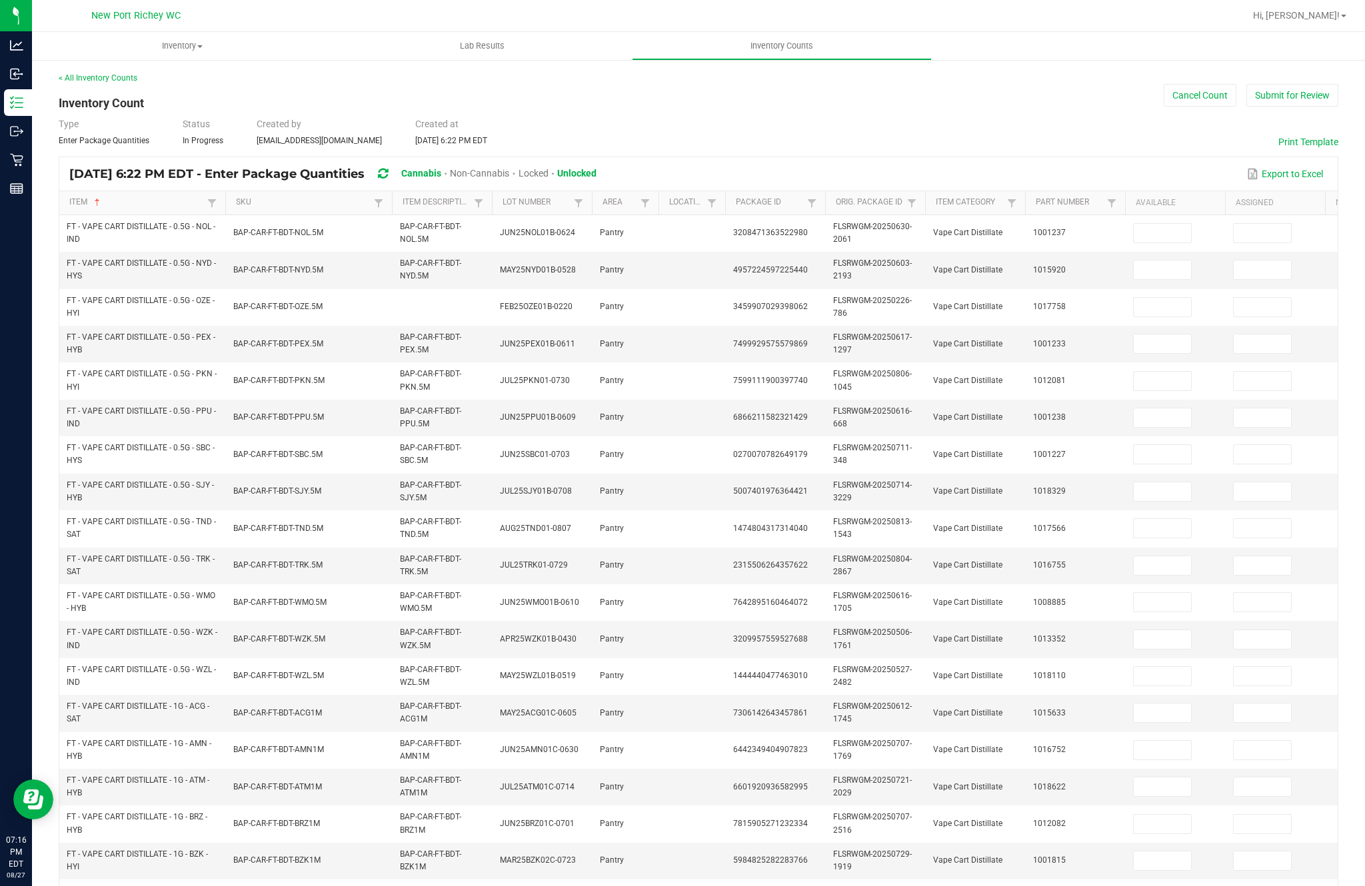
scroll to position [0, 0]
click at [1148, 224] on input at bounding box center [1162, 233] width 57 height 19
click at [1170, 261] on input at bounding box center [1162, 270] width 57 height 19
click at [1153, 298] on input at bounding box center [1162, 307] width 57 height 19
click at [1168, 335] on input at bounding box center [1162, 344] width 57 height 19
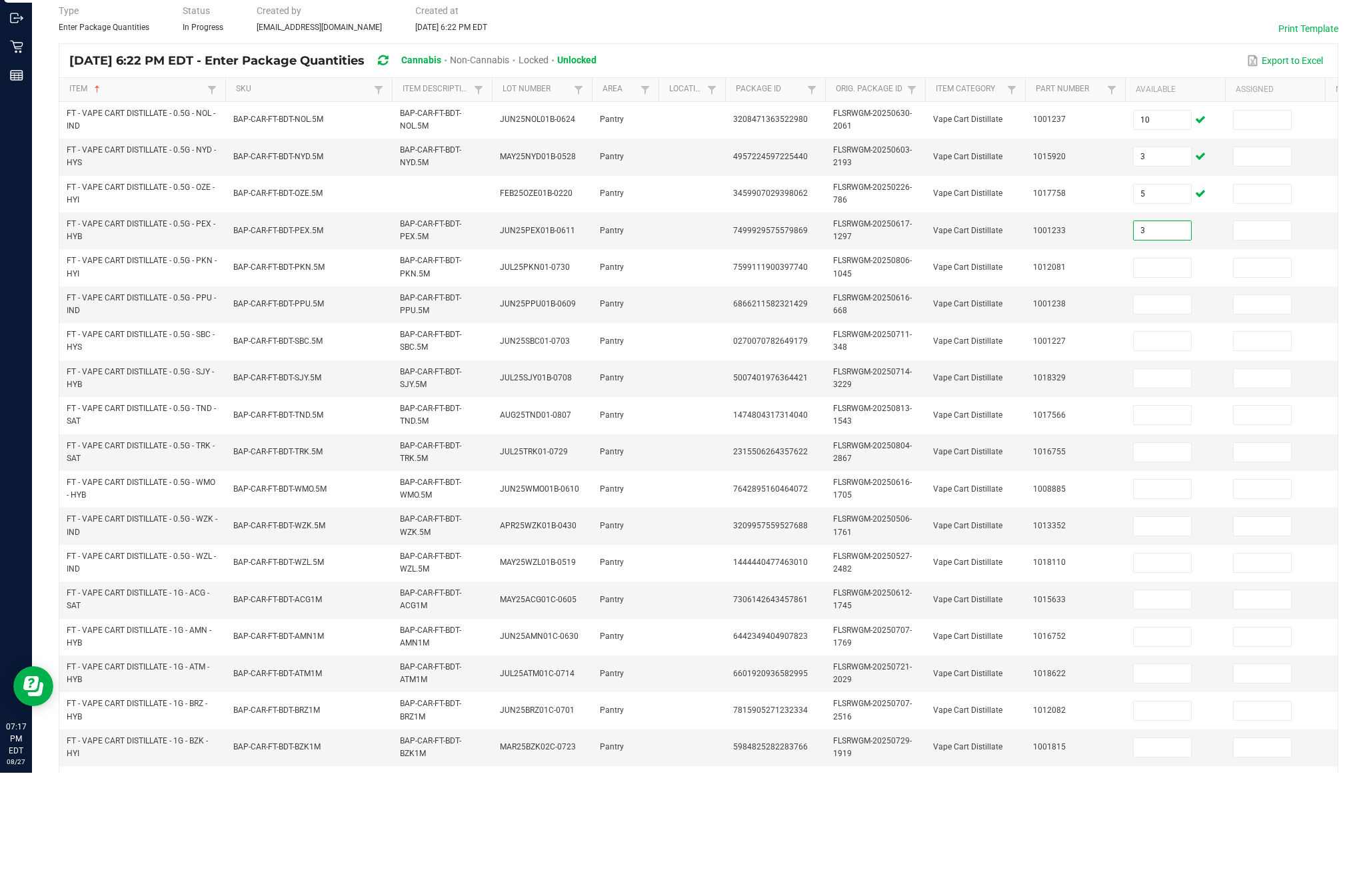
click at [1178, 372] on input at bounding box center [1162, 381] width 57 height 19
click at [1168, 409] on input at bounding box center [1162, 418] width 57 height 19
click at [1175, 445] on input at bounding box center [1162, 454] width 57 height 19
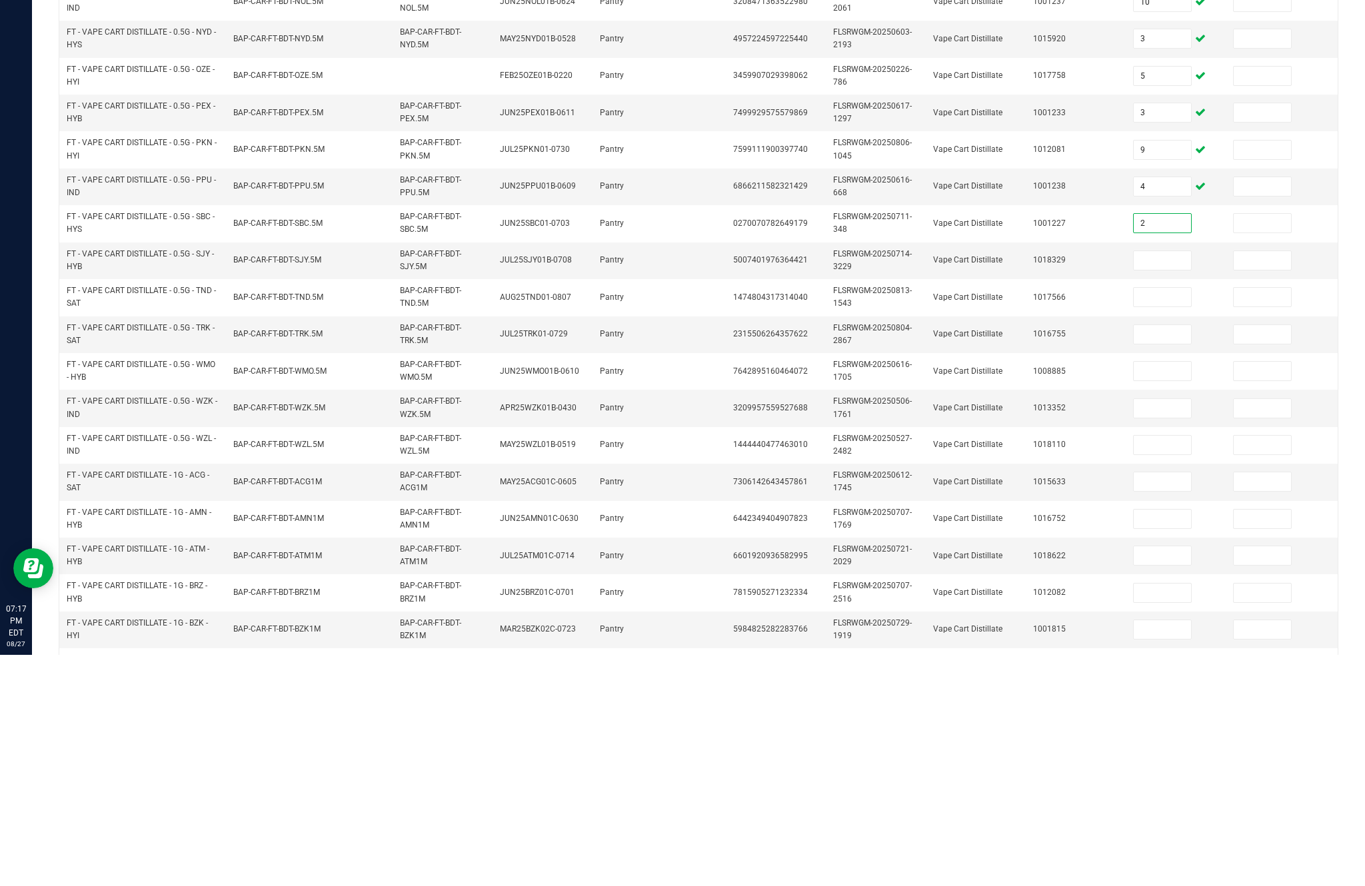
click at [1162, 483] on input at bounding box center [1162, 492] width 57 height 19
click at [1166, 519] on input at bounding box center [1162, 528] width 57 height 19
click at [1162, 557] on input at bounding box center [1162, 566] width 57 height 19
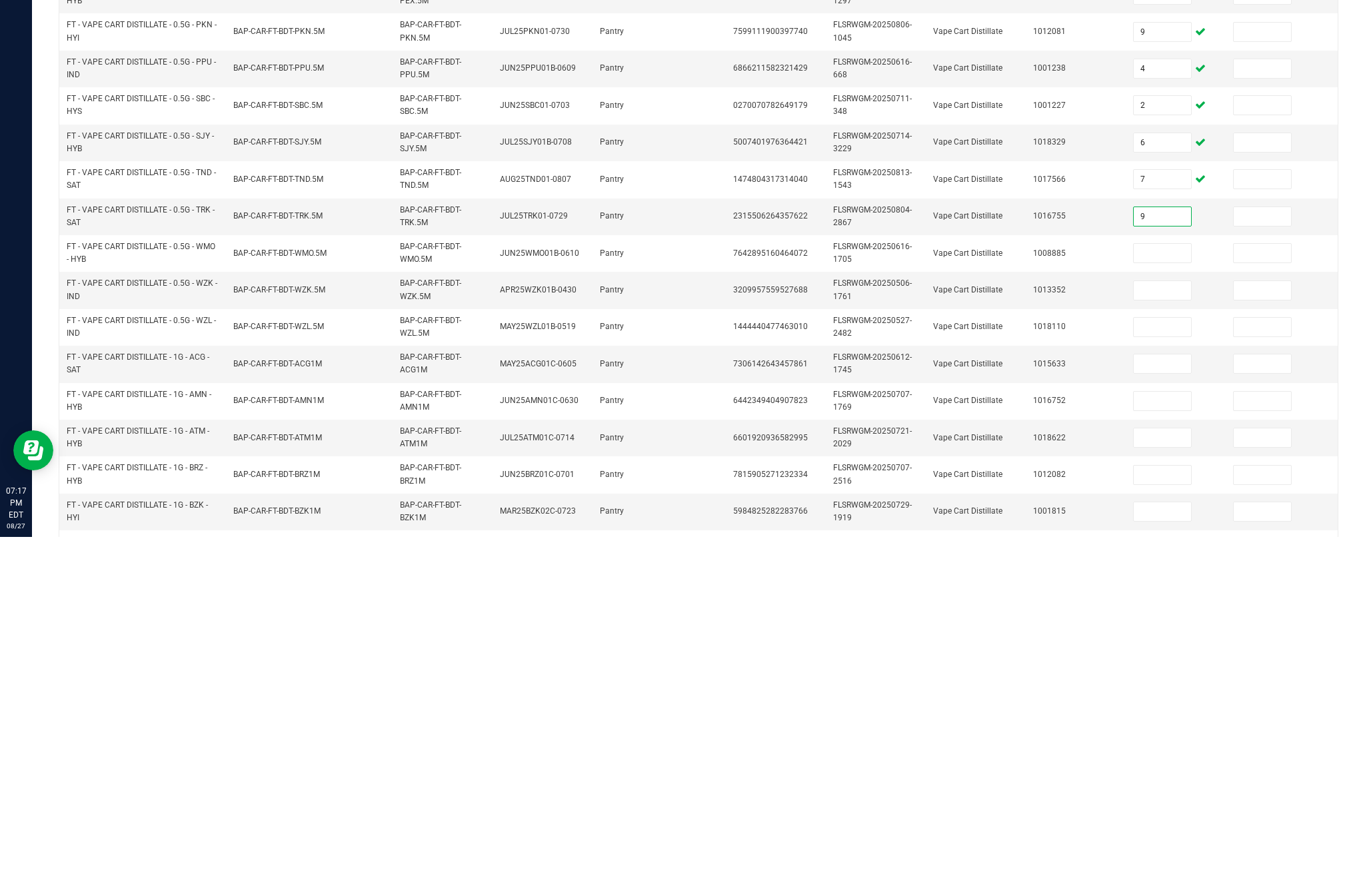
click at [1166, 593] on input at bounding box center [1162, 602] width 57 height 19
click at [1161, 631] on input at bounding box center [1162, 640] width 57 height 19
click at [1176, 667] on input at bounding box center [1162, 676] width 57 height 19
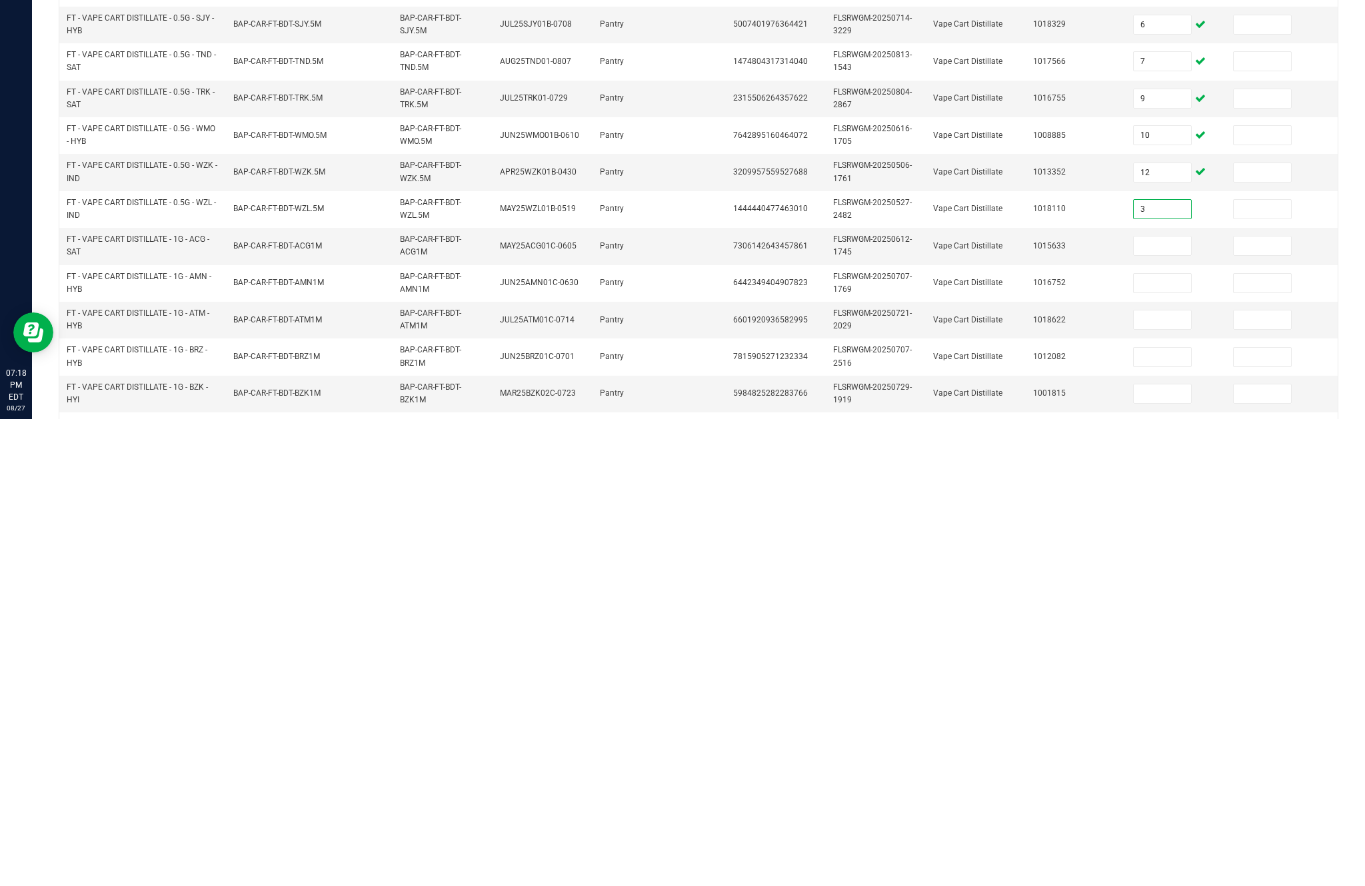
click at [1169, 704] on input at bounding box center [1162, 713] width 57 height 19
click at [1178, 741] on input at bounding box center [1162, 750] width 57 height 19
click at [1161, 778] on input at bounding box center [1162, 787] width 57 height 19
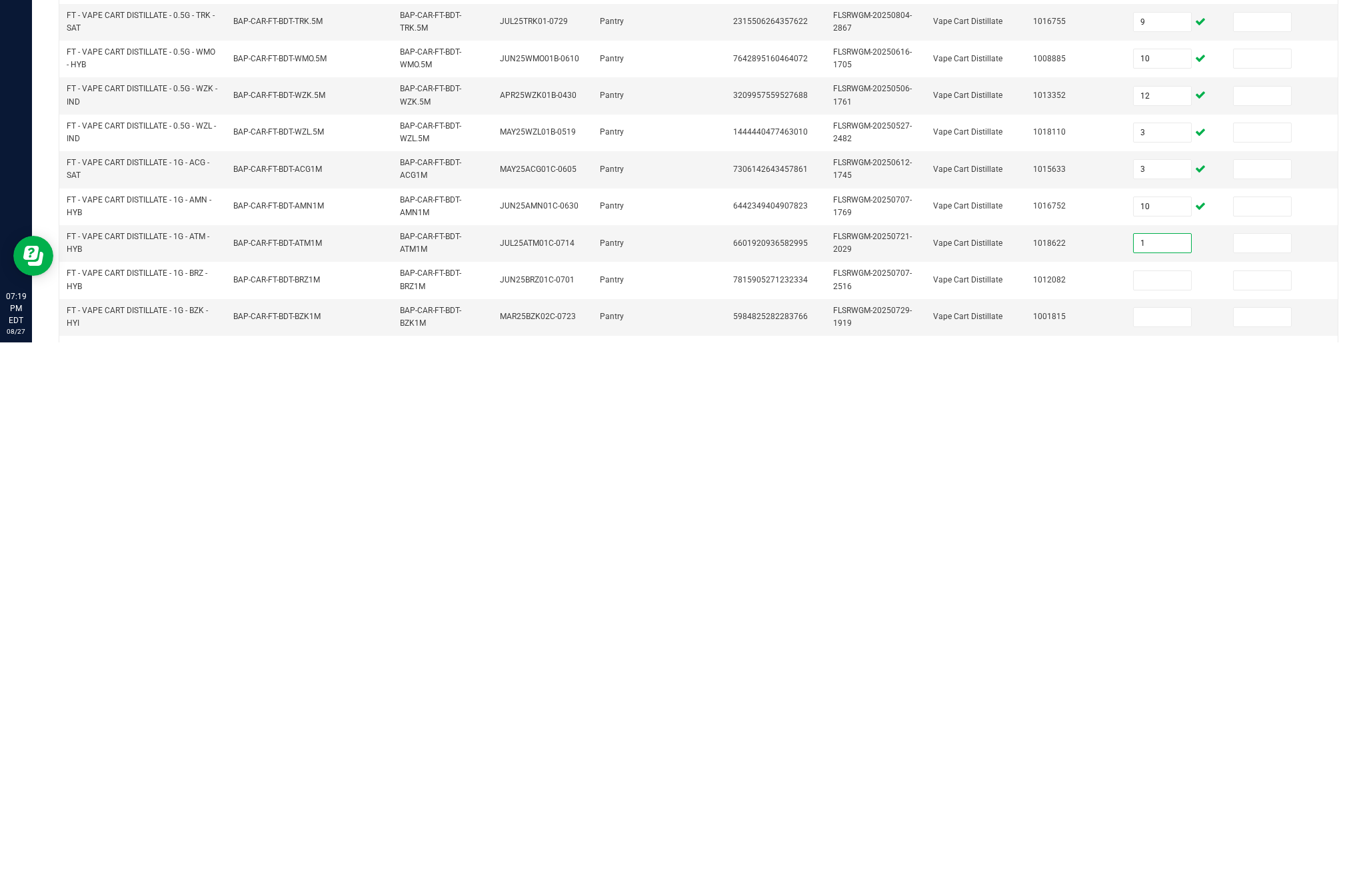
click at [1174, 815] on input at bounding box center [1162, 824] width 57 height 19
click at [1166, 852] on input at bounding box center [1162, 861] width 57 height 19
click at [1176, 886] on input at bounding box center [1162, 897] width 57 height 19
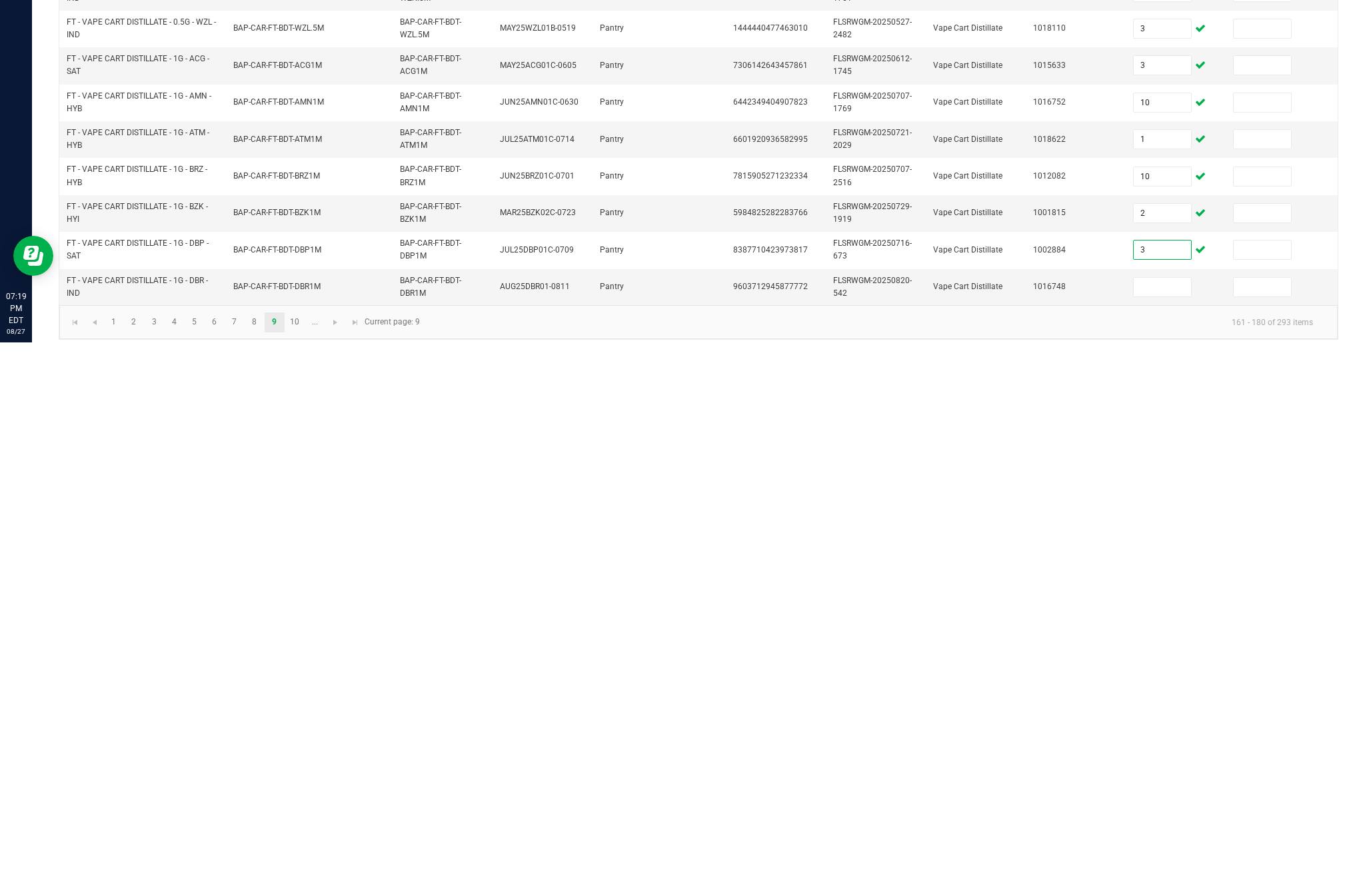
click at [1169, 822] on input at bounding box center [1162, 831] width 57 height 19
click at [804, 849] on kendo-pager "1 2 3 4 5 6 7 8 9 10 ... 161 - 180 of 293 items Current page: 9" at bounding box center [698, 866] width 1278 height 34
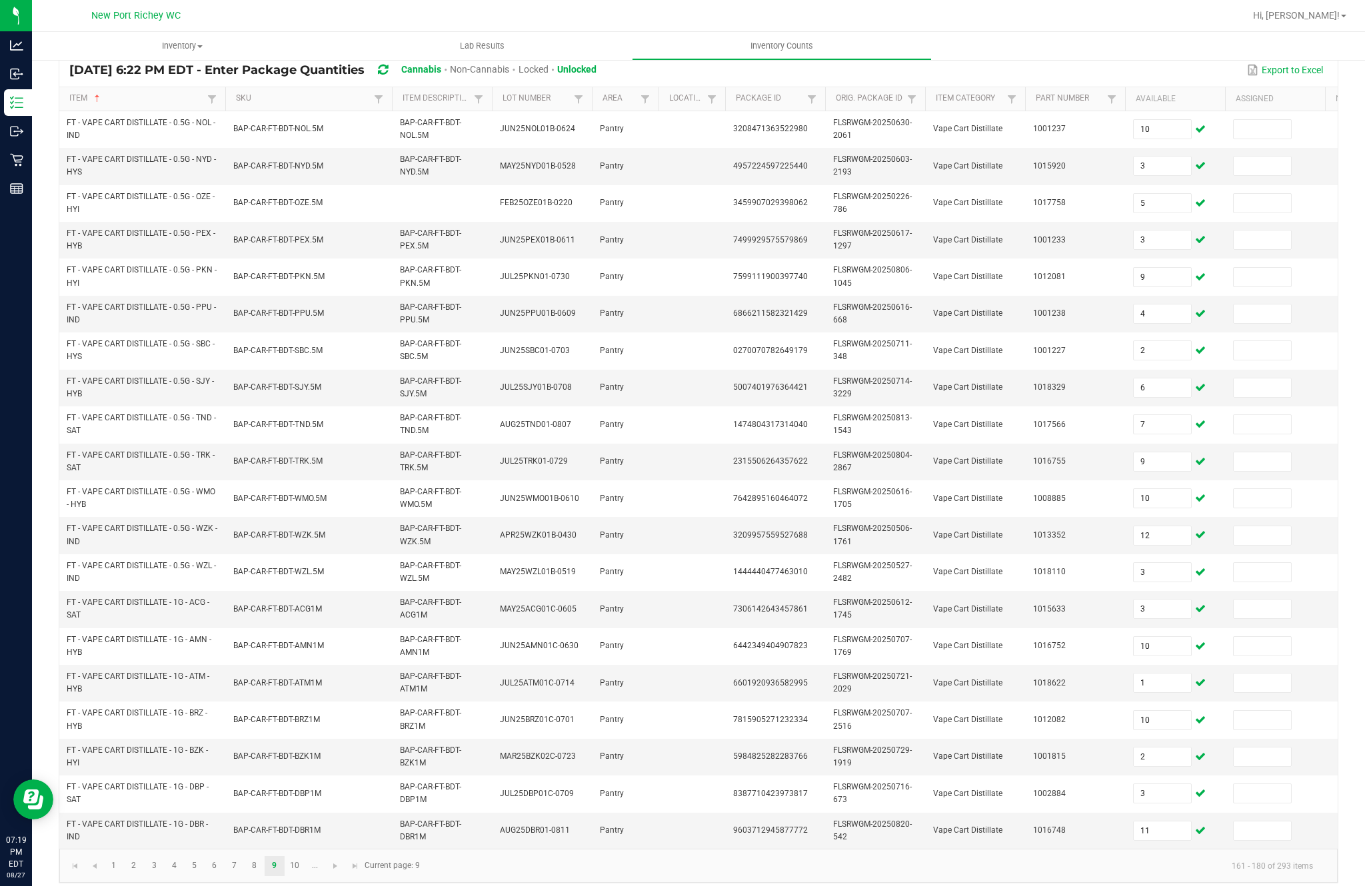
click at [298, 827] on td "BAP-CAR-FT-BDT-DBR1M" at bounding box center [308, 831] width 167 height 36
click at [304, 856] on link "10" at bounding box center [294, 866] width 19 height 20
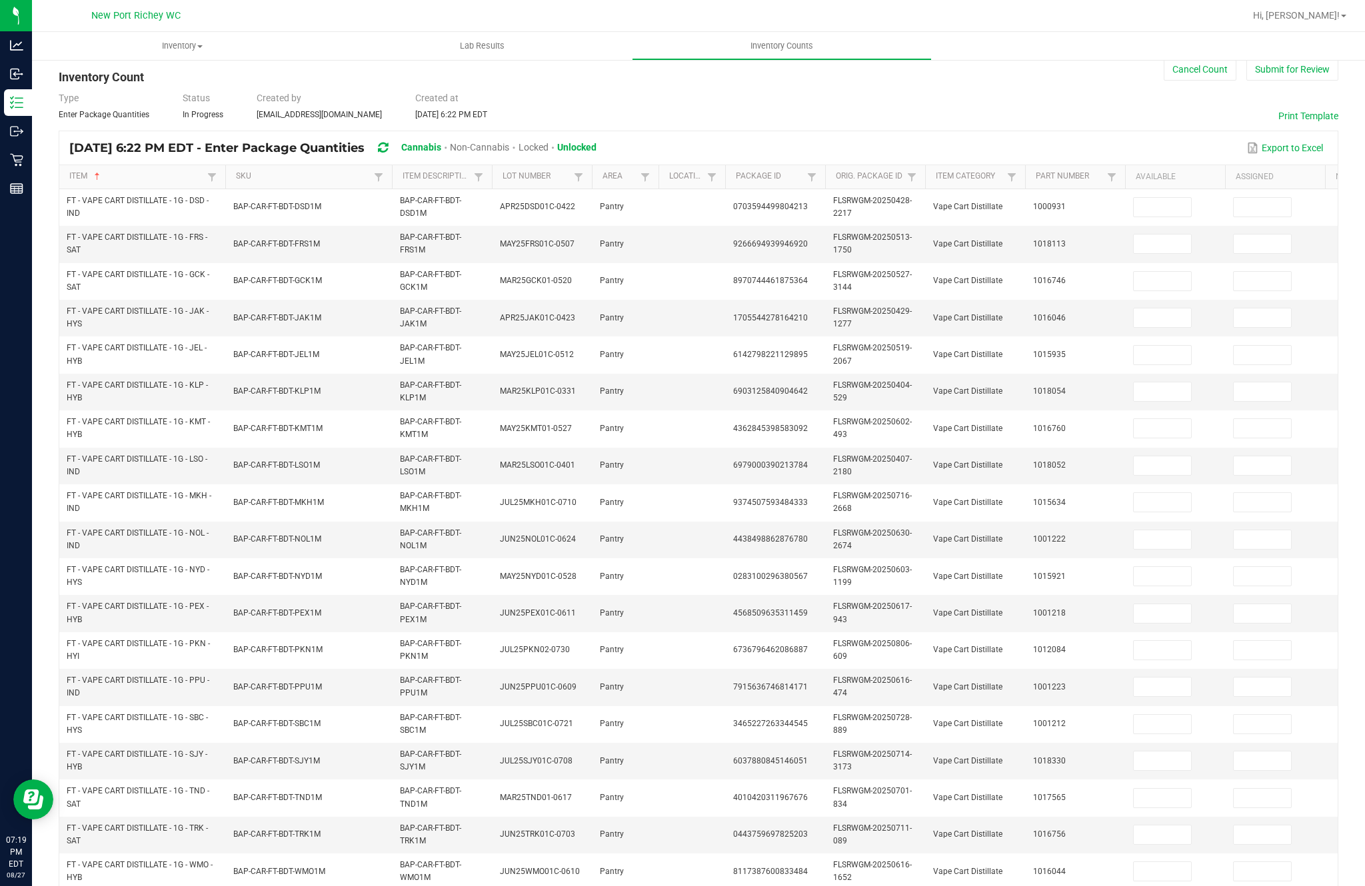
scroll to position [26, 0]
click at [1154, 198] on input at bounding box center [1162, 207] width 57 height 19
click at [1180, 235] on input at bounding box center [1162, 244] width 57 height 19
click at [1162, 272] on input at bounding box center [1162, 281] width 57 height 19
click at [1168, 309] on input at bounding box center [1162, 318] width 57 height 19
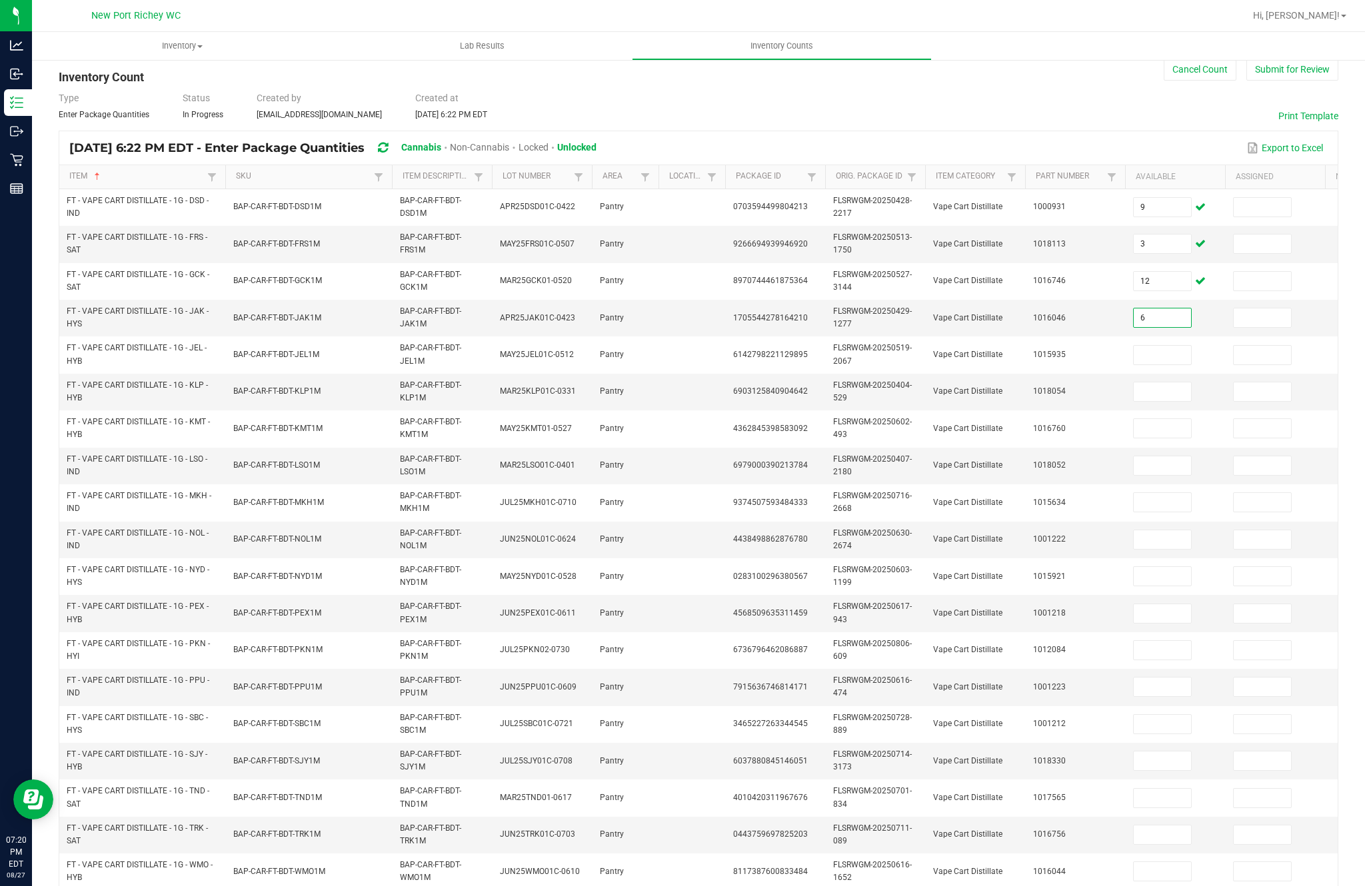
click at [1171, 346] on input at bounding box center [1162, 355] width 57 height 19
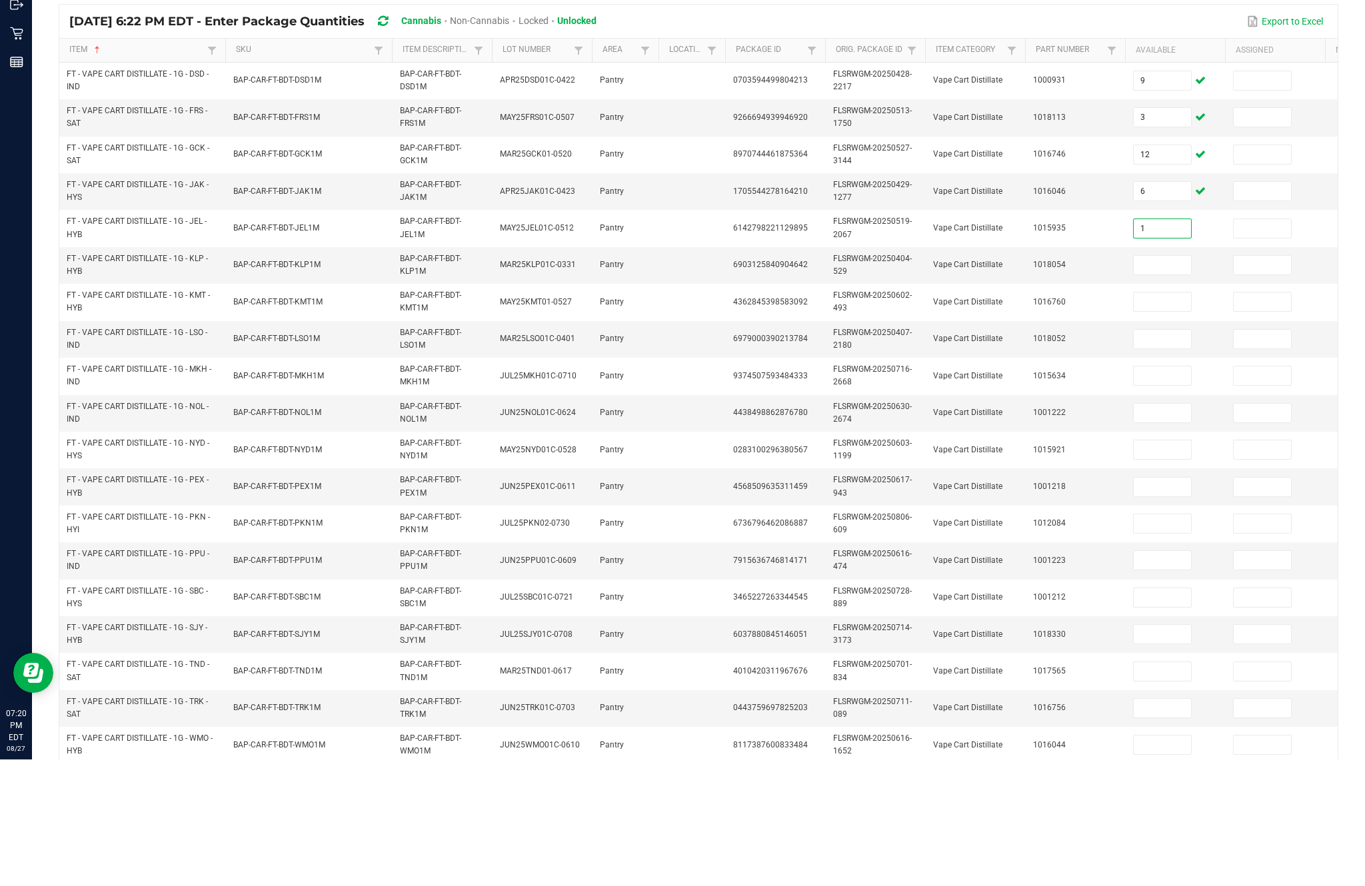
click at [1148, 383] on input at bounding box center [1162, 392] width 57 height 19
click at [1160, 419] on input at bounding box center [1162, 428] width 57 height 19
click at [1171, 457] on input at bounding box center [1162, 466] width 57 height 19
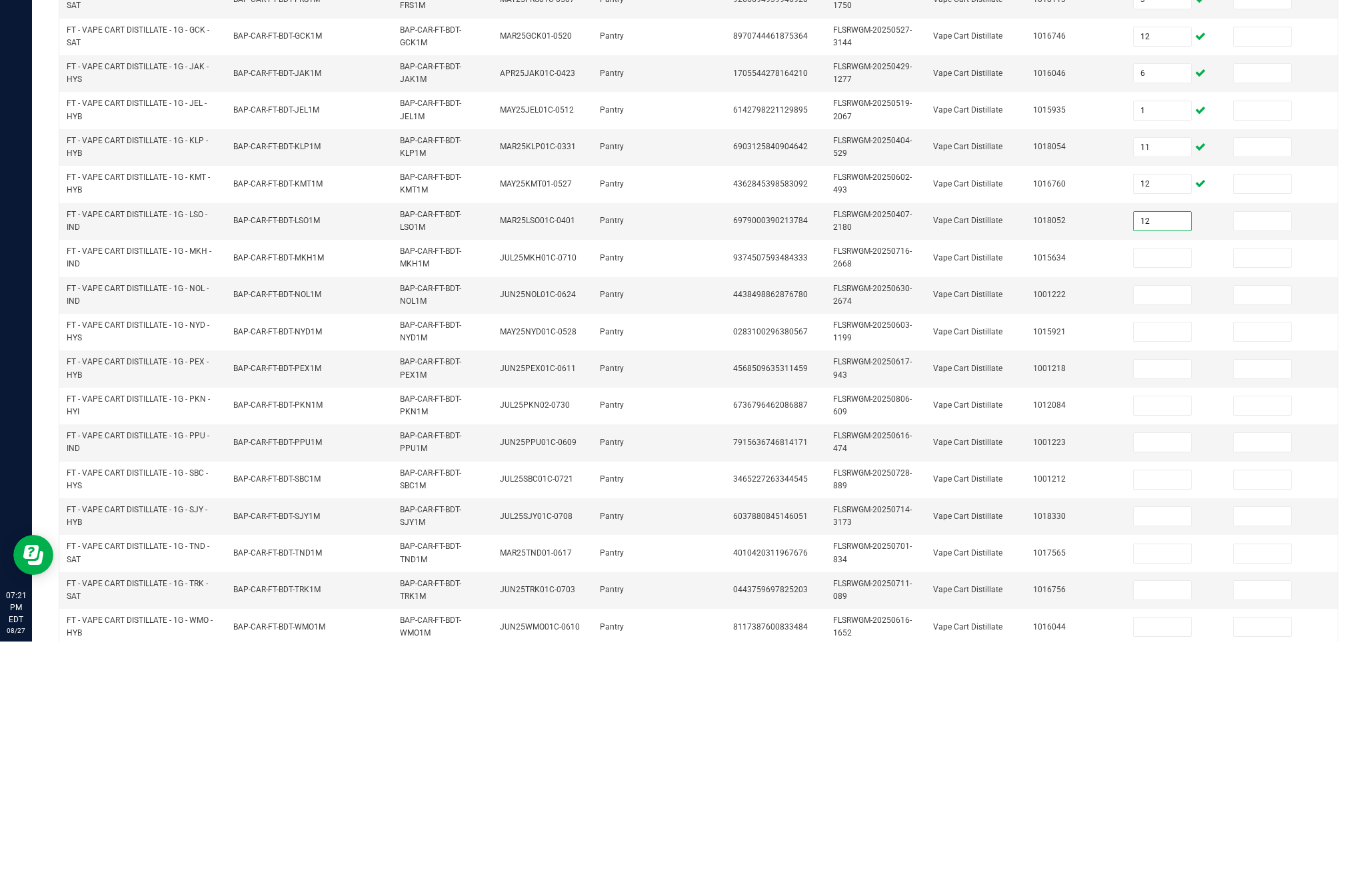
click at [1170, 493] on input at bounding box center [1162, 502] width 57 height 19
click at [1164, 531] on input at bounding box center [1162, 540] width 57 height 19
click at [1167, 567] on input at bounding box center [1162, 576] width 57 height 19
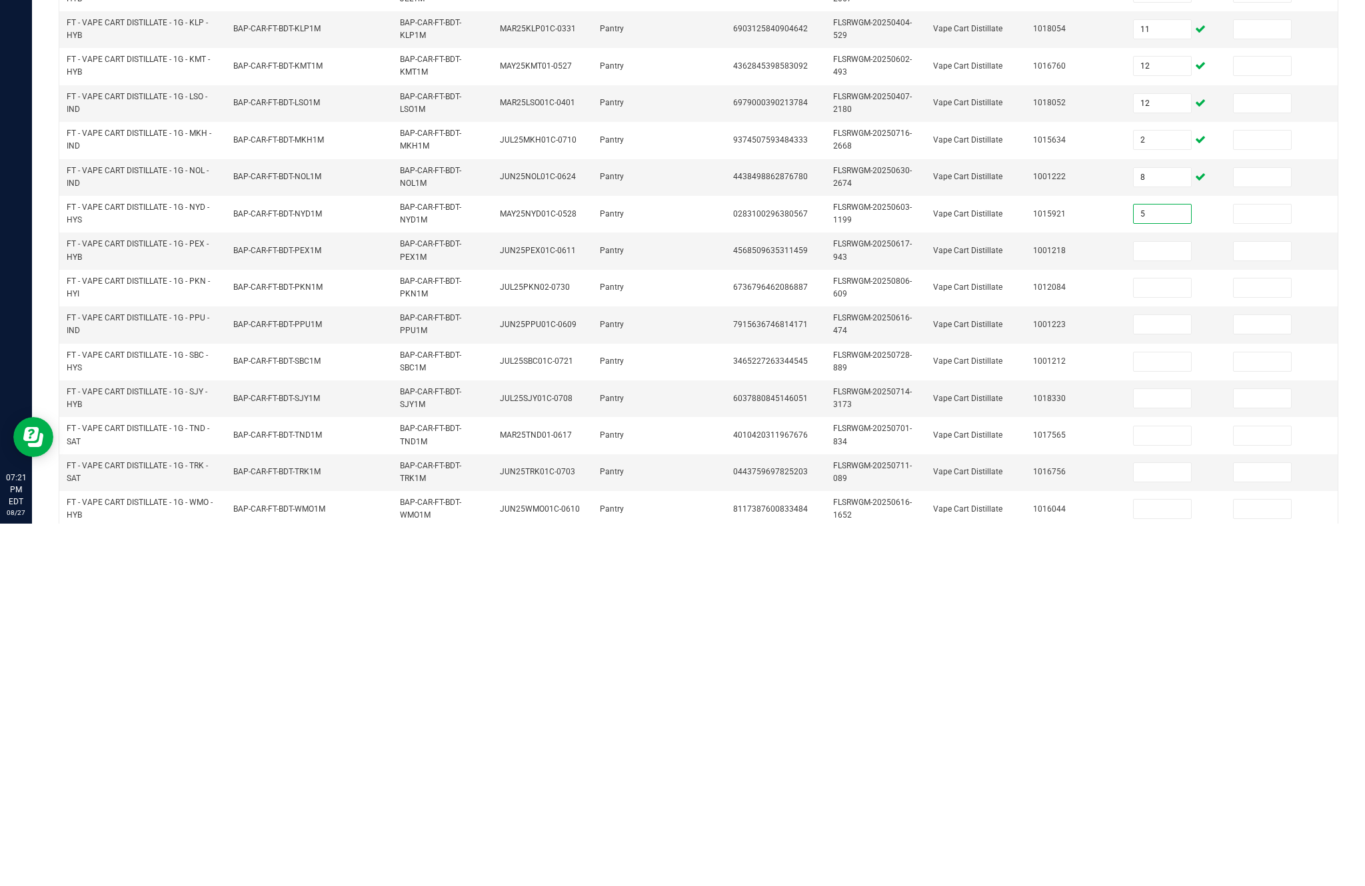
click at [1177, 641] on input at bounding box center [1162, 650] width 57 height 19
click at [1164, 605] on input at bounding box center [1162, 614] width 57 height 19
click at [1184, 641] on input at bounding box center [1162, 650] width 57 height 19
click at [1172, 678] on input at bounding box center [1162, 687] width 57 height 19
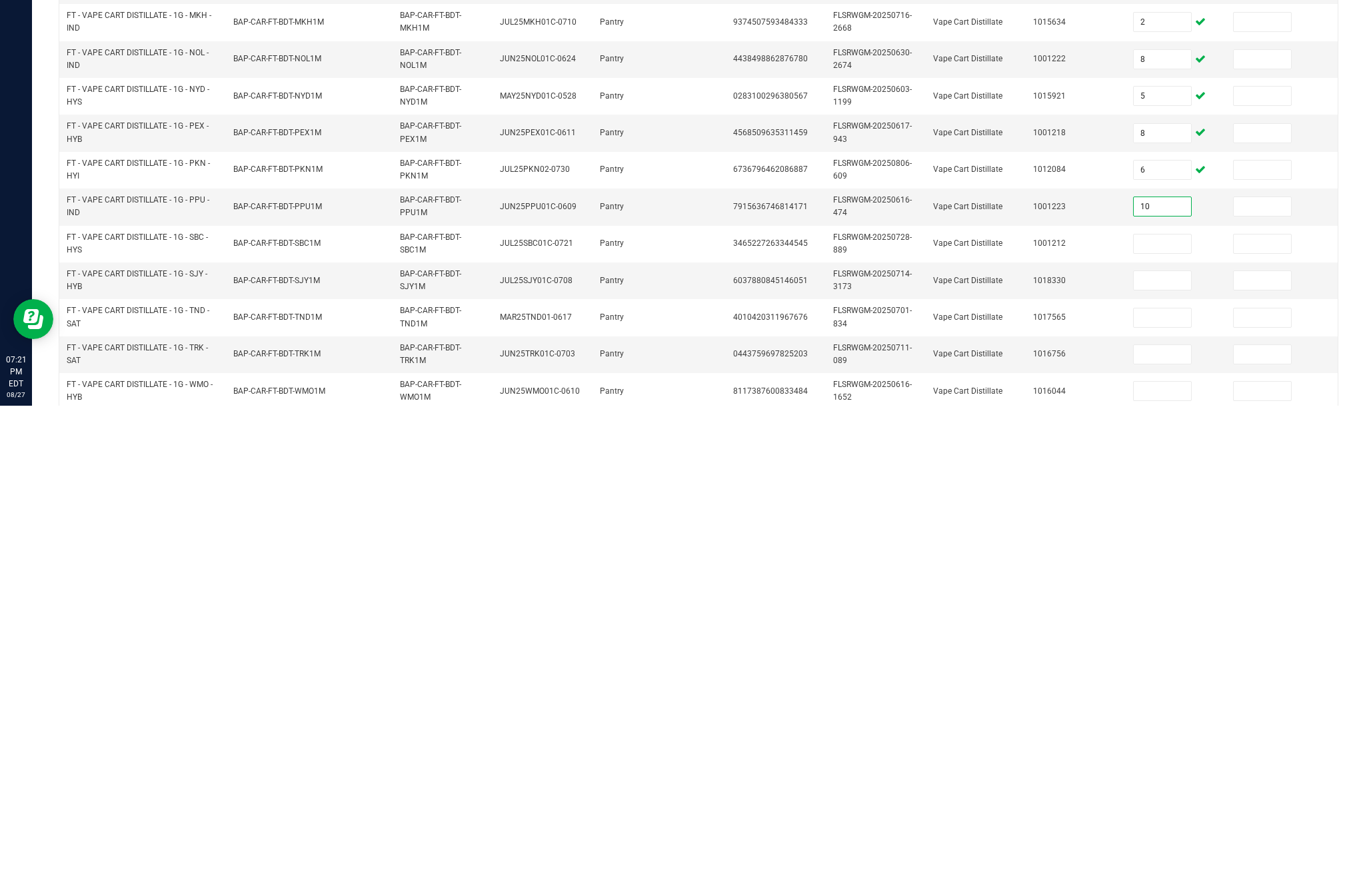
click at [1170, 715] on input at bounding box center [1162, 724] width 57 height 19
click at [1162, 752] on input at bounding box center [1162, 761] width 57 height 19
click at [1167, 789] on input at bounding box center [1162, 798] width 57 height 19
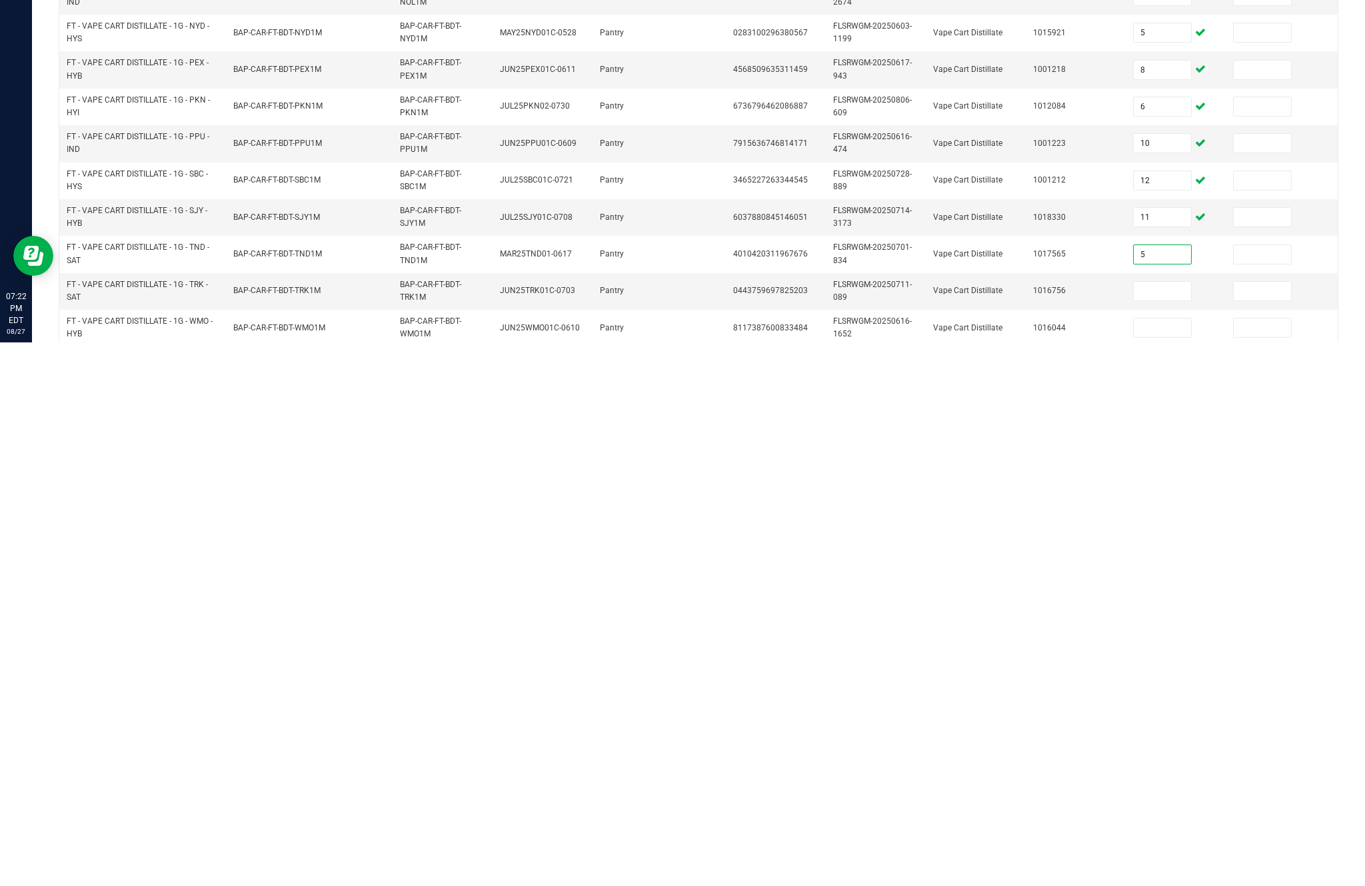
click at [1154, 826] on input at bounding box center [1162, 835] width 57 height 19
click at [1148, 862] on input at bounding box center [1162, 871] width 57 height 19
click at [1160, 825] on input at bounding box center [1162, 834] width 57 height 19
click at [637, 858] on kendo-pager-info "181 - 200 of 293 items" at bounding box center [878, 869] width 891 height 22
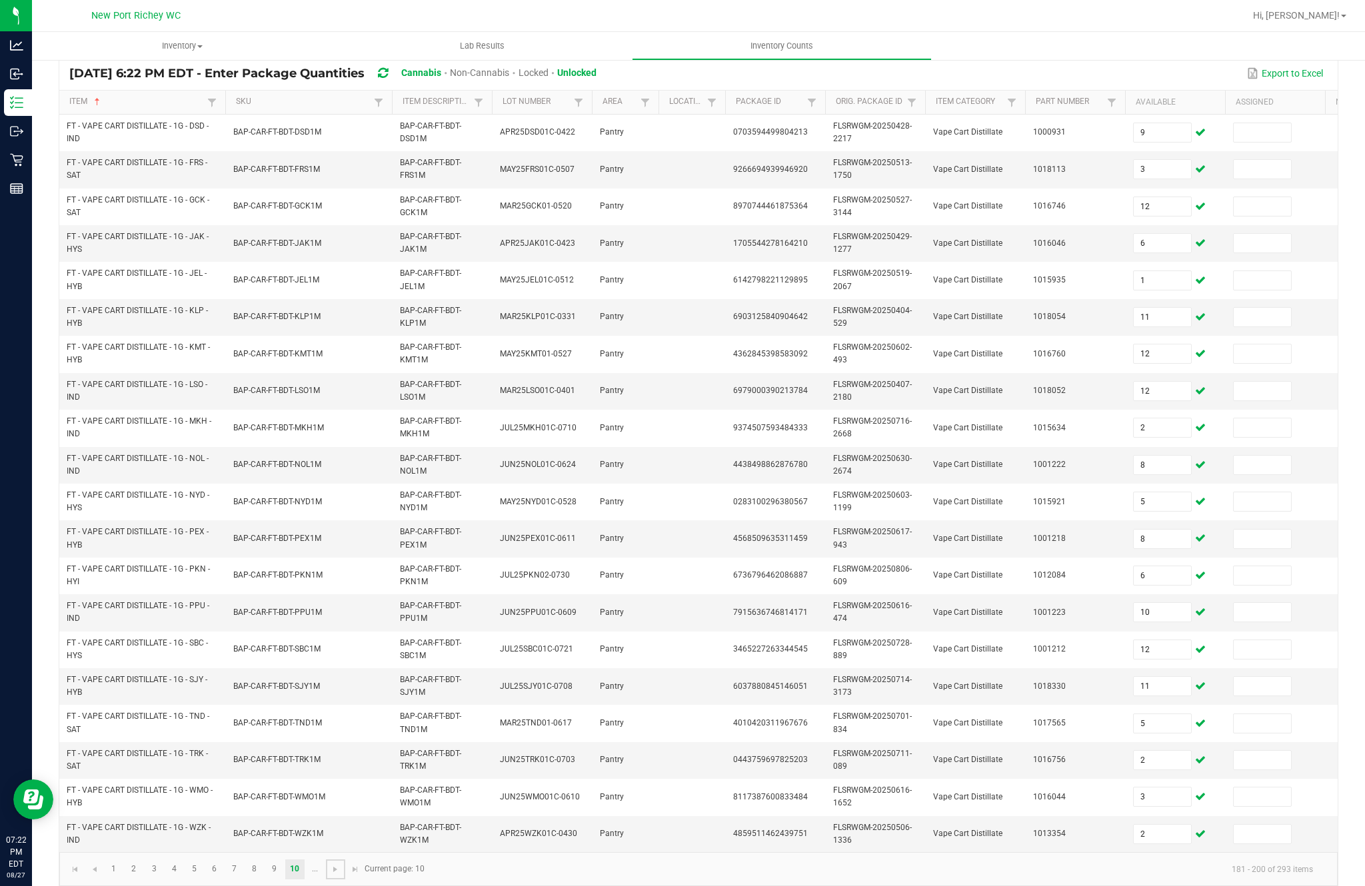
click at [345, 860] on link at bounding box center [335, 870] width 19 height 20
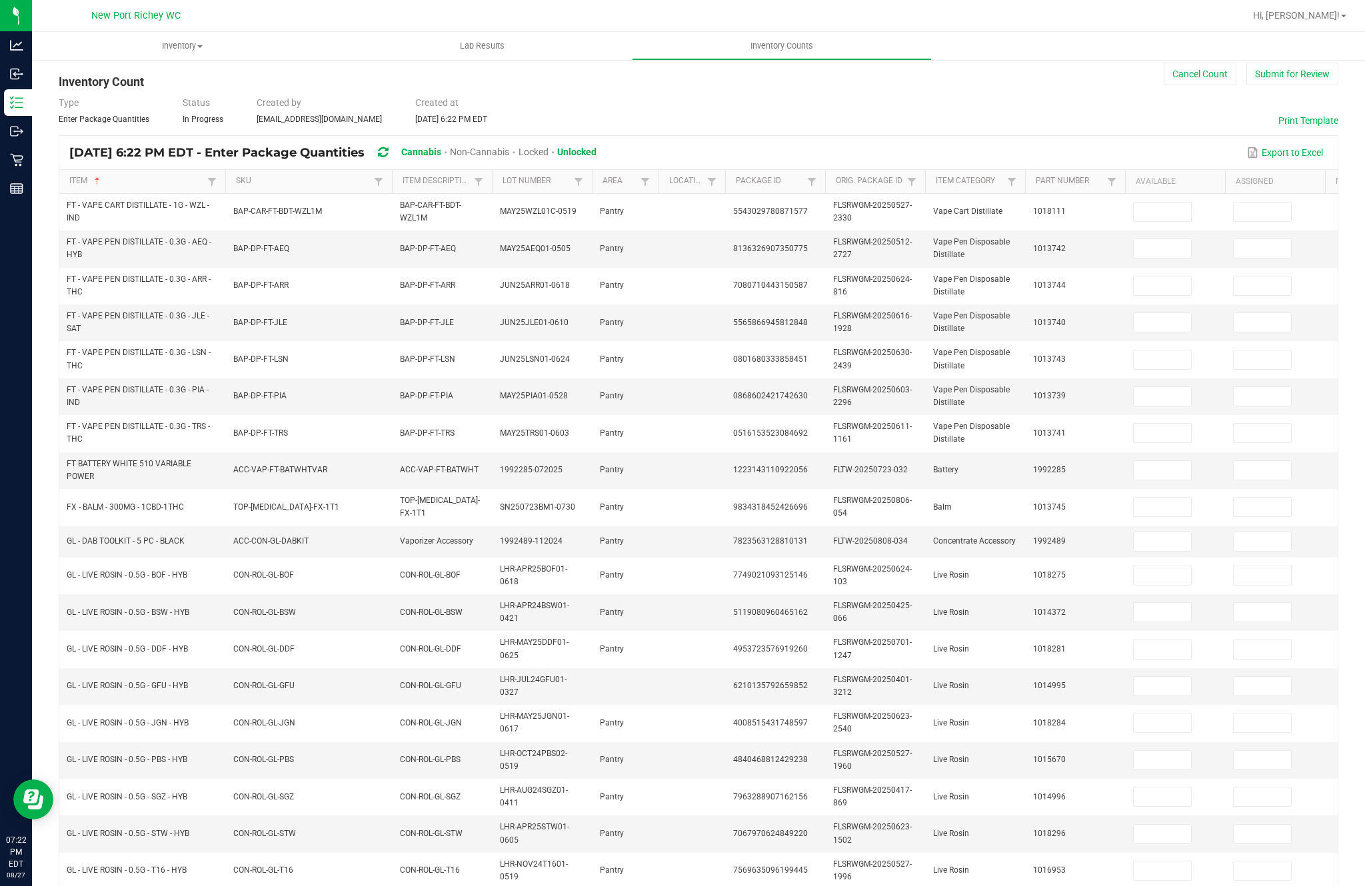
scroll to position [23, 0]
click at [1156, 201] on input at bounding box center [1162, 210] width 57 height 19
click at [1158, 237] on input at bounding box center [1162, 246] width 57 height 19
click at [1160, 275] on input at bounding box center [1162, 284] width 57 height 19
click at [1153, 311] on input at bounding box center [1162, 320] width 57 height 19
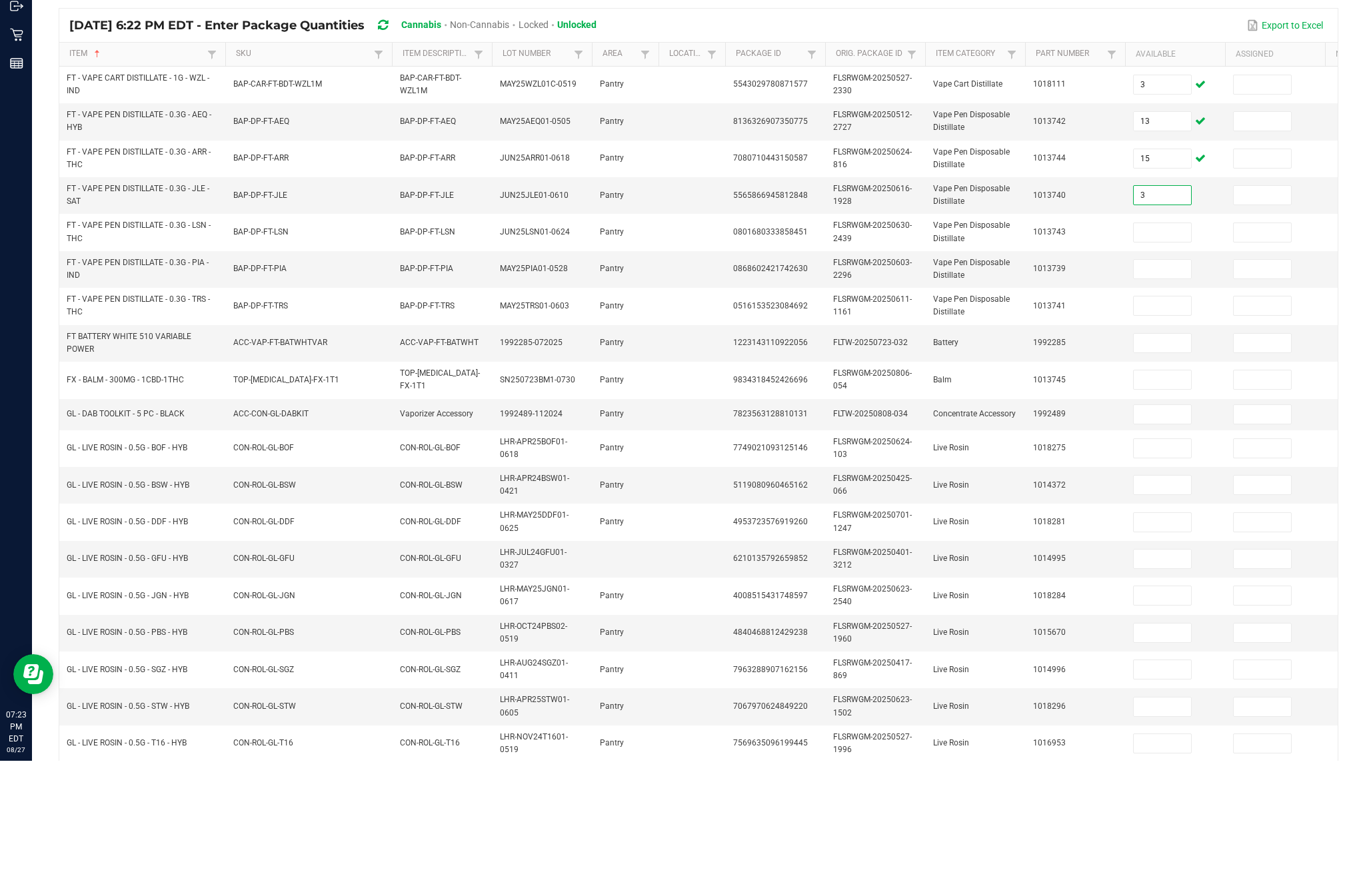
click at [1172, 349] on input at bounding box center [1162, 358] width 57 height 19
click at [1166, 385] on input at bounding box center [1162, 394] width 57 height 19
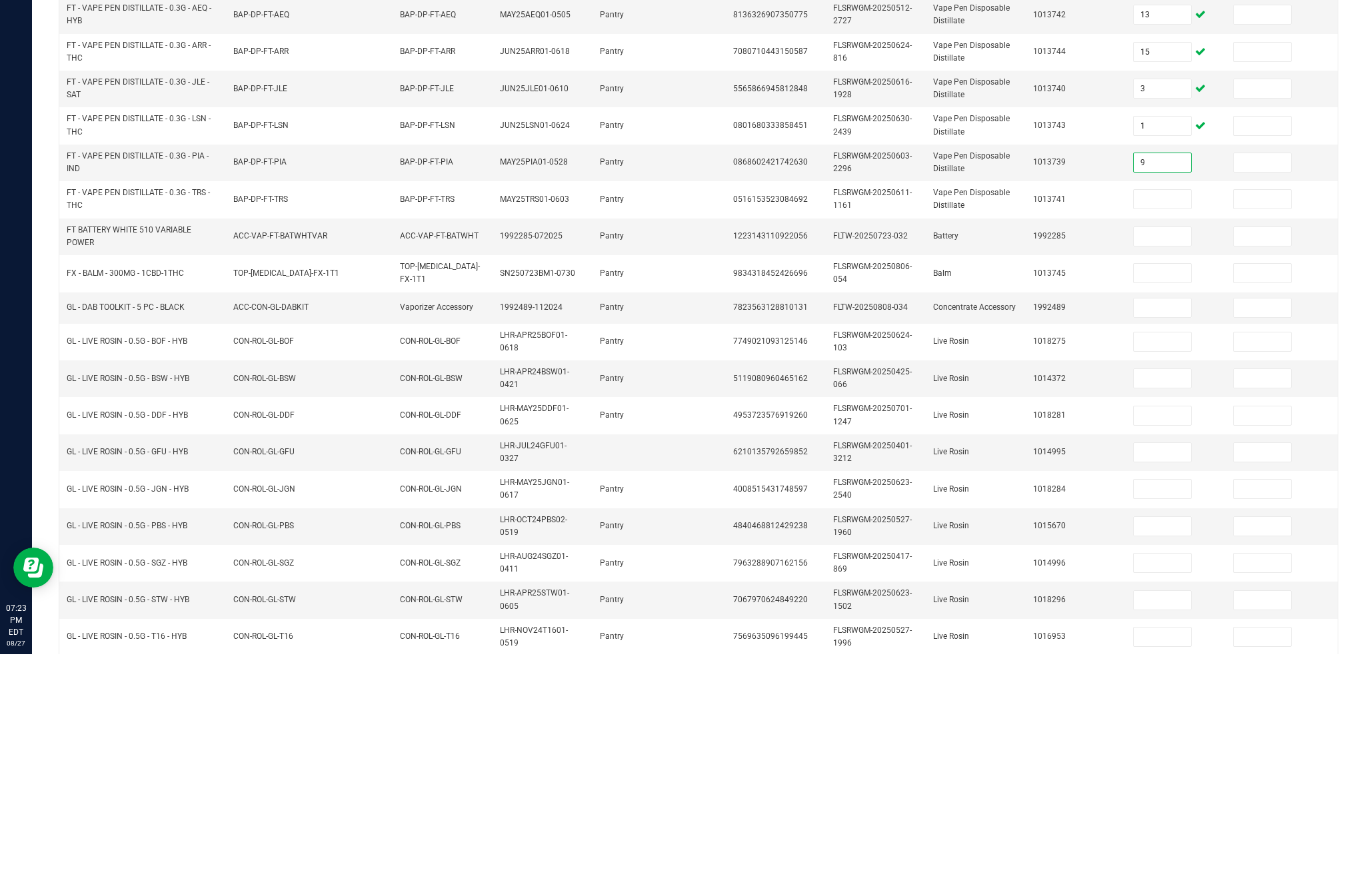
click at [1166, 422] on input at bounding box center [1162, 431] width 57 height 19
click at [1174, 459] on input at bounding box center [1162, 468] width 57 height 19
click at [1131, 487] on td at bounding box center [1175, 505] width 100 height 37
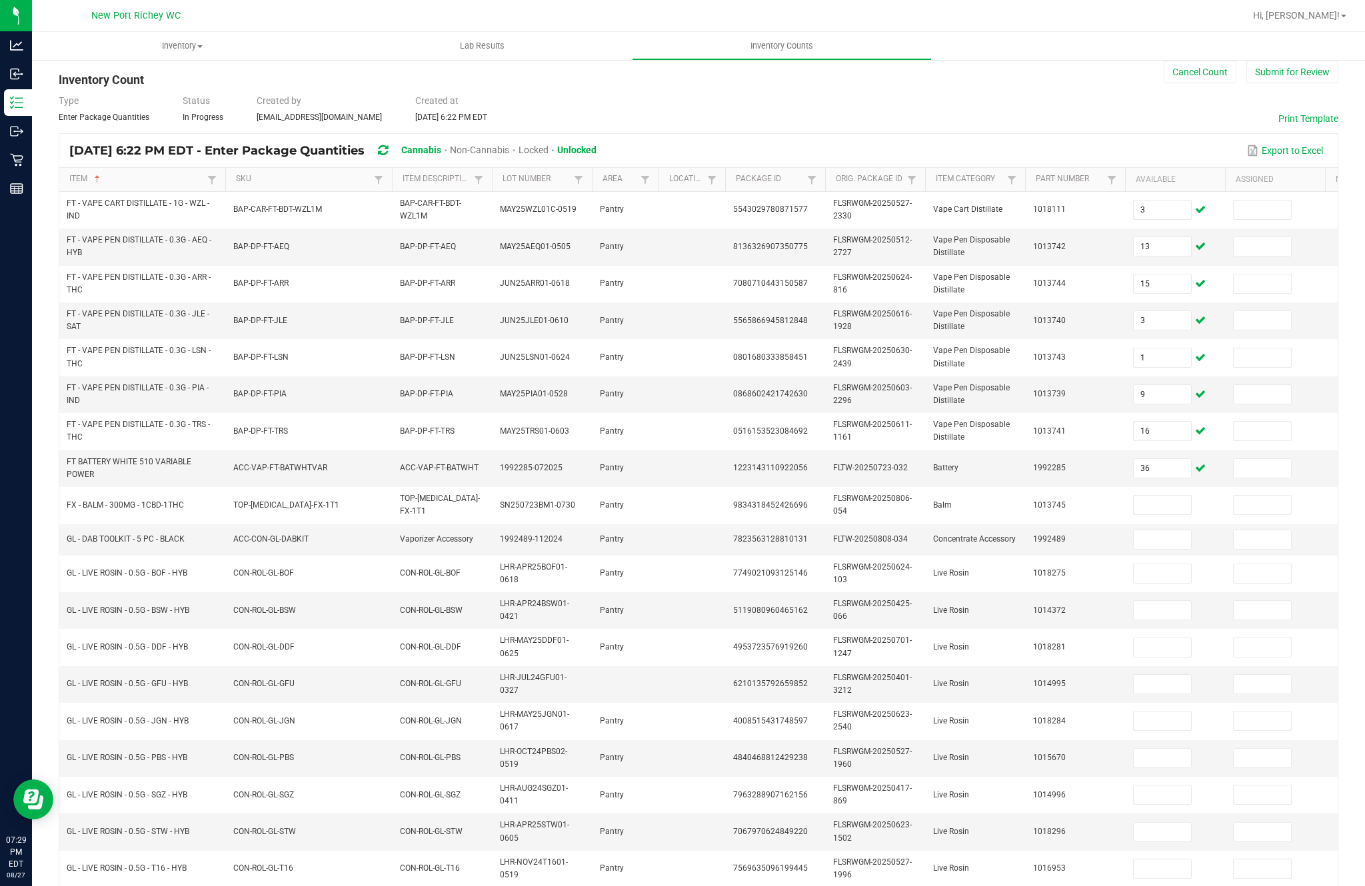
click at [1180, 549] on input at bounding box center [1162, 540] width 57 height 19
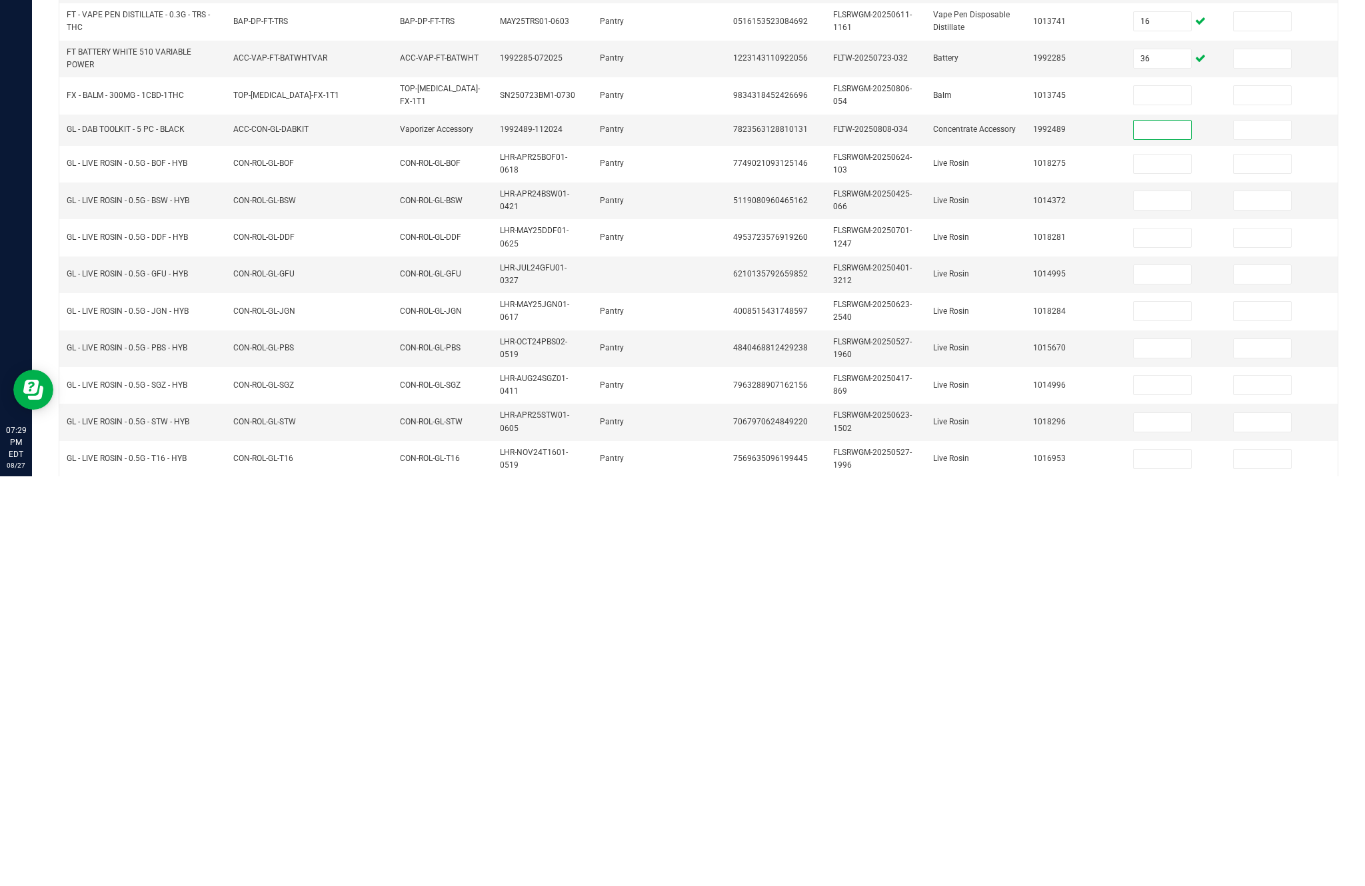
click at [1184, 496] on input at bounding box center [1162, 505] width 57 height 19
click at [1165, 531] on input at bounding box center [1162, 540] width 57 height 19
click at [1156, 565] on input at bounding box center [1162, 574] width 57 height 19
click at [1152, 601] on input at bounding box center [1162, 610] width 57 height 19
click at [1161, 639] on input at bounding box center [1162, 648] width 57 height 19
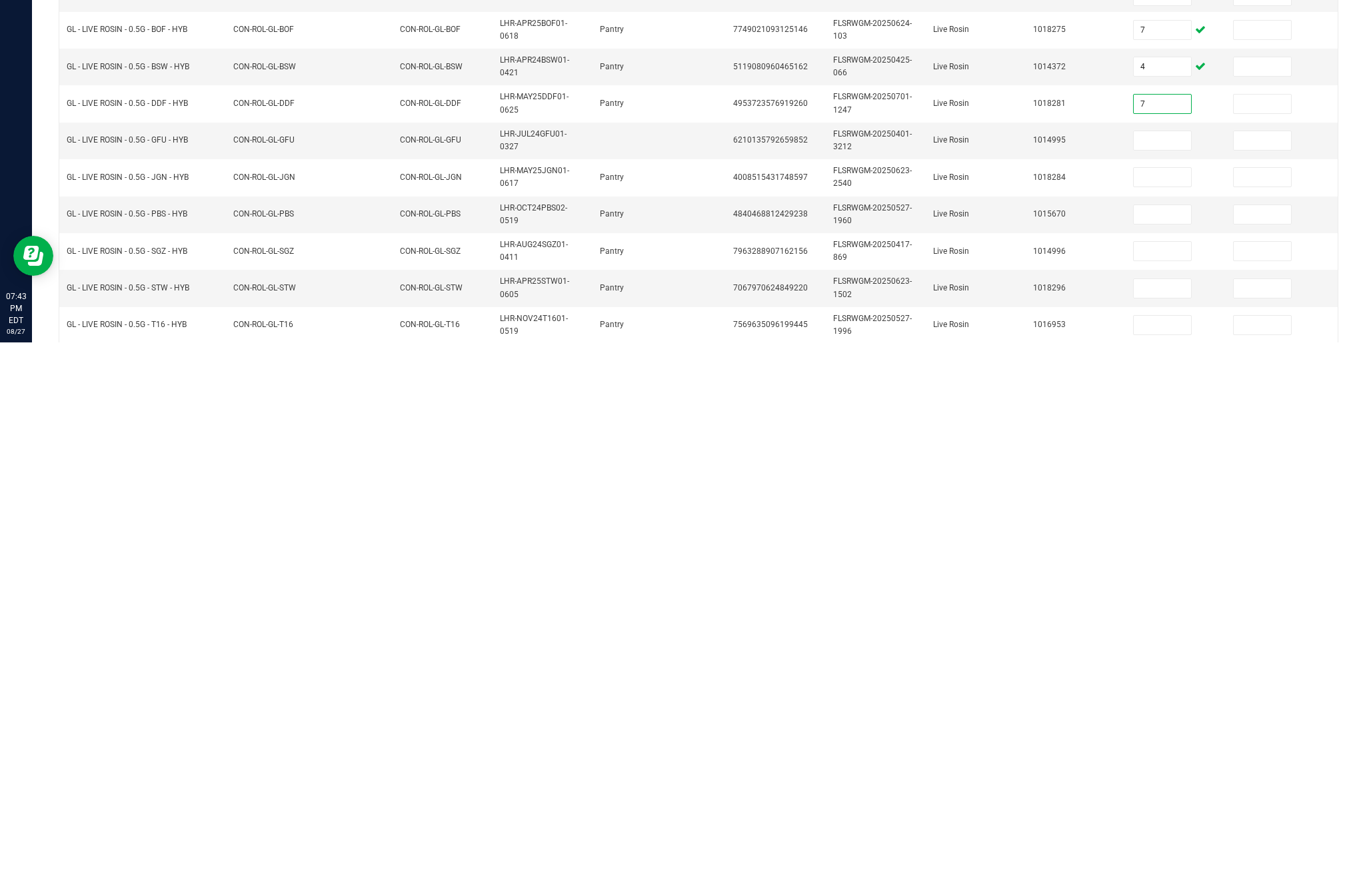
click at [1158, 675] on input at bounding box center [1162, 684] width 57 height 19
click at [1153, 712] on input at bounding box center [1162, 721] width 57 height 19
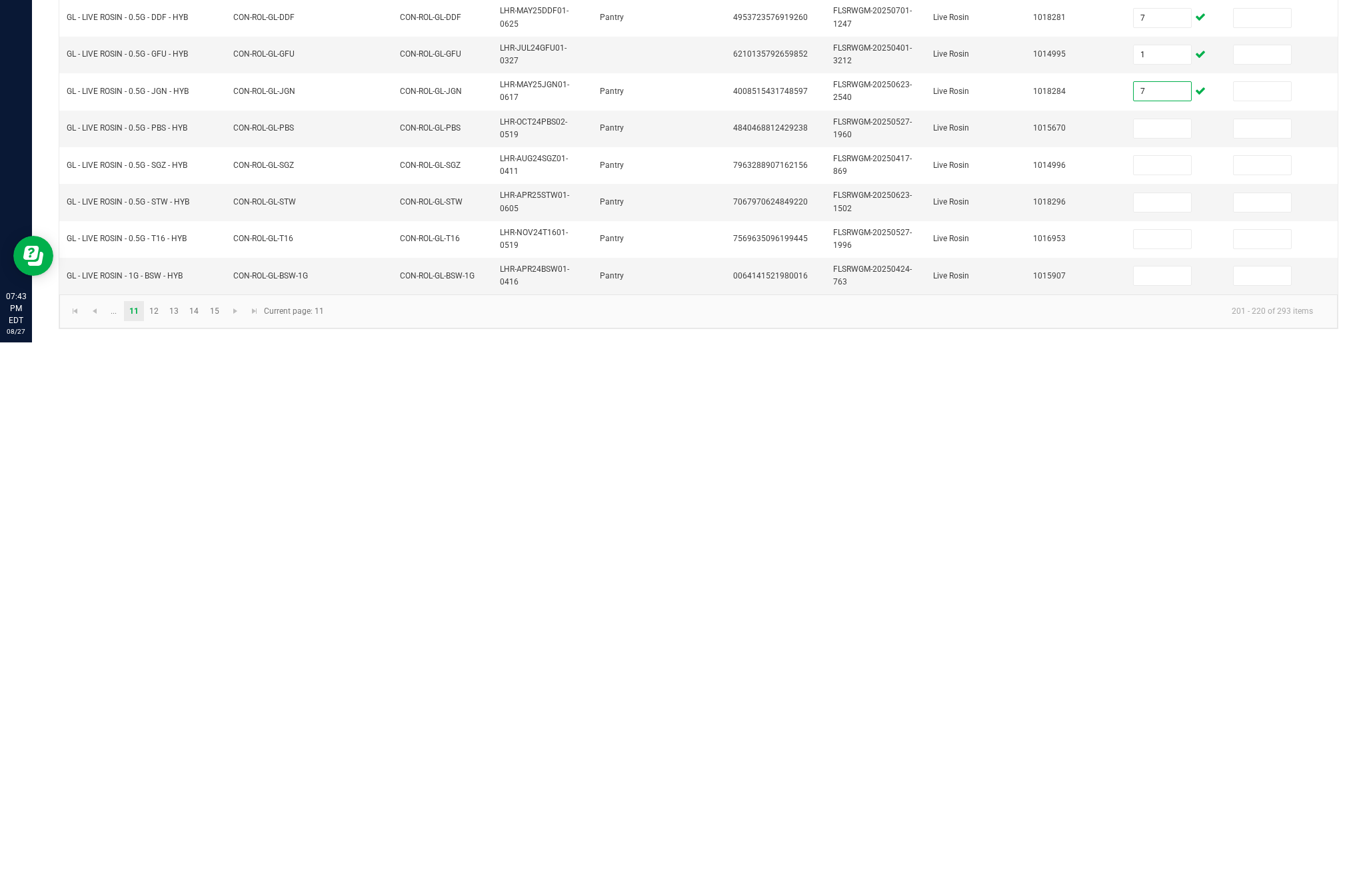
scroll to position [259, 0]
click at [1144, 663] on input at bounding box center [1162, 672] width 57 height 19
click at [1165, 700] on input at bounding box center [1162, 709] width 57 height 19
click at [1169, 737] on input at bounding box center [1162, 746] width 57 height 19
click at [1175, 774] on input at bounding box center [1162, 783] width 57 height 19
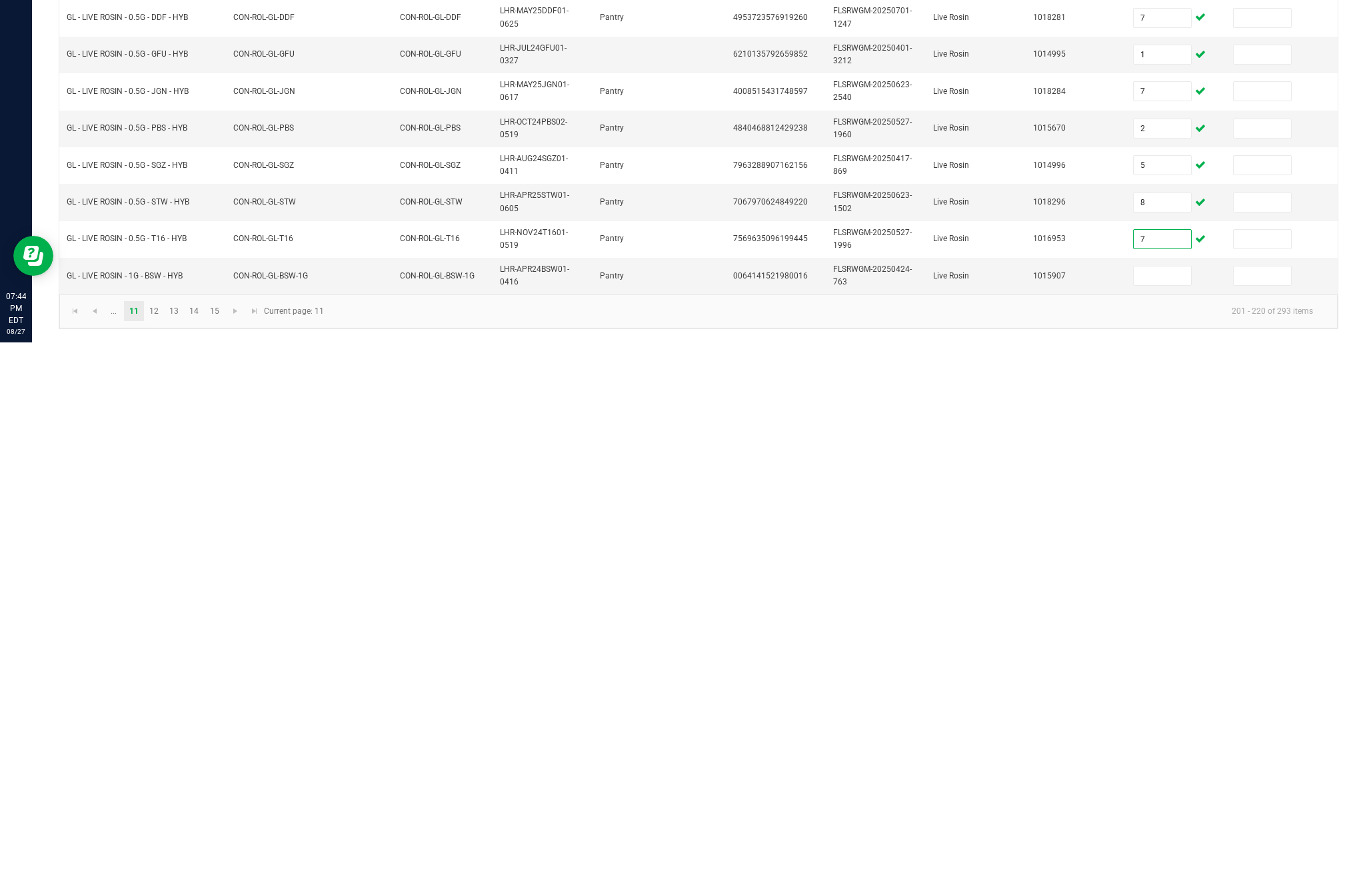
click at [1170, 810] on input at bounding box center [1162, 819] width 57 height 19
click at [164, 845] on link "12" at bounding box center [154, 855] width 19 height 20
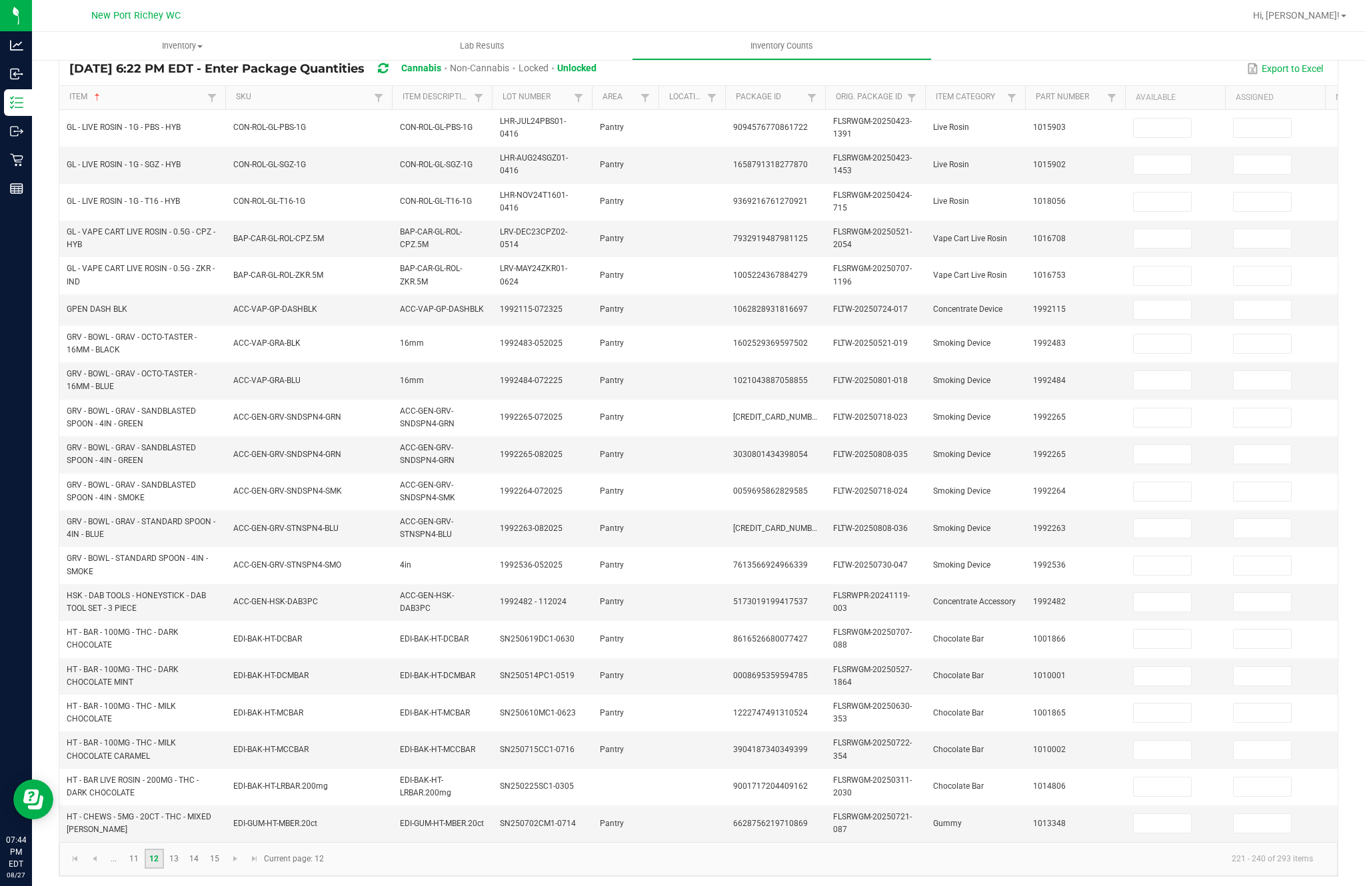
scroll to position [22, 0]
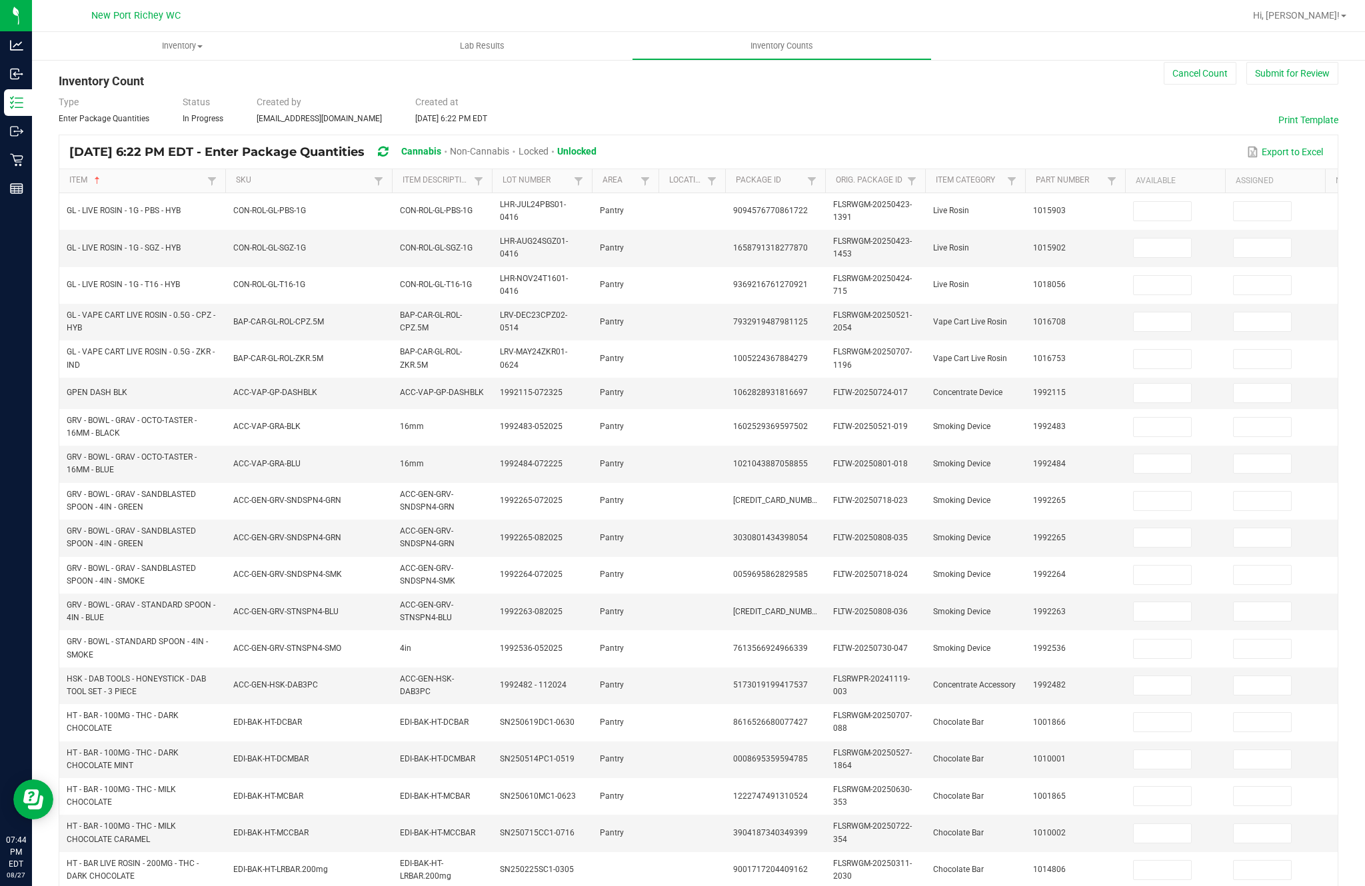
click at [1171, 202] on input at bounding box center [1162, 211] width 57 height 19
click at [1138, 239] on input at bounding box center [1162, 248] width 57 height 19
click at [1164, 276] on input at bounding box center [1162, 285] width 57 height 19
click at [1188, 313] on input at bounding box center [1162, 322] width 57 height 19
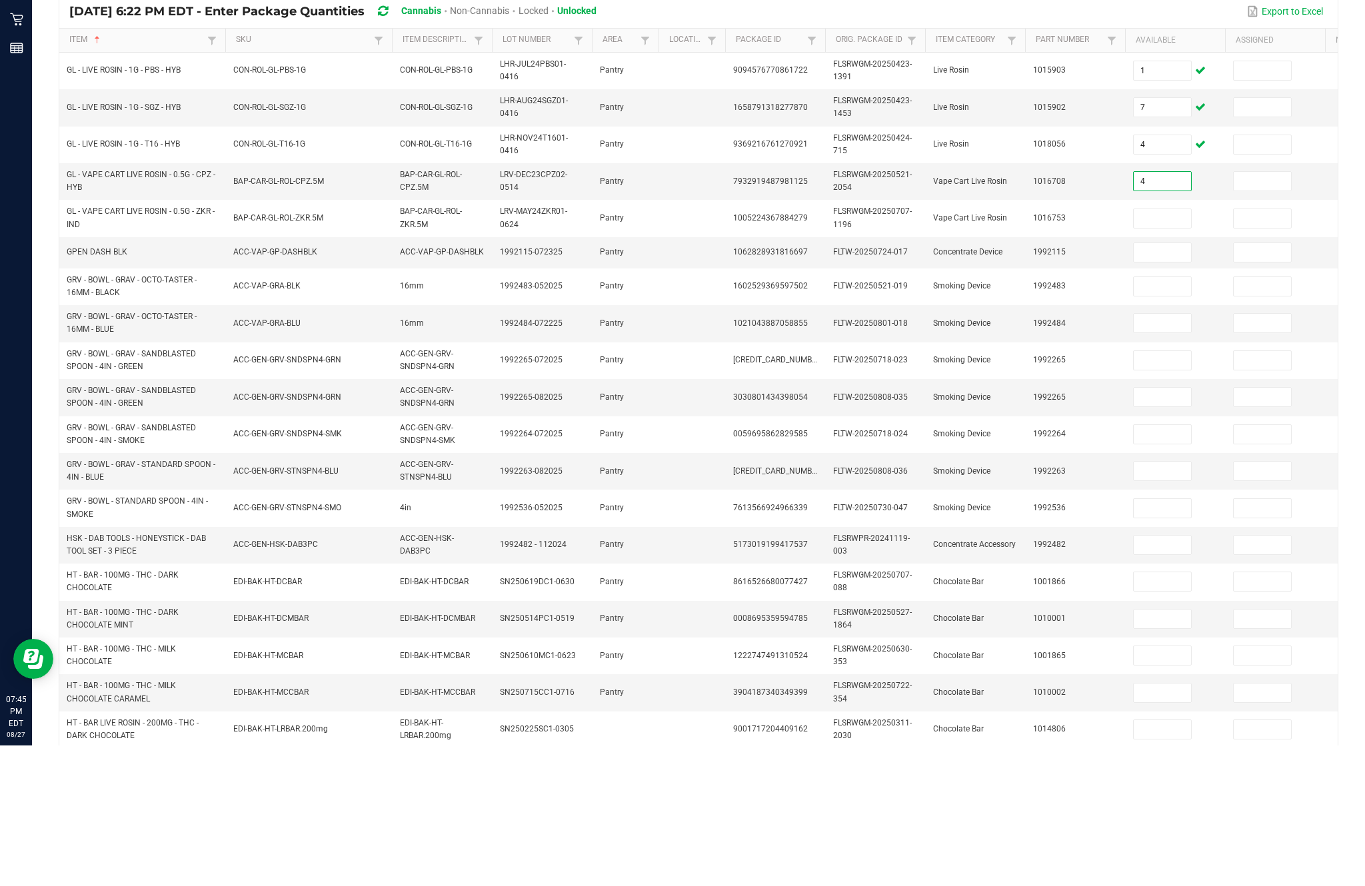
click at [1169, 350] on input at bounding box center [1162, 359] width 57 height 19
click at [1172, 384] on input at bounding box center [1162, 393] width 57 height 19
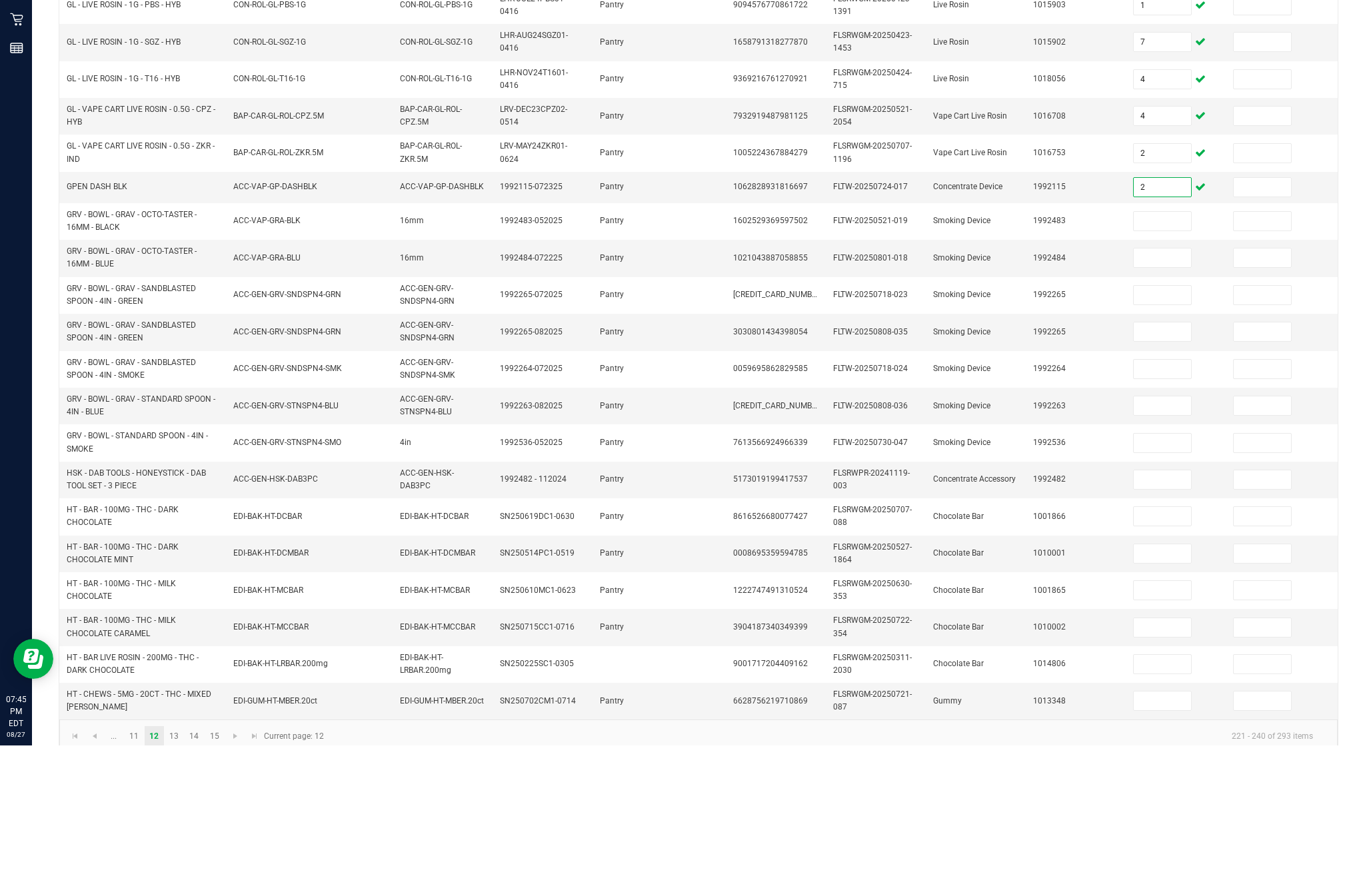
click at [1167, 353] on input at bounding box center [1162, 362] width 57 height 19
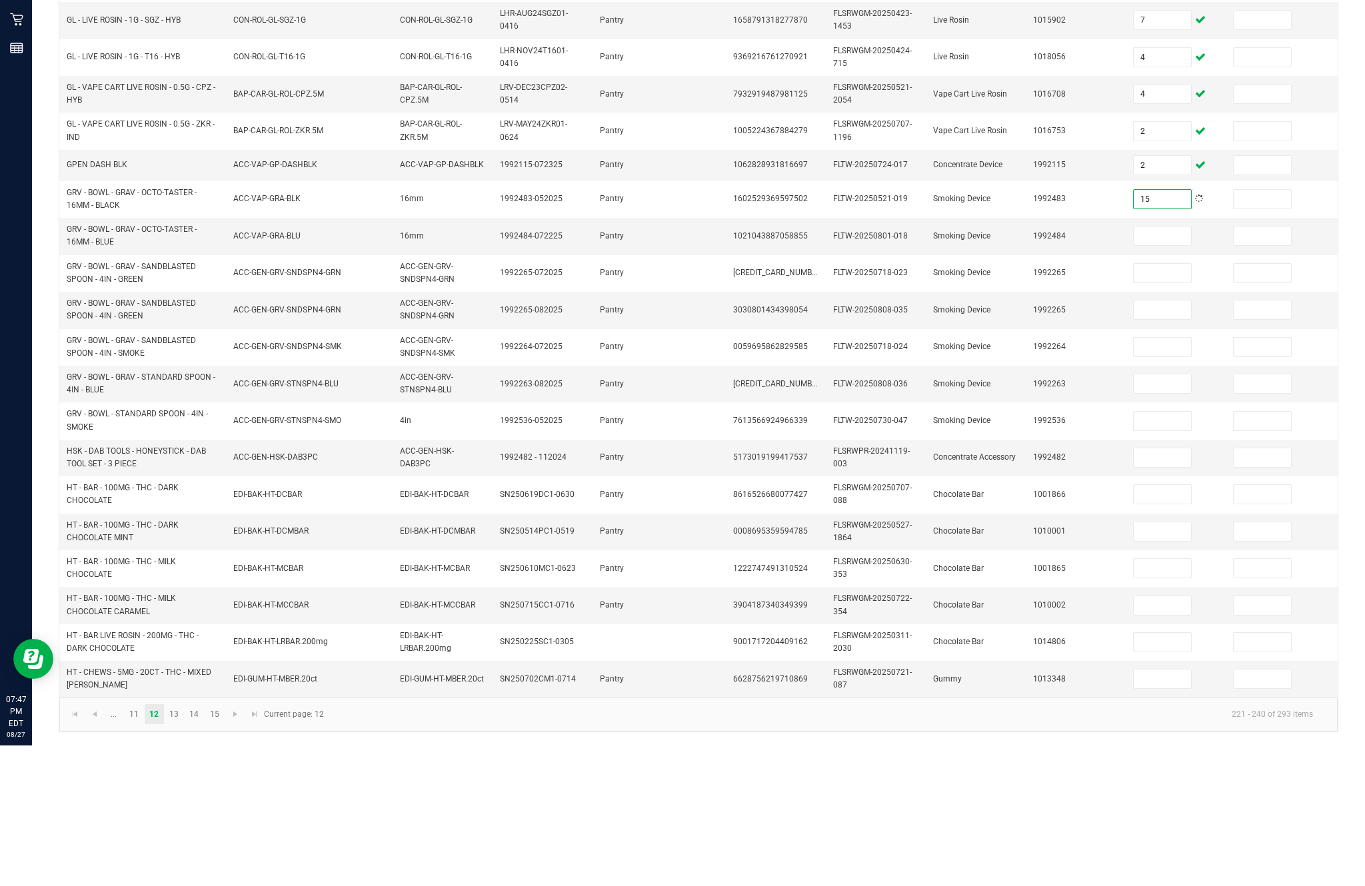
click at [1150, 367] on input at bounding box center [1162, 376] width 57 height 19
click at [1178, 331] on input "15" at bounding box center [1162, 340] width 57 height 19
click at [1159, 367] on input at bounding box center [1162, 376] width 57 height 19
click at [1171, 405] on input at bounding box center [1162, 414] width 57 height 19
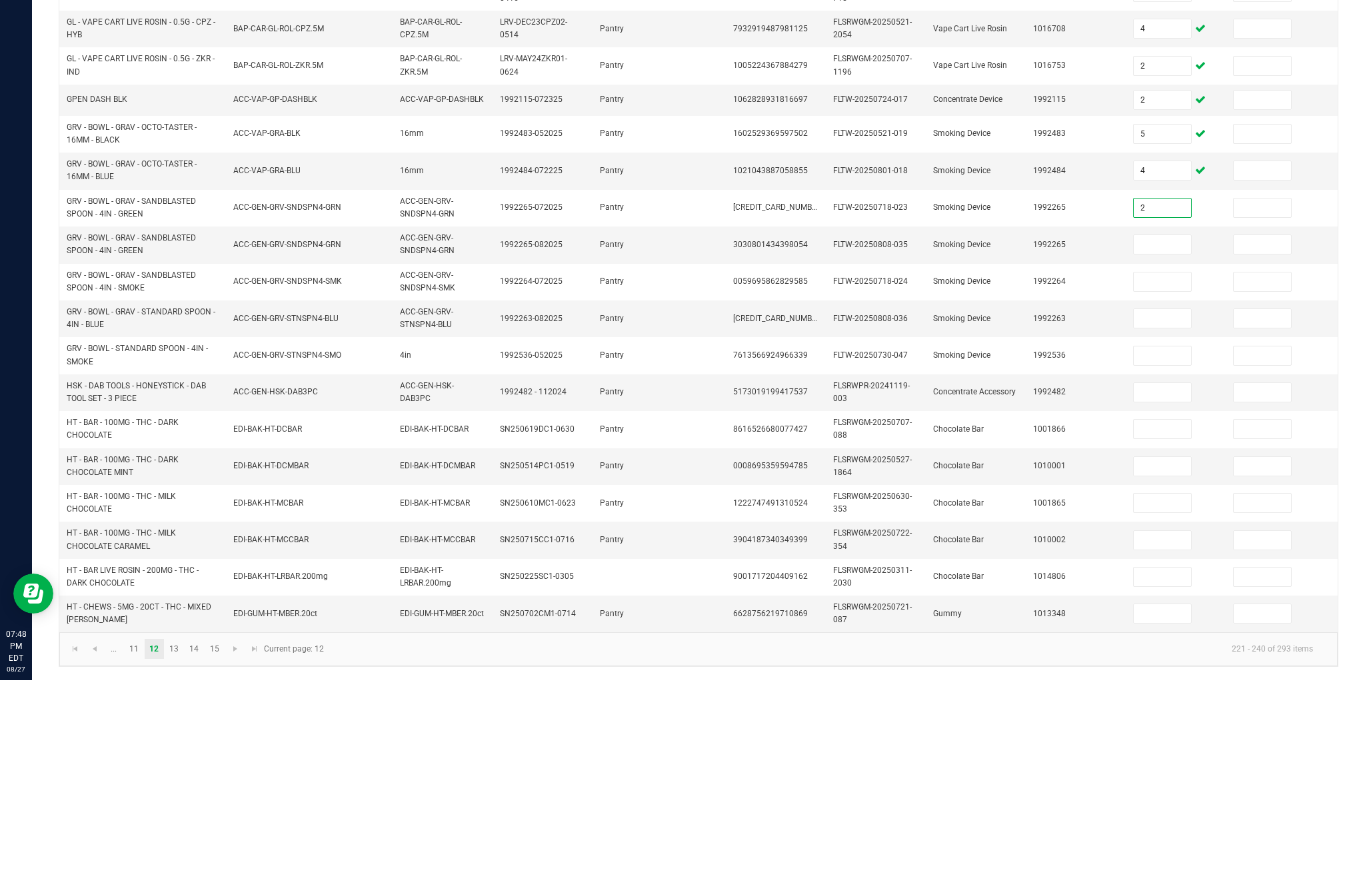
click at [1174, 441] on input at bounding box center [1162, 450] width 57 height 19
click at [1171, 479] on input at bounding box center [1162, 488] width 57 height 19
click at [1146, 515] on input at bounding box center [1162, 524] width 57 height 19
click at [1174, 553] on input at bounding box center [1162, 562] width 57 height 19
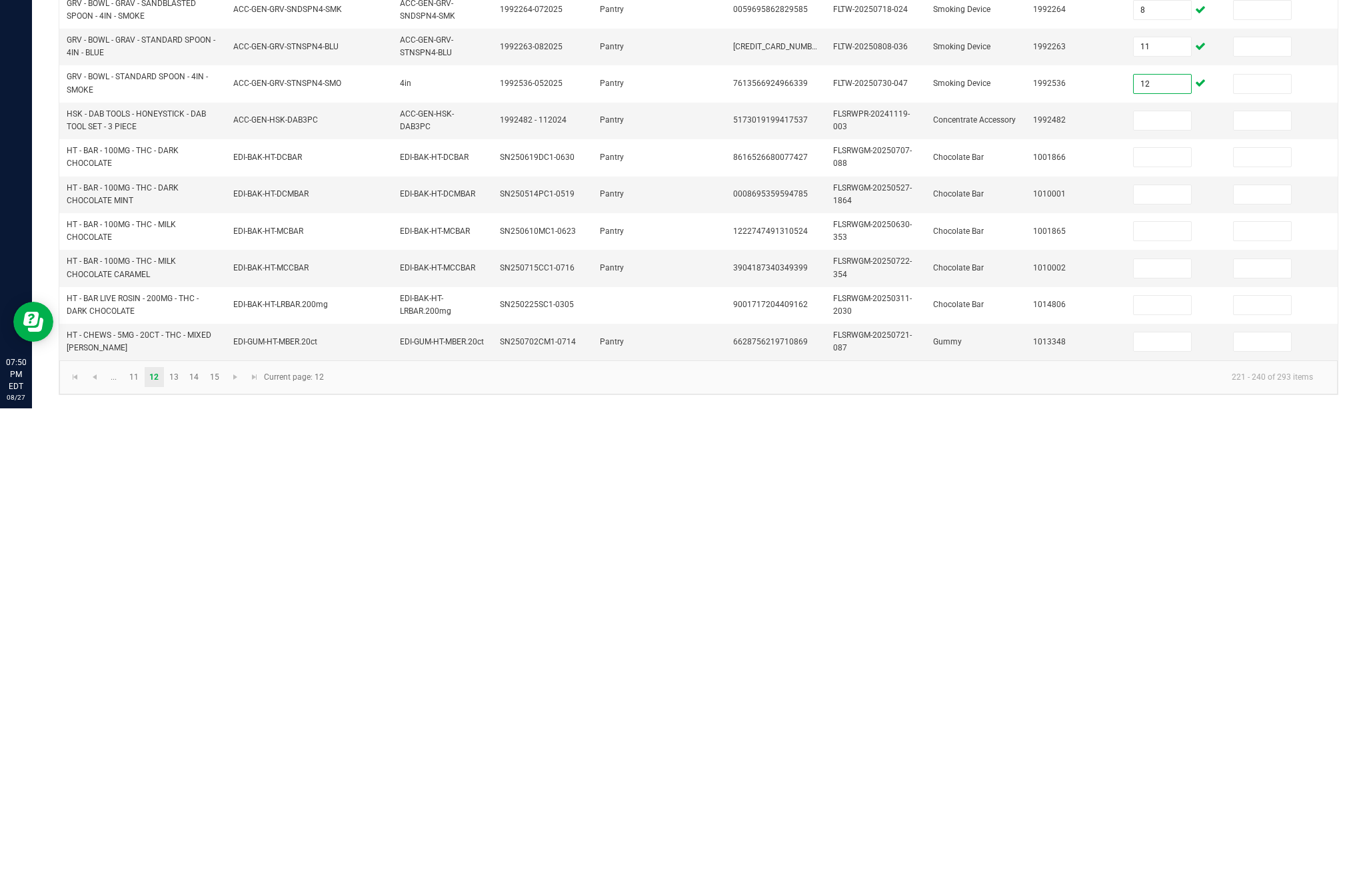
click at [1150, 589] on input at bounding box center [1162, 598] width 57 height 19
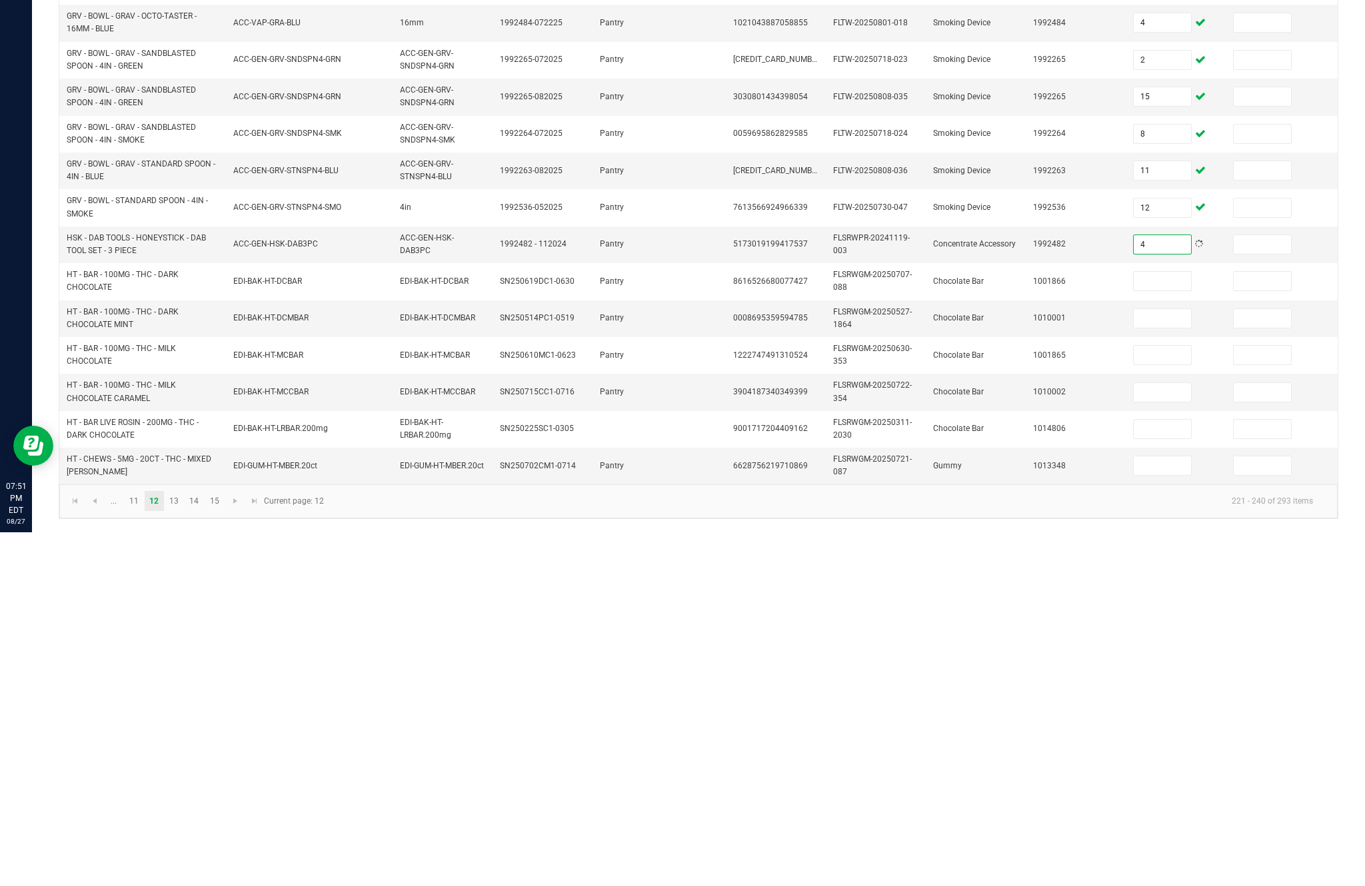
click at [1187, 626] on input at bounding box center [1162, 635] width 57 height 19
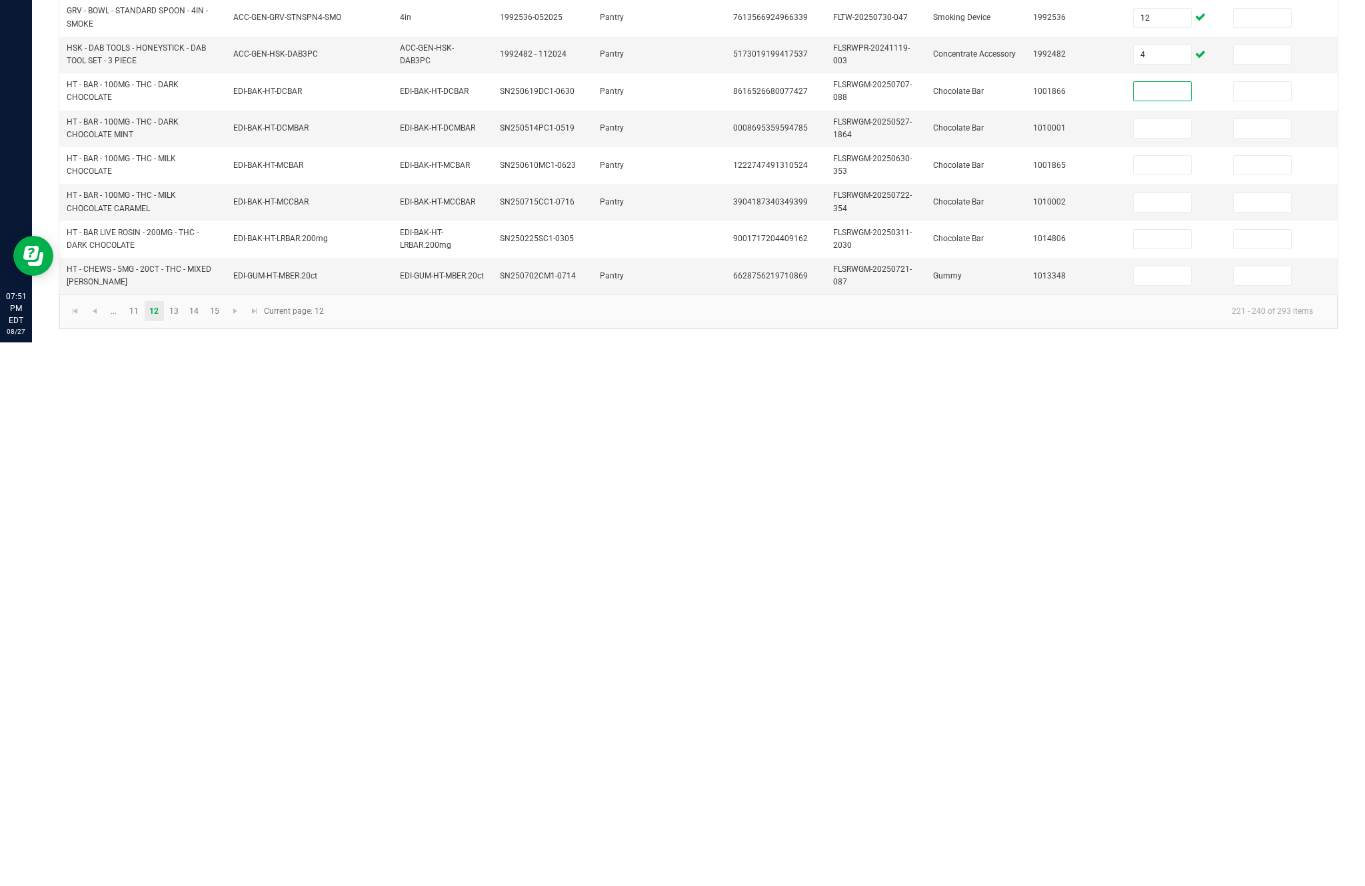
scroll to position [174, 0]
click at [1149, 663] on input at bounding box center [1162, 672] width 57 height 19
click at [1170, 700] on input at bounding box center [1162, 709] width 57 height 19
click at [1171, 737] on input at bounding box center [1162, 746] width 57 height 19
click at [1153, 774] on input at bounding box center [1162, 783] width 57 height 19
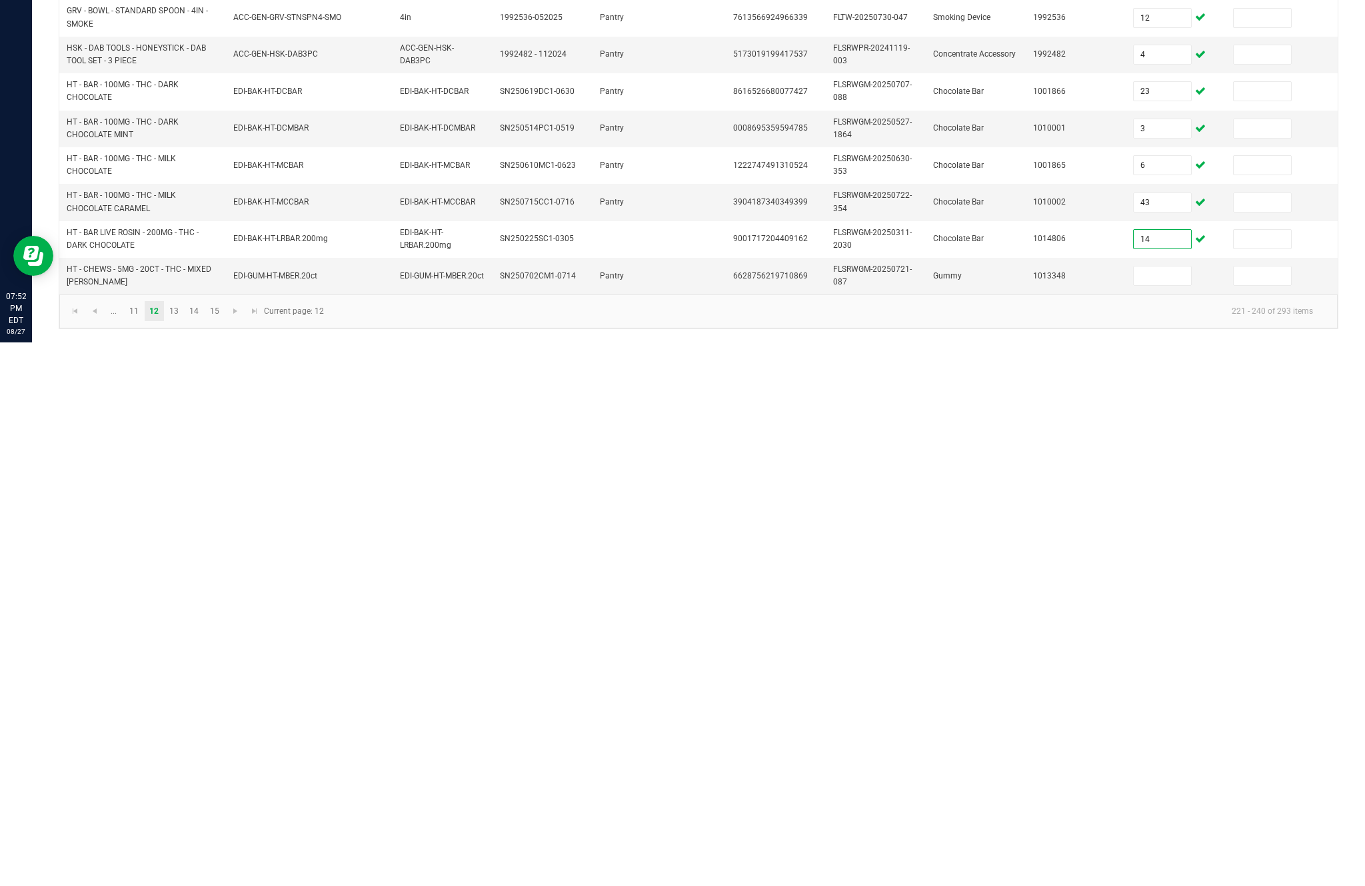
scroll to position [258, 0]
click at [1172, 810] on input at bounding box center [1162, 819] width 57 height 19
click at [1022, 838] on kendo-pager "... 11 12 13 14 15 221 - 240 of 293 items Current page: 12" at bounding box center [698, 855] width 1278 height 34
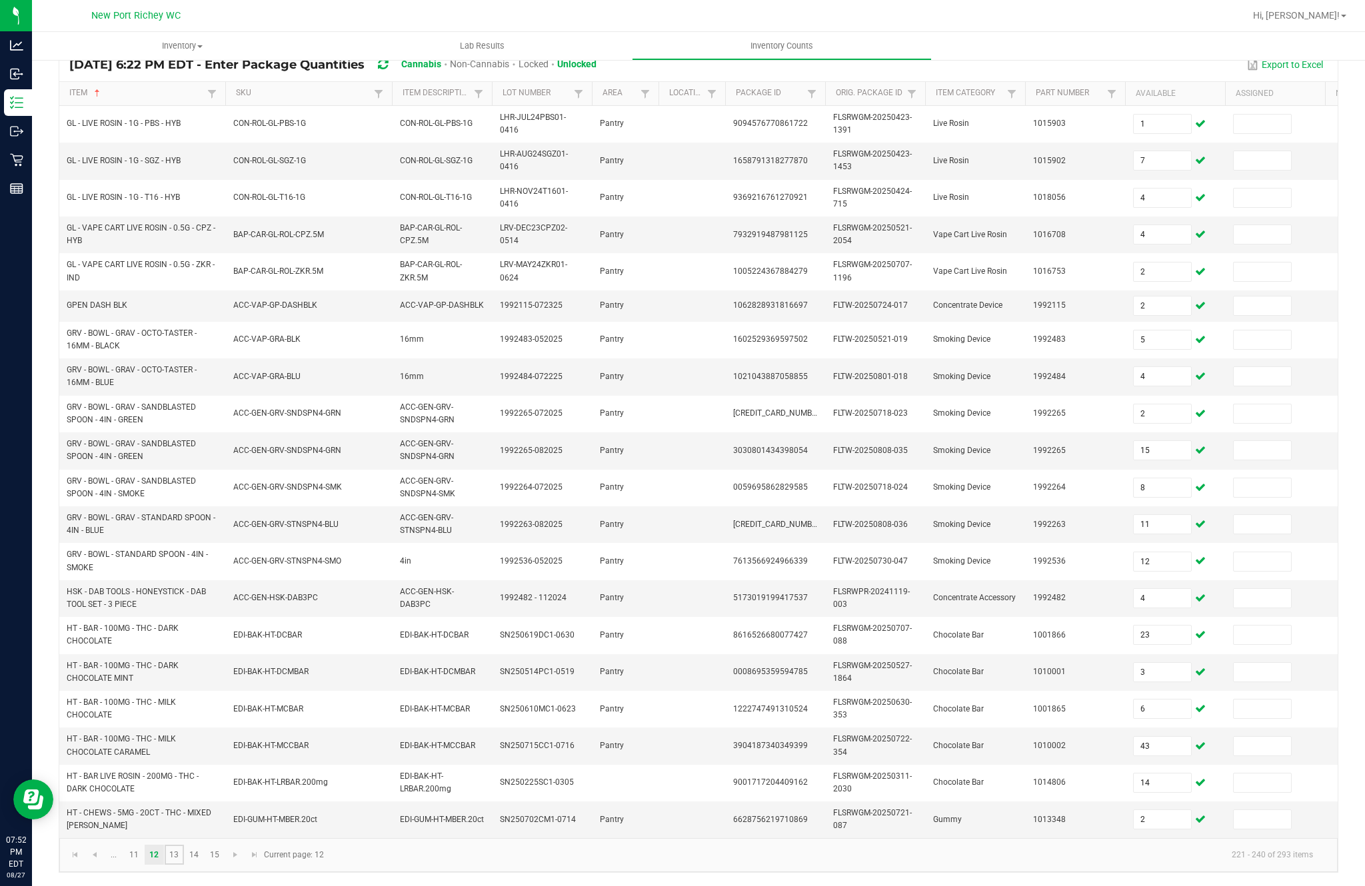
click at [184, 846] on link "13" at bounding box center [174, 855] width 19 height 20
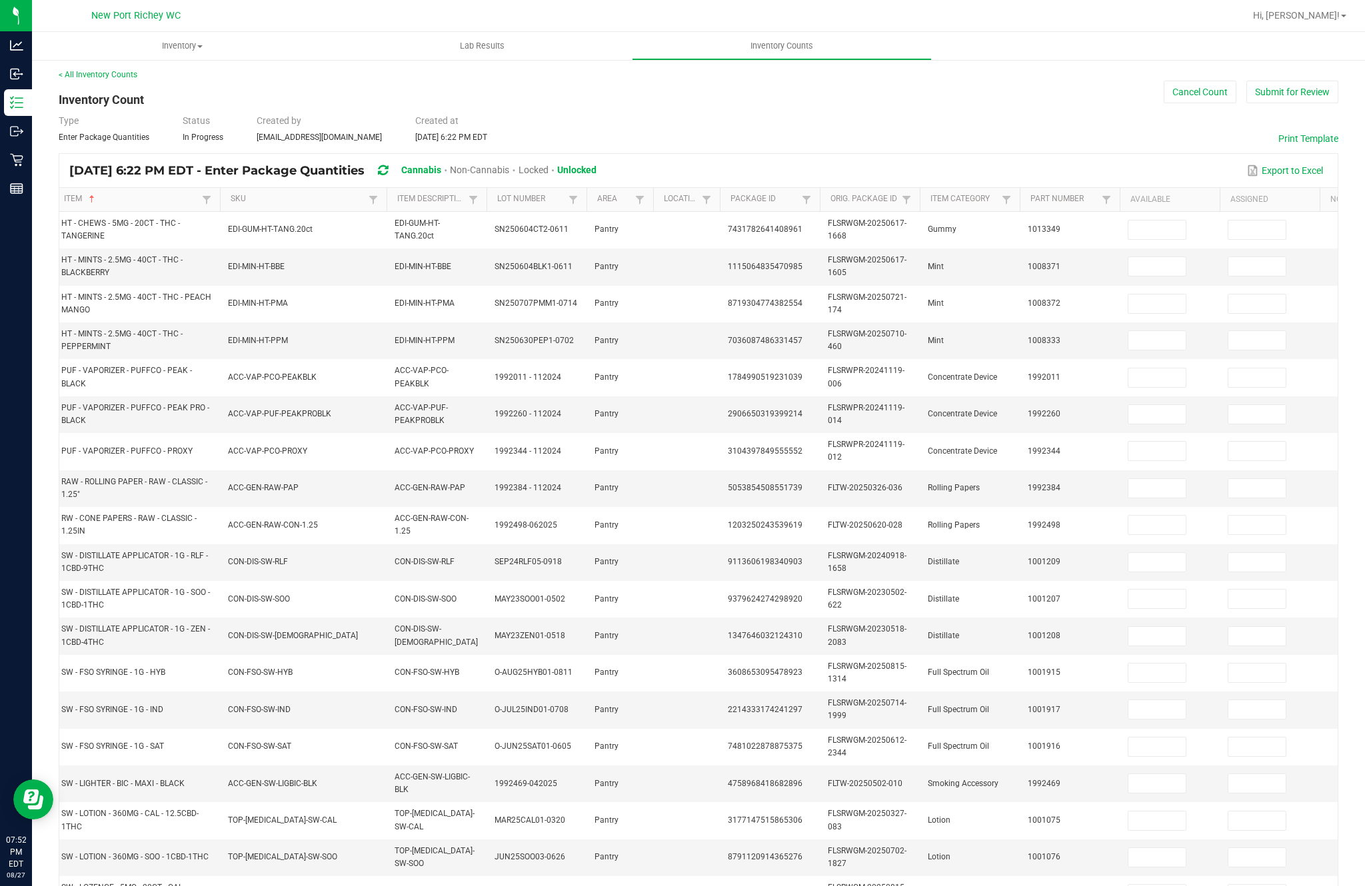
scroll to position [1, 0]
click at [1176, 223] on input at bounding box center [1156, 232] width 57 height 19
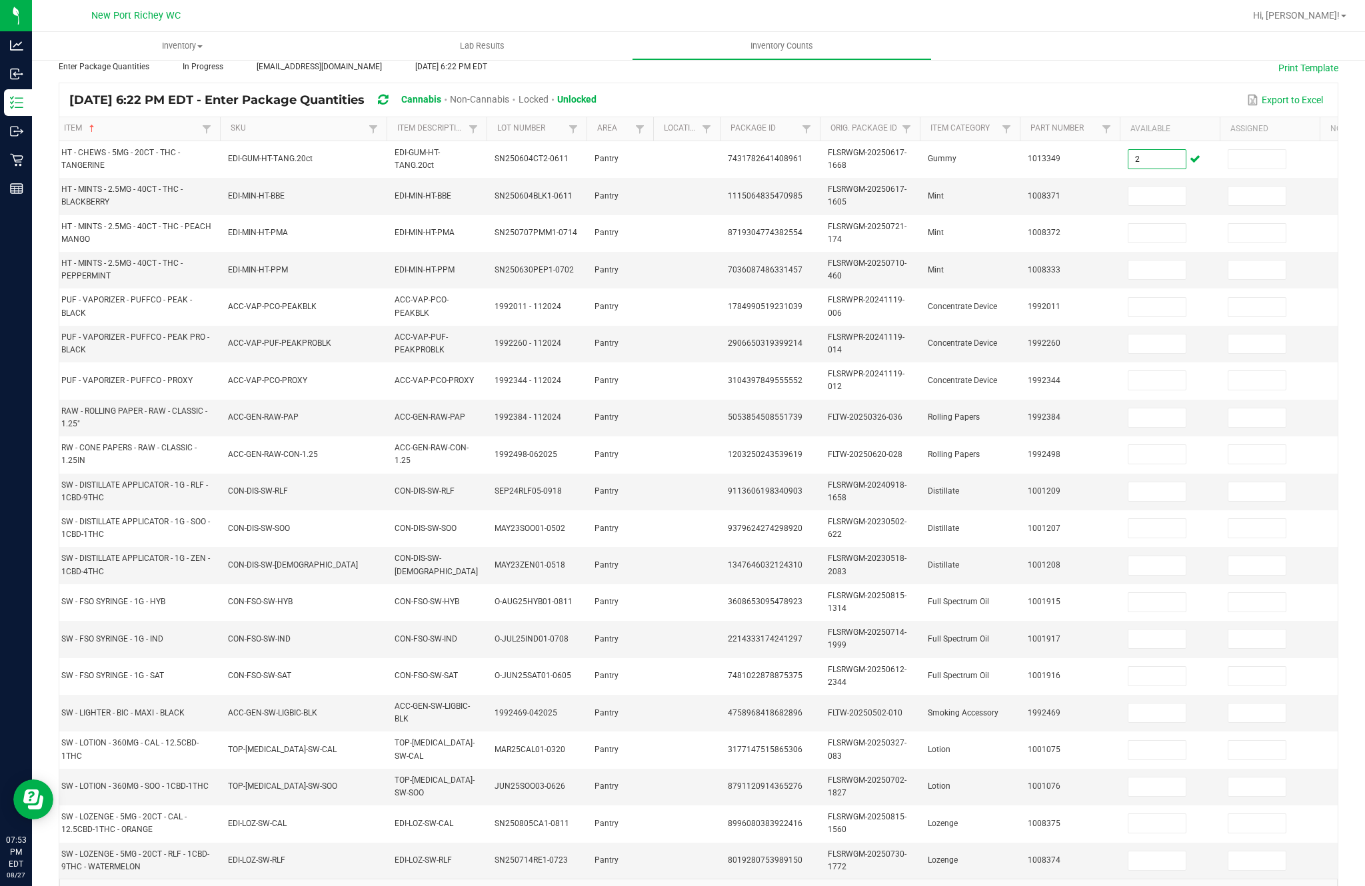
scroll to position [64, 0]
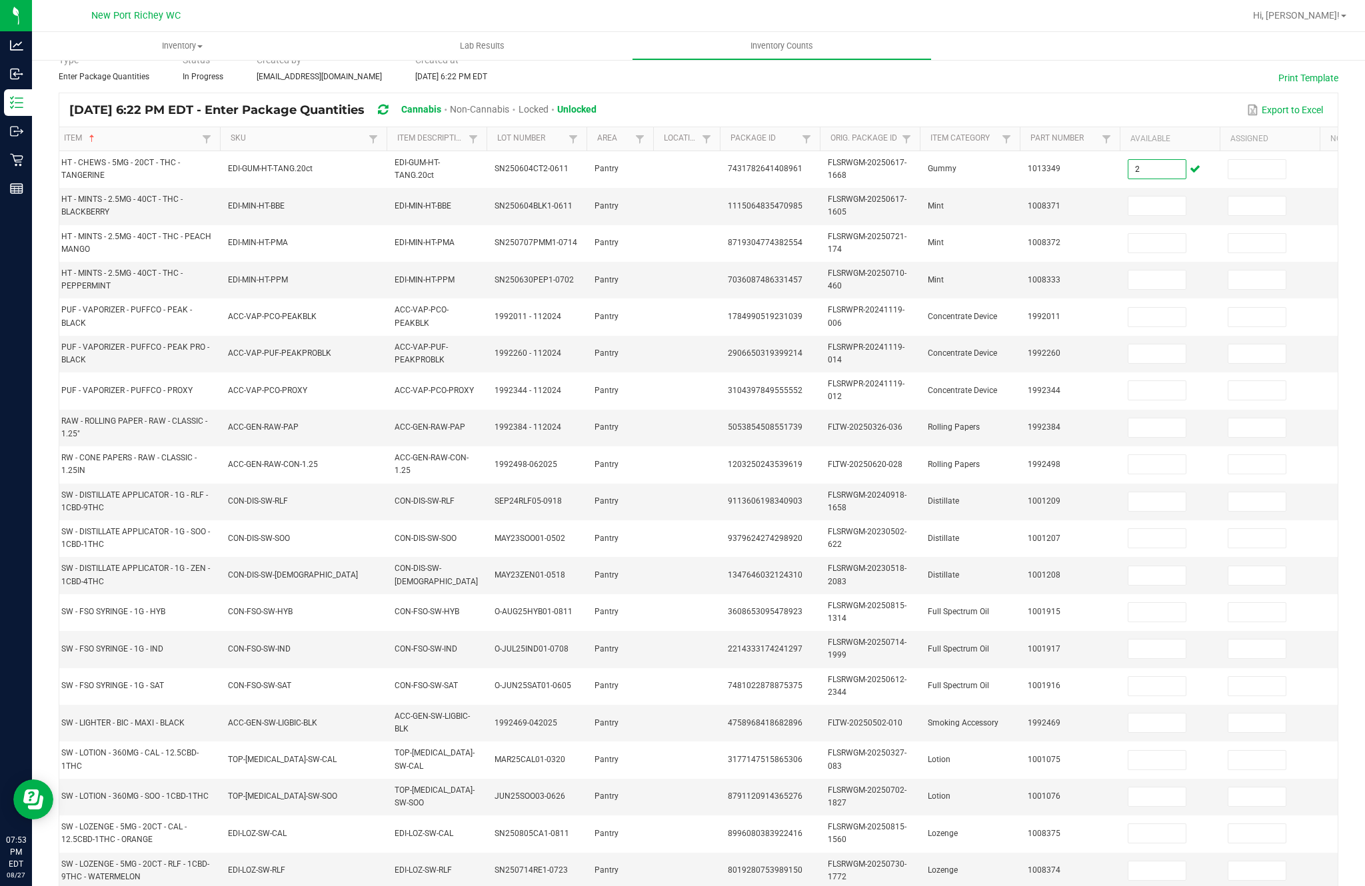
click at [205, 262] on td "HT - MINTS - 2.5MG - 40CT - THC - PEPPERMINT" at bounding box center [136, 280] width 167 height 37
click at [1180, 197] on input at bounding box center [1156, 206] width 57 height 19
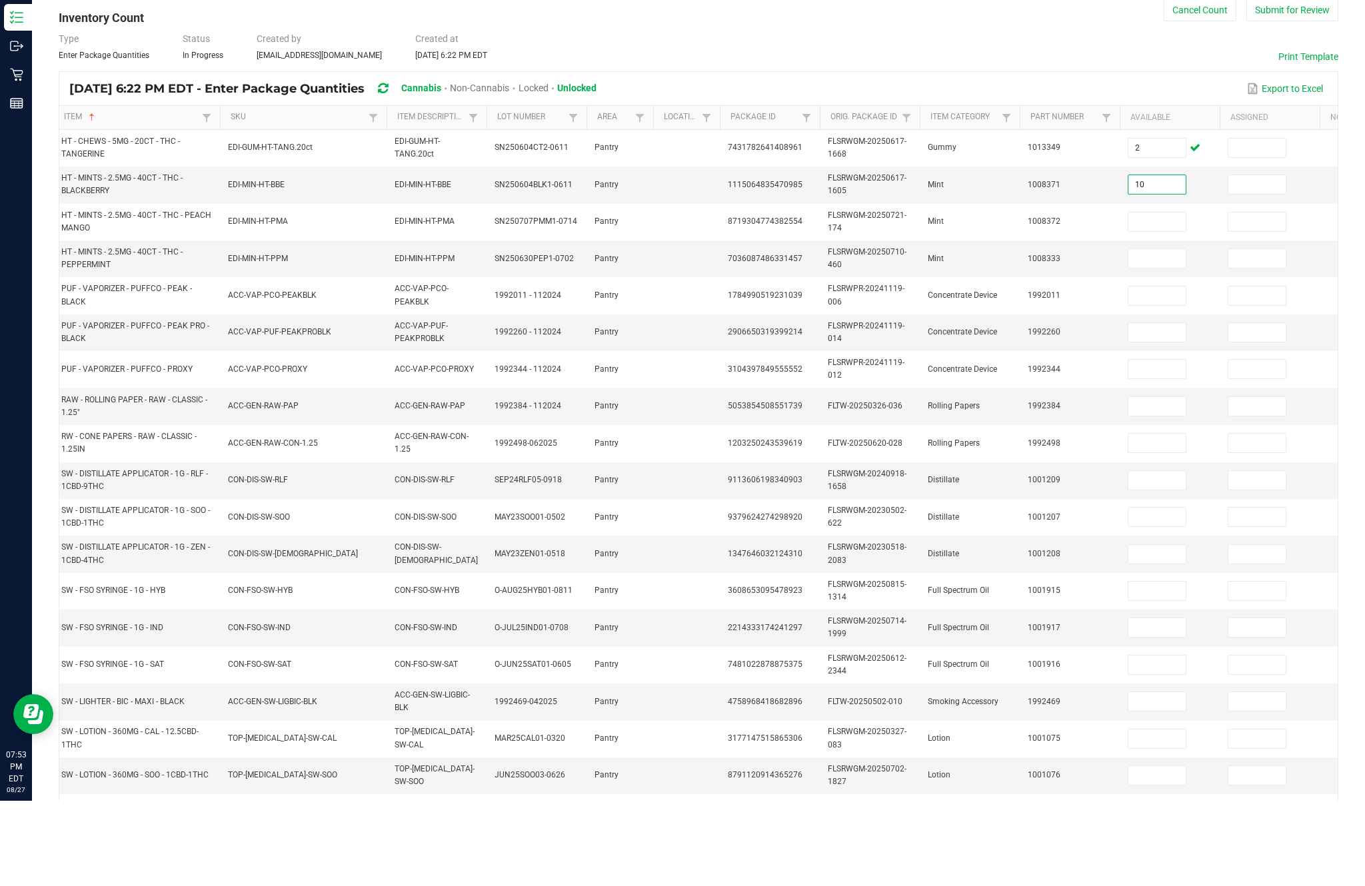
click at [1172, 289] on td at bounding box center [1170, 307] width 100 height 37
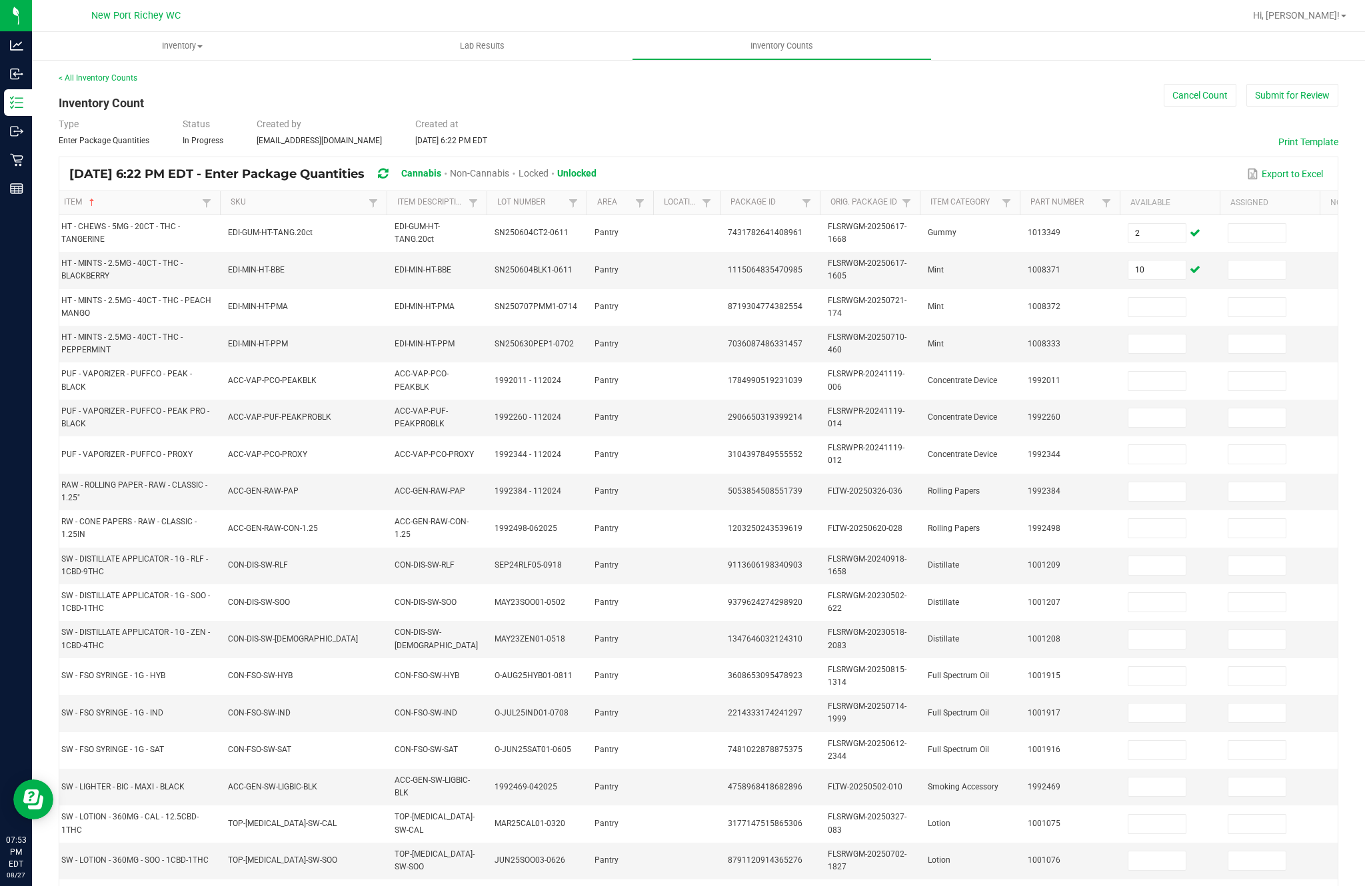
click at [1173, 298] on input at bounding box center [1156, 307] width 57 height 19
click at [1174, 335] on input at bounding box center [1156, 344] width 57 height 19
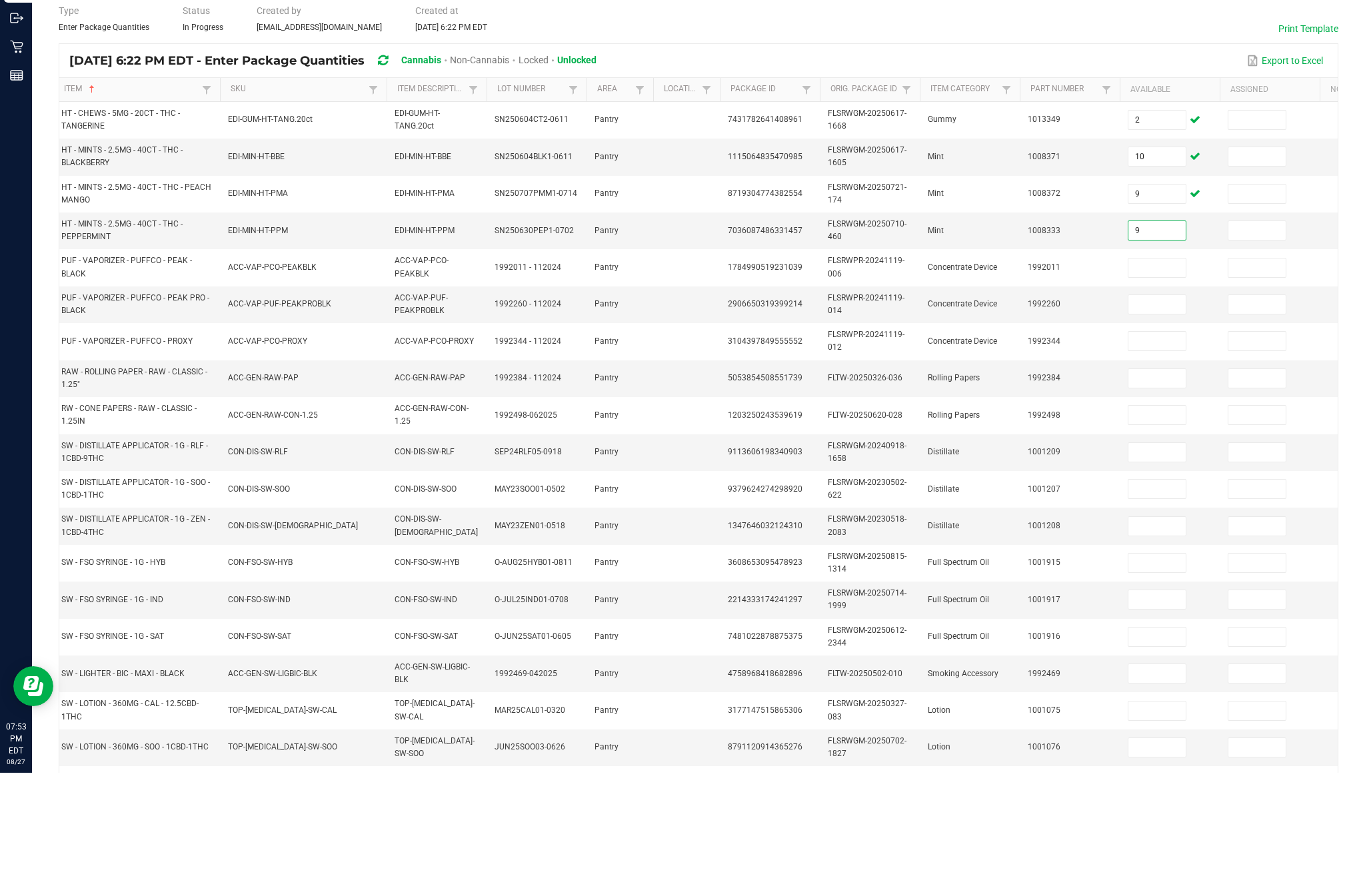
click at [1173, 372] on input at bounding box center [1156, 381] width 57 height 19
click at [1168, 409] on input at bounding box center [1156, 418] width 57 height 19
click at [1171, 445] on input at bounding box center [1156, 454] width 57 height 19
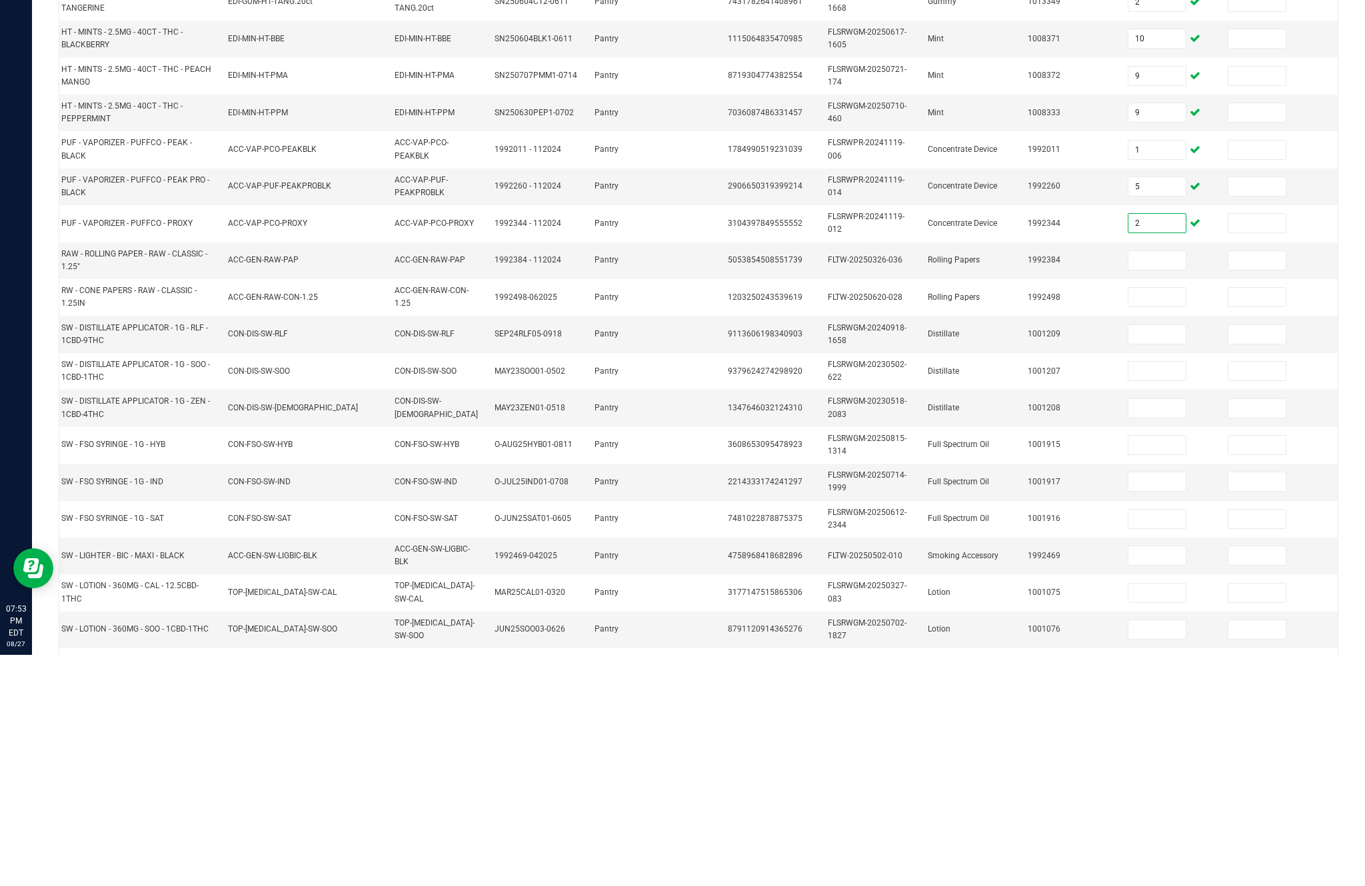
click at [1163, 483] on input at bounding box center [1156, 492] width 57 height 19
click at [1151, 519] on input at bounding box center [1156, 528] width 57 height 19
click at [1162, 483] on input at bounding box center [1156, 492] width 57 height 19
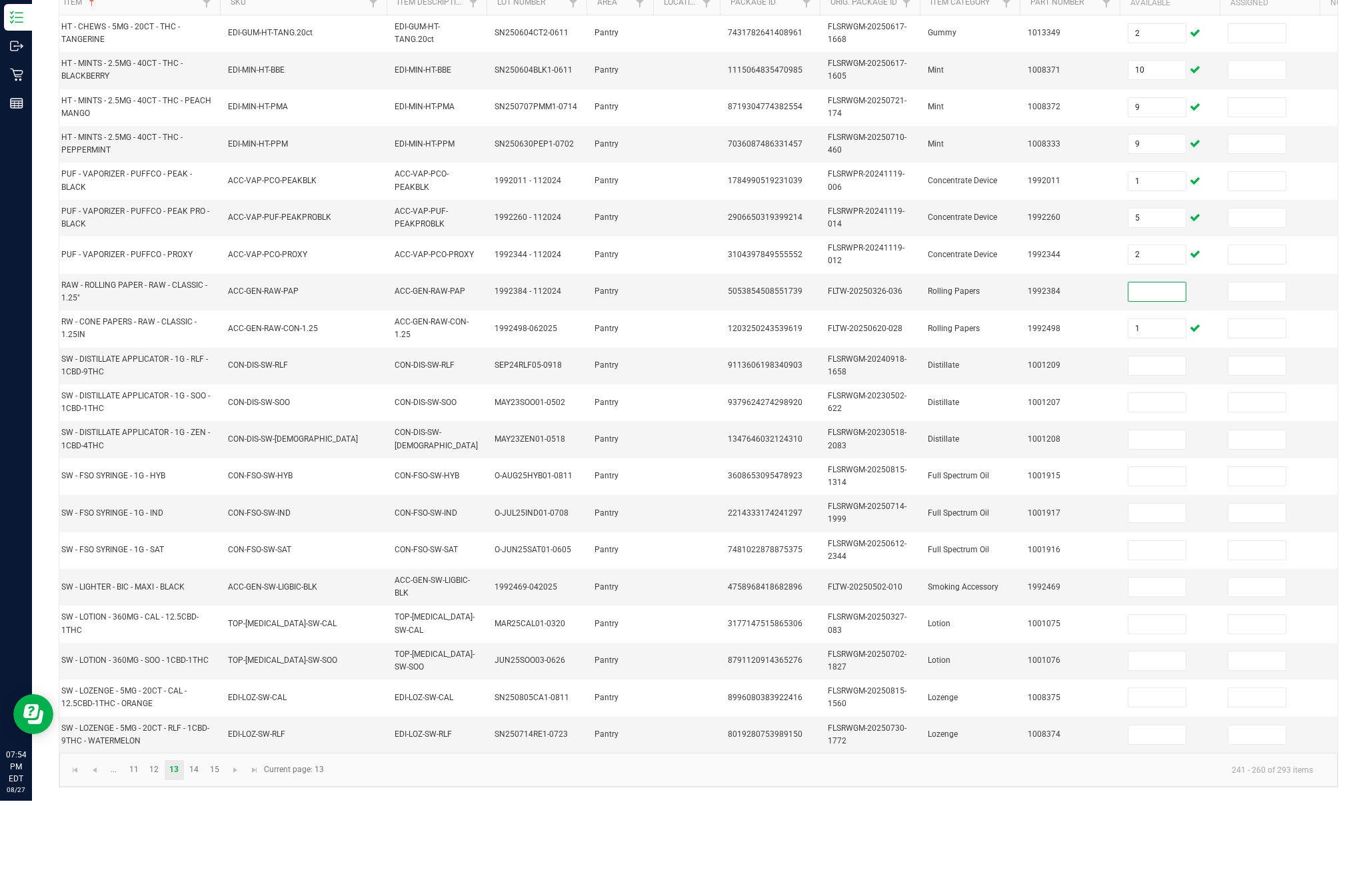
scroll to position [174, 0]
click at [968, 372] on span "Rolling Papers" at bounding box center [954, 376] width 52 height 9
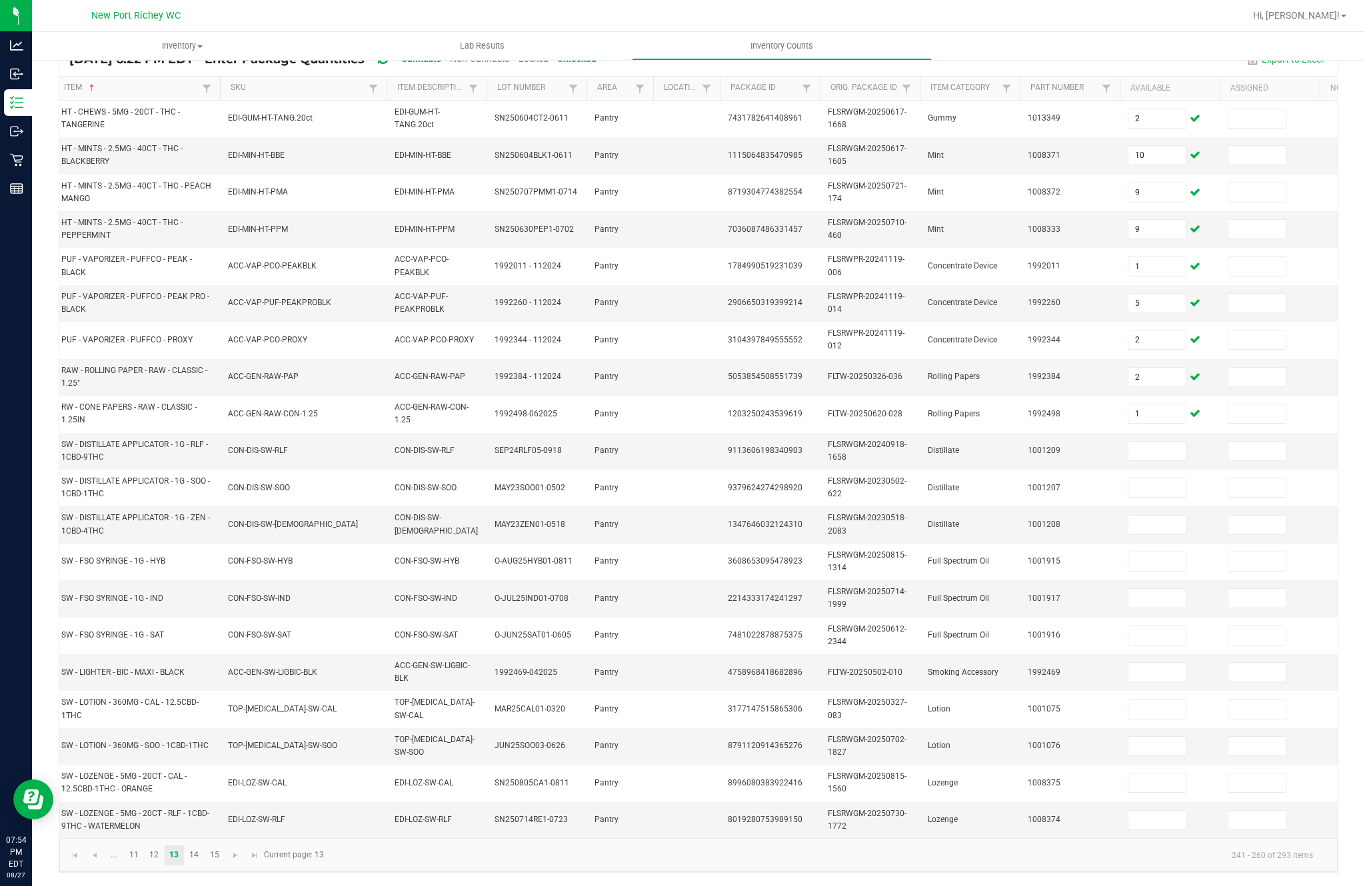
click at [1169, 442] on input at bounding box center [1156, 451] width 57 height 19
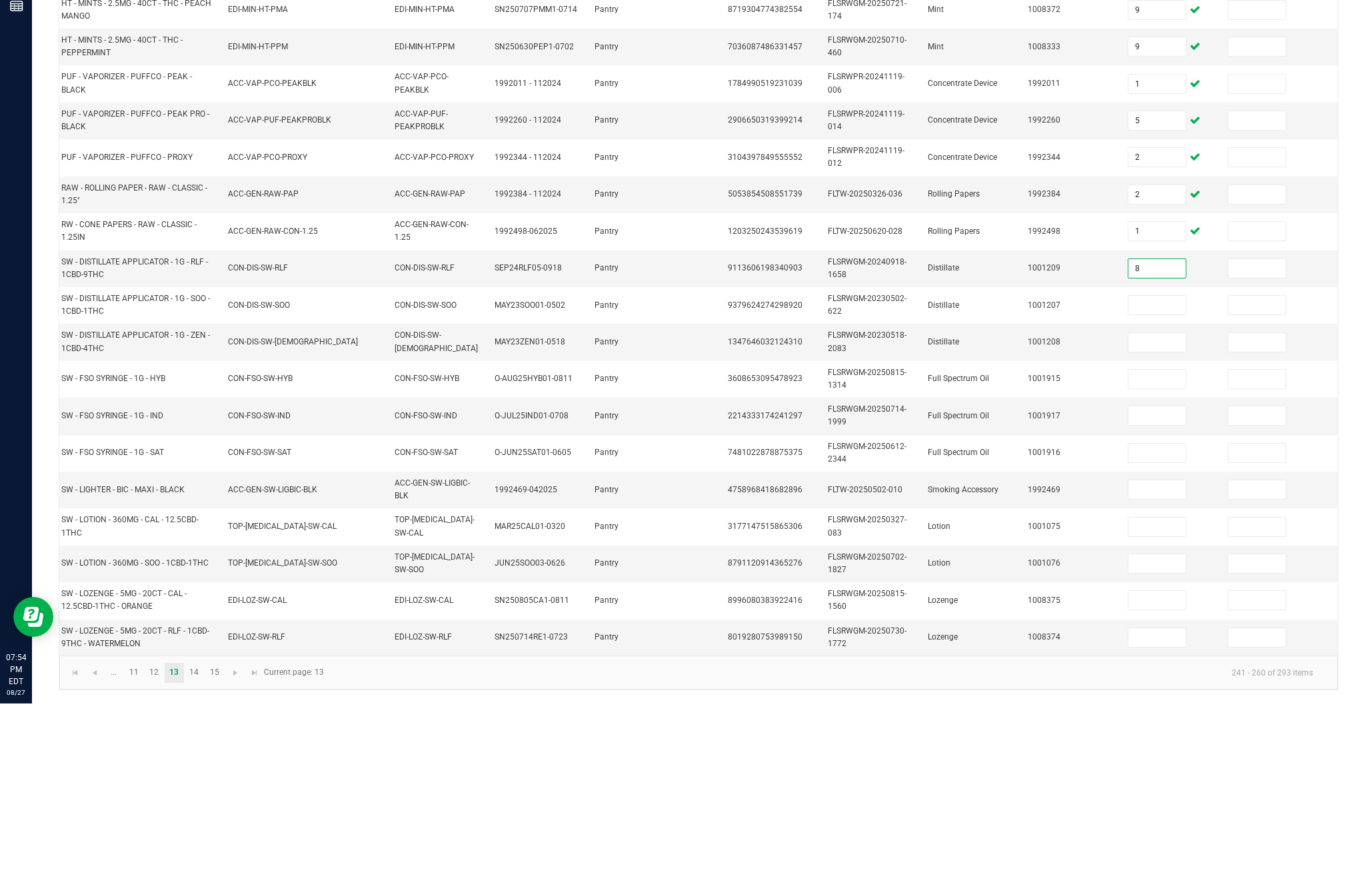
click at [1154, 479] on input at bounding box center [1156, 488] width 57 height 19
click at [1159, 516] on input at bounding box center [1156, 525] width 57 height 19
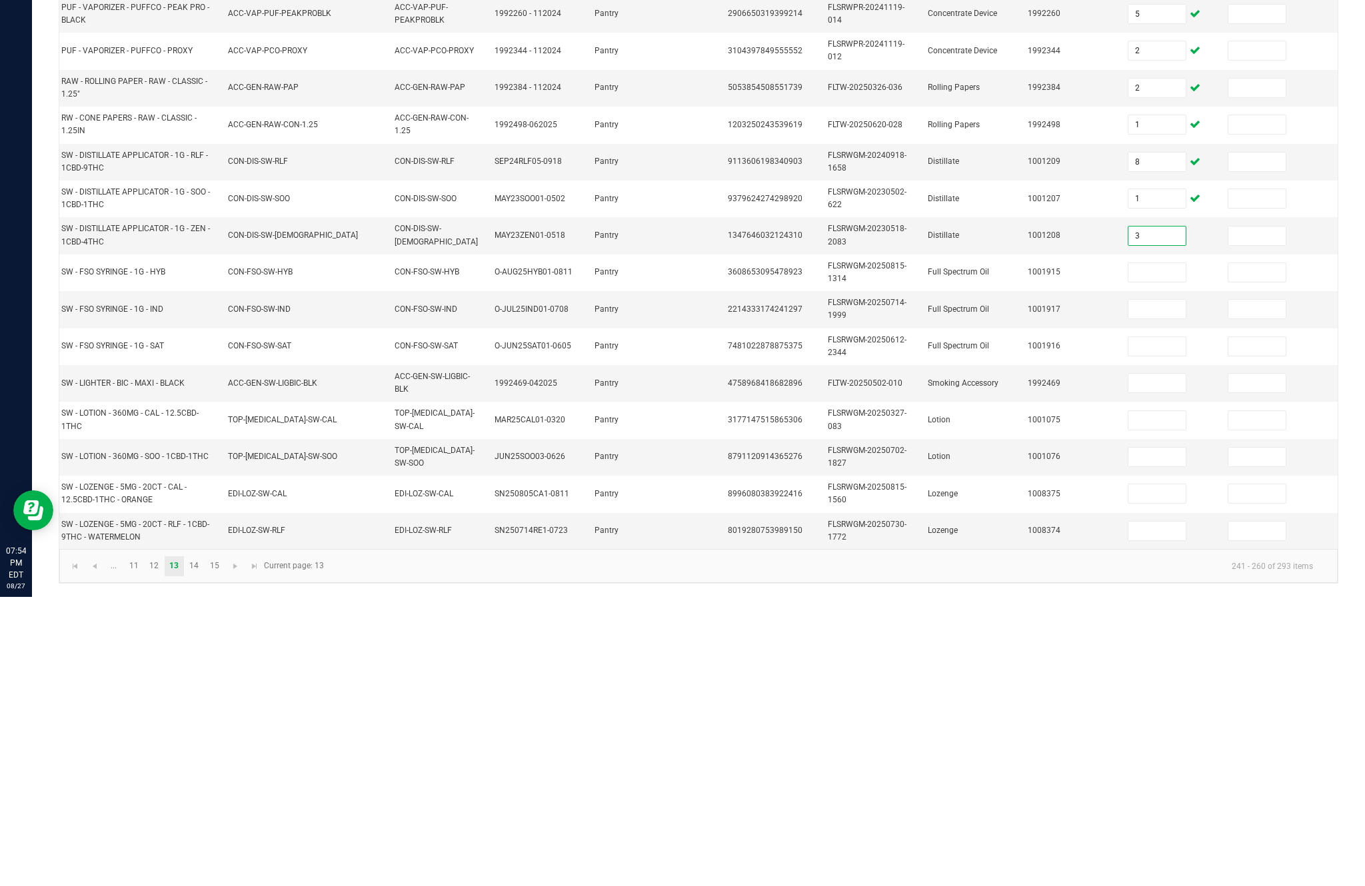
click at [1164, 553] on input at bounding box center [1156, 562] width 57 height 19
click at [1172, 589] on input at bounding box center [1156, 598] width 57 height 19
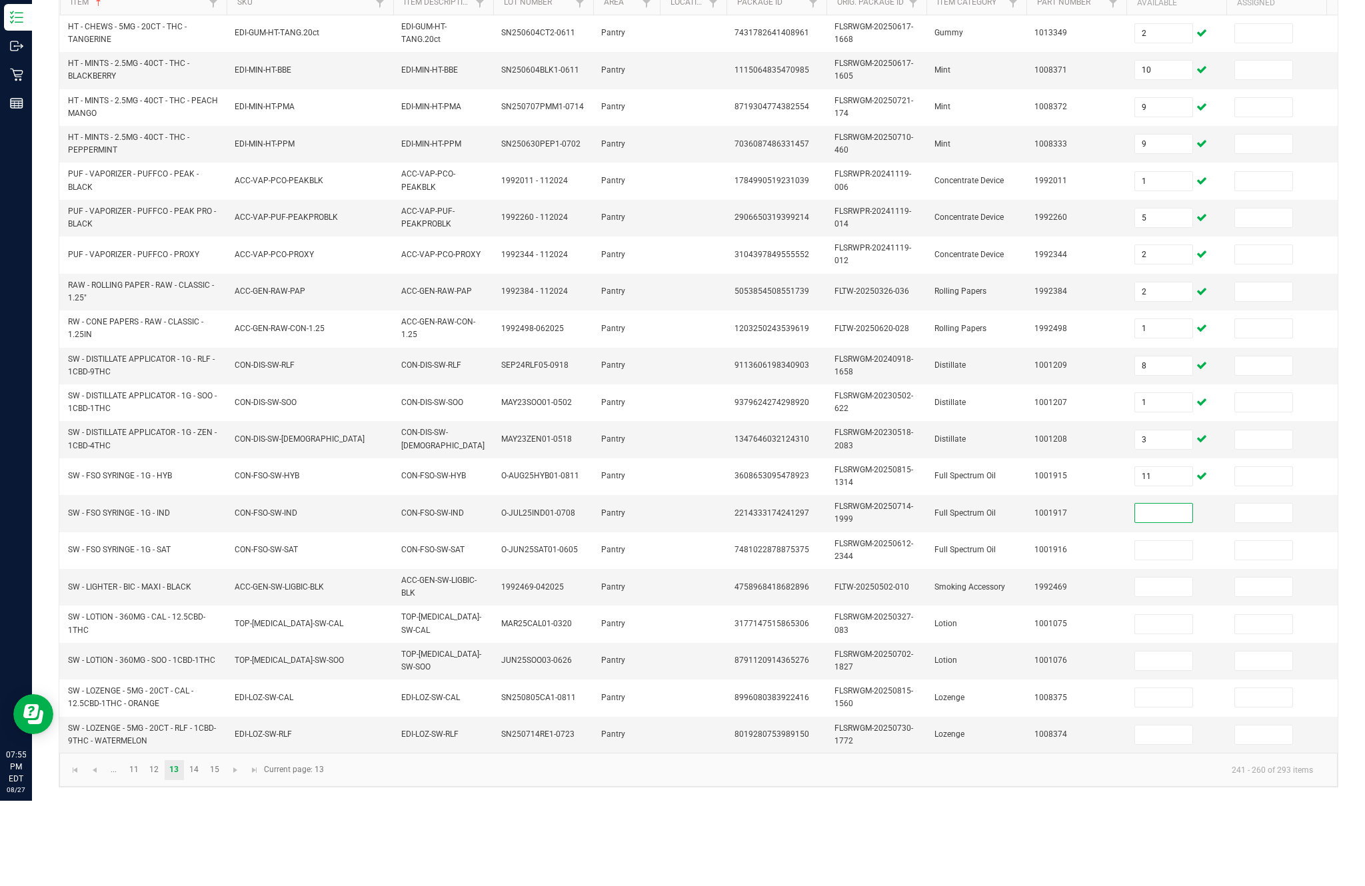
scroll to position [174, 0]
click at [689, 322] on td at bounding box center [693, 340] width 67 height 37
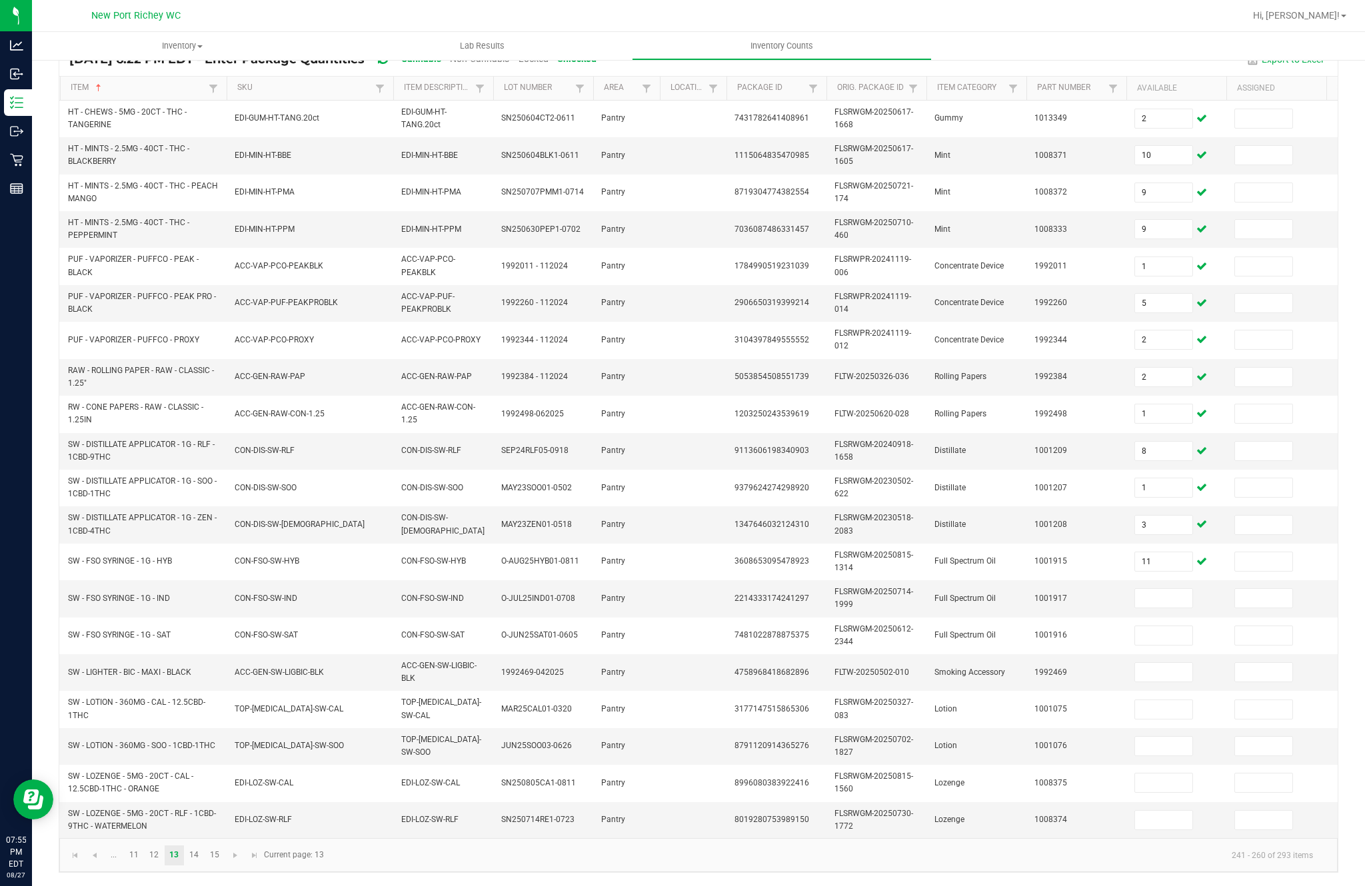
click at [1167, 589] on input at bounding box center [1163, 598] width 57 height 19
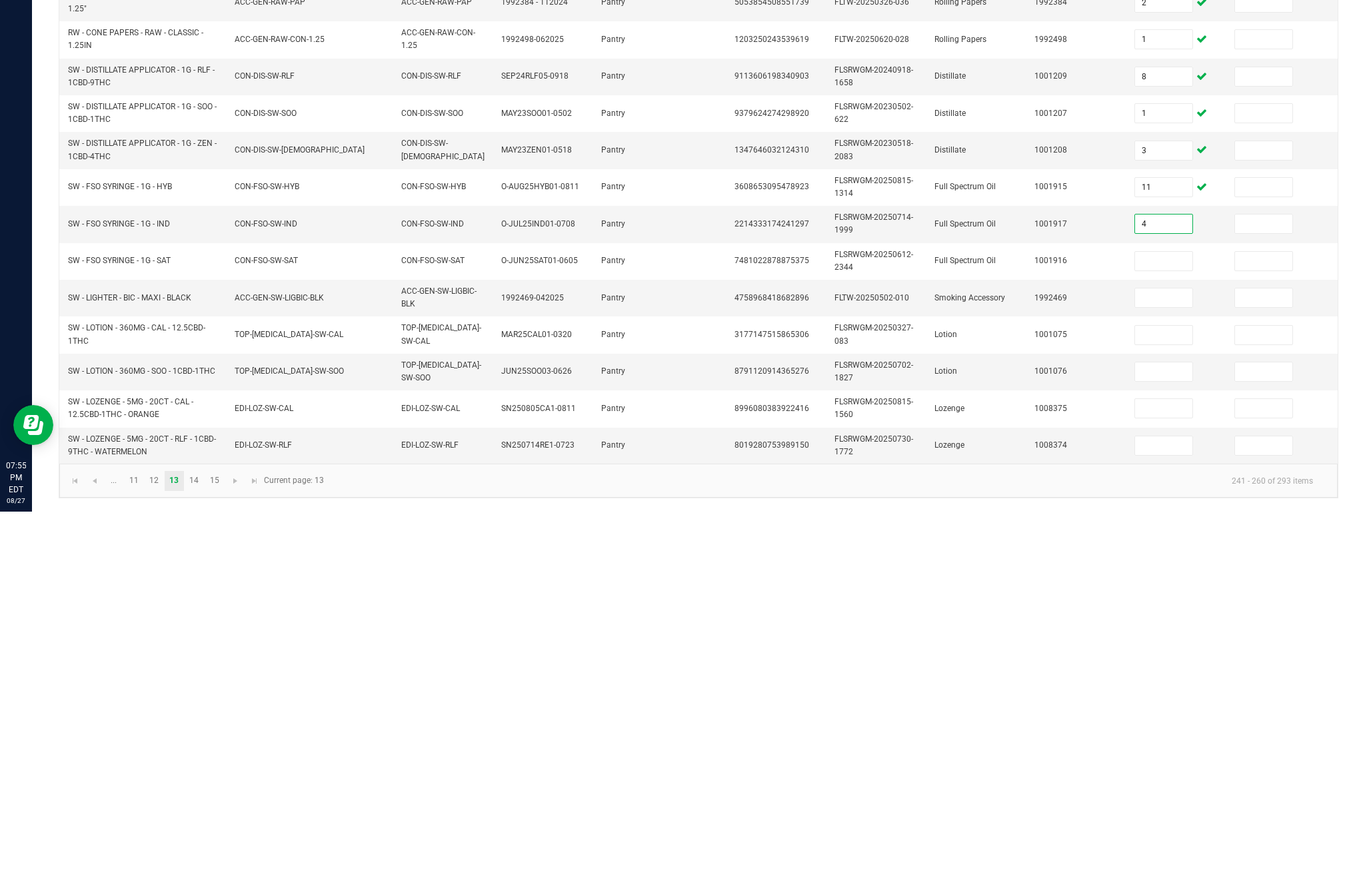
click at [1183, 627] on input at bounding box center [1163, 636] width 57 height 19
click at [1174, 663] on input at bounding box center [1163, 672] width 57 height 19
click at [1178, 701] on input at bounding box center [1163, 710] width 57 height 19
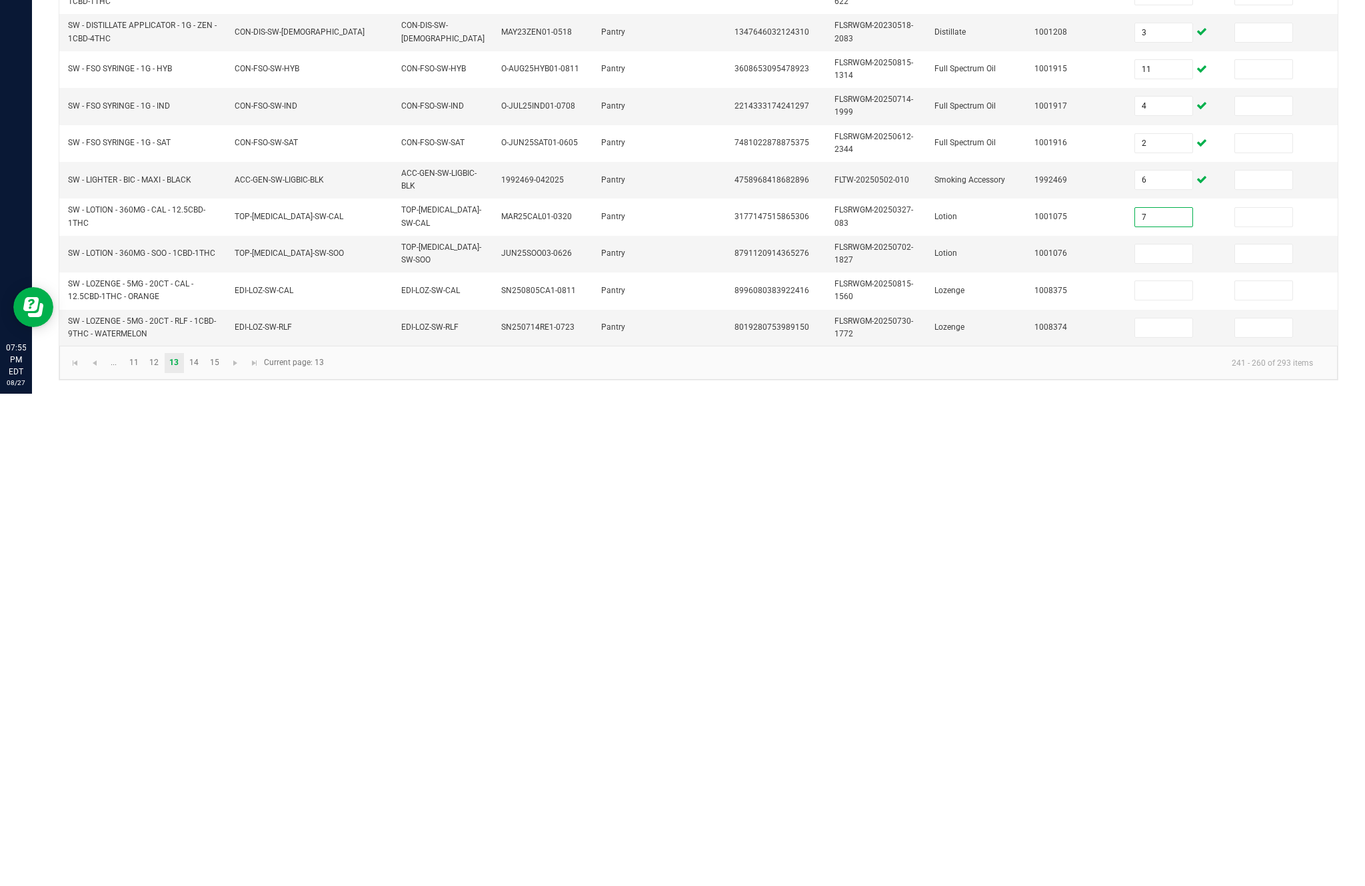
click at [1160, 737] on input at bounding box center [1163, 746] width 57 height 19
click at [1165, 774] on input at bounding box center [1163, 783] width 57 height 19
click at [1166, 811] on input at bounding box center [1163, 820] width 57 height 19
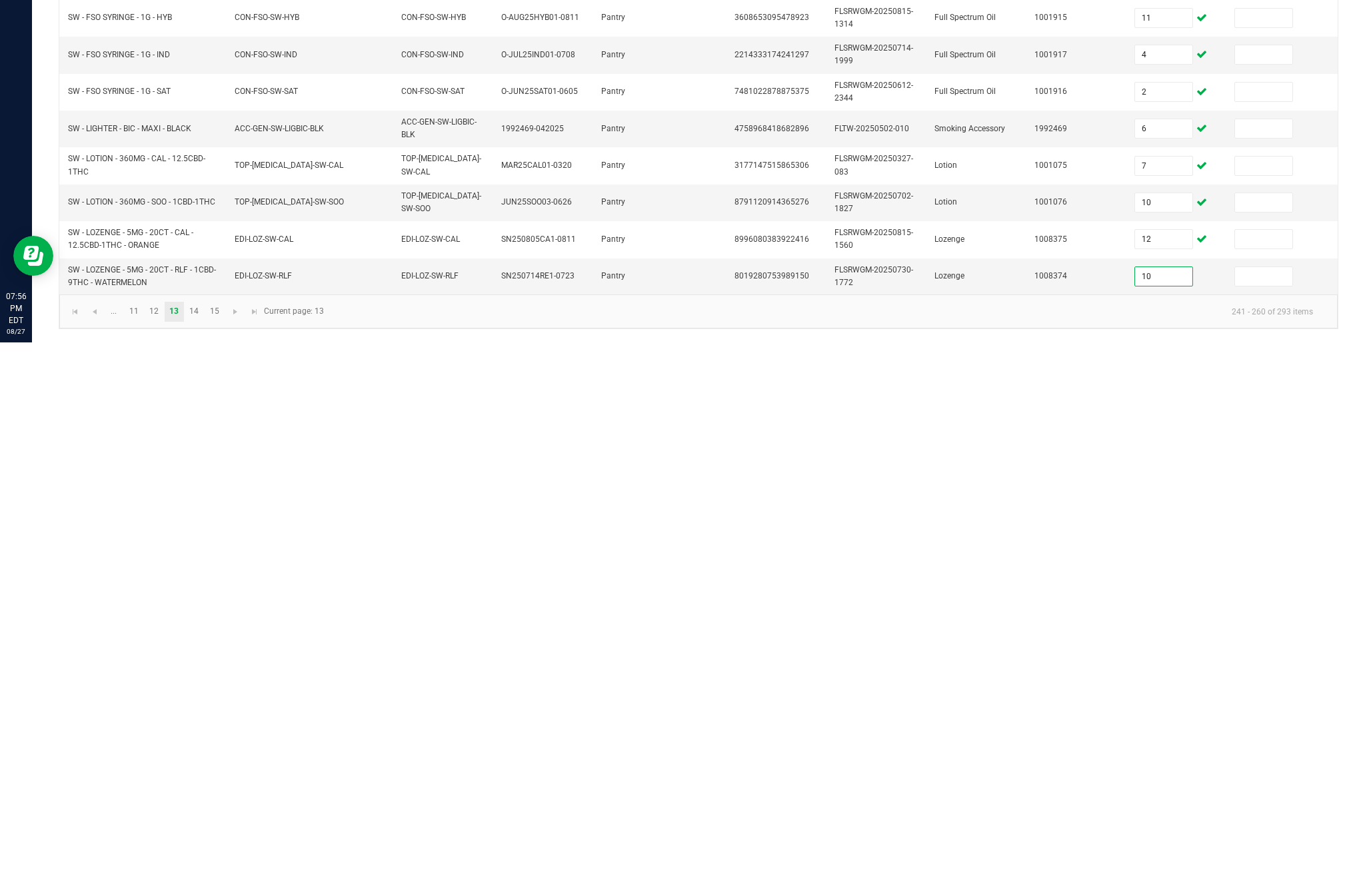
click at [581, 802] on td "SN250714RE1-0723" at bounding box center [543, 820] width 100 height 36
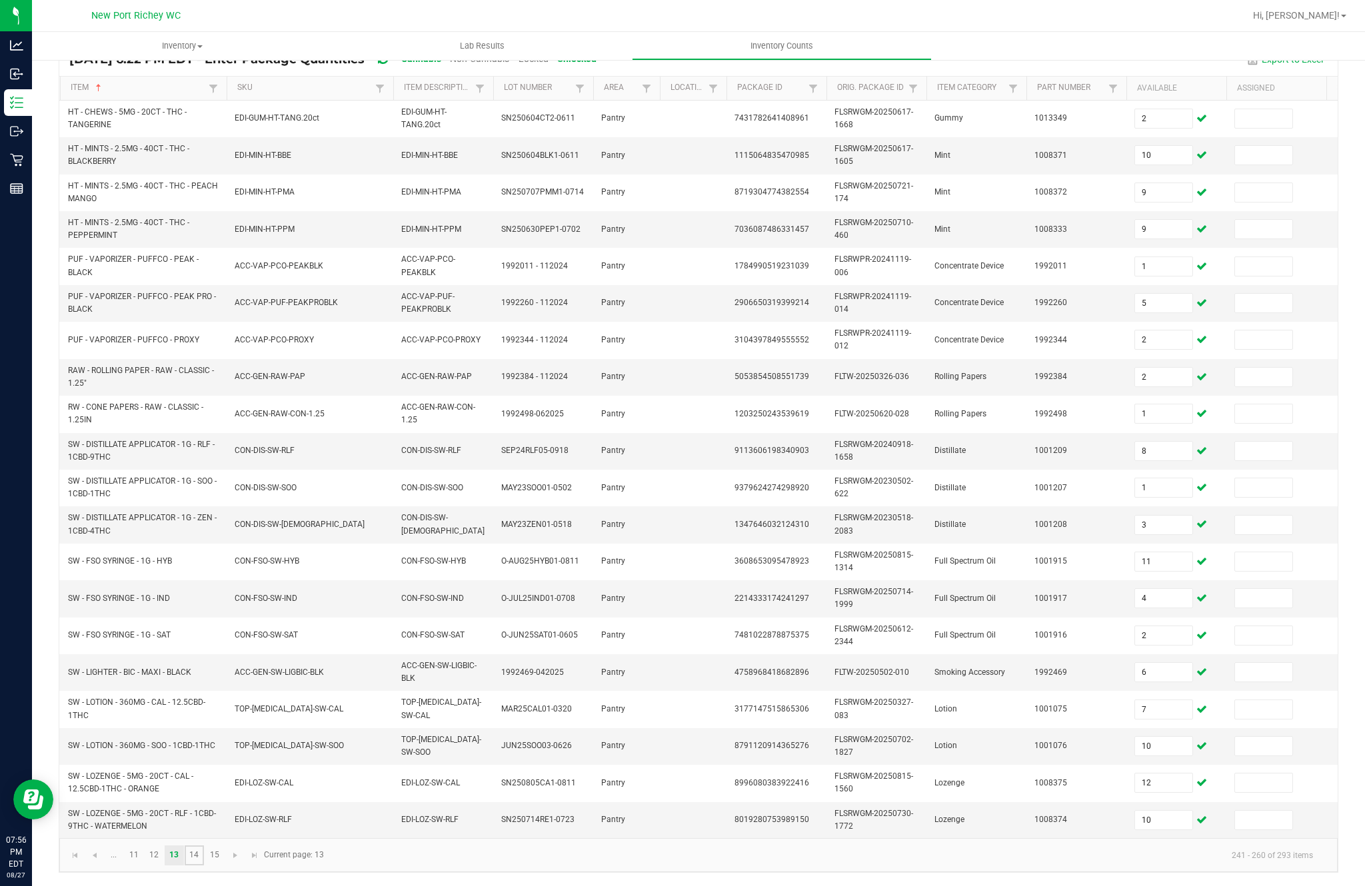
click at [204, 850] on link "14" at bounding box center [194, 856] width 19 height 20
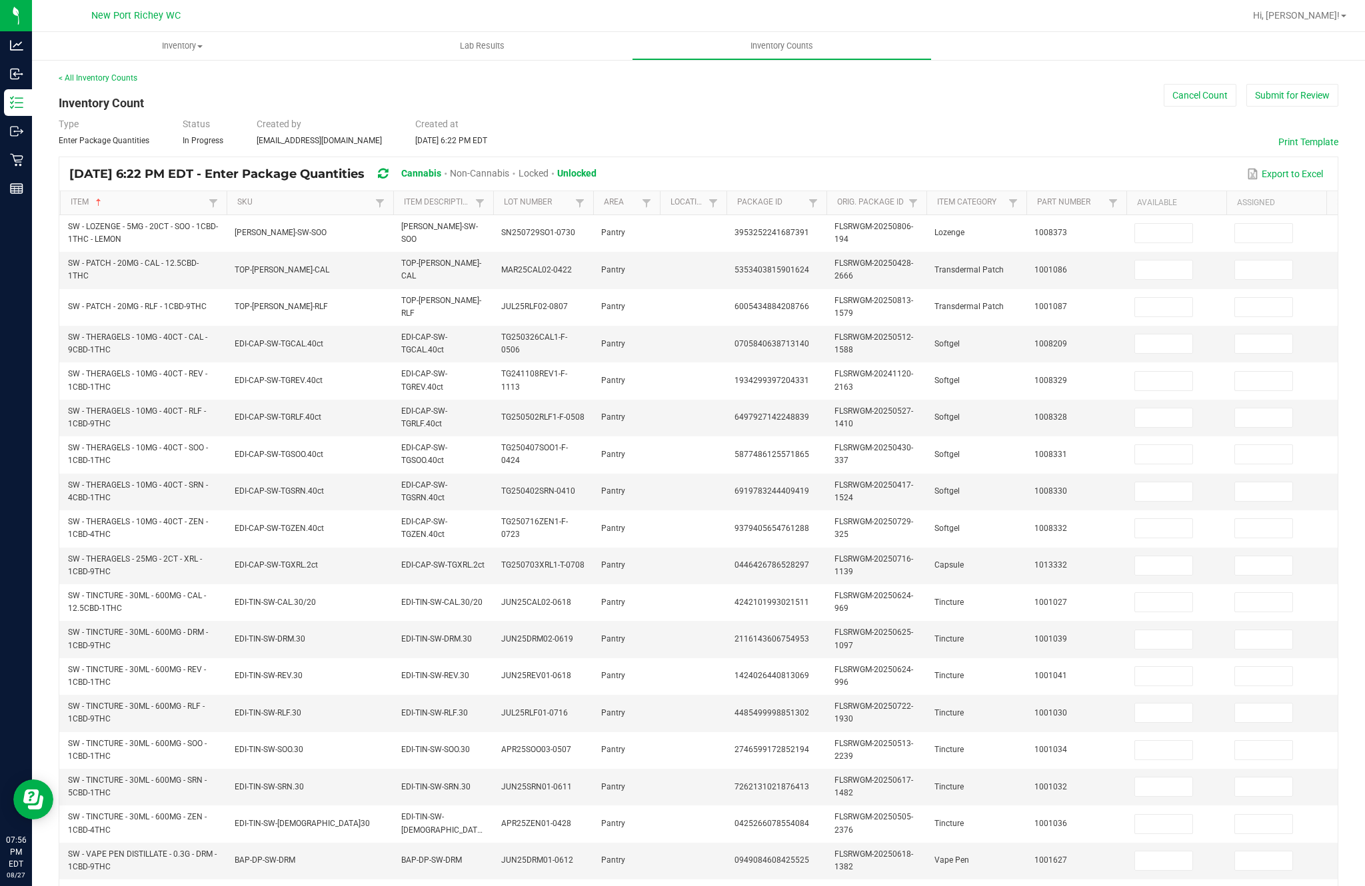
scroll to position [0, 0]
click at [1162, 224] on input at bounding box center [1163, 233] width 57 height 19
click at [1152, 261] on input at bounding box center [1163, 270] width 57 height 19
click at [1172, 298] on input at bounding box center [1163, 307] width 57 height 19
click at [1176, 335] on input at bounding box center [1163, 344] width 57 height 19
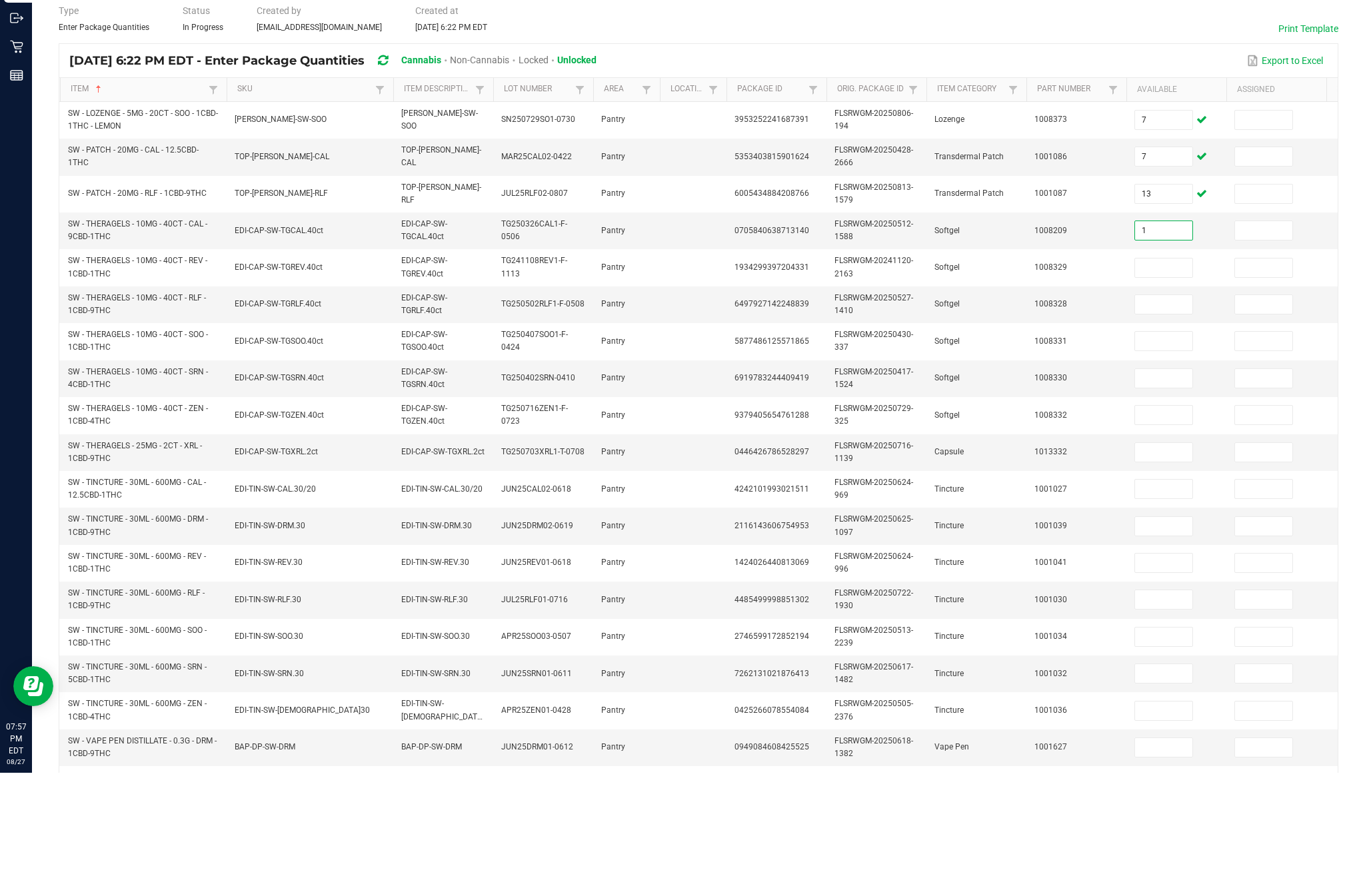
click at [1174, 372] on input at bounding box center [1163, 381] width 57 height 19
click at [1190, 409] on input at bounding box center [1163, 418] width 57 height 19
click at [1170, 445] on input at bounding box center [1163, 454] width 57 height 19
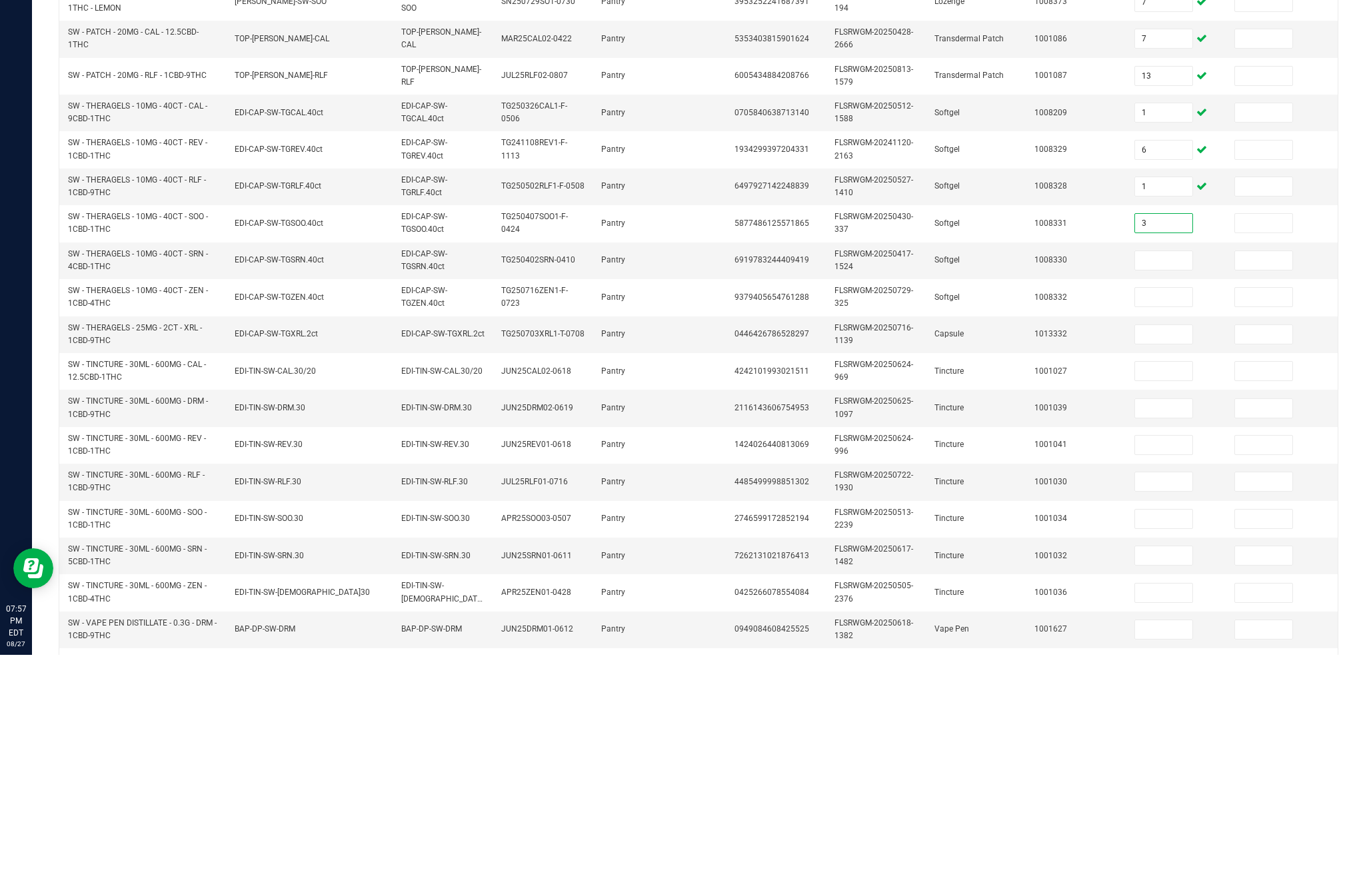
click at [1179, 483] on input at bounding box center [1163, 492] width 57 height 19
click at [1188, 519] on input at bounding box center [1163, 528] width 57 height 19
click at [1176, 557] on input at bounding box center [1163, 566] width 57 height 19
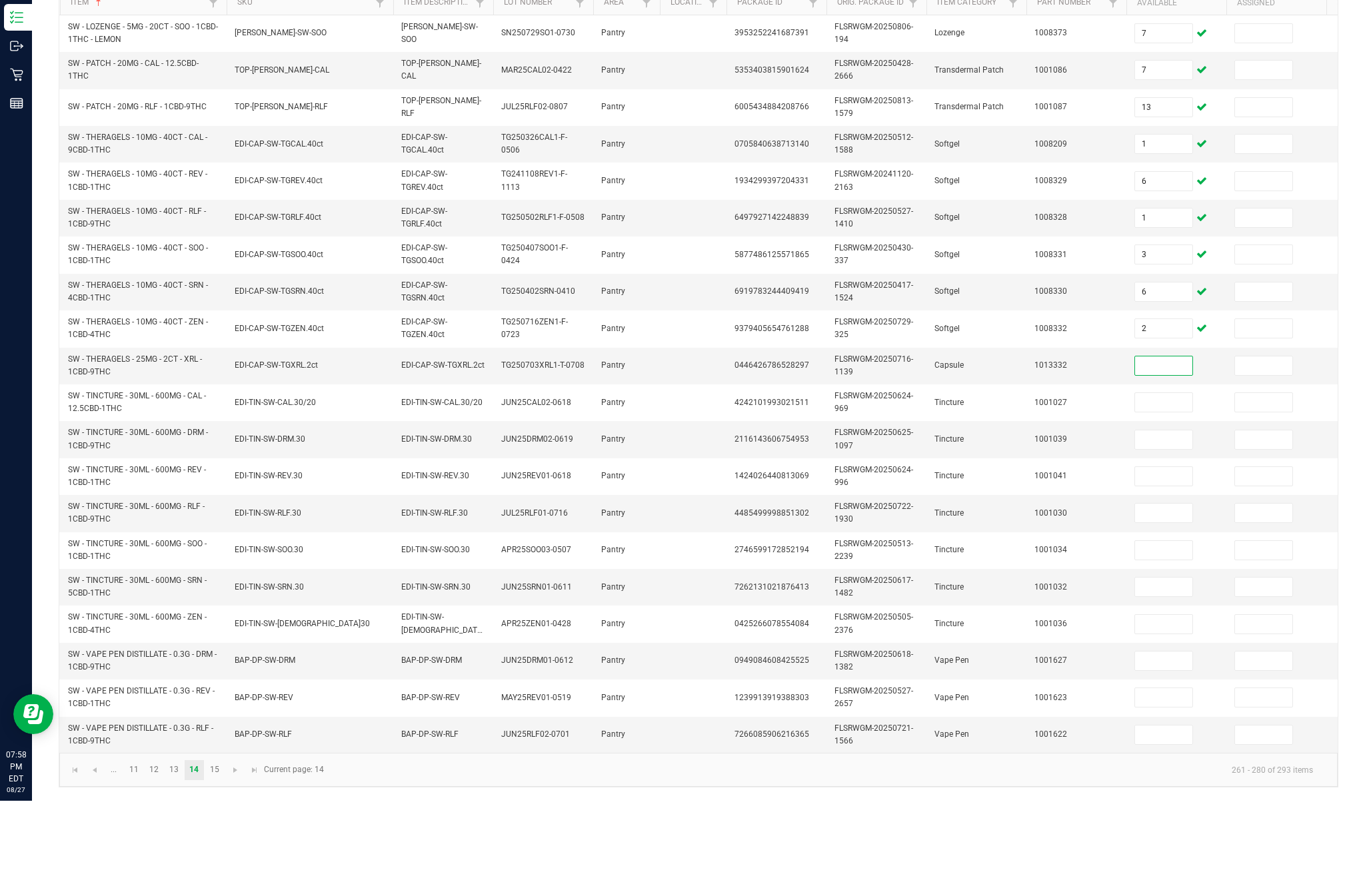
scroll to position [118, 0]
click at [687, 248] on td at bounding box center [693, 266] width 67 height 37
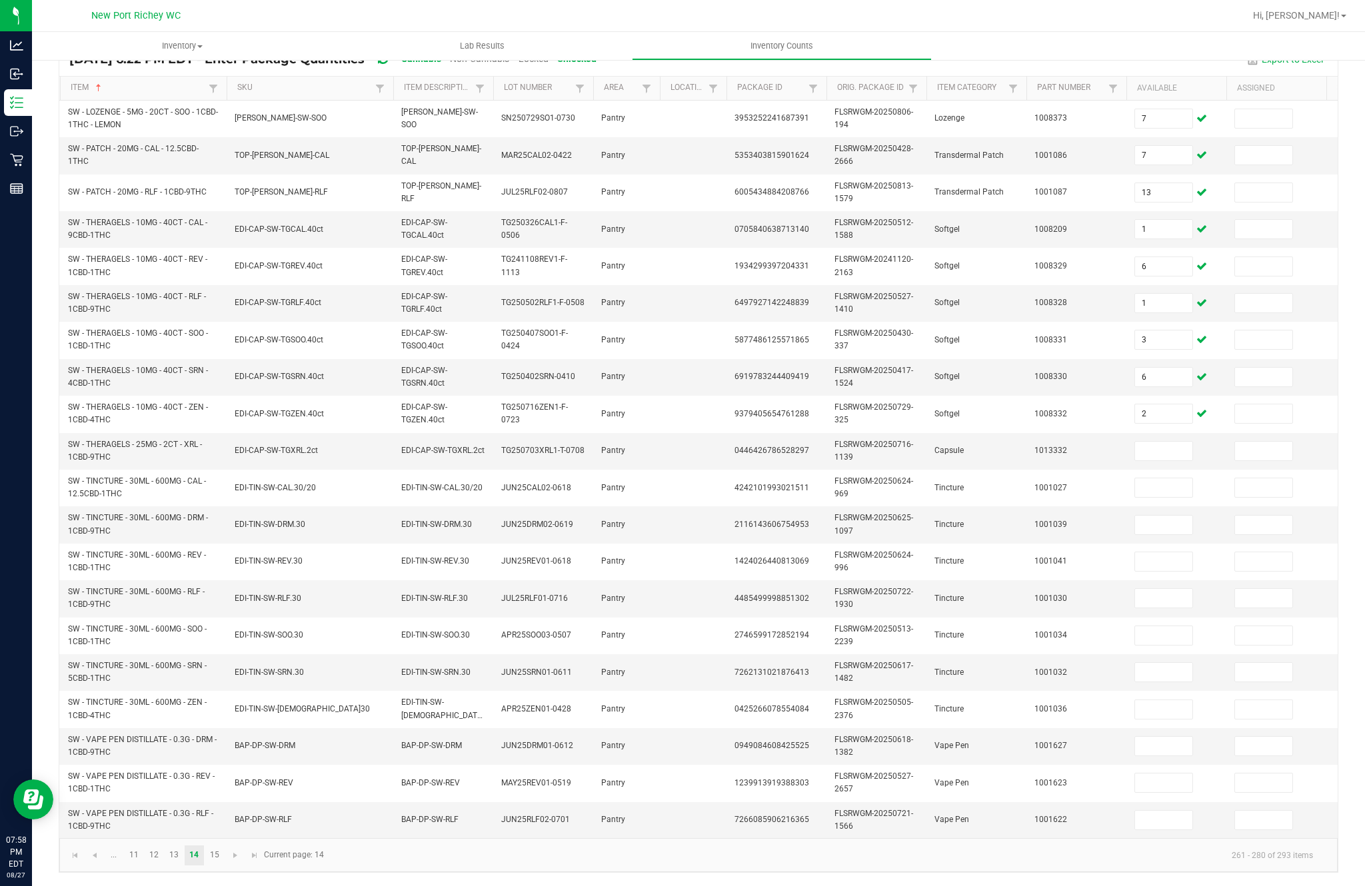
click at [1176, 442] on input at bounding box center [1163, 451] width 57 height 19
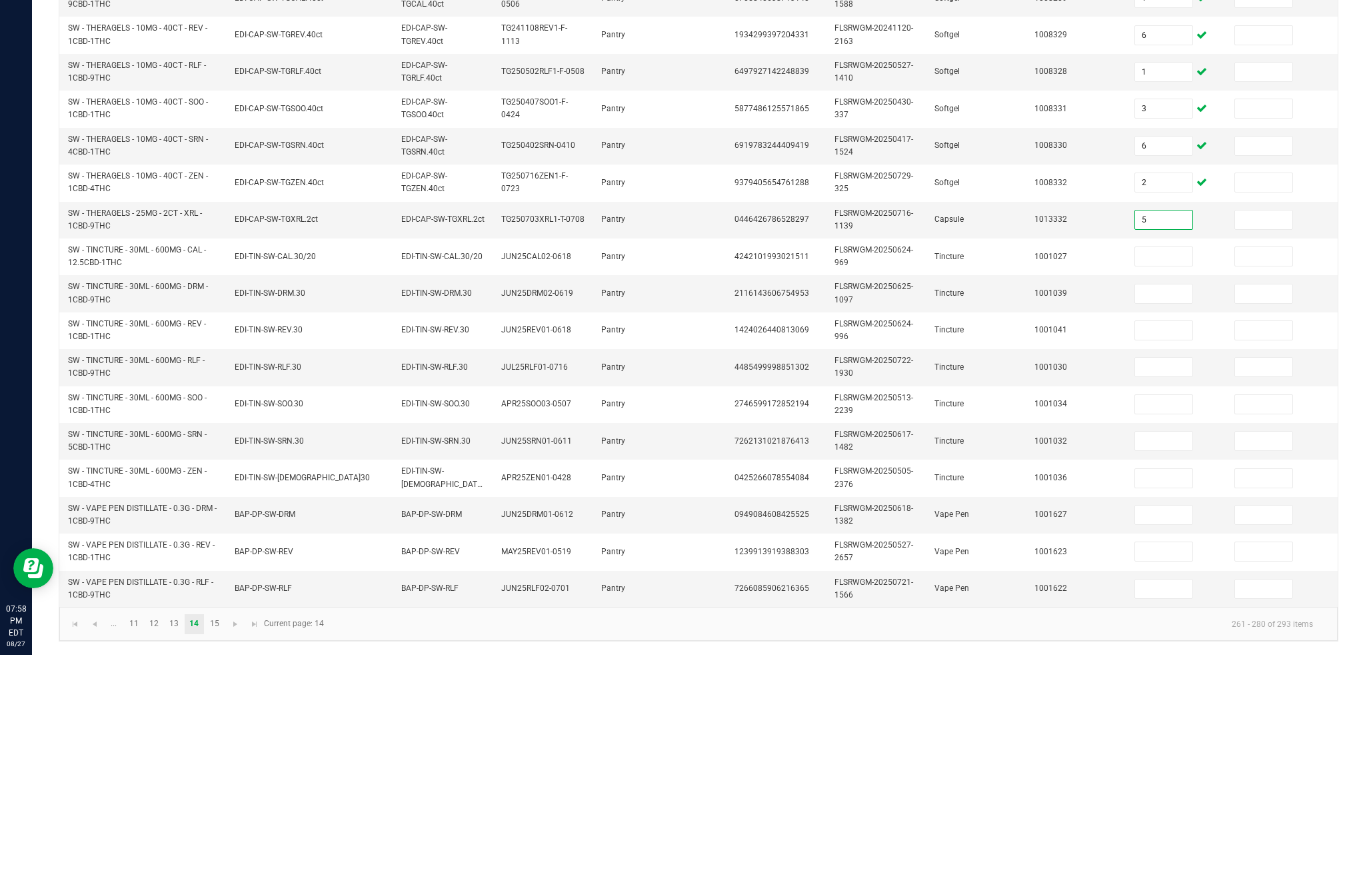
click at [1178, 479] on input at bounding box center [1163, 488] width 57 height 19
click at [1204, 507] on td at bounding box center [1176, 525] width 100 height 37
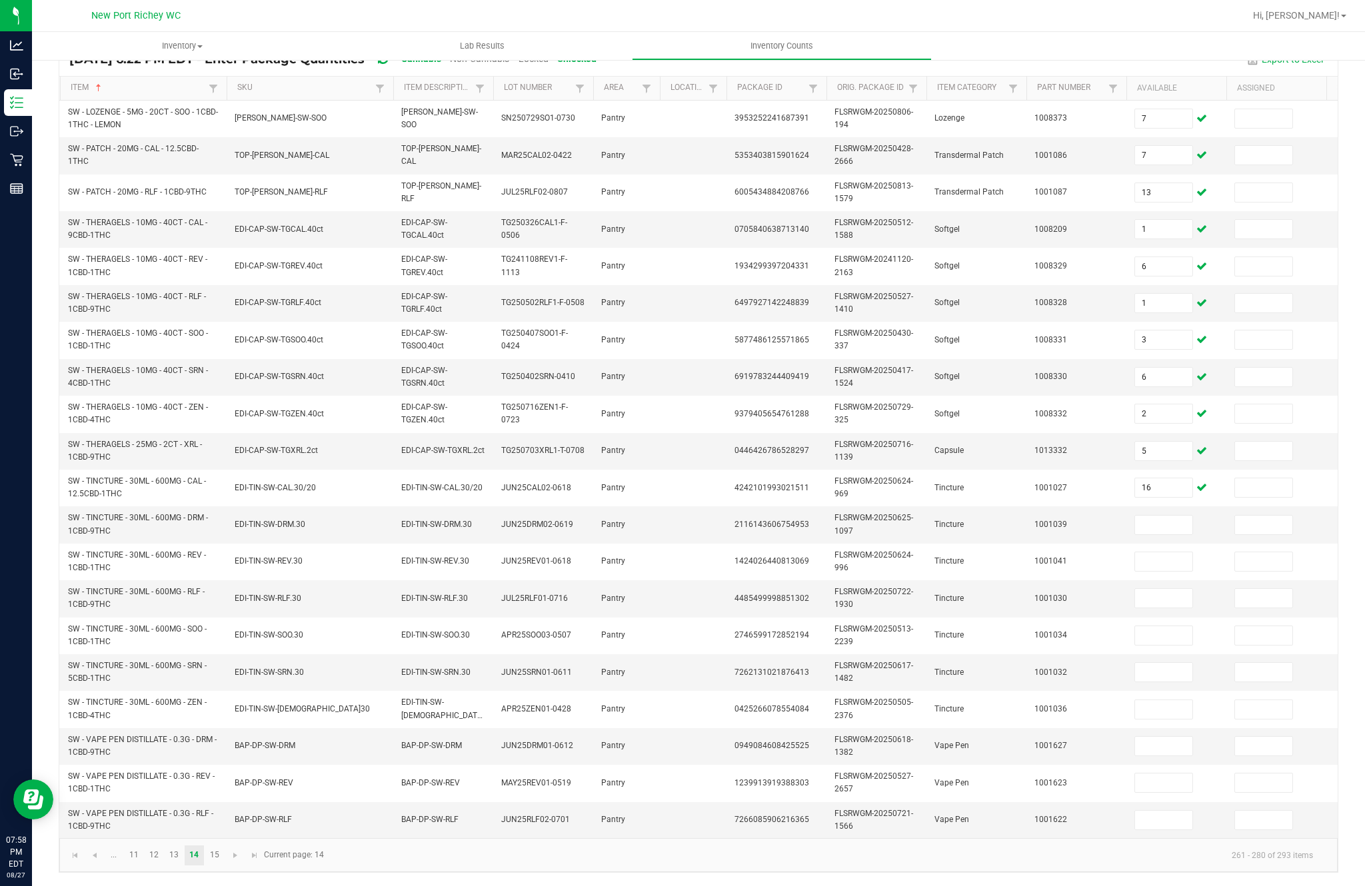
click at [1168, 516] on input at bounding box center [1163, 525] width 57 height 19
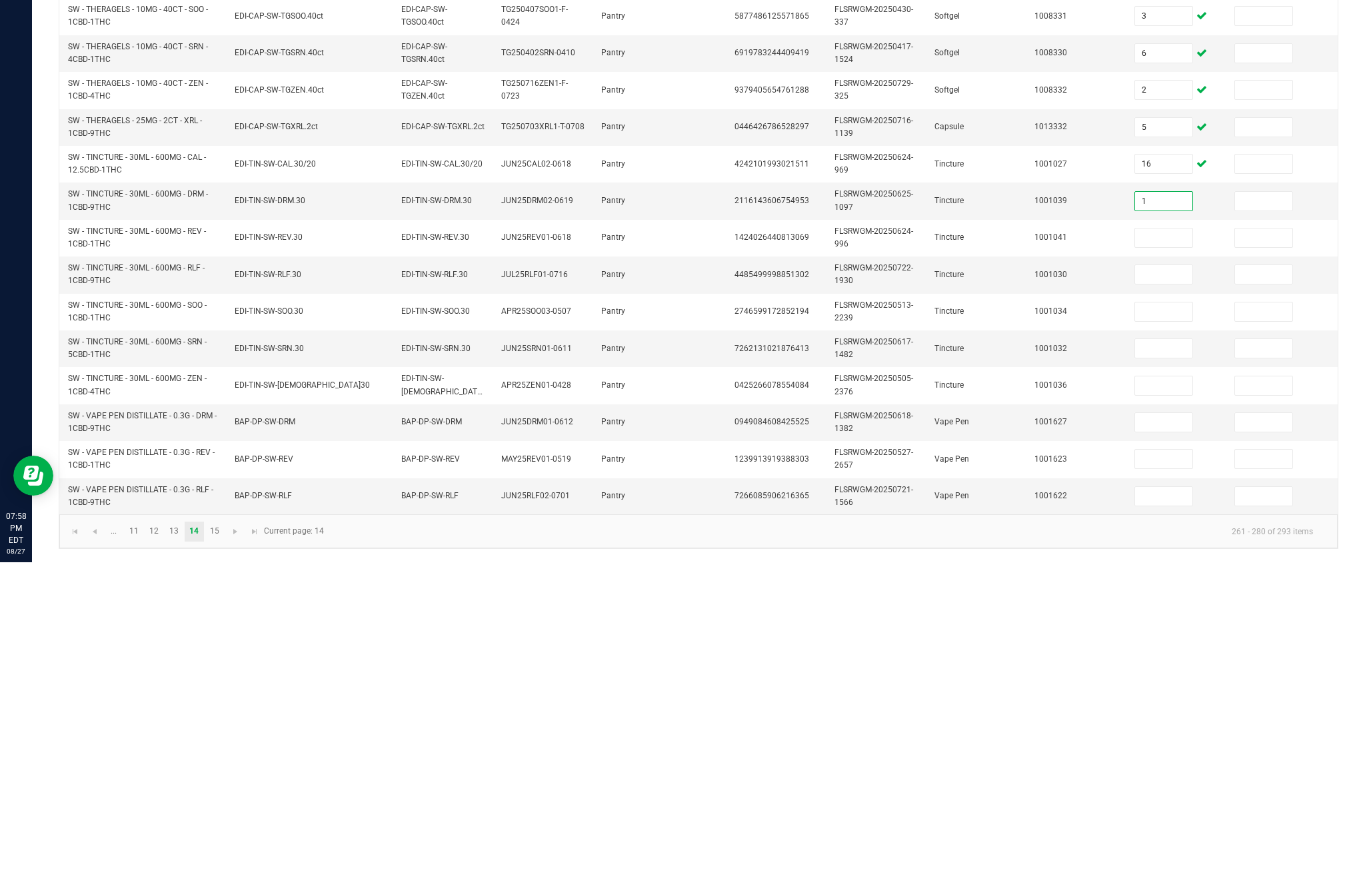
click at [1159, 553] on input at bounding box center [1163, 562] width 57 height 19
click at [1169, 589] on input at bounding box center [1163, 598] width 57 height 19
click at [1189, 618] on td at bounding box center [1176, 636] width 100 height 37
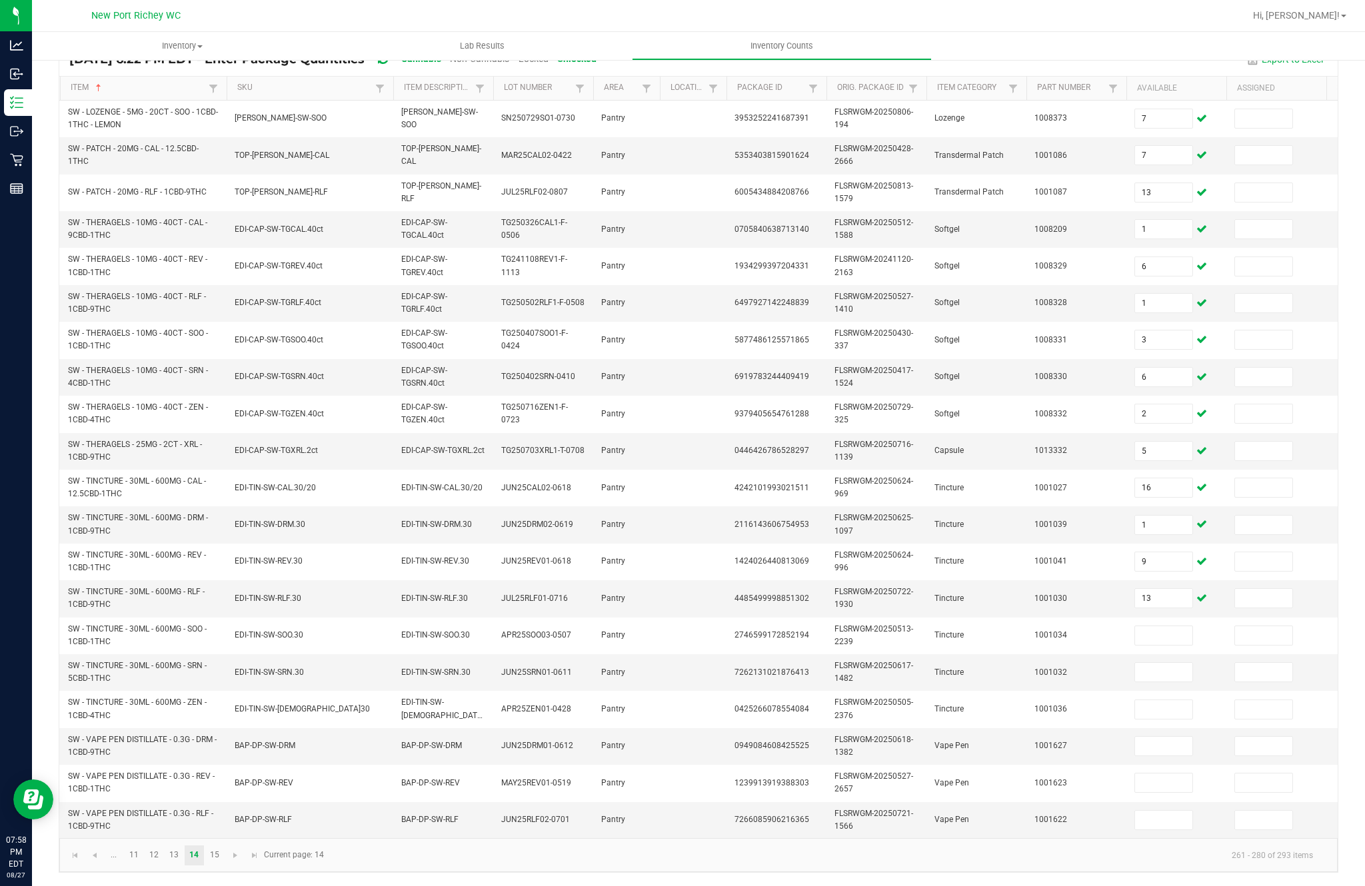
click at [1170, 627] on input at bounding box center [1163, 636] width 57 height 19
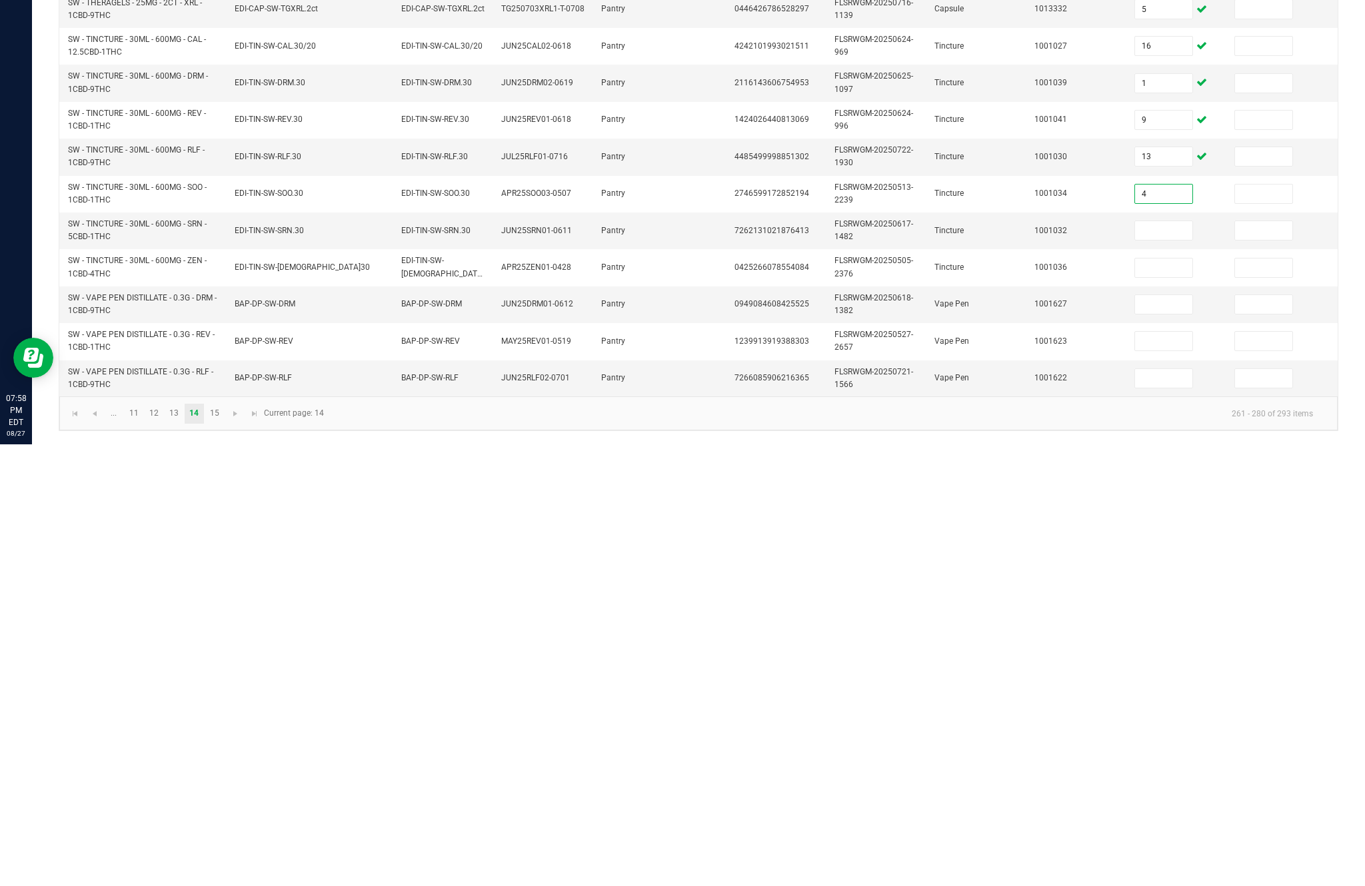
click at [1171, 663] on input at bounding box center [1163, 672] width 57 height 19
click at [1180, 701] on input at bounding box center [1163, 710] width 57 height 19
click at [1172, 737] on input at bounding box center [1163, 746] width 57 height 19
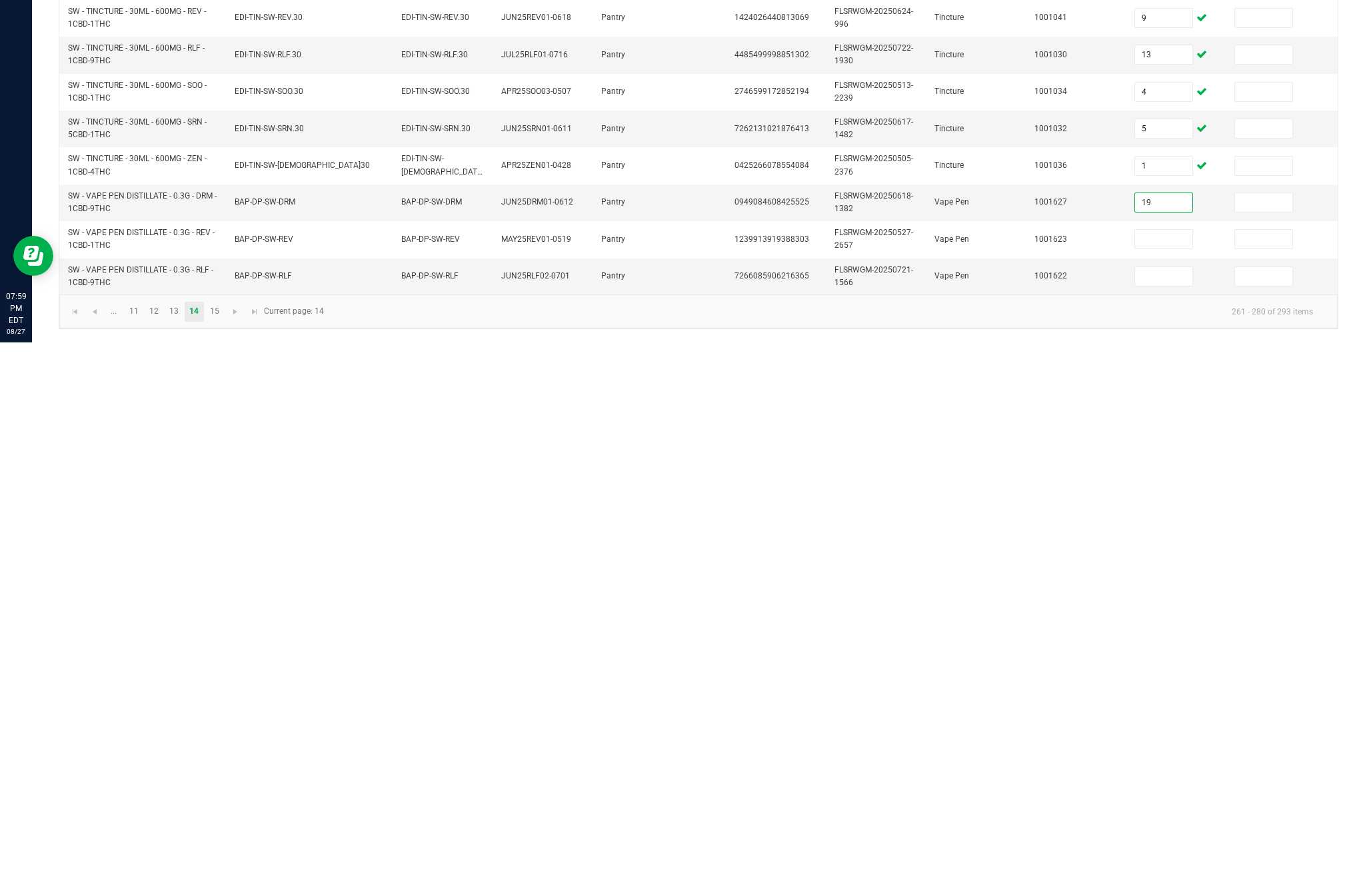
click at [1190, 774] on input at bounding box center [1163, 783] width 57 height 19
click at [1166, 811] on input at bounding box center [1163, 820] width 57 height 19
click at [224, 846] on link "15" at bounding box center [214, 856] width 19 height 20
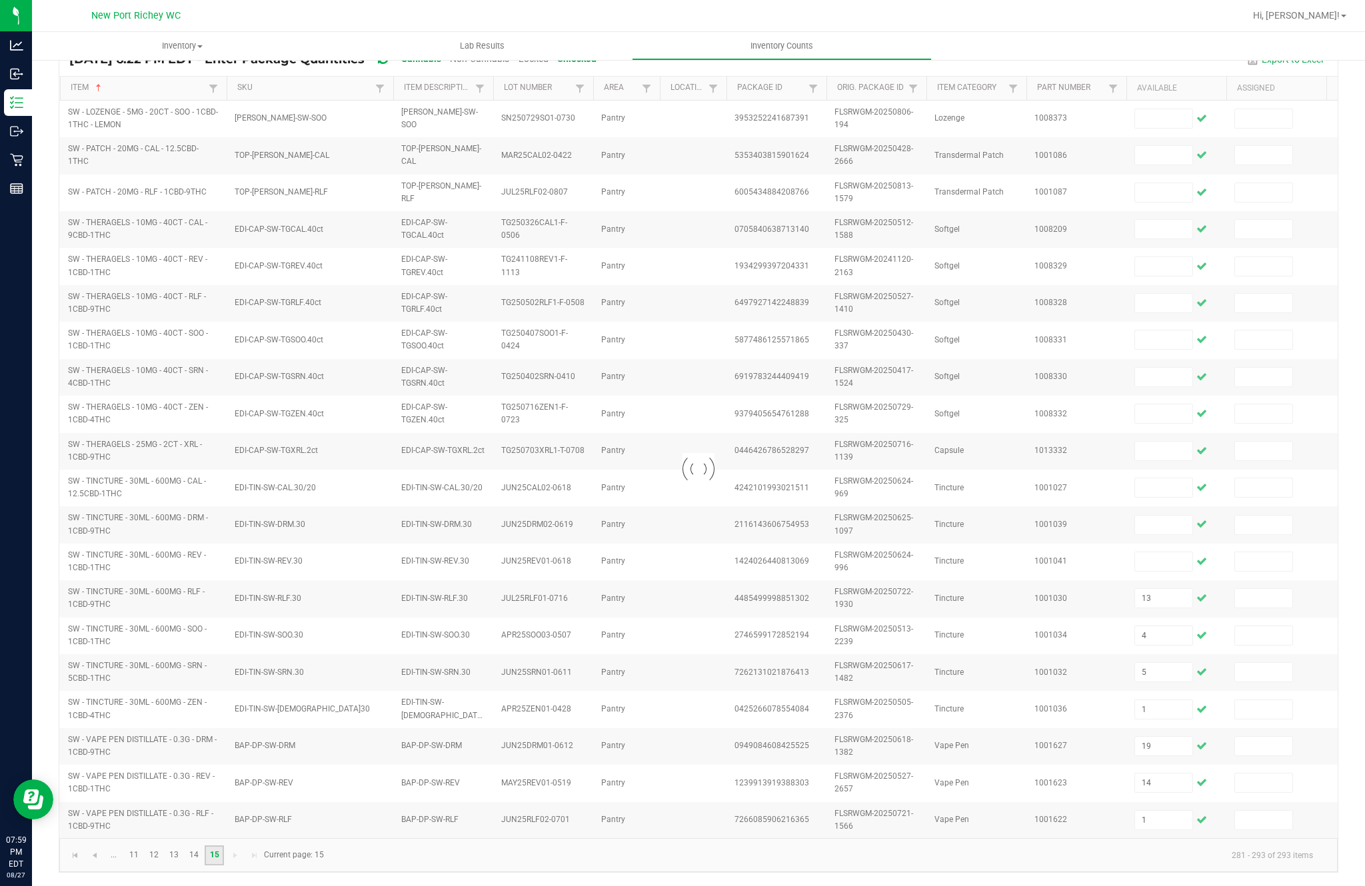
scroll to position [0, 0]
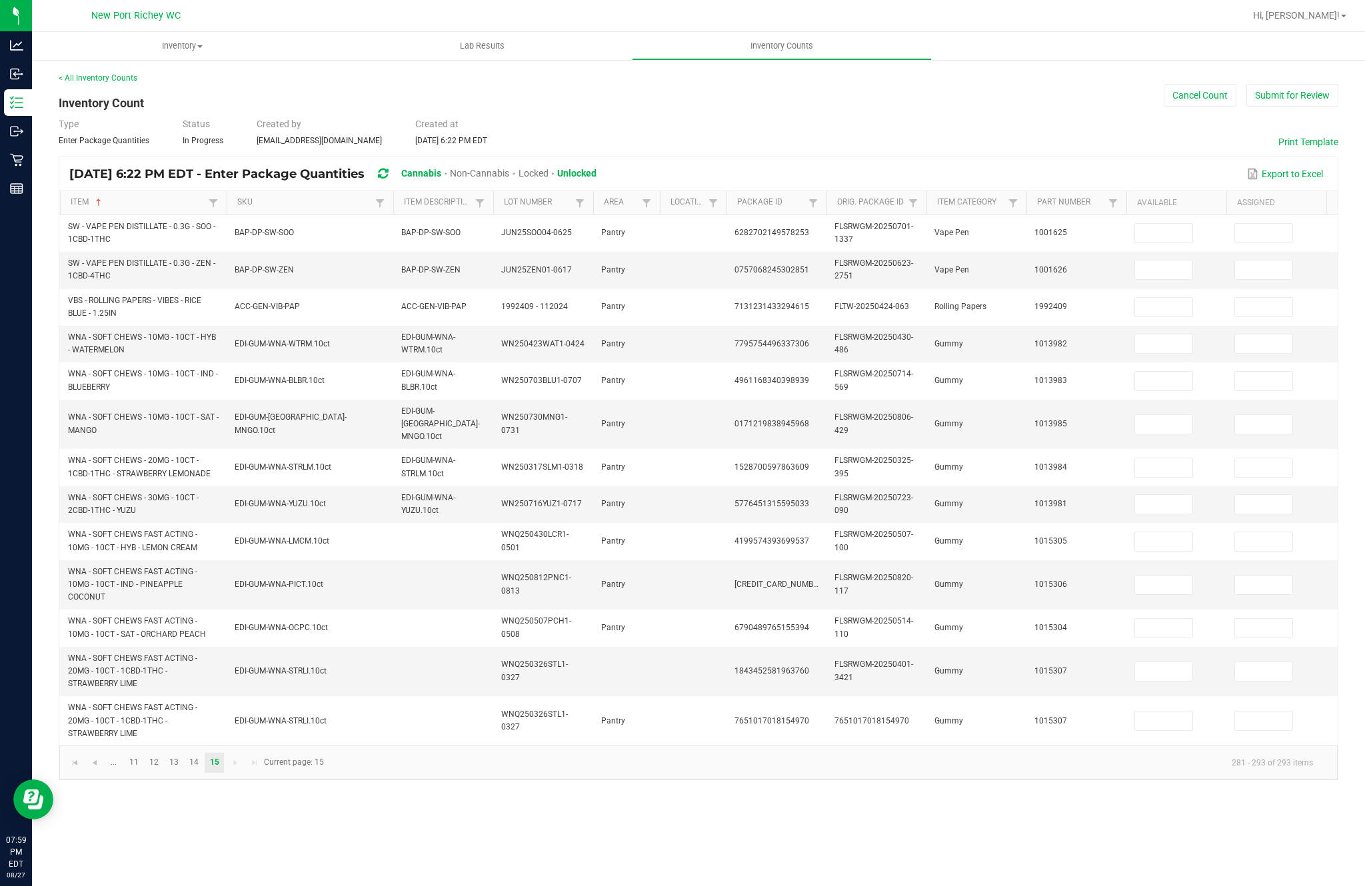
click at [1150, 224] on input at bounding box center [1163, 233] width 57 height 19
click at [1169, 261] on input at bounding box center [1163, 270] width 57 height 19
click at [1154, 298] on input at bounding box center [1163, 307] width 57 height 19
click at [1154, 335] on input at bounding box center [1163, 344] width 57 height 19
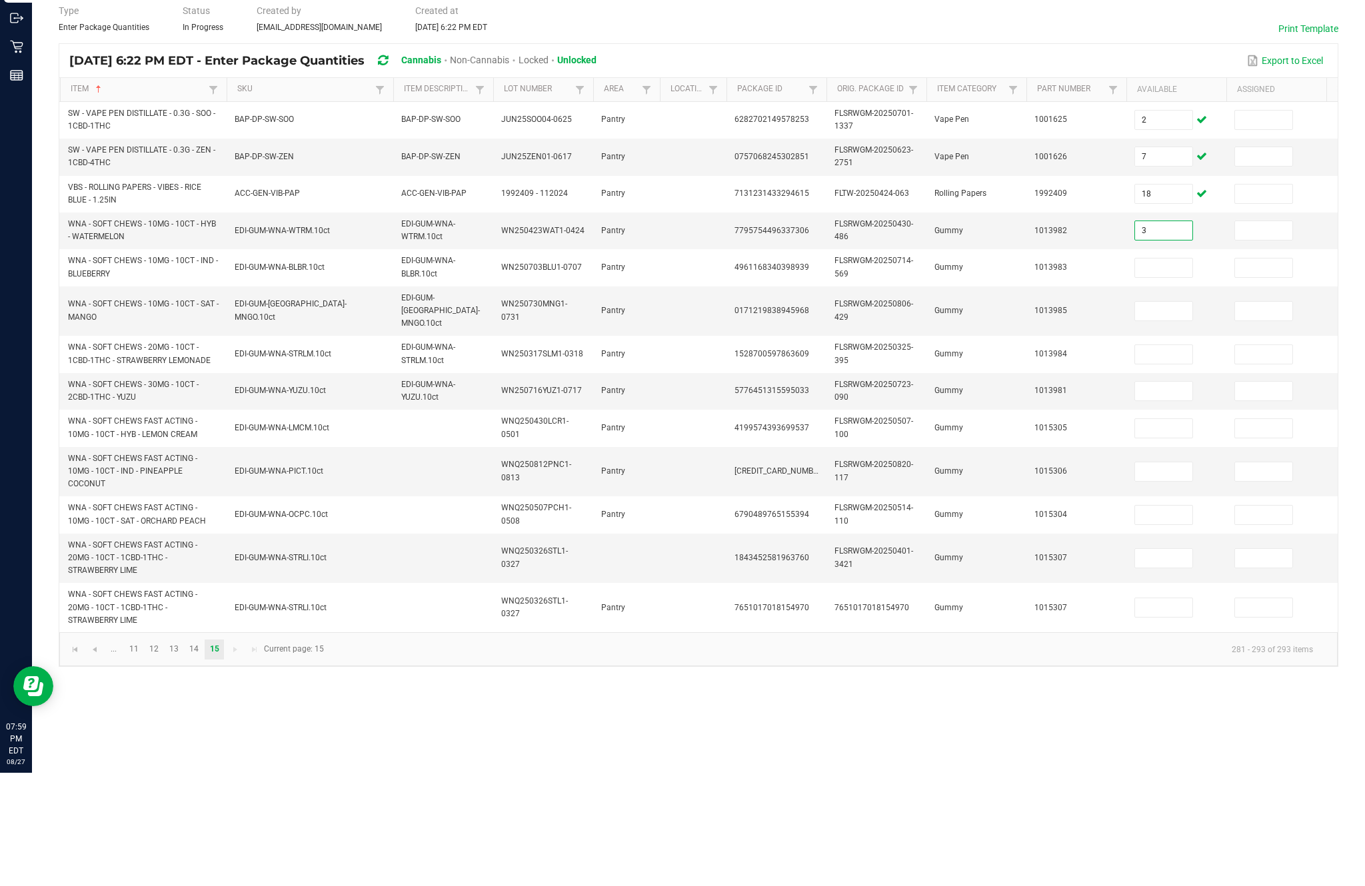
click at [1176, 372] on input at bounding box center [1163, 381] width 57 height 19
click at [1146, 415] on input at bounding box center [1163, 424] width 57 height 19
click at [1170, 459] on input at bounding box center [1163, 468] width 57 height 19
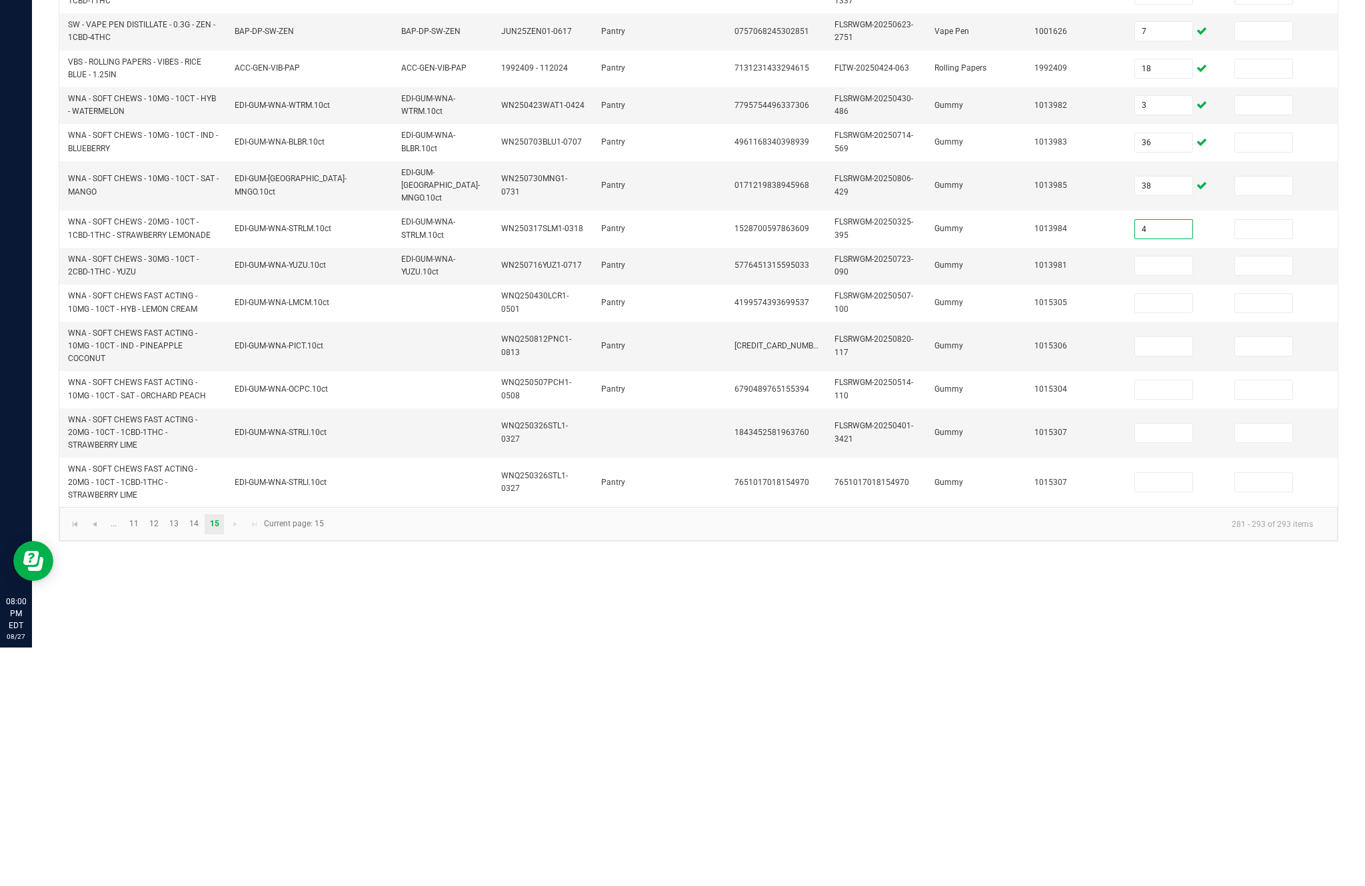
click at [1162, 495] on input at bounding box center [1163, 504] width 57 height 19
click at [1162, 533] on input at bounding box center [1163, 542] width 57 height 19
click at [1163, 576] on input at bounding box center [1163, 585] width 57 height 19
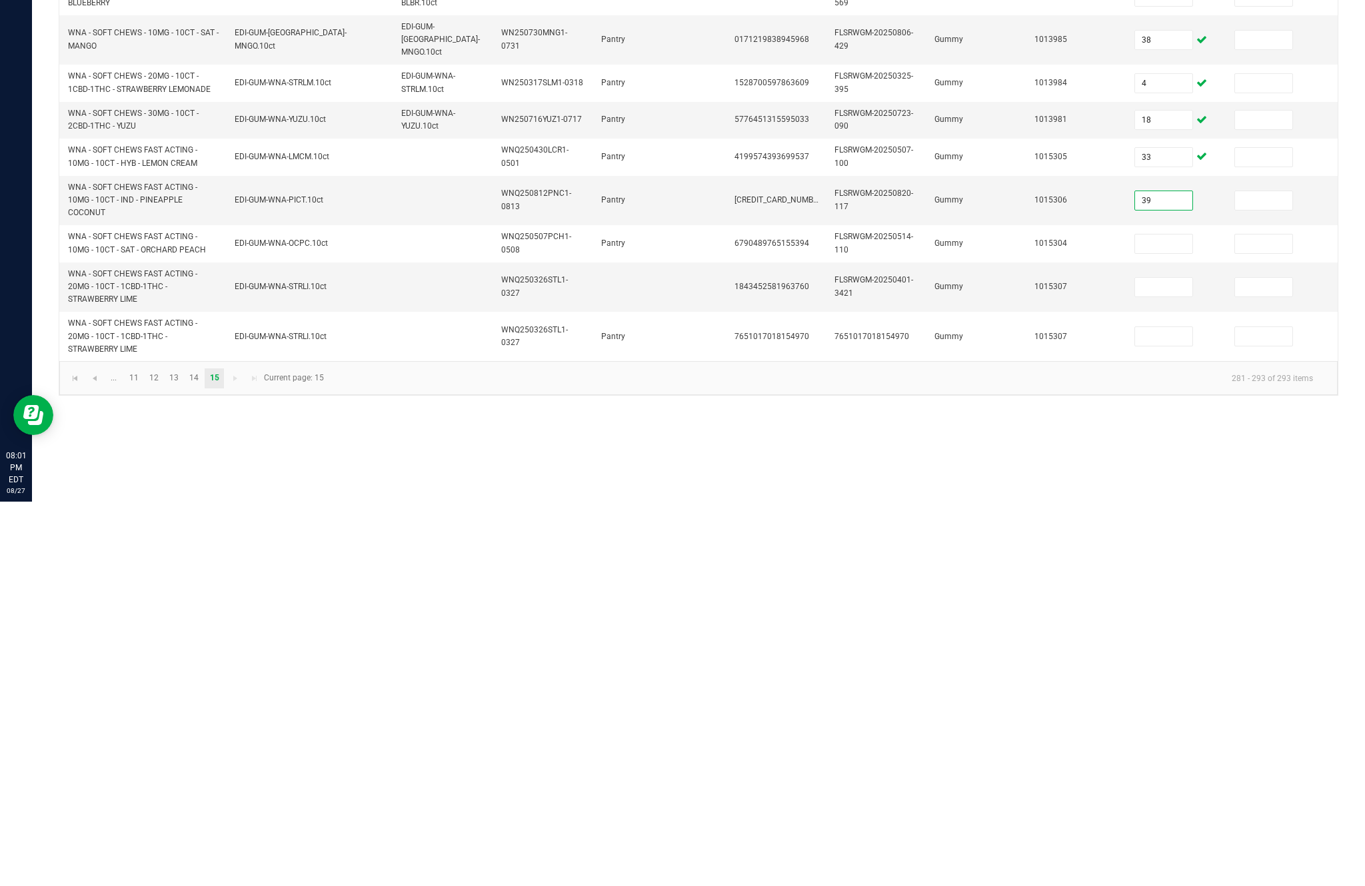
click at [1164, 619] on input at bounding box center [1163, 628] width 57 height 19
click at [1136, 663] on input at bounding box center [1163, 672] width 57 height 19
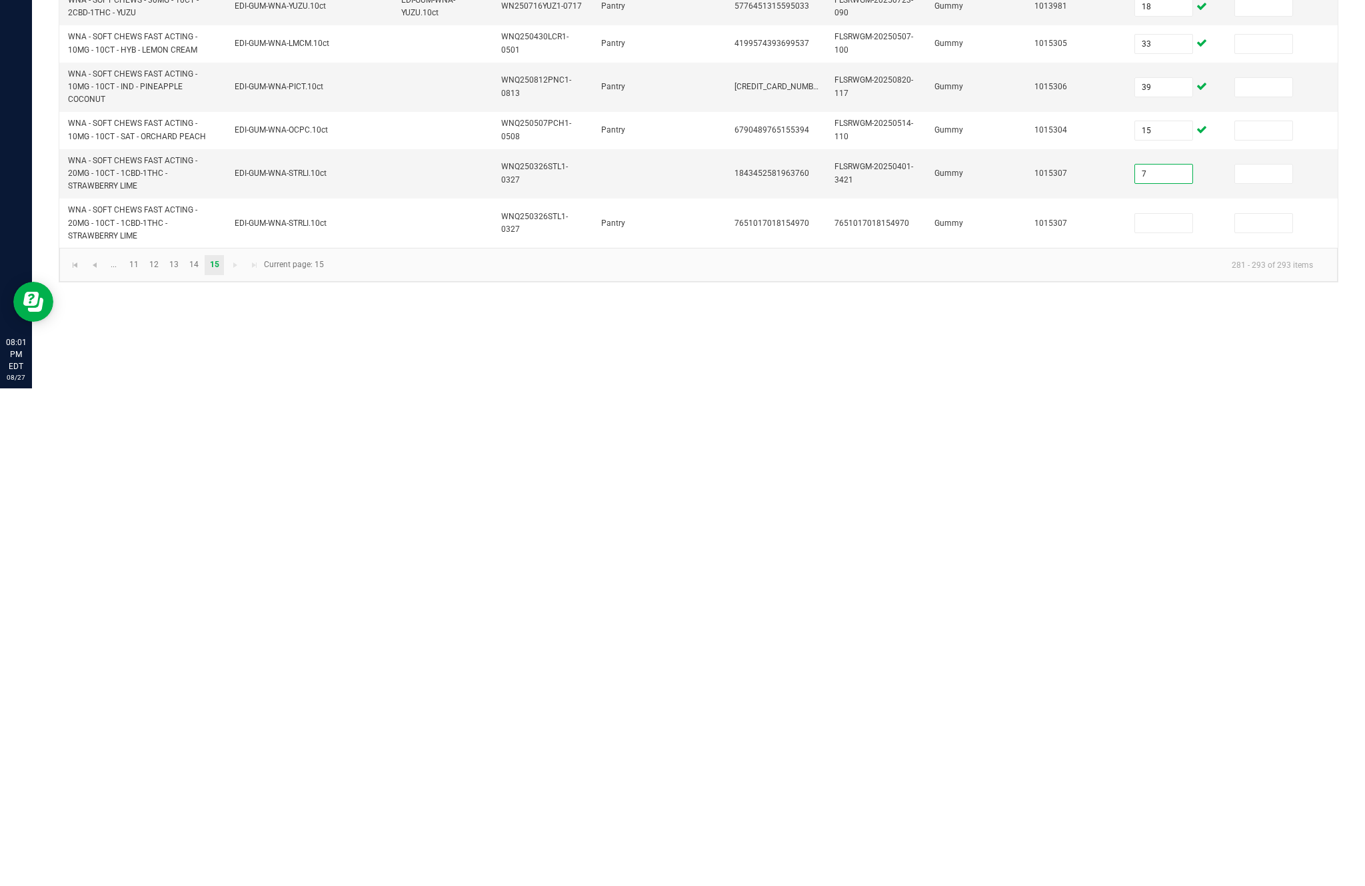
click at [1155, 712] on input at bounding box center [1163, 721] width 57 height 19
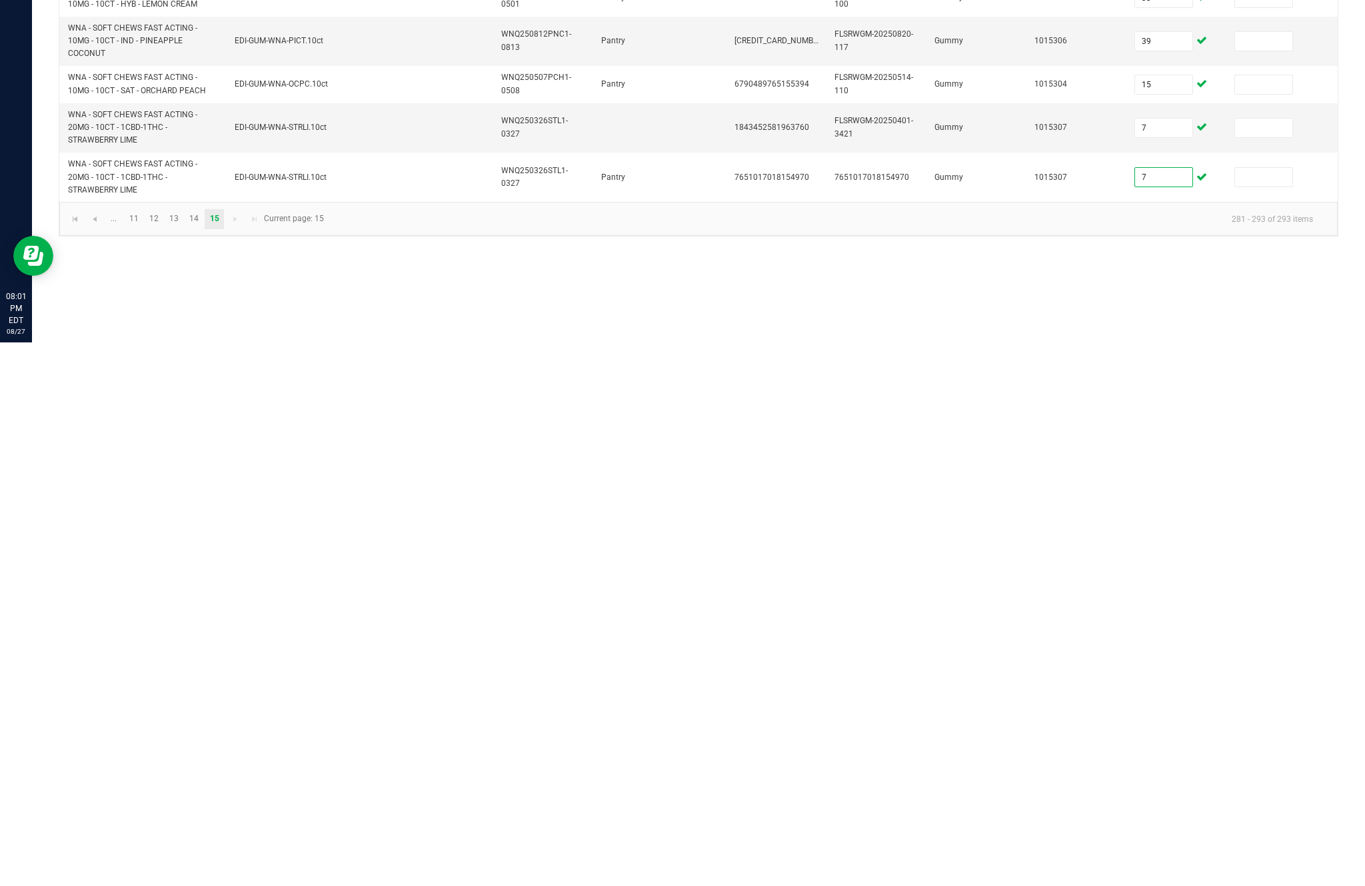
click at [1096, 289] on div "Inventory All packages All inventory Waste log Create inventory Lab Results Inv…" at bounding box center [698, 459] width 1333 height 854
